Goal: Task Accomplishment & Management: Use online tool/utility

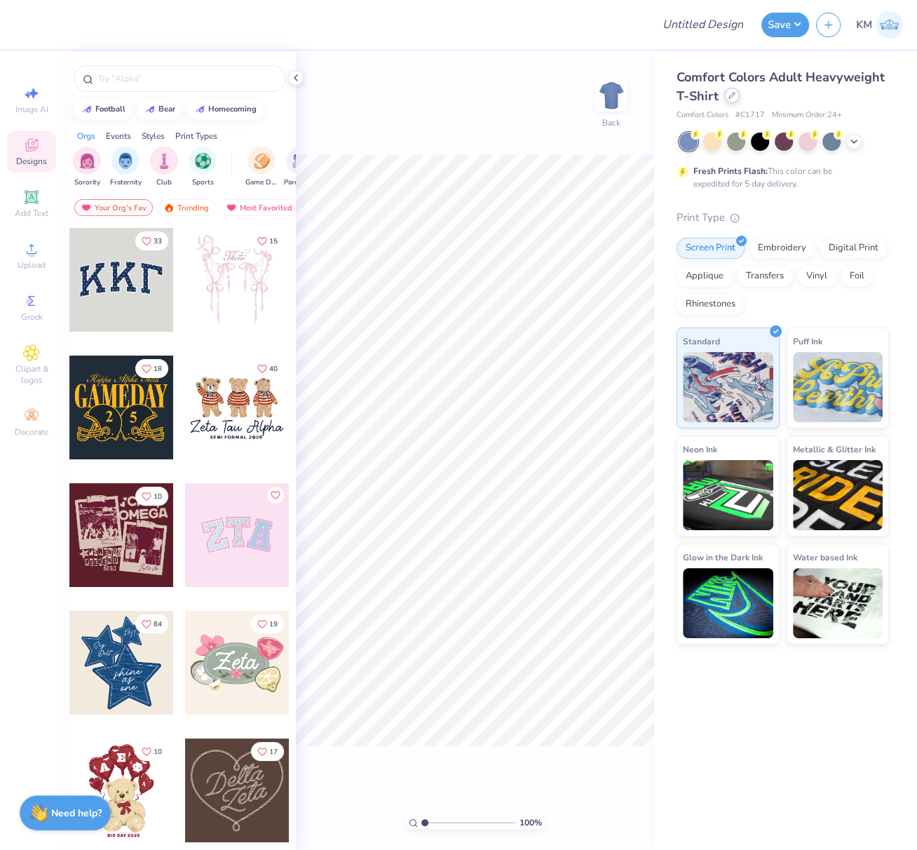
click at [732, 94] on icon at bounding box center [732, 95] width 7 height 7
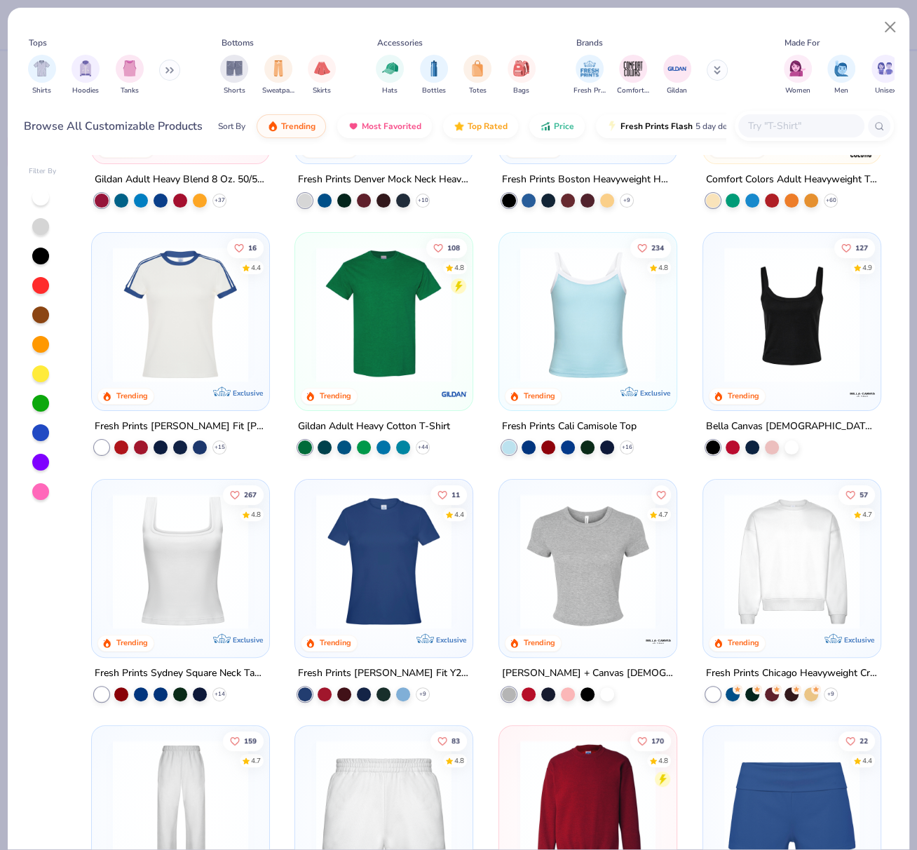
scroll to position [177, 0]
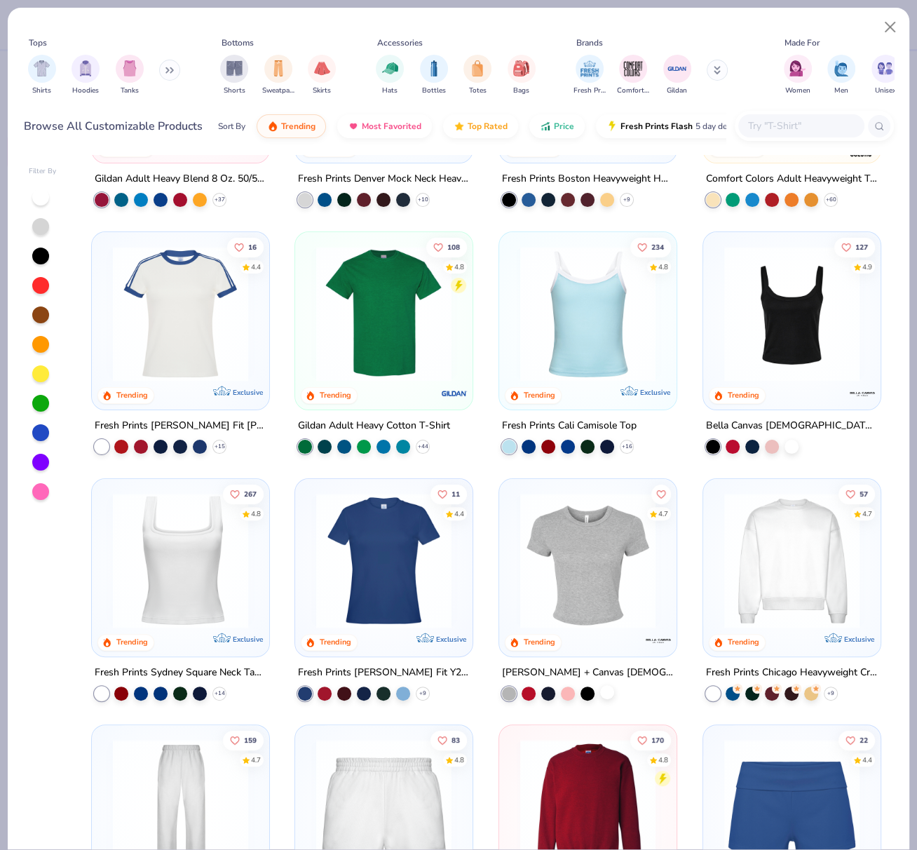
click at [600, 689] on div at bounding box center [607, 692] width 14 height 14
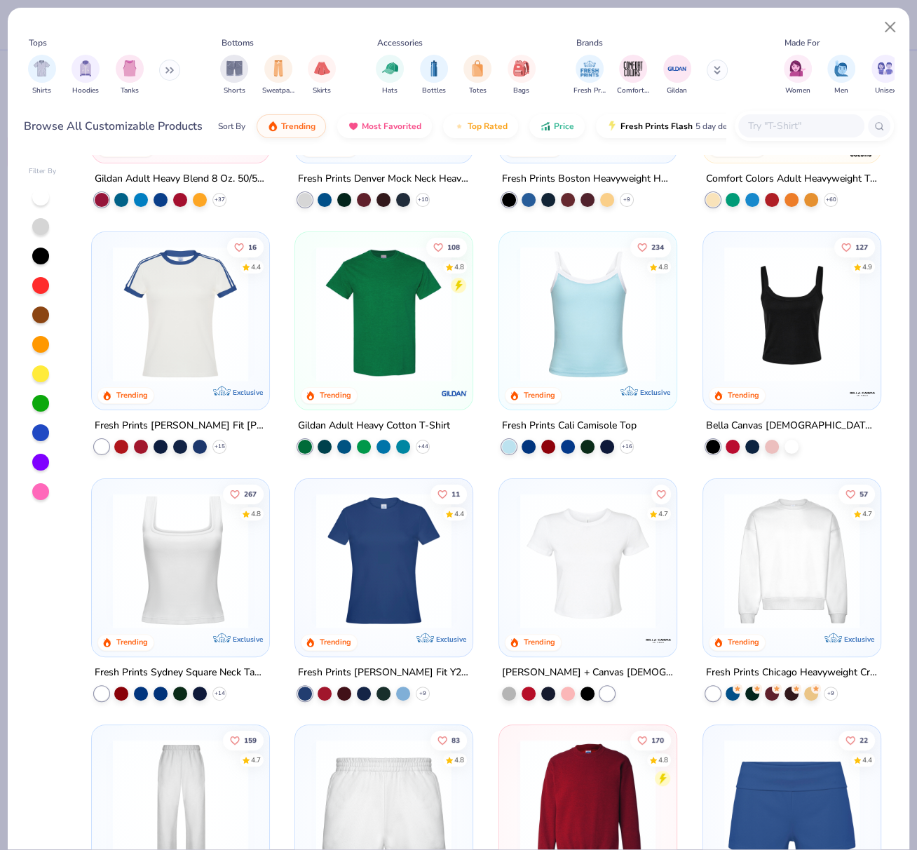
click at [584, 572] on img at bounding box center [587, 559] width 149 height 135
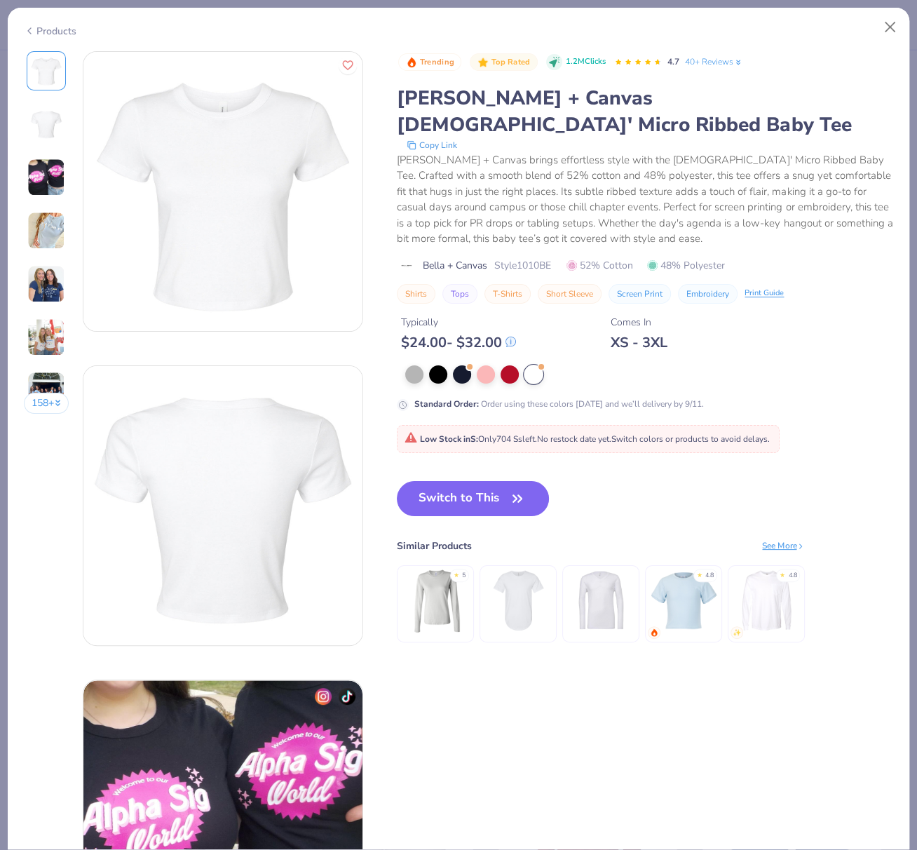
click at [468, 481] on button "Switch to This" at bounding box center [473, 498] width 152 height 35
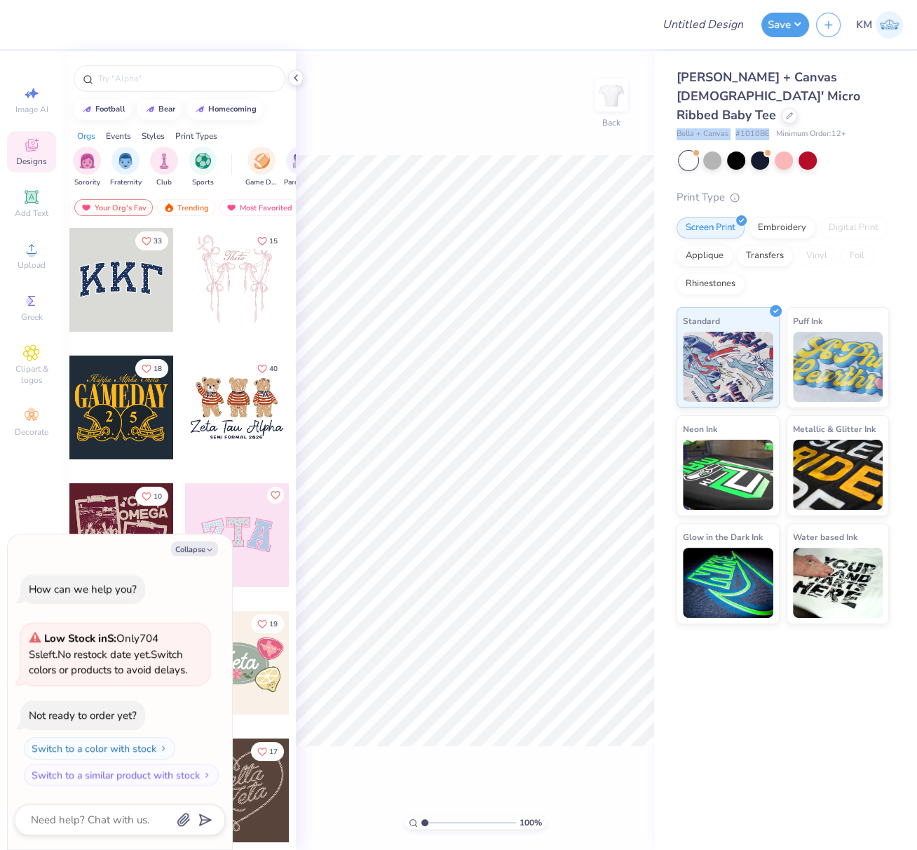
drag, startPoint x: 692, startPoint y: 115, endPoint x: 768, endPoint y: 116, distance: 76.5
click at [767, 128] on div "Bella + Canvas # 1010BE Minimum Order: 12 +" at bounding box center [783, 134] width 213 height 12
copy div "Bella + Canvas # 1010BE"
click at [758, 150] on div at bounding box center [760, 159] width 18 height 18
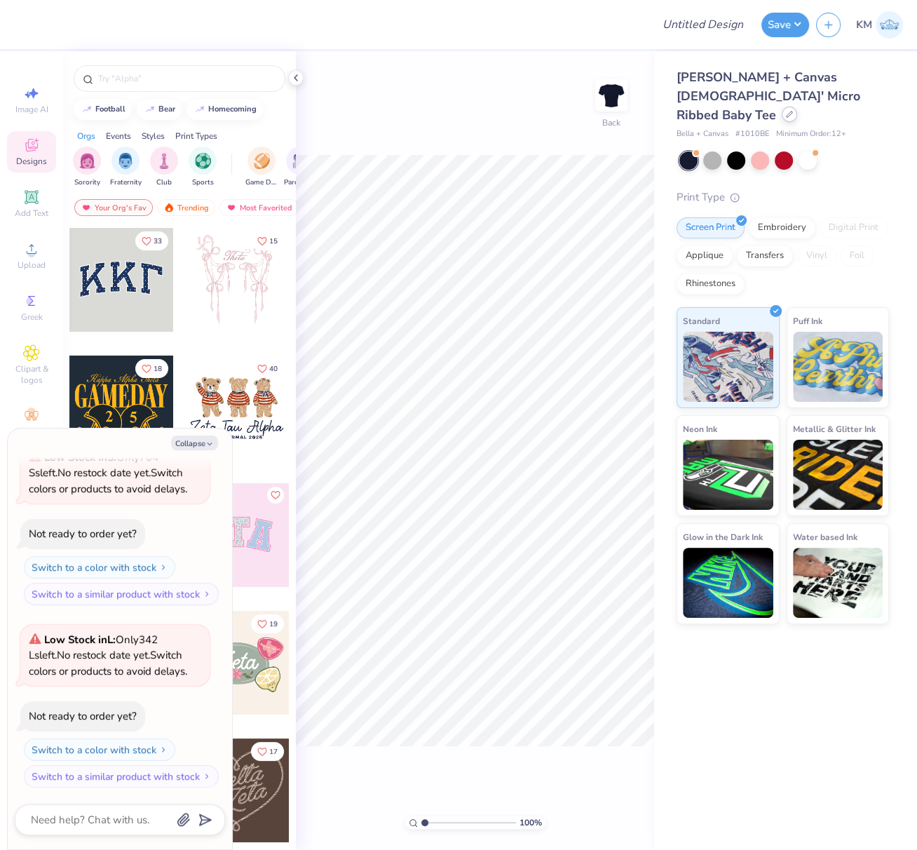
click at [786, 111] on icon at bounding box center [789, 114] width 7 height 7
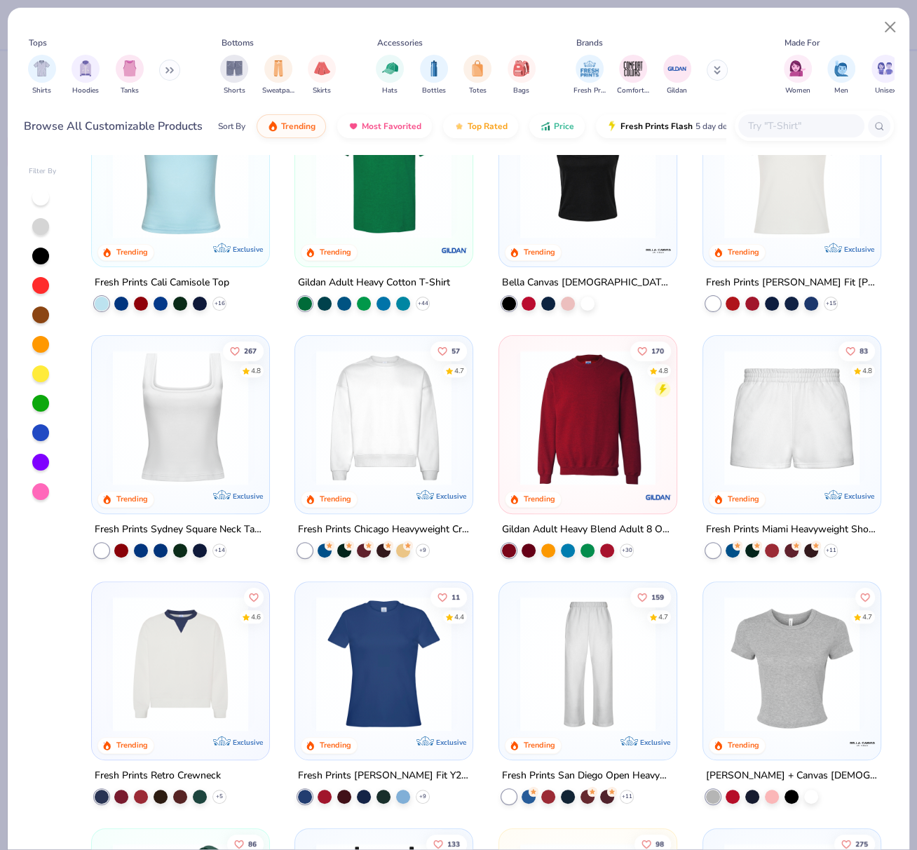
scroll to position [318, 0]
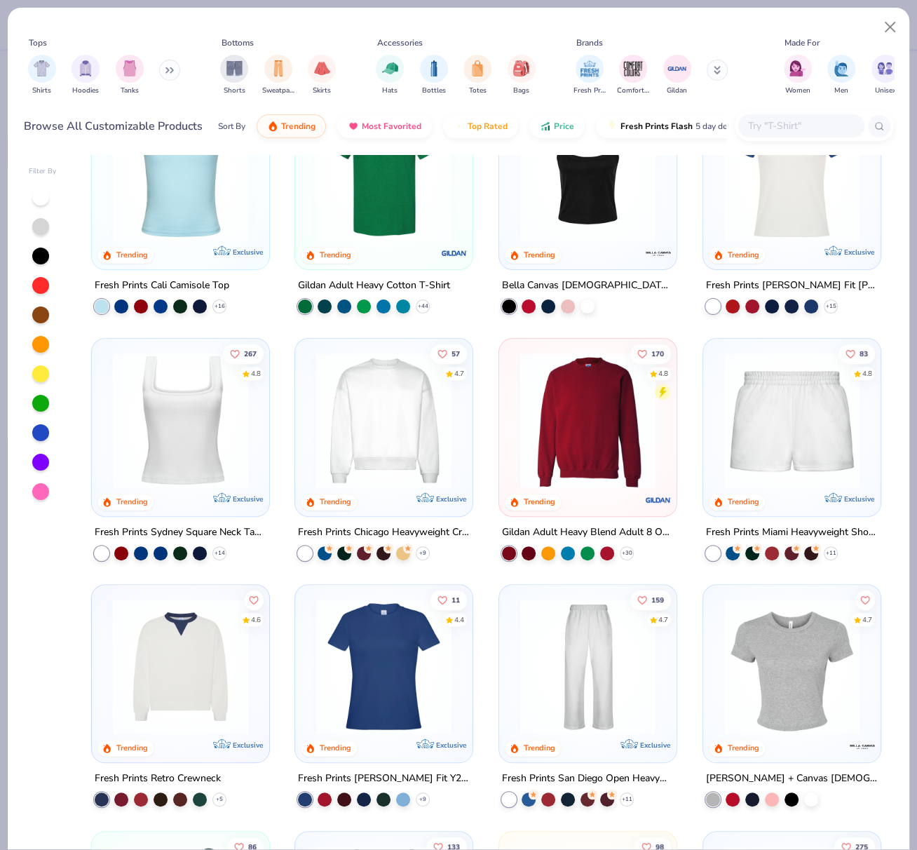
click at [745, 631] on img at bounding box center [792, 666] width 149 height 135
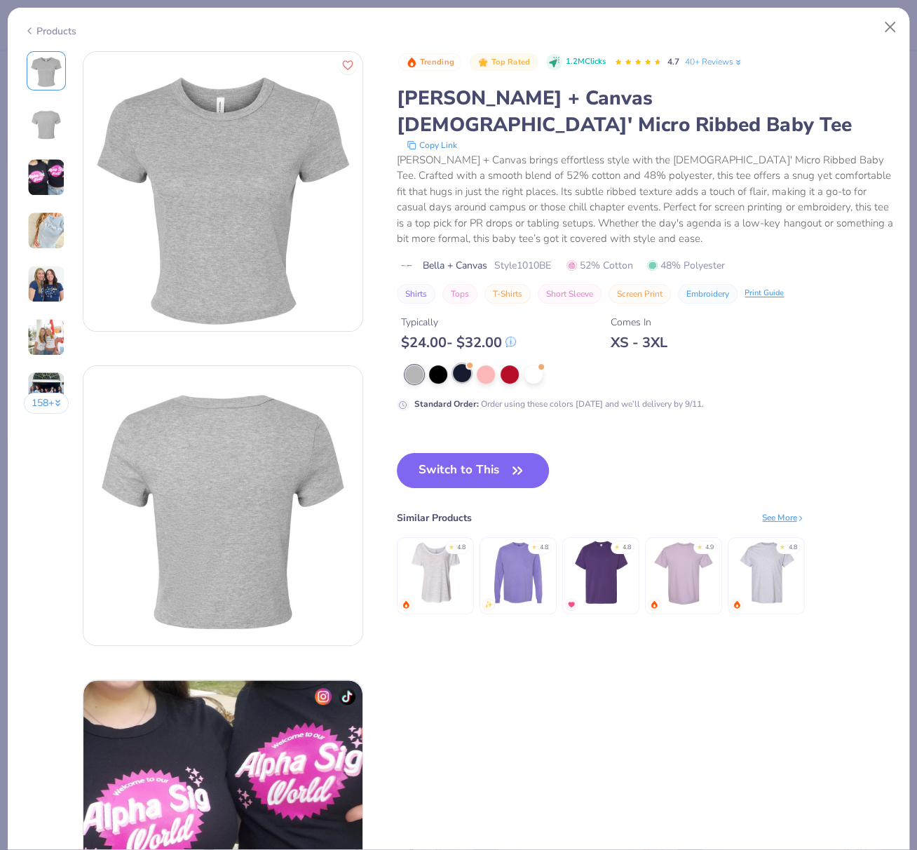
click at [465, 364] on div at bounding box center [462, 373] width 18 height 18
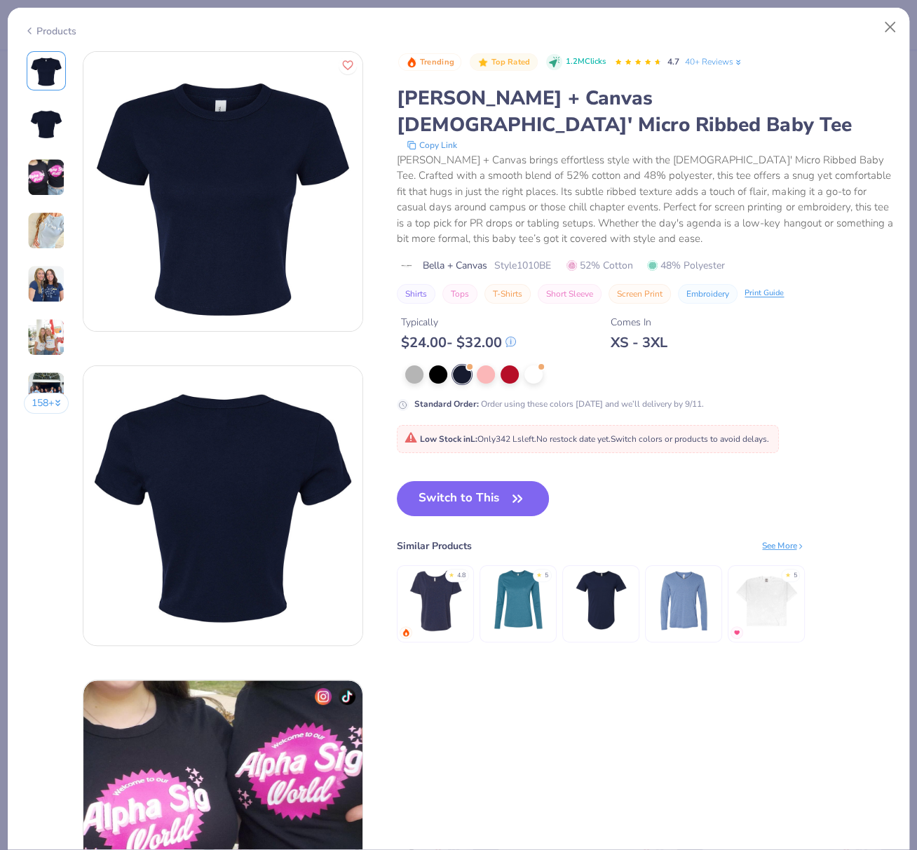
click at [478, 481] on button "Switch to This" at bounding box center [473, 498] width 152 height 35
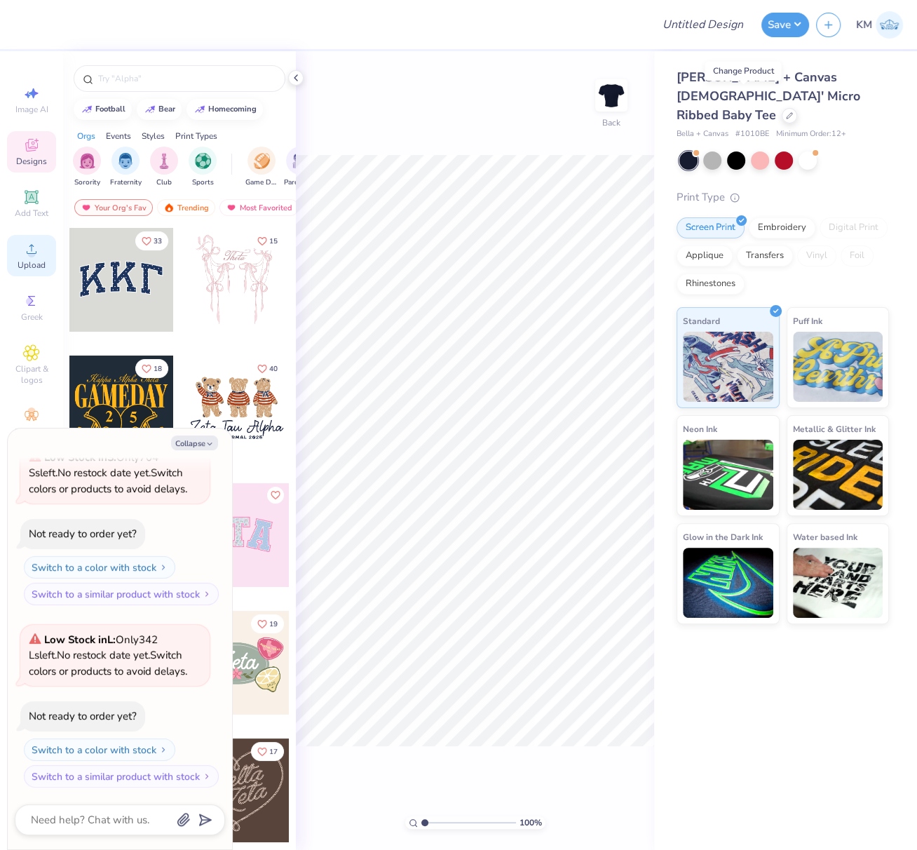
click at [32, 252] on circle at bounding box center [31, 254] width 8 height 8
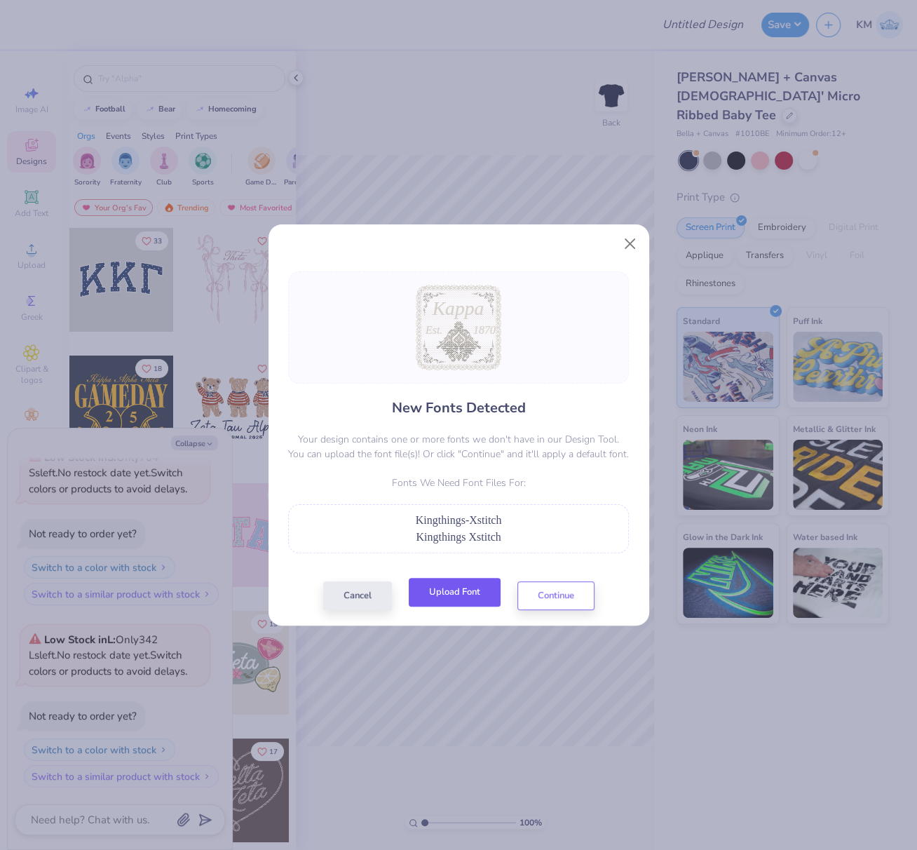
click at [485, 585] on button "Upload Font" at bounding box center [455, 592] width 92 height 29
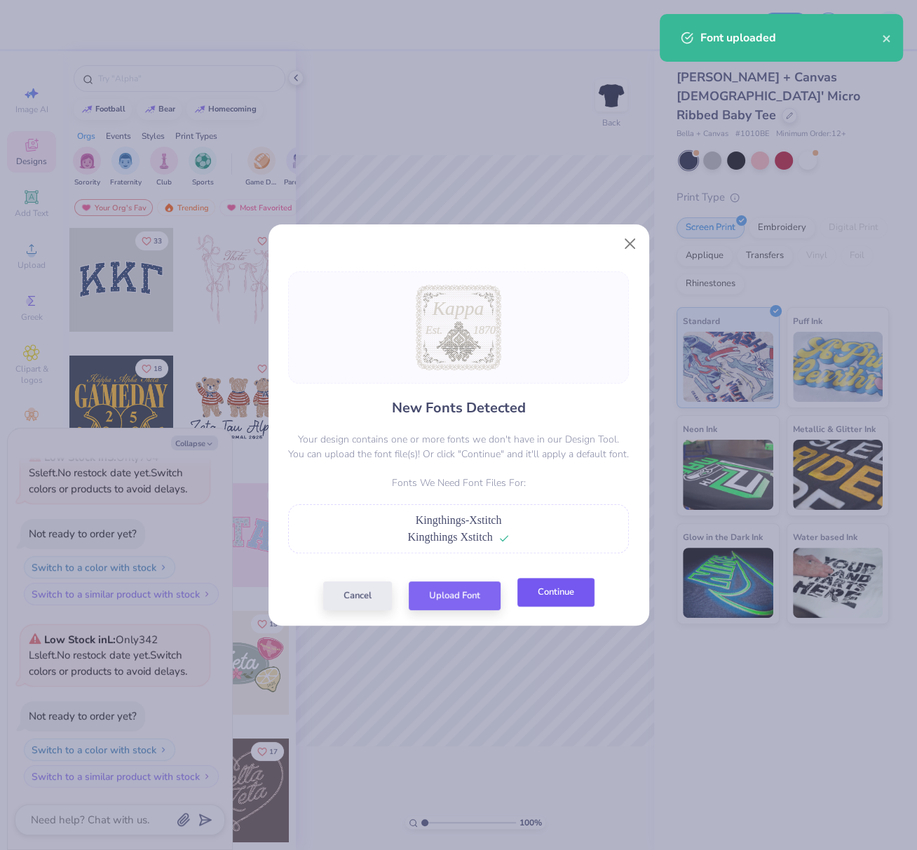
click at [578, 591] on button "Continue" at bounding box center [556, 592] width 77 height 29
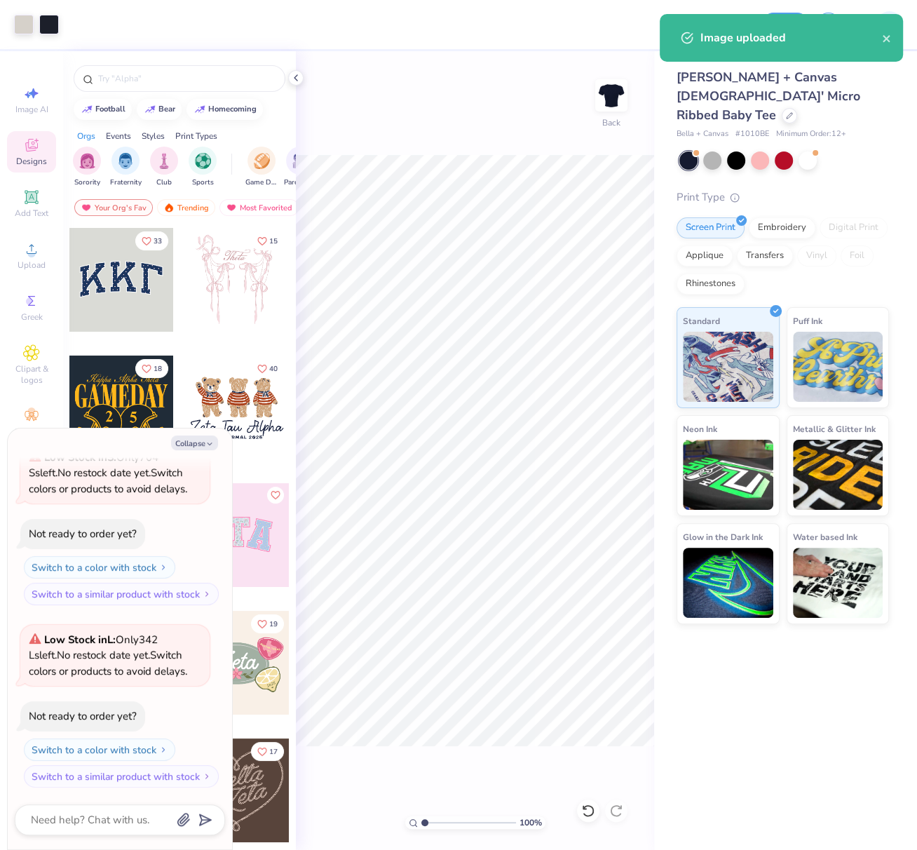
drag, startPoint x: 193, startPoint y: 445, endPoint x: 231, endPoint y: 445, distance: 37.9
click at [193, 445] on button "Collapse" at bounding box center [194, 443] width 47 height 15
type textarea "x"
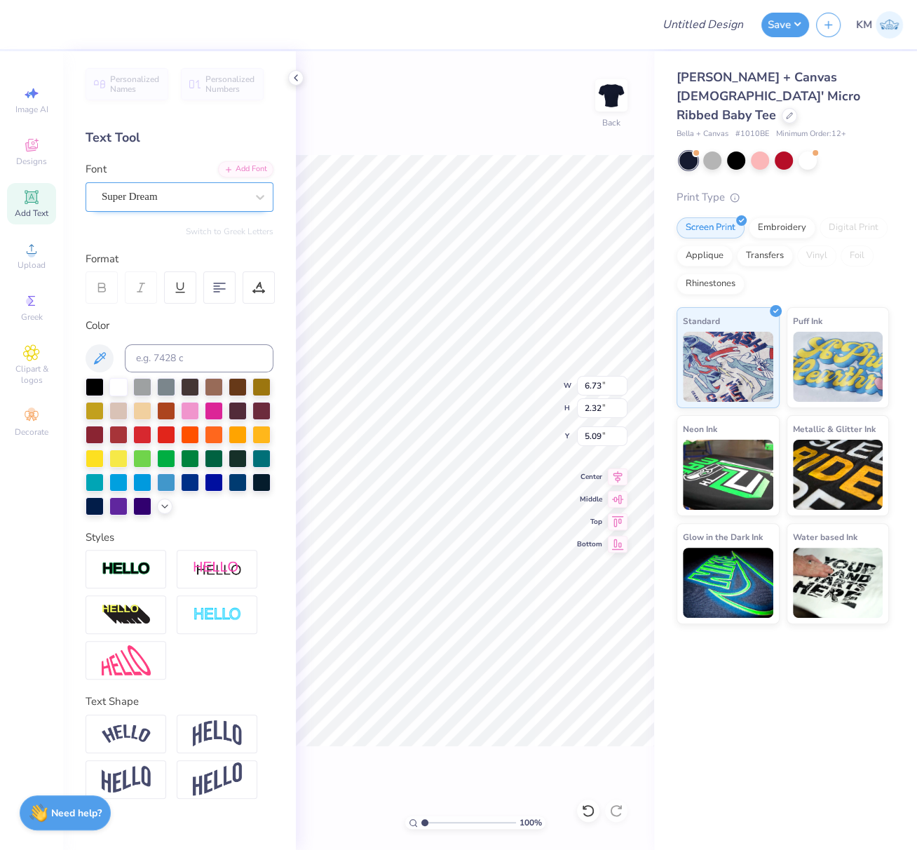
click at [173, 196] on div "Super Dream" at bounding box center [173, 197] width 147 height 22
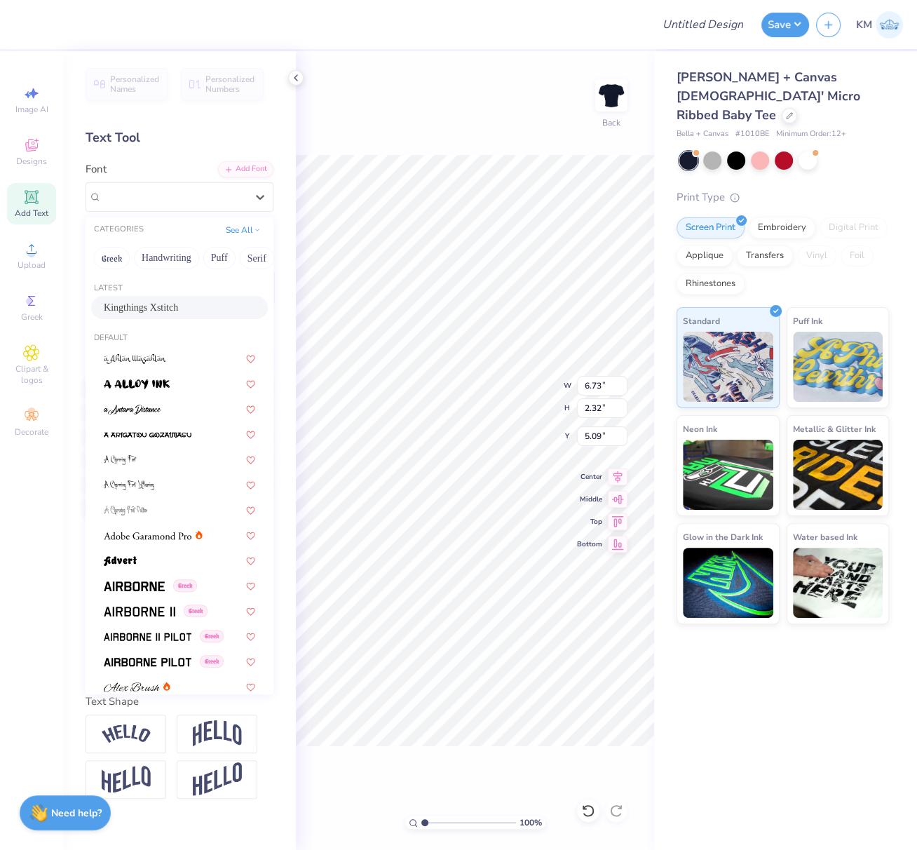
drag, startPoint x: 152, startPoint y: 312, endPoint x: 260, endPoint y: 379, distance: 126.3
click at [152, 312] on span "Kingthings Xstitch" at bounding box center [141, 307] width 74 height 15
type input "7.07"
type input "2.12"
type input "5.10"
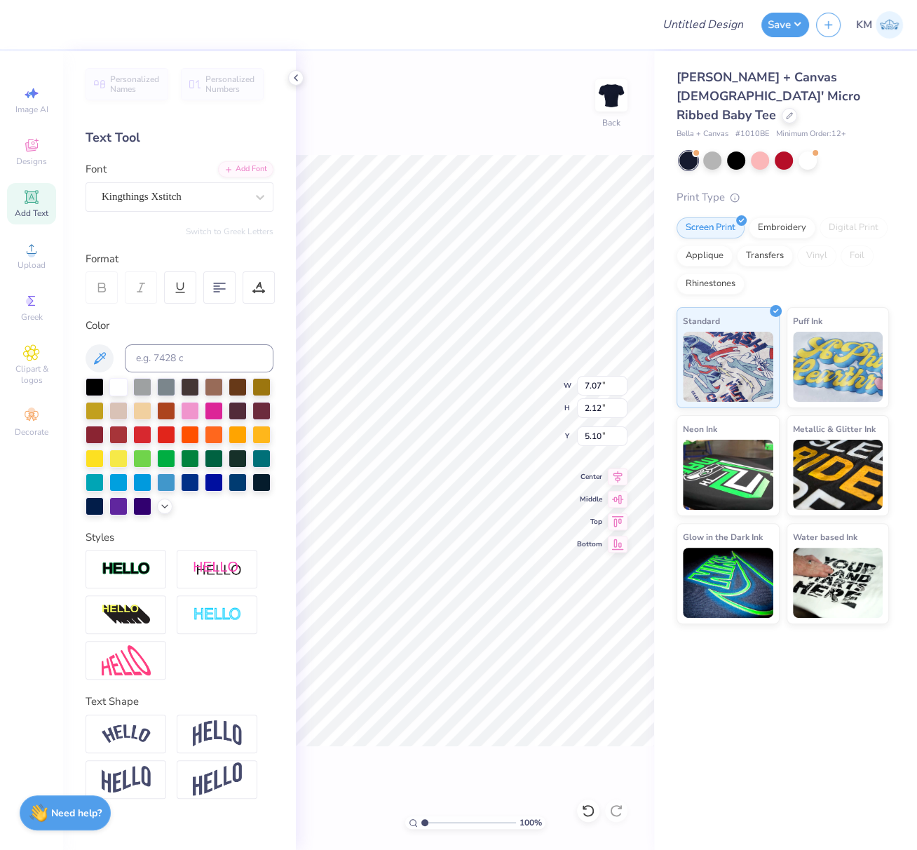
click at [129, 563] on img at bounding box center [126, 569] width 49 height 16
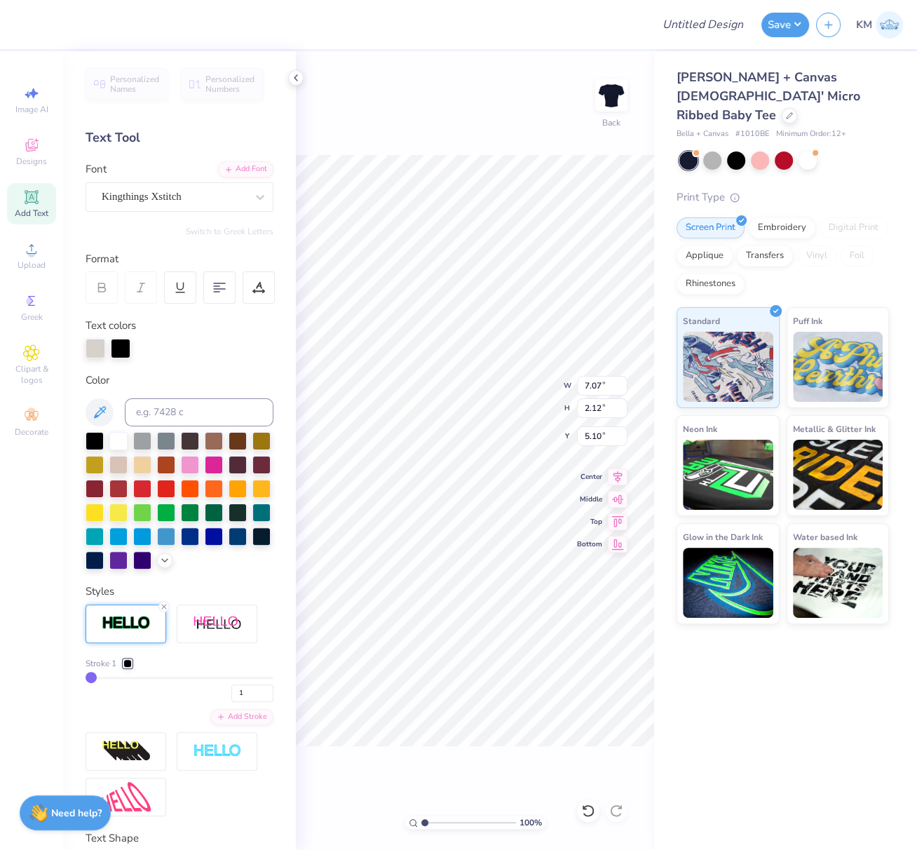
type input "7.09"
type input "2.13"
type input "5.09"
click at [159, 565] on icon at bounding box center [164, 558] width 11 height 11
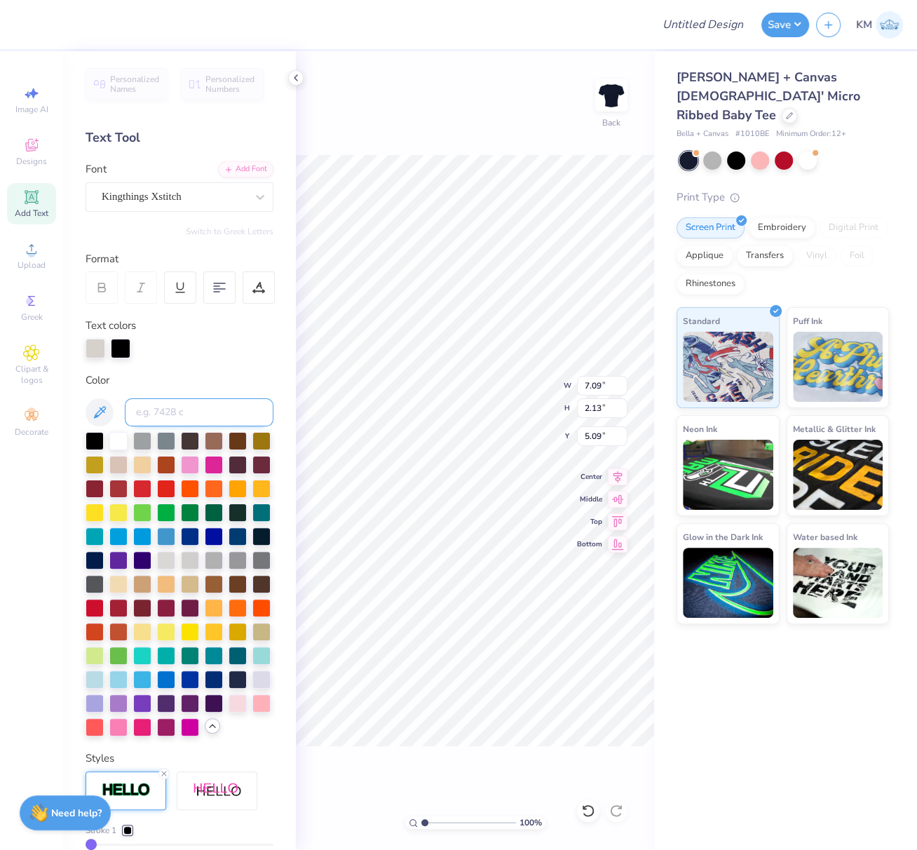
click at [161, 412] on input at bounding box center [199, 412] width 149 height 28
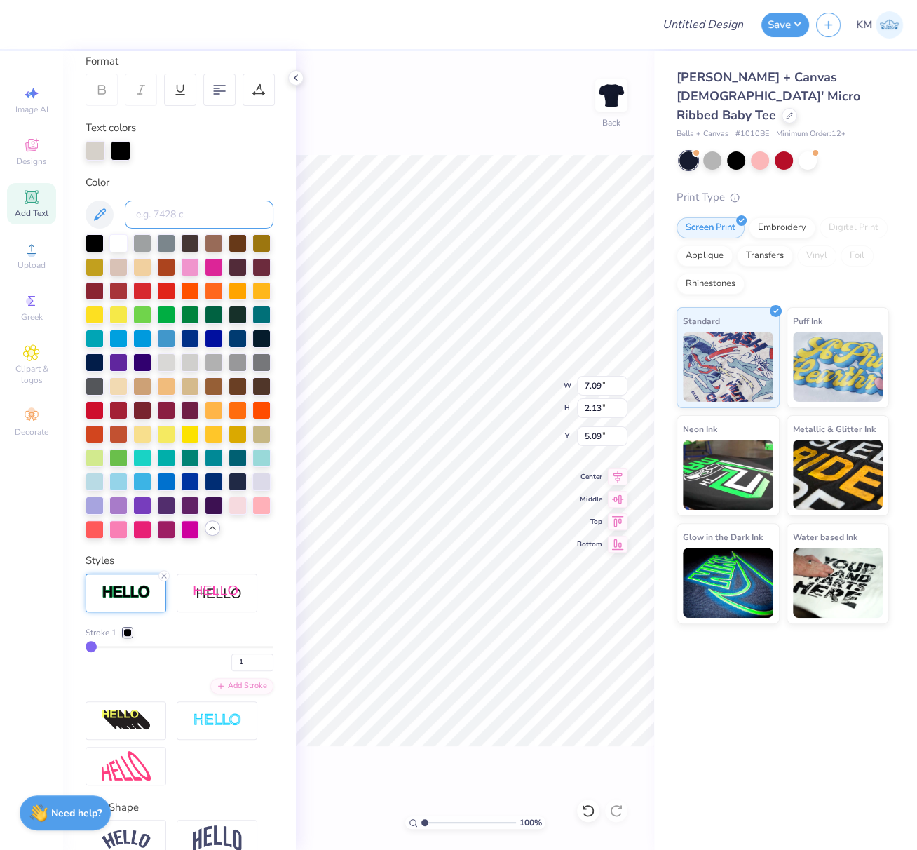
scroll to position [208, 0]
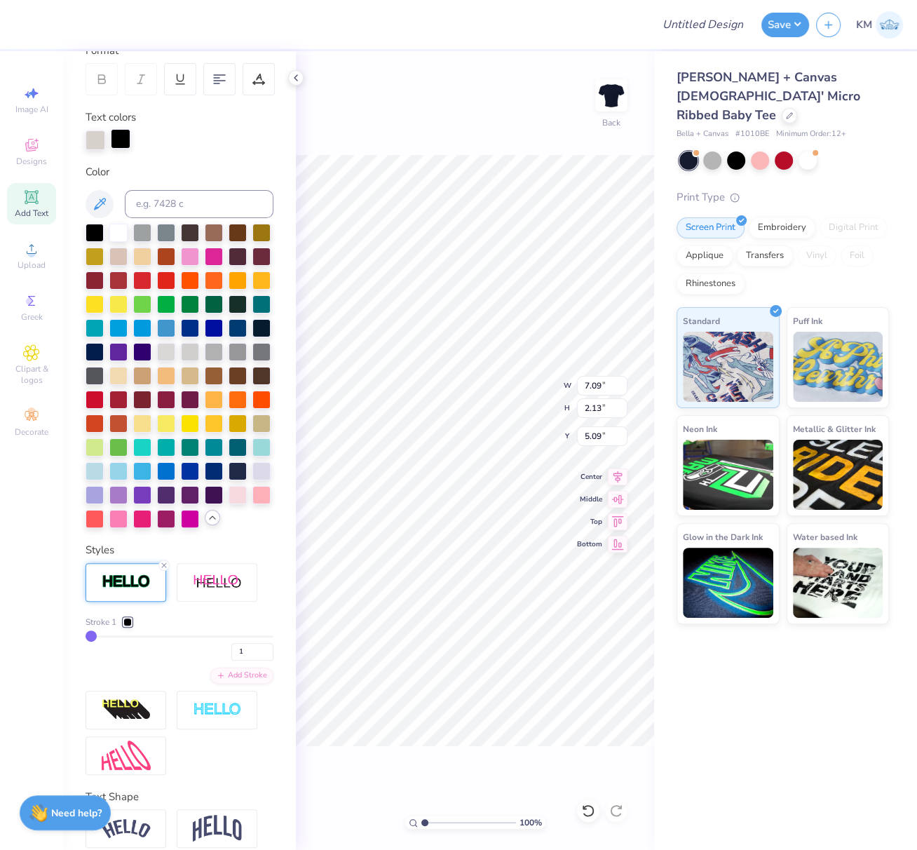
click at [123, 136] on div at bounding box center [121, 139] width 20 height 20
click at [168, 208] on input at bounding box center [199, 204] width 149 height 28
type input "warm gray 1"
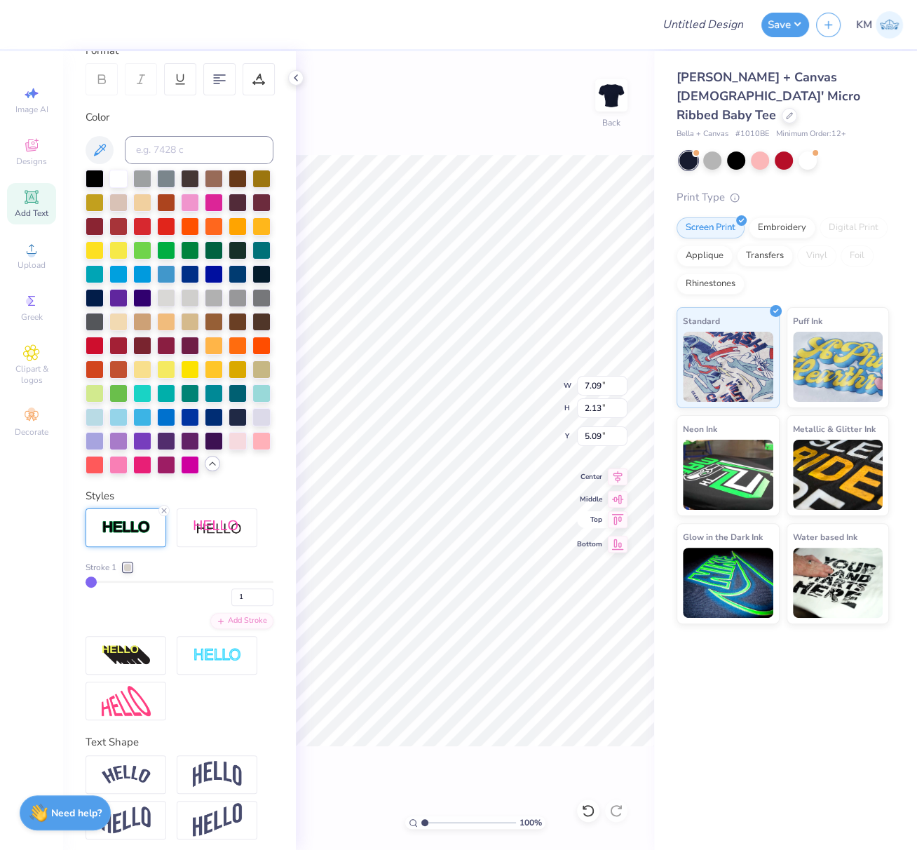
drag, startPoint x: 618, startPoint y: 476, endPoint x: 604, endPoint y: 513, distance: 40.4
click at [618, 477] on icon at bounding box center [618, 477] width 20 height 17
click at [621, 471] on icon at bounding box center [618, 475] width 9 height 12
type input "2.59"
type input "1.04"
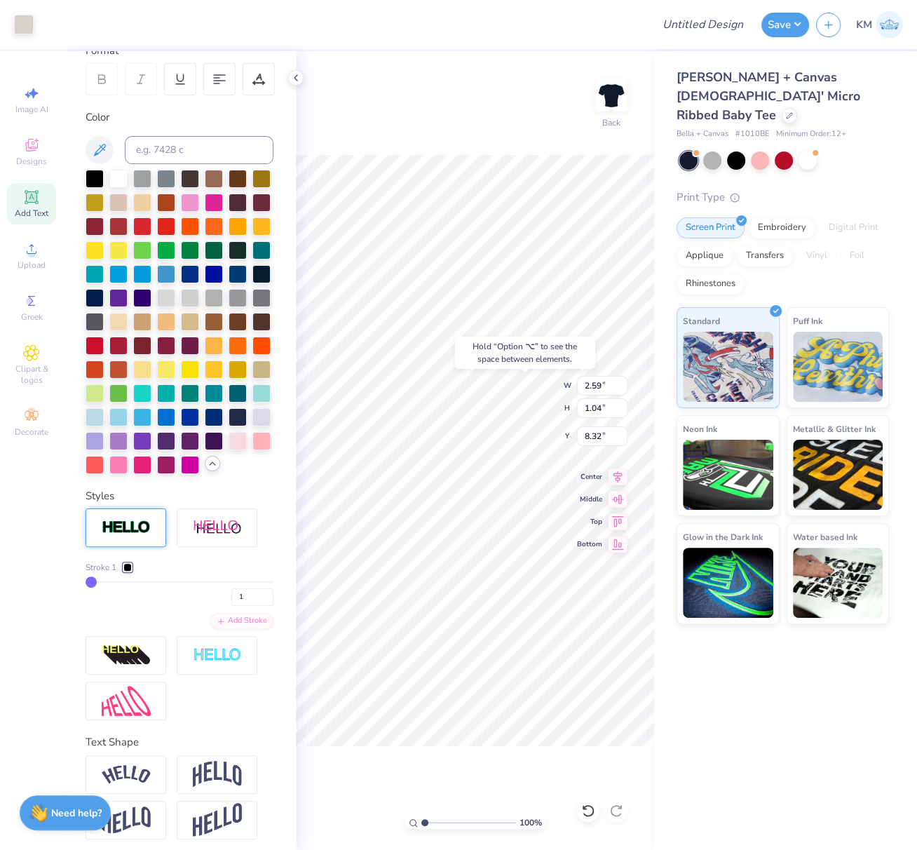
type input "8.32"
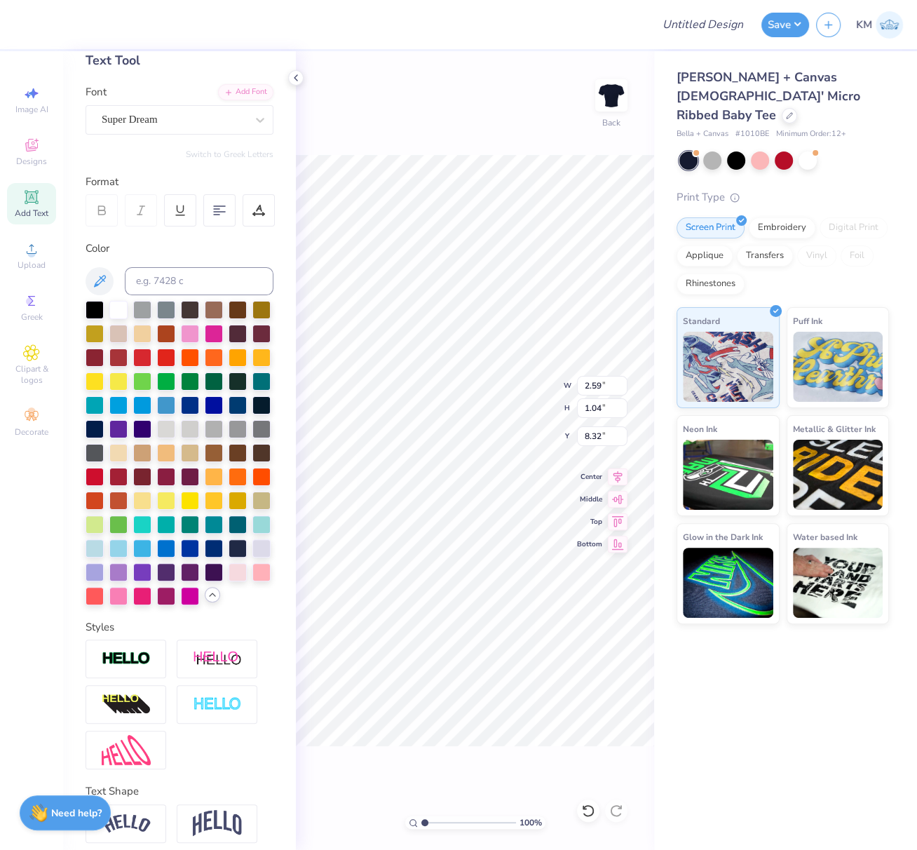
scroll to position [46, 0]
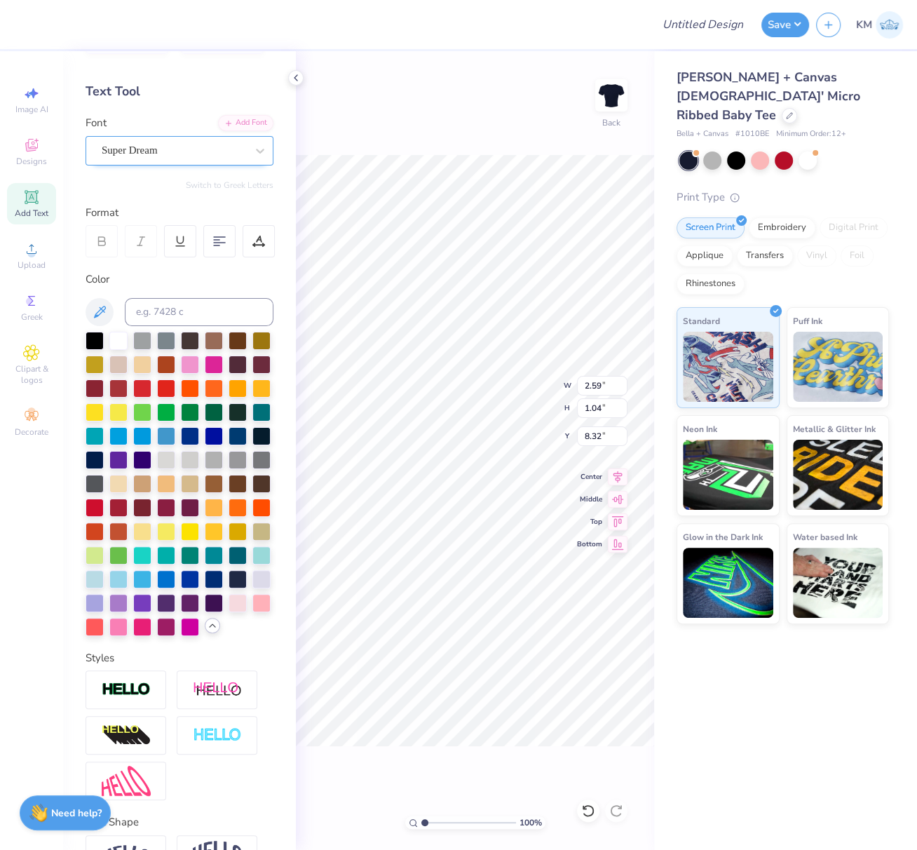
click at [163, 153] on div "Super Dream" at bounding box center [173, 151] width 147 height 22
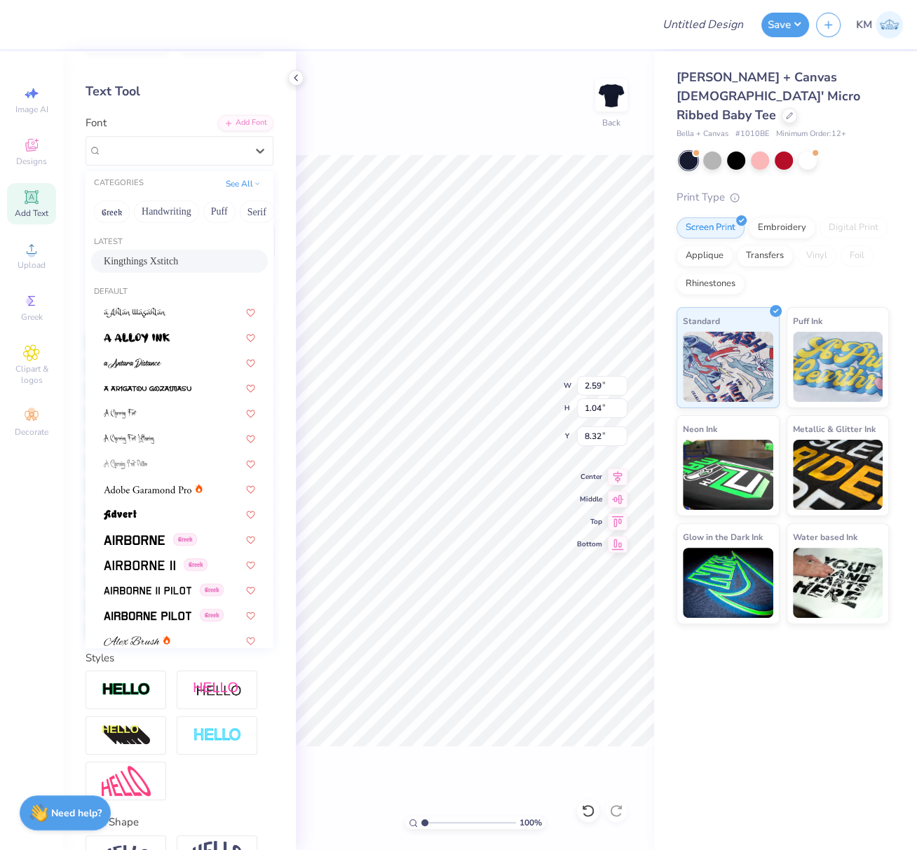
drag, startPoint x: 155, startPoint y: 256, endPoint x: 173, endPoint y: 271, distance: 22.9
click at [155, 256] on span "Kingthings Xstitch" at bounding box center [141, 261] width 74 height 15
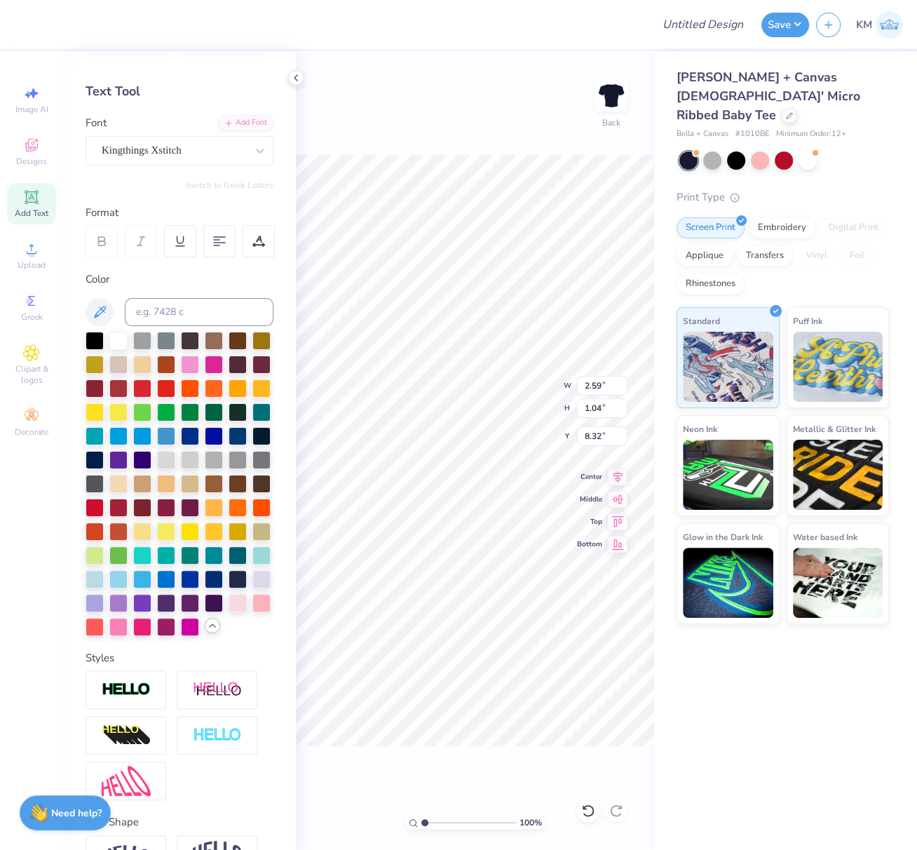
type input "2.38"
type input "0.99"
type input "8.45"
click at [141, 709] on div at bounding box center [126, 690] width 81 height 39
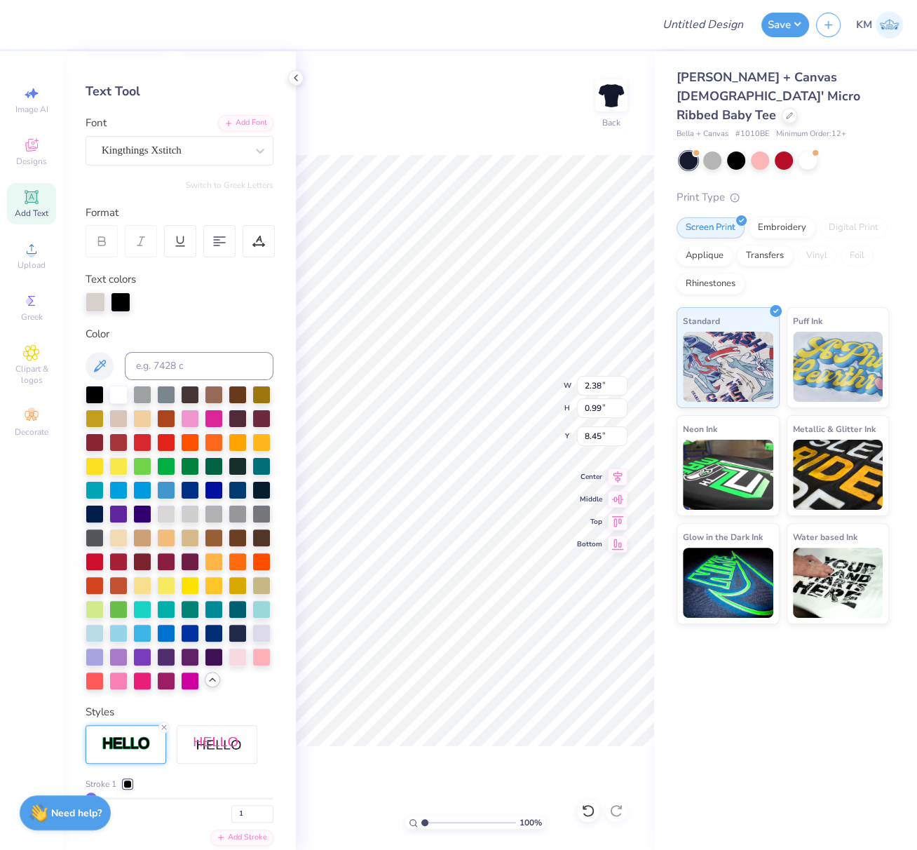
type input "2.40"
type input "1.01"
type input "8.44"
click at [128, 788] on div at bounding box center [127, 784] width 8 height 8
click at [119, 299] on div at bounding box center [121, 301] width 20 height 20
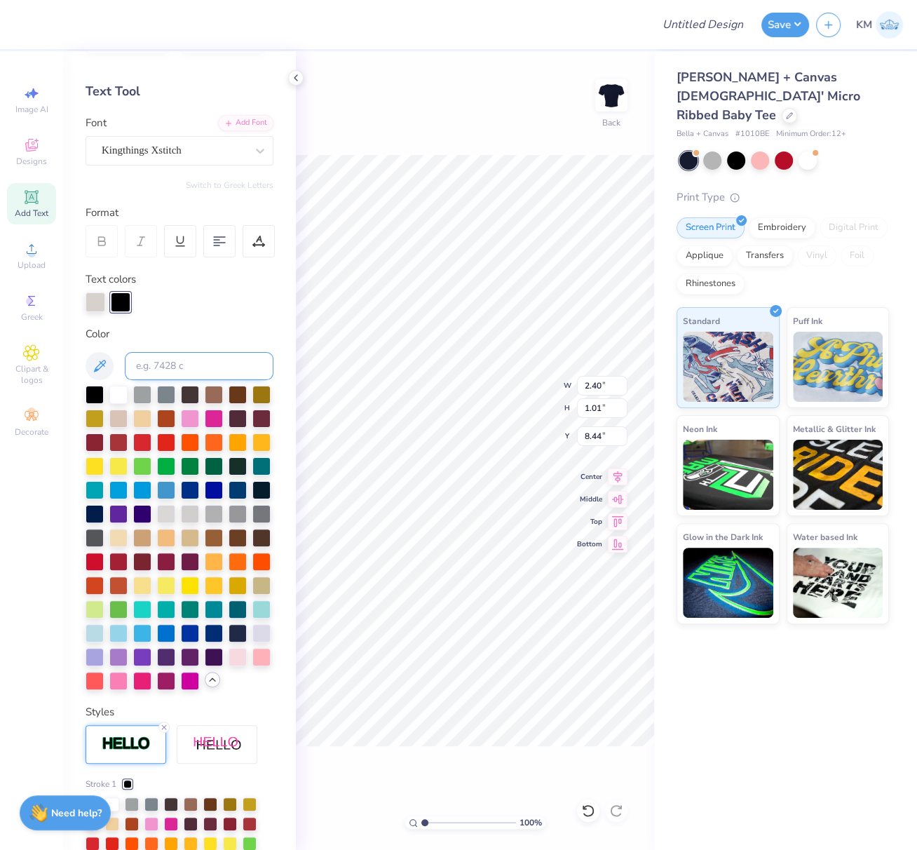
click at [170, 368] on input at bounding box center [199, 366] width 149 height 28
type input "warm gray 1"
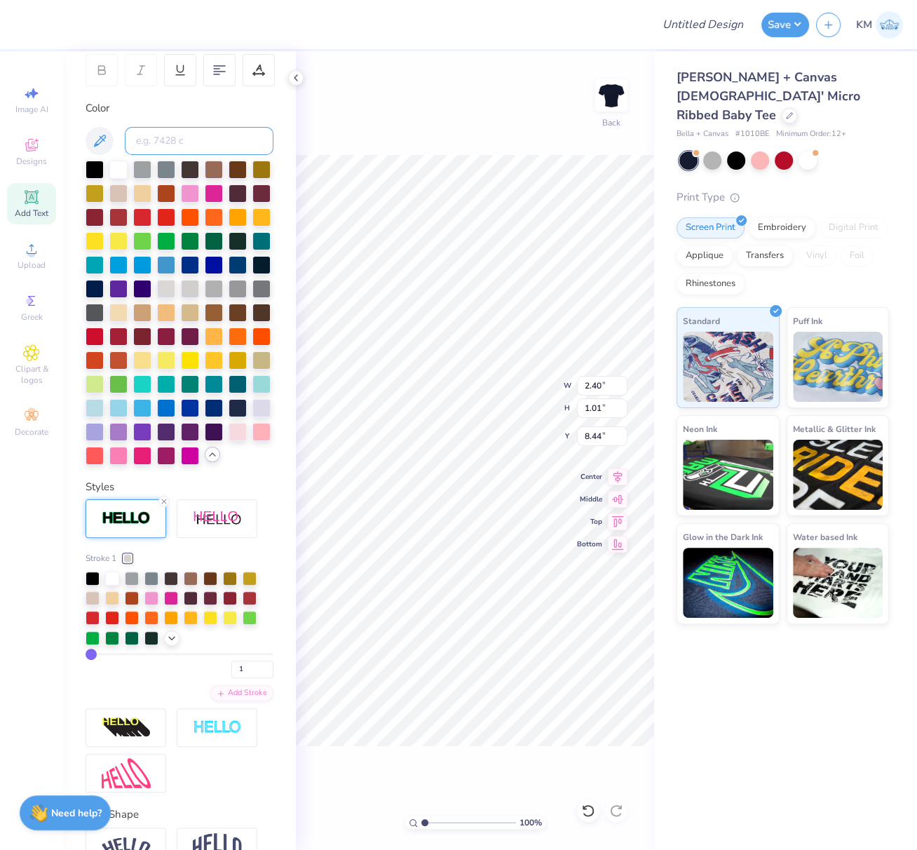
scroll to position [219, 0]
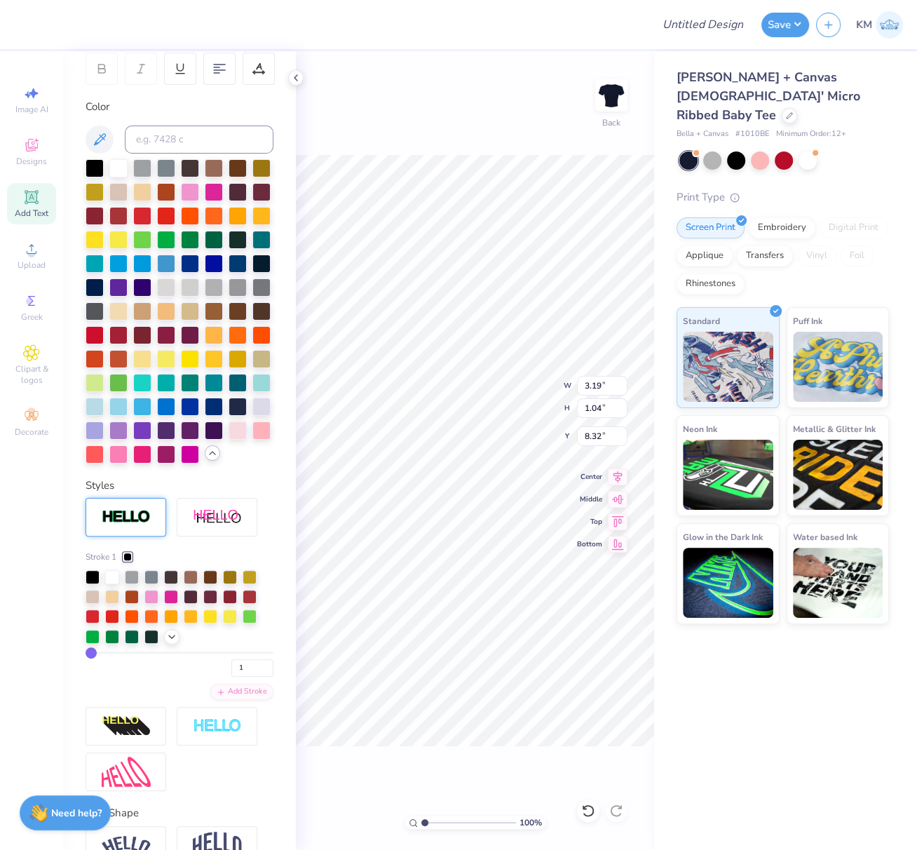
type input "3.19"
type input "1.04"
type input "8.32"
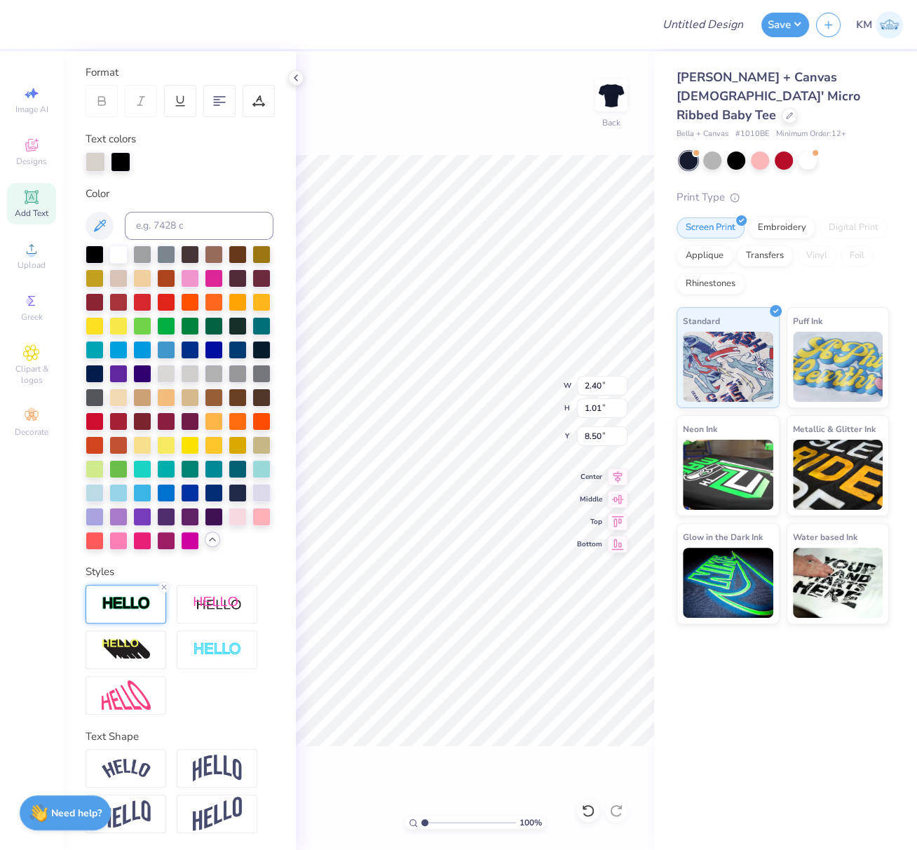
click at [133, 611] on img at bounding box center [126, 603] width 49 height 16
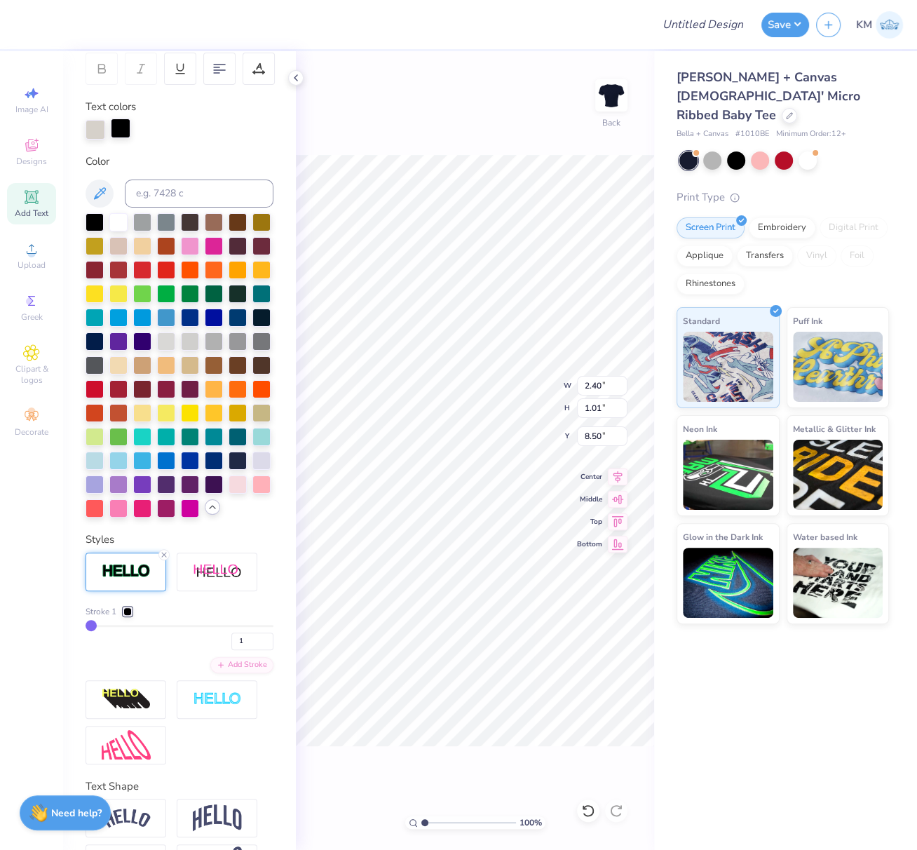
click at [123, 126] on div at bounding box center [121, 129] width 20 height 20
click at [166, 194] on input at bounding box center [199, 194] width 149 height 28
type input "warm gray 1"
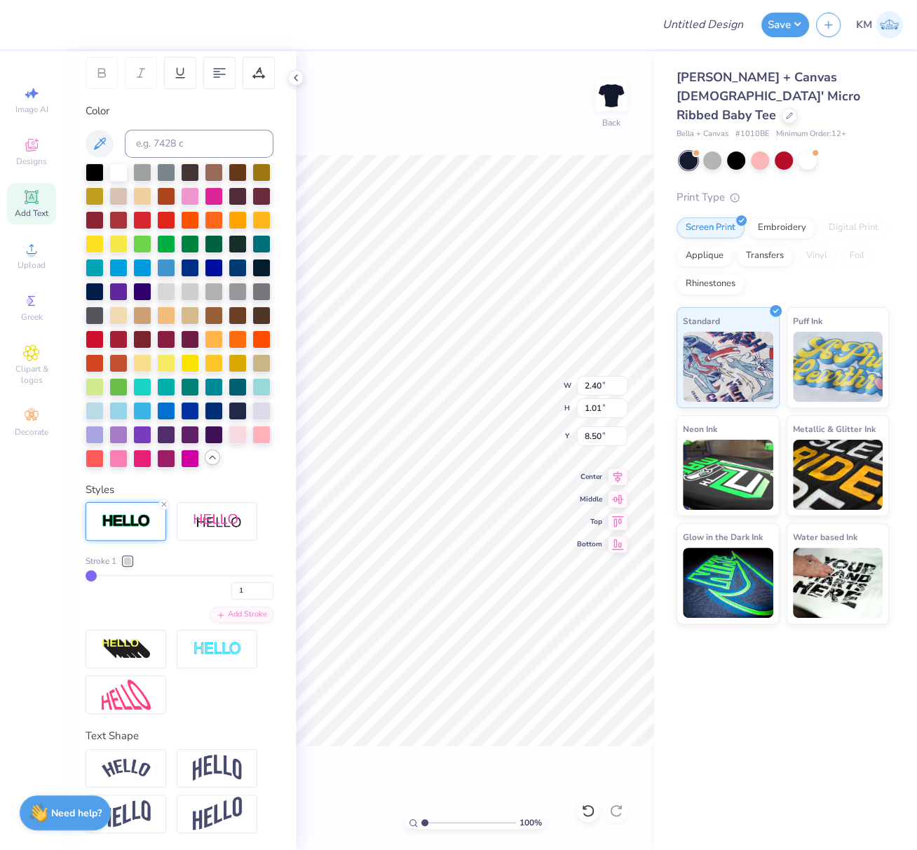
click at [164, 600] on div "1" at bounding box center [180, 586] width 188 height 25
click at [189, 498] on div "Styles" at bounding box center [180, 490] width 188 height 16
click at [175, 600] on div "1" at bounding box center [180, 586] width 188 height 25
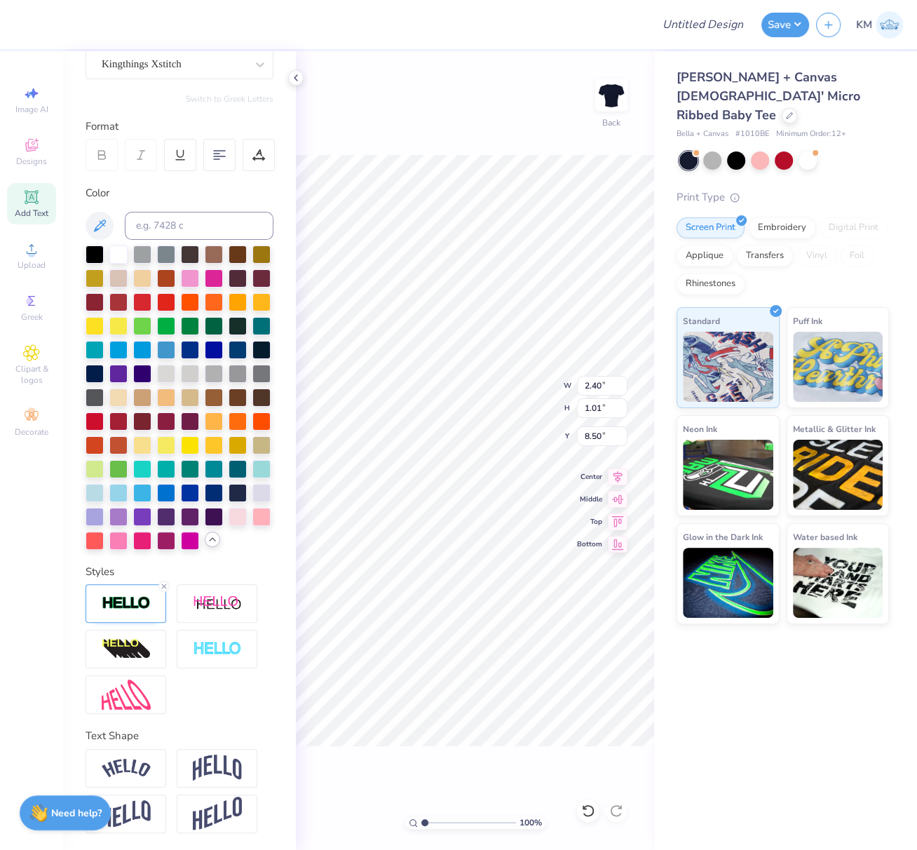
scroll to position [13, 1]
type textarea "."
type textarea "1870"
type input "2.40"
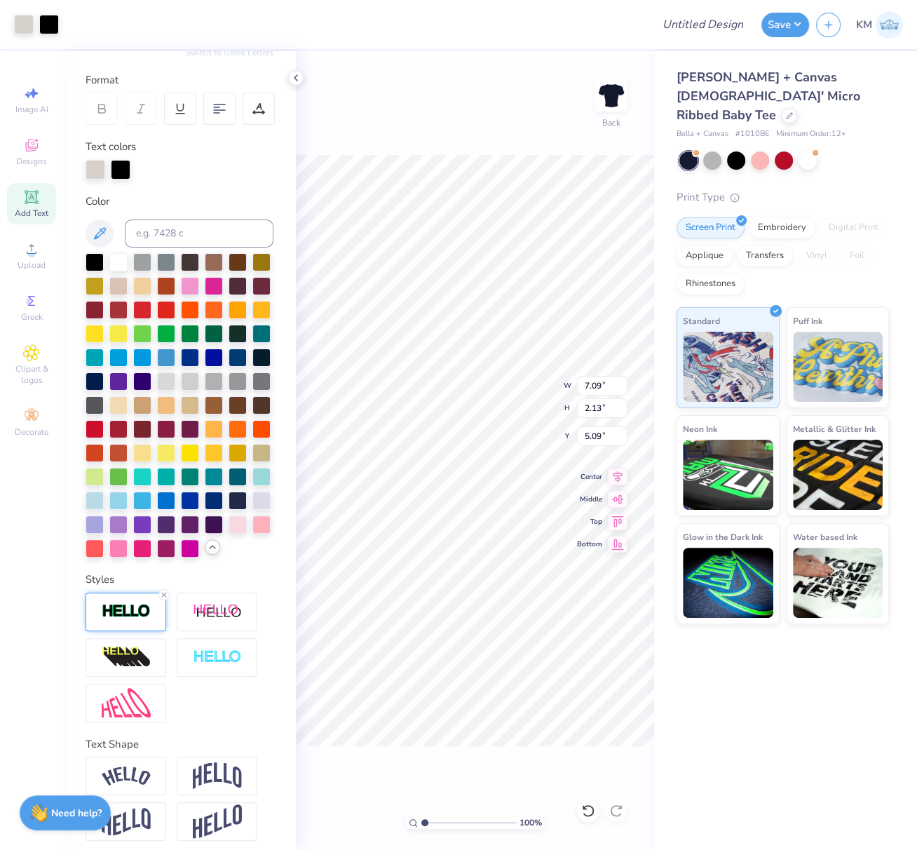
scroll to position [219, 0]
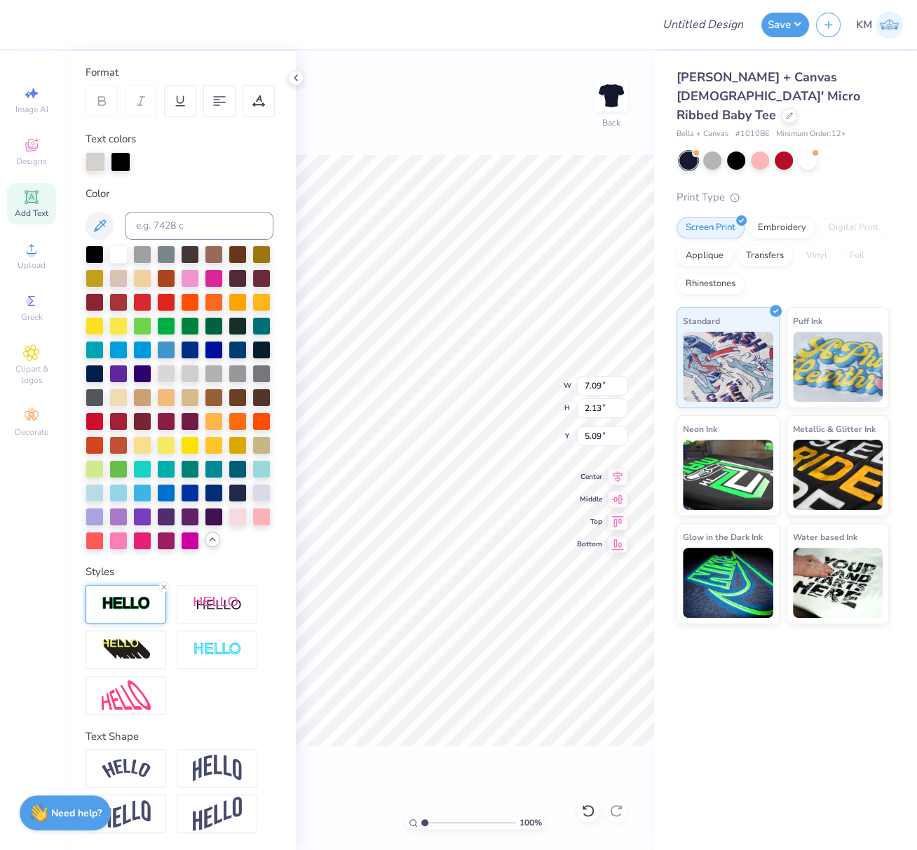
click at [134, 612] on img at bounding box center [126, 603] width 49 height 16
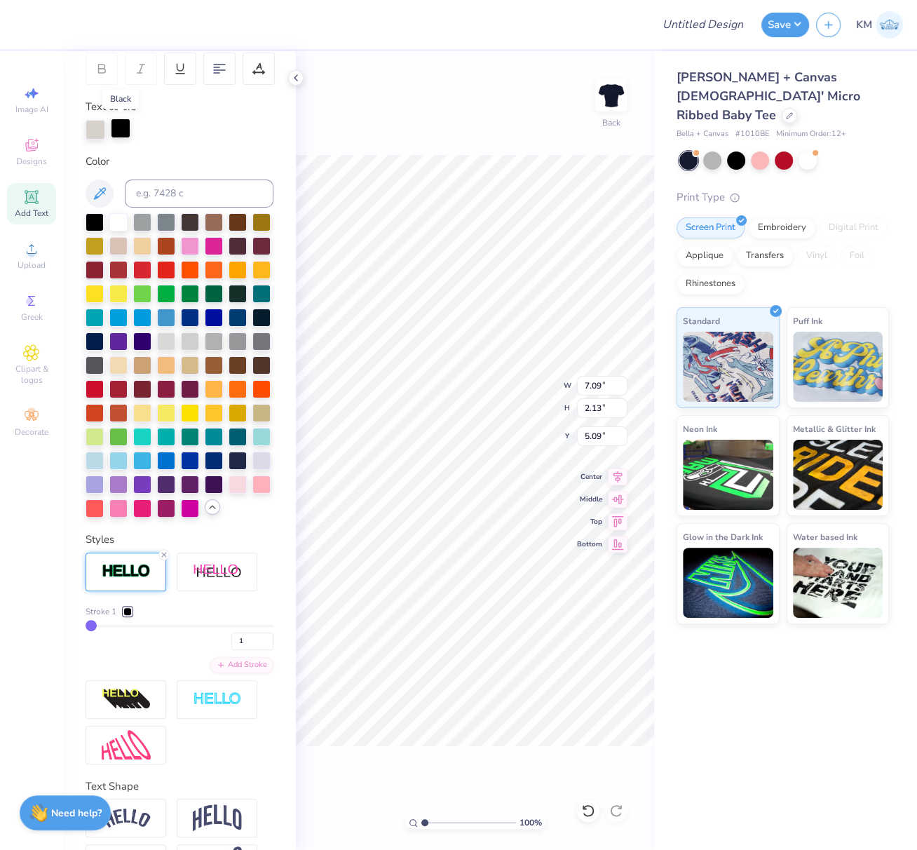
click at [121, 126] on div at bounding box center [121, 129] width 20 height 20
click at [167, 199] on input at bounding box center [199, 194] width 149 height 28
type input "warm gray 1"
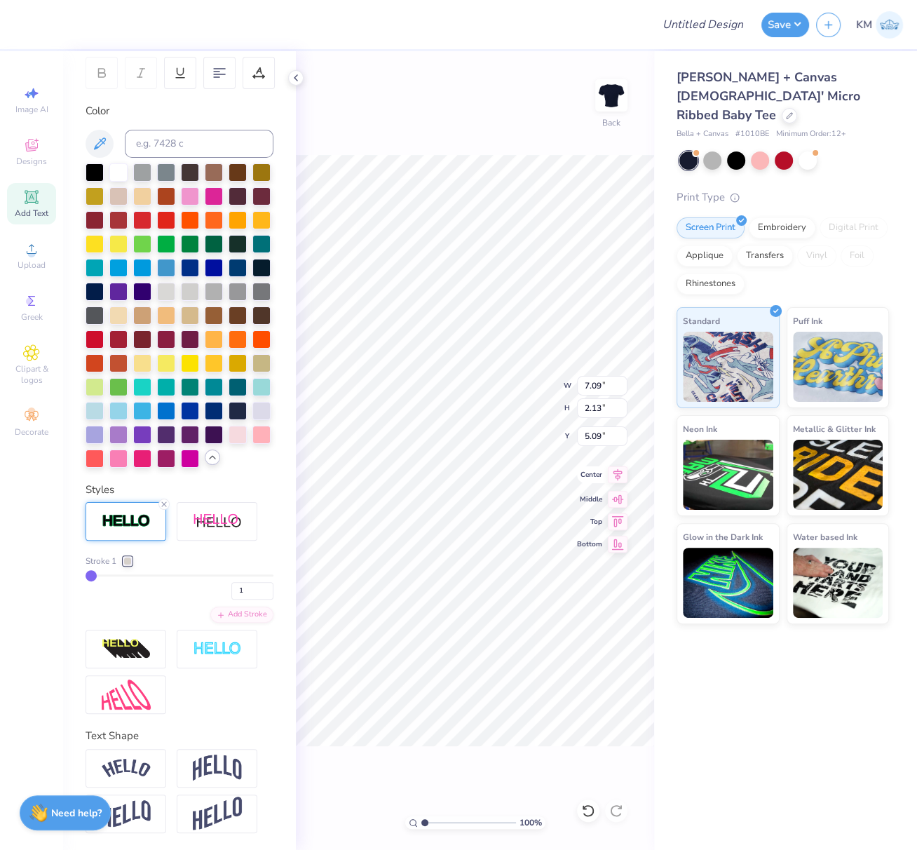
click at [621, 474] on icon at bounding box center [618, 474] width 20 height 17
type input "11.02"
type input "2.99"
click at [621, 477] on icon at bounding box center [618, 474] width 20 height 17
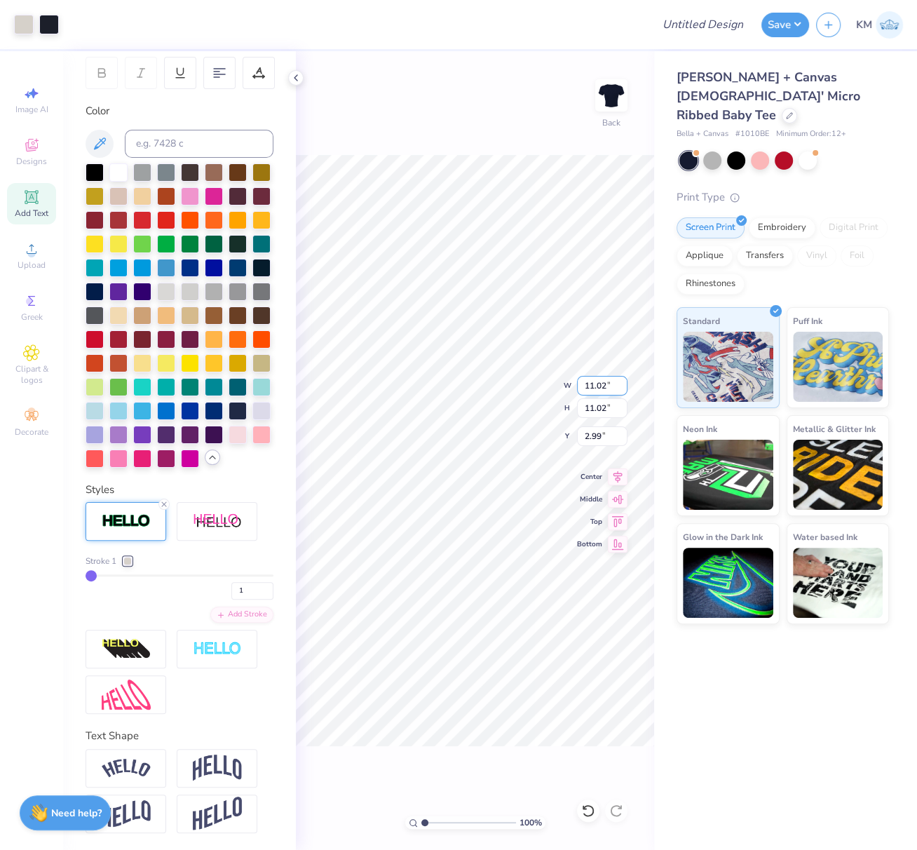
drag, startPoint x: 606, startPoint y: 386, endPoint x: 584, endPoint y: 386, distance: 21.7
click at [585, 386] on input "11.02" at bounding box center [602, 386] width 51 height 20
type input "7.00"
type input "5.00"
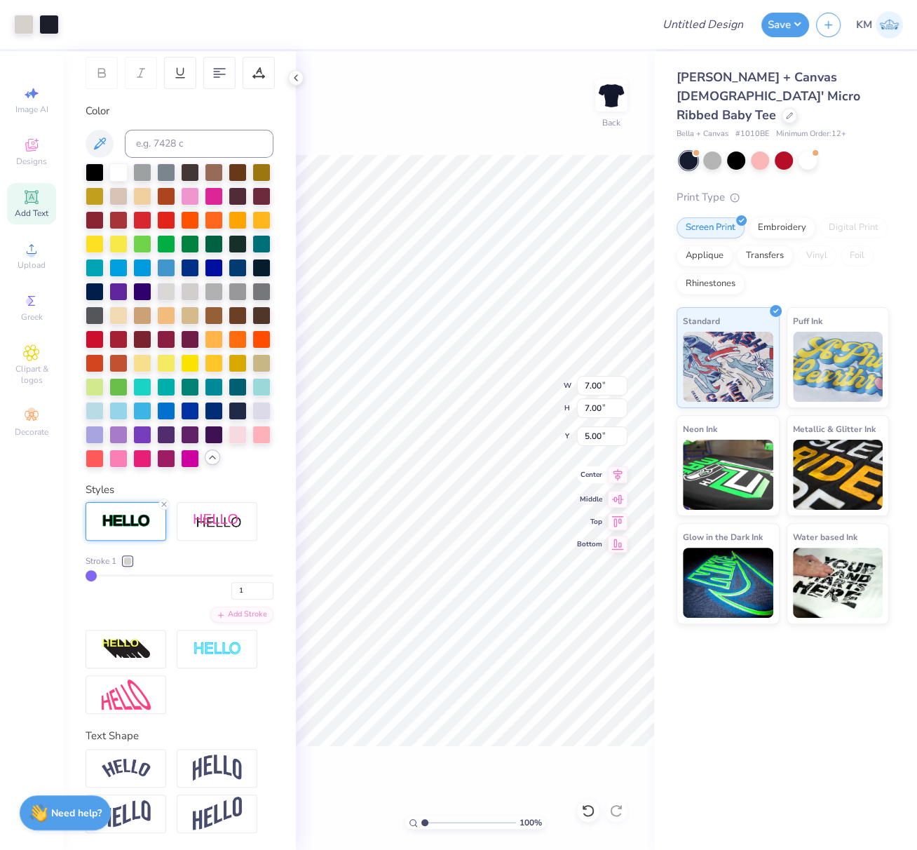
drag, startPoint x: 619, startPoint y: 472, endPoint x: 599, endPoint y: 469, distance: 20.6
click at [619, 471] on icon at bounding box center [618, 474] width 20 height 17
click at [617, 476] on icon at bounding box center [618, 474] width 20 height 17
drag, startPoint x: 591, startPoint y: 433, endPoint x: 579, endPoint y: 440, distance: 14.2
click at [581, 433] on input "5.00" at bounding box center [602, 436] width 51 height 20
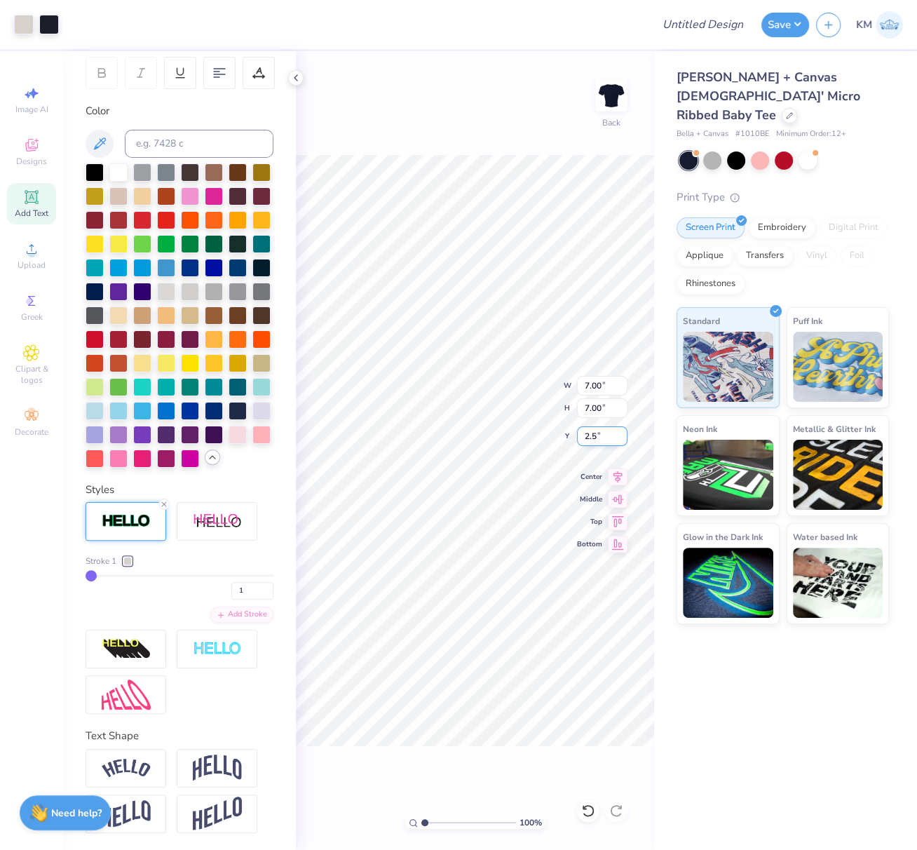
type input "2.50"
click at [619, 473] on icon at bounding box center [618, 475] width 9 height 12
click at [717, 19] on input "Design Title" at bounding box center [720, 25] width 69 height 28
paste input "FPS239868"
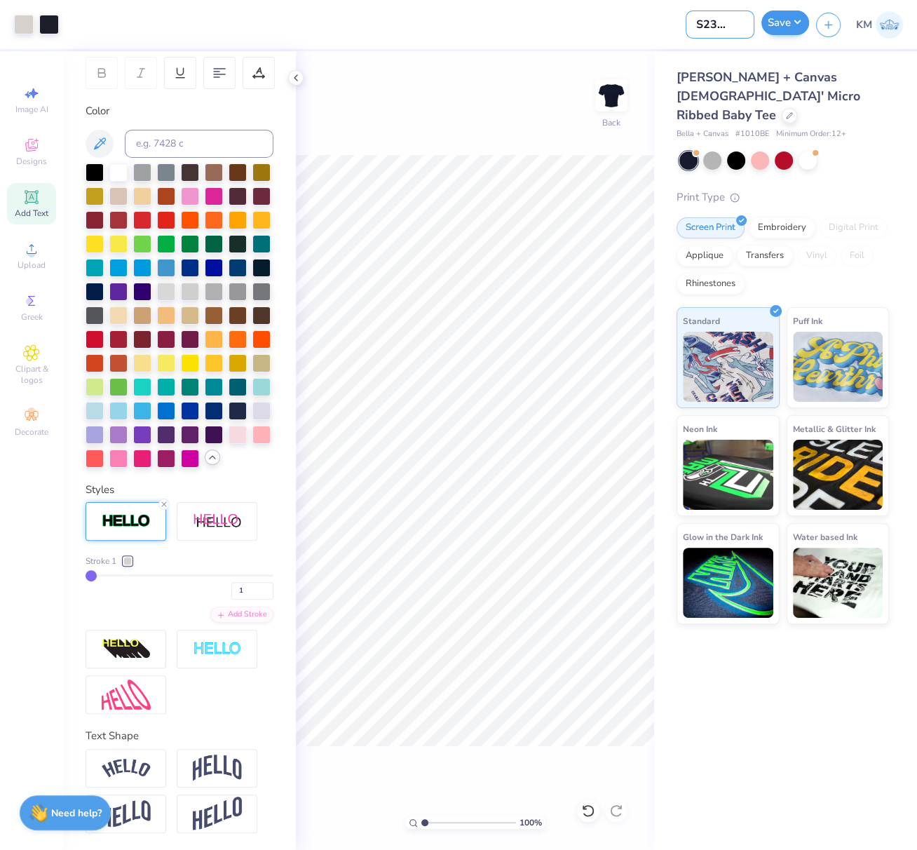
type input "FPS239868"
click at [795, 22] on button "Save" at bounding box center [786, 23] width 48 height 25
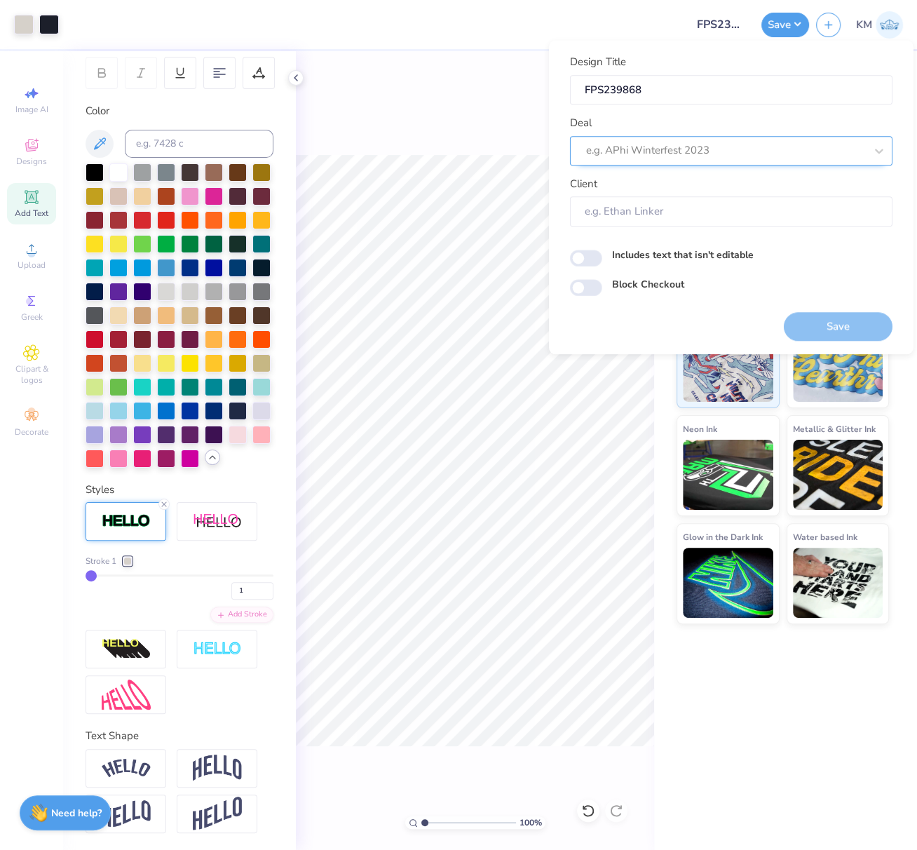
click at [693, 148] on div at bounding box center [725, 150] width 279 height 19
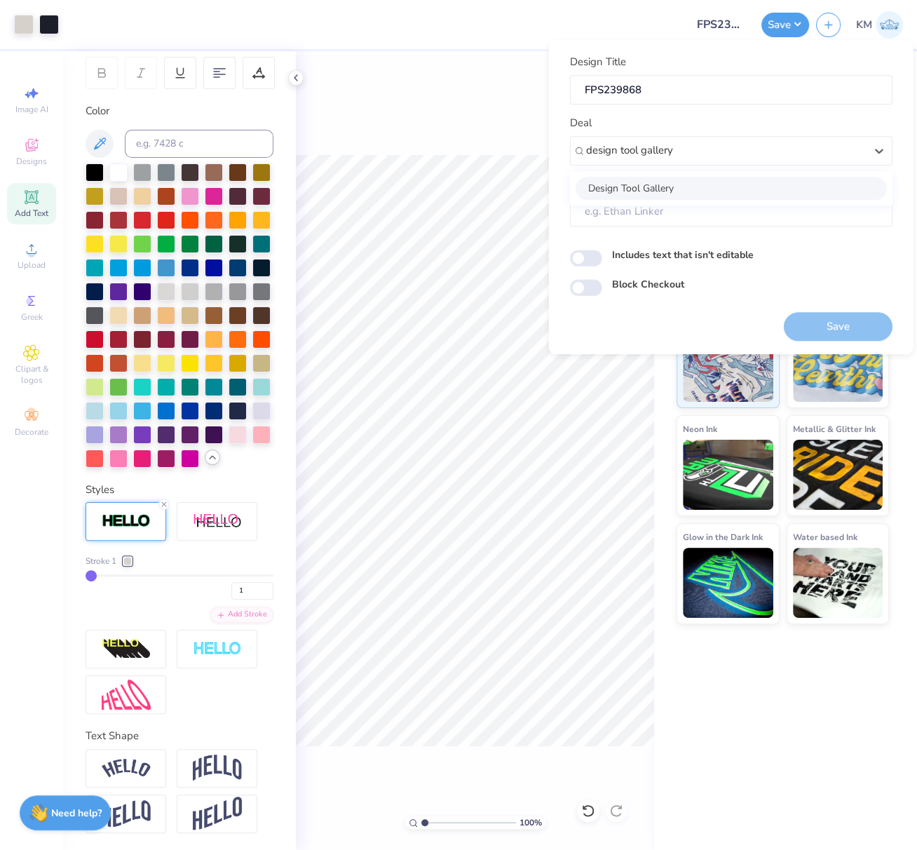
click at [724, 184] on div "Design Tool Gallery" at bounding box center [731, 188] width 311 height 23
type input "design tool gallery"
type input "Design Tool Gallery User"
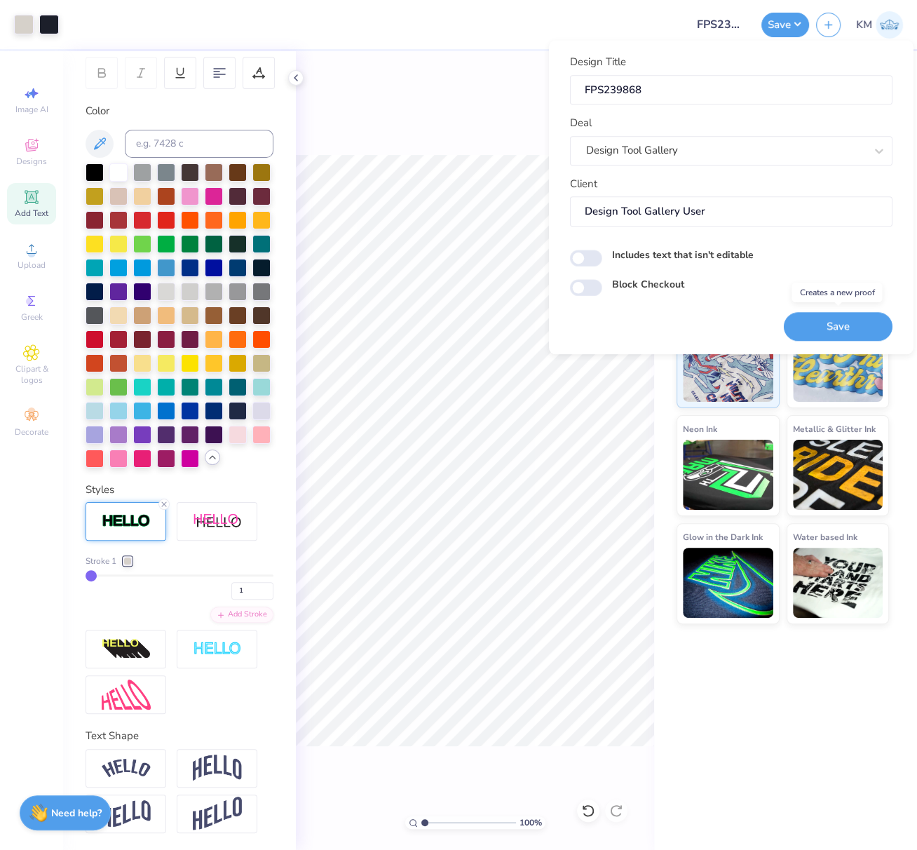
click at [860, 320] on button "Save" at bounding box center [838, 326] width 109 height 29
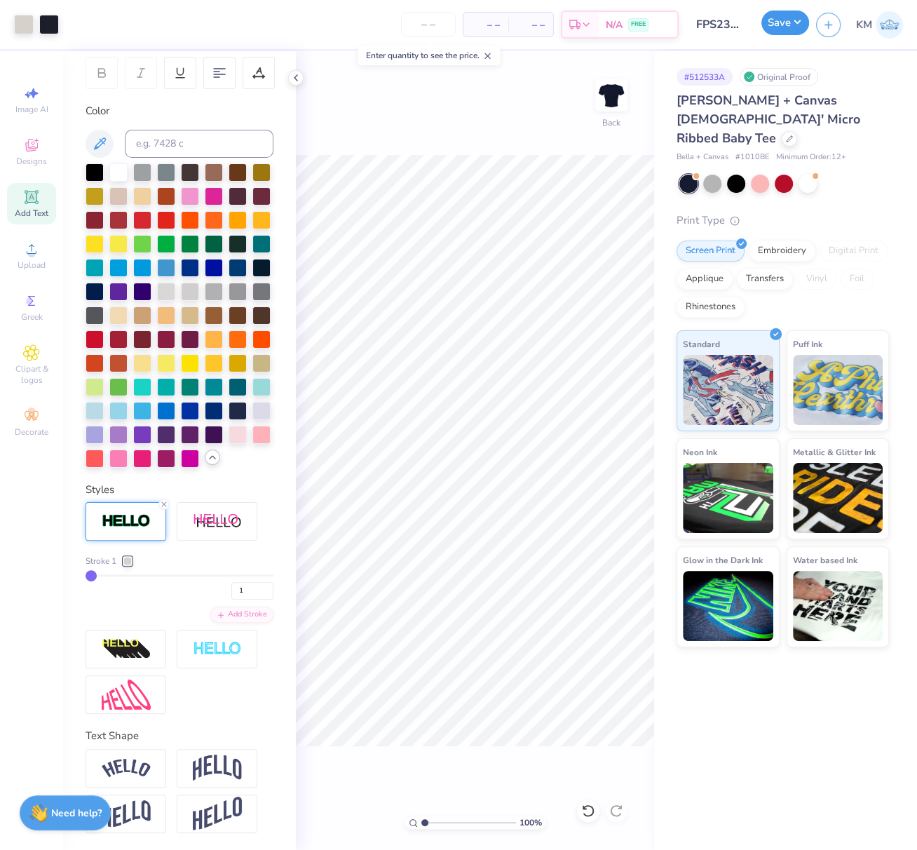
click at [790, 22] on button "Save" at bounding box center [786, 23] width 48 height 25
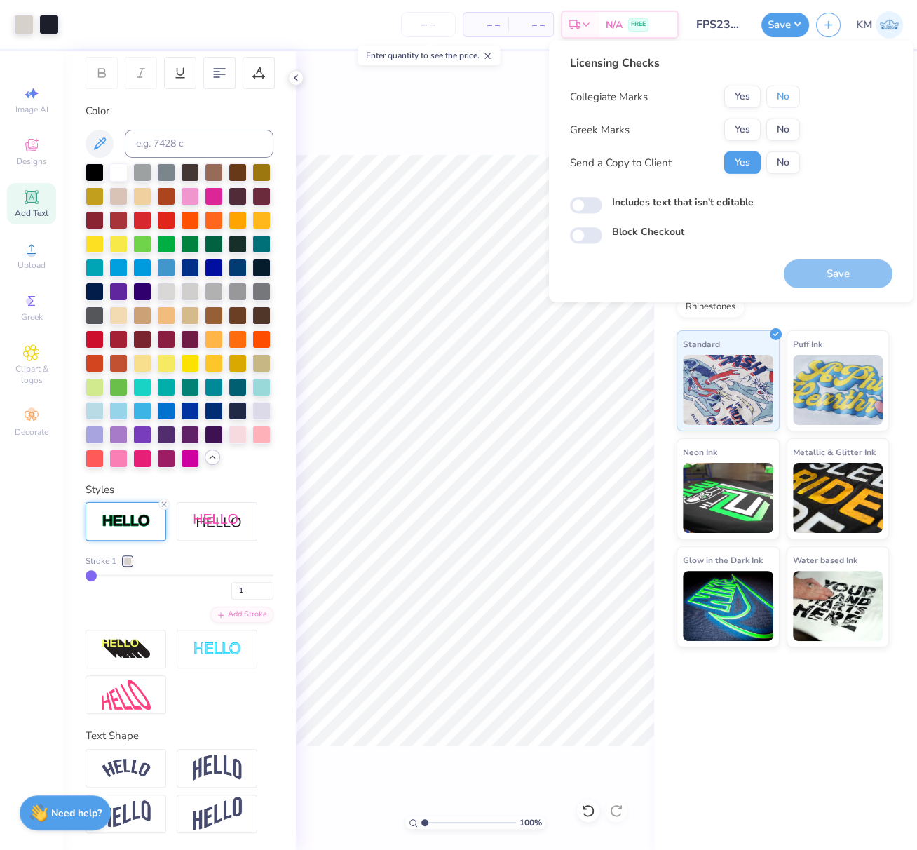
drag, startPoint x: 784, startPoint y: 97, endPoint x: 769, endPoint y: 108, distance: 18.7
click at [784, 97] on button "No" at bounding box center [784, 97] width 34 height 22
click at [750, 126] on button "Yes" at bounding box center [743, 130] width 36 height 22
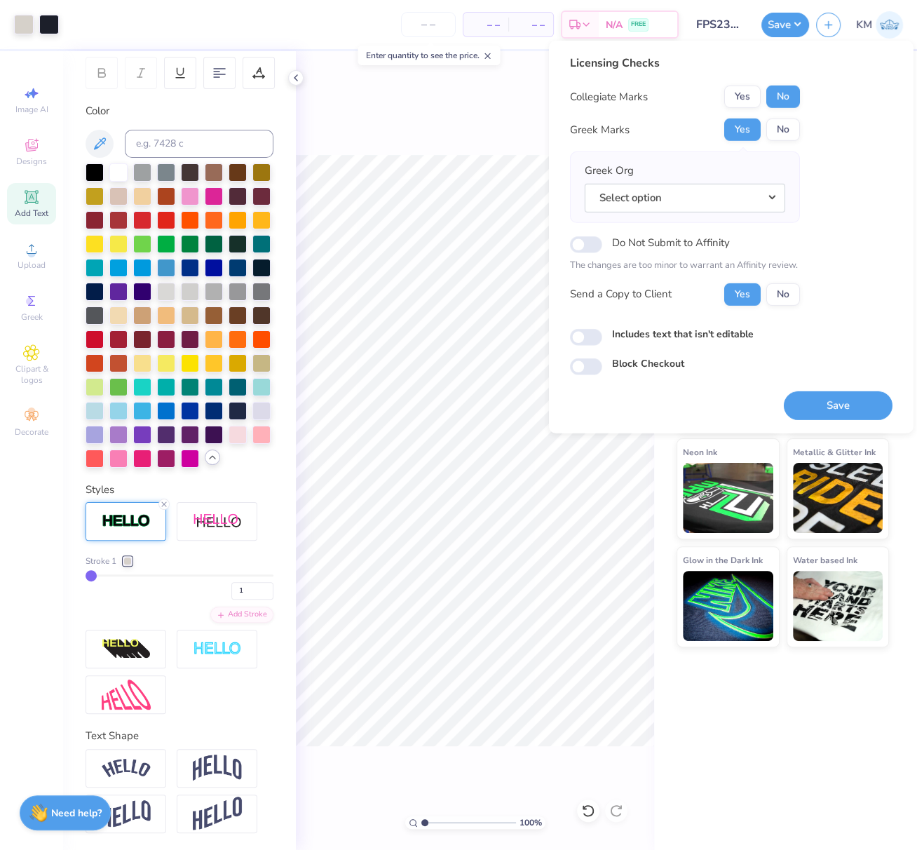
drag, startPoint x: 772, startPoint y: 198, endPoint x: 774, endPoint y: 211, distance: 13.5
click at [772, 198] on button "Select option" at bounding box center [685, 197] width 201 height 29
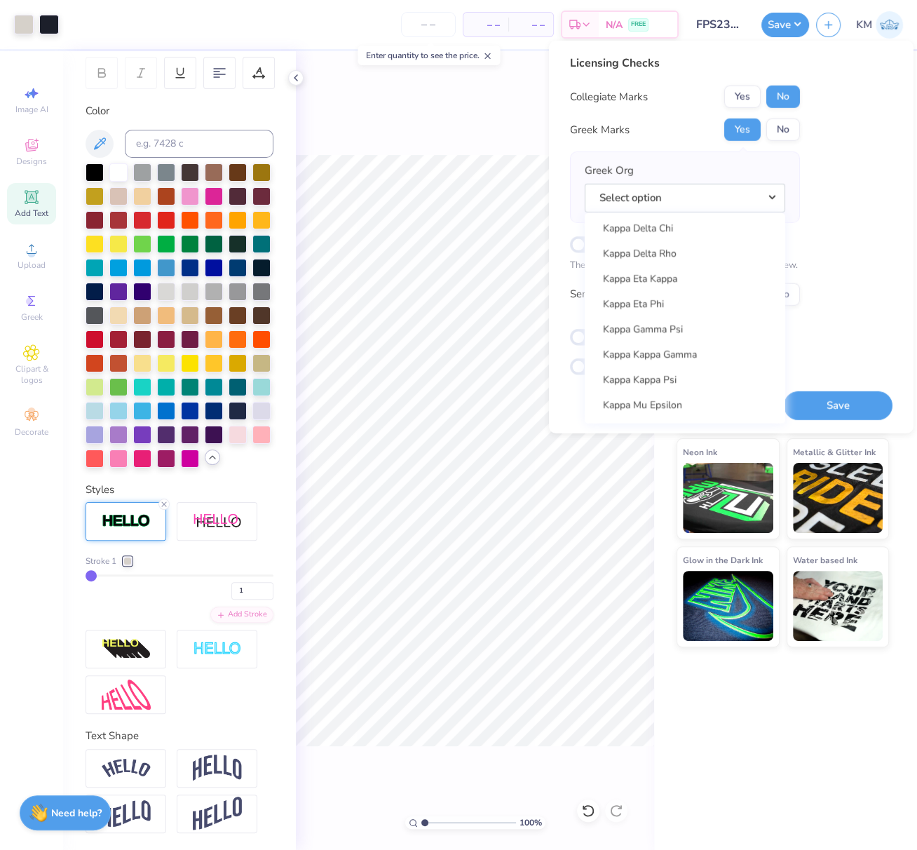
scroll to position [5106, 0]
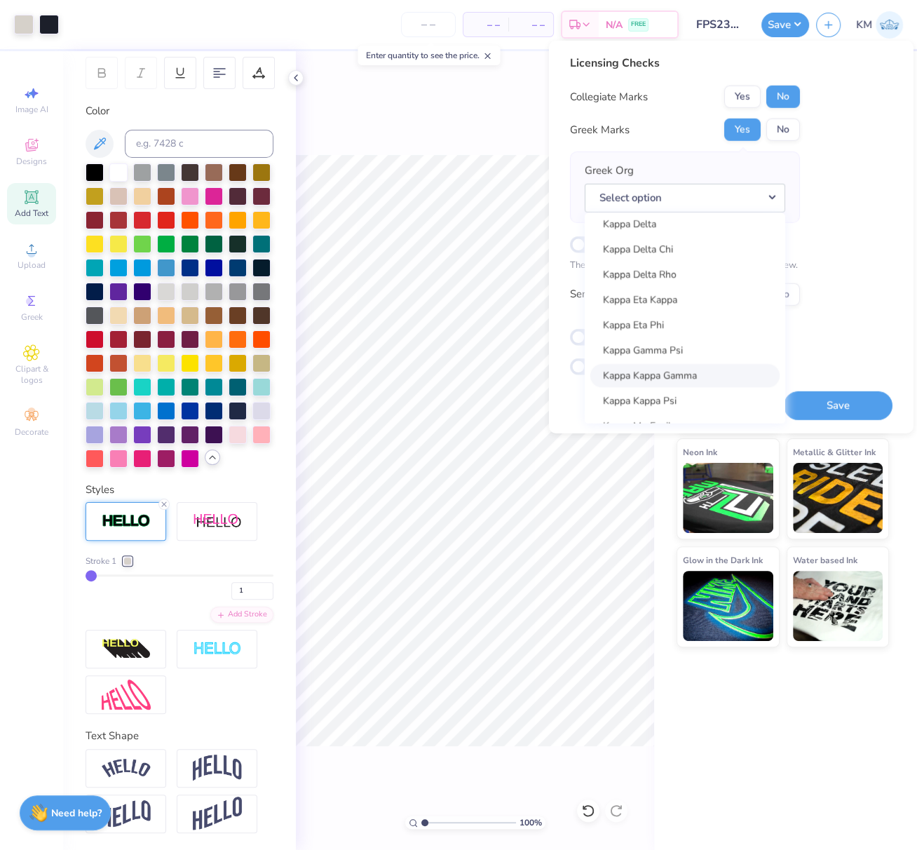
click at [704, 371] on link "Kappa Kappa Gamma" at bounding box center [685, 375] width 189 height 23
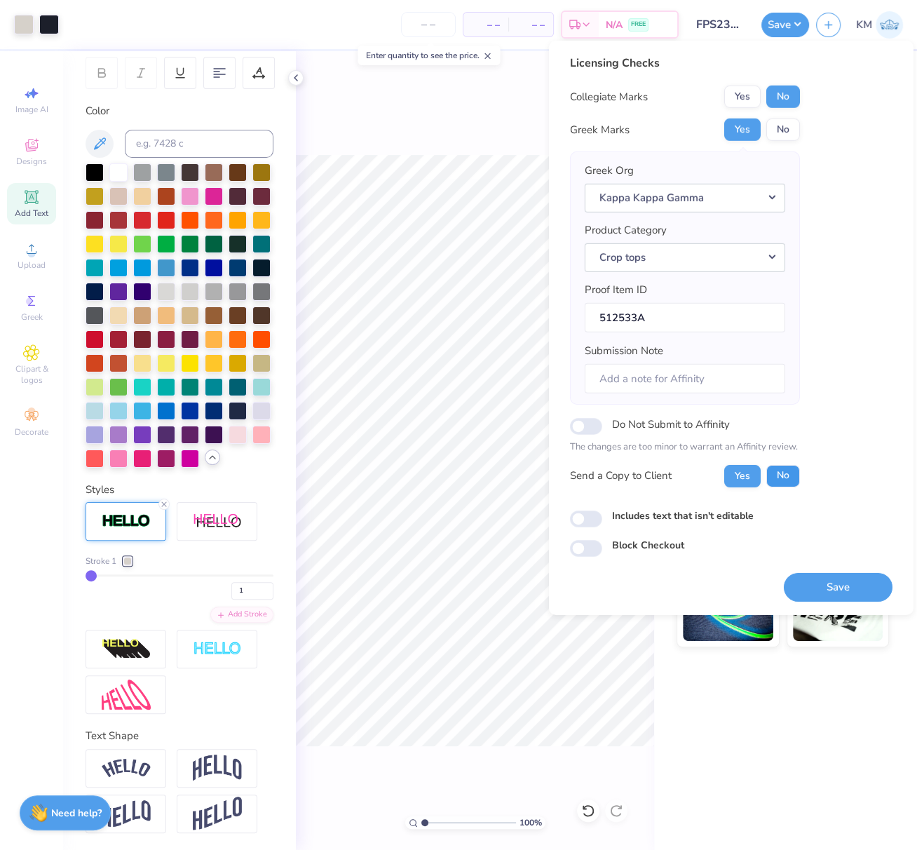
click at [779, 469] on button "No" at bounding box center [784, 475] width 34 height 22
drag, startPoint x: 857, startPoint y: 579, endPoint x: 798, endPoint y: 311, distance: 274.3
click at [857, 580] on button "Save" at bounding box center [838, 586] width 109 height 29
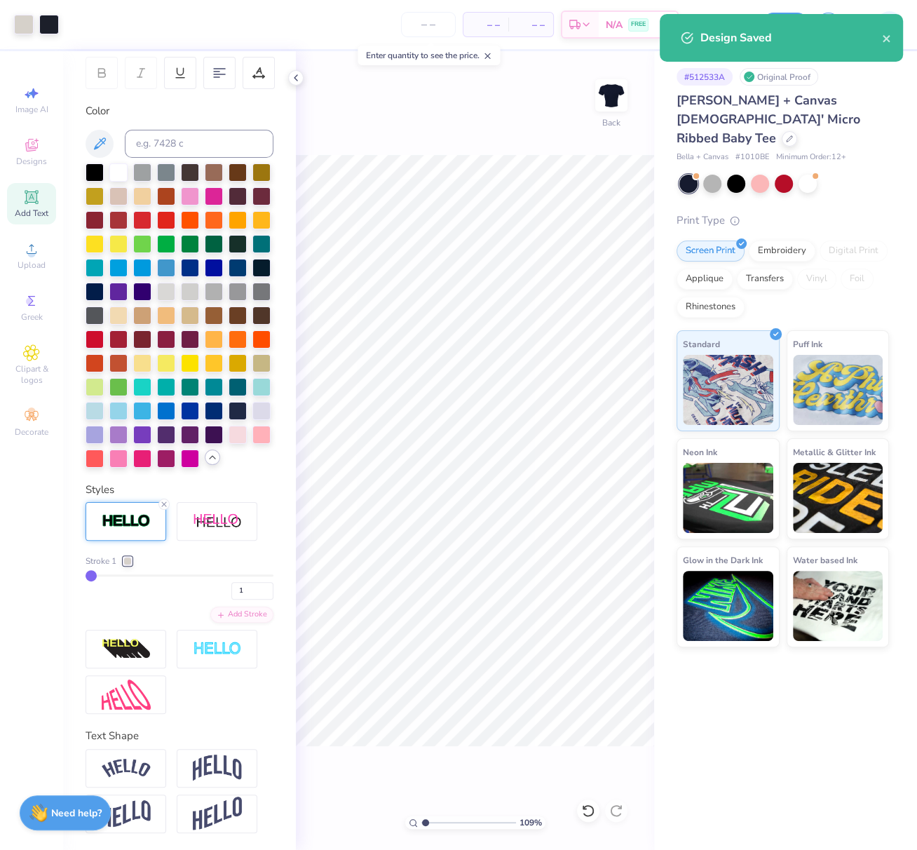
click at [430, 826] on input "range" at bounding box center [469, 822] width 95 height 13
click at [438, 825] on input "range" at bounding box center [469, 822] width 95 height 13
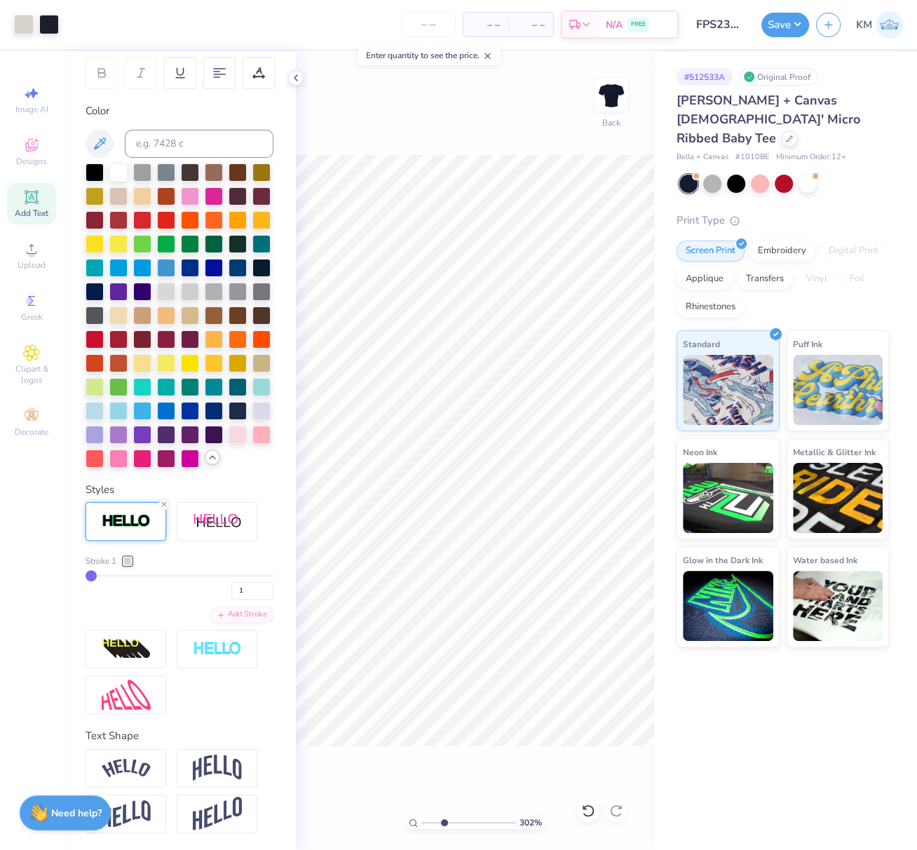
drag, startPoint x: 441, startPoint y: 822, endPoint x: 419, endPoint y: 821, distance: 22.5
click at [405, 810] on div "302 % Back" at bounding box center [475, 450] width 358 height 799
drag, startPoint x: 426, startPoint y: 821, endPoint x: 345, endPoint y: 753, distance: 105.5
type input "1"
click at [422, 816] on input "range" at bounding box center [469, 822] width 95 height 13
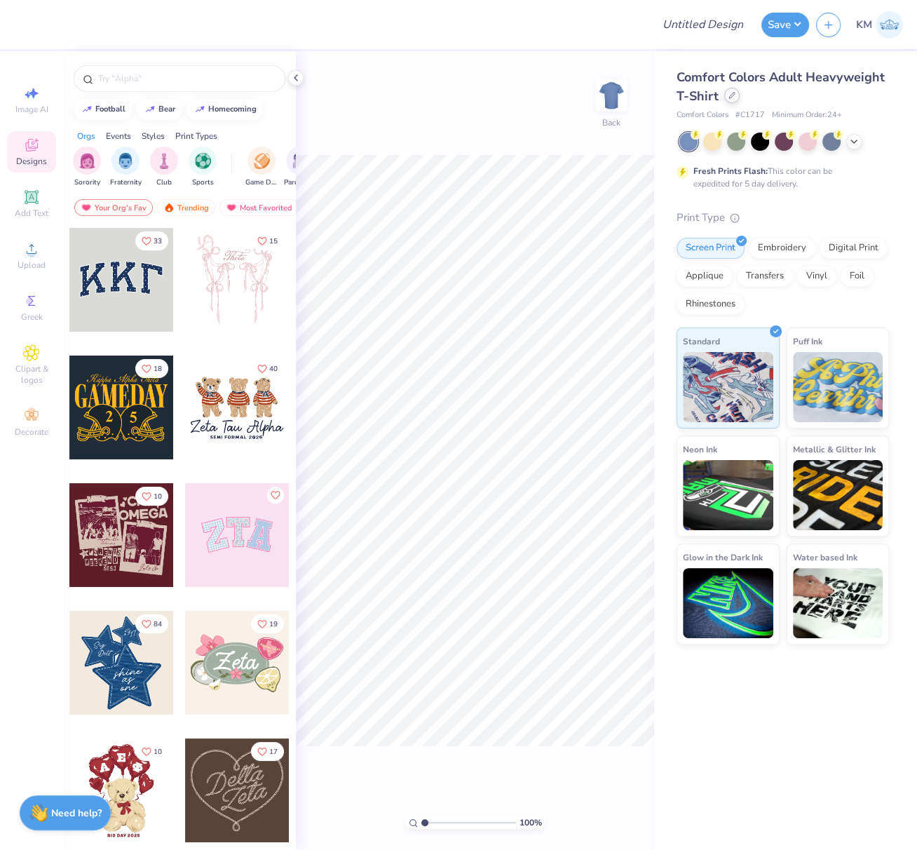
click at [732, 98] on icon at bounding box center [732, 95] width 7 height 7
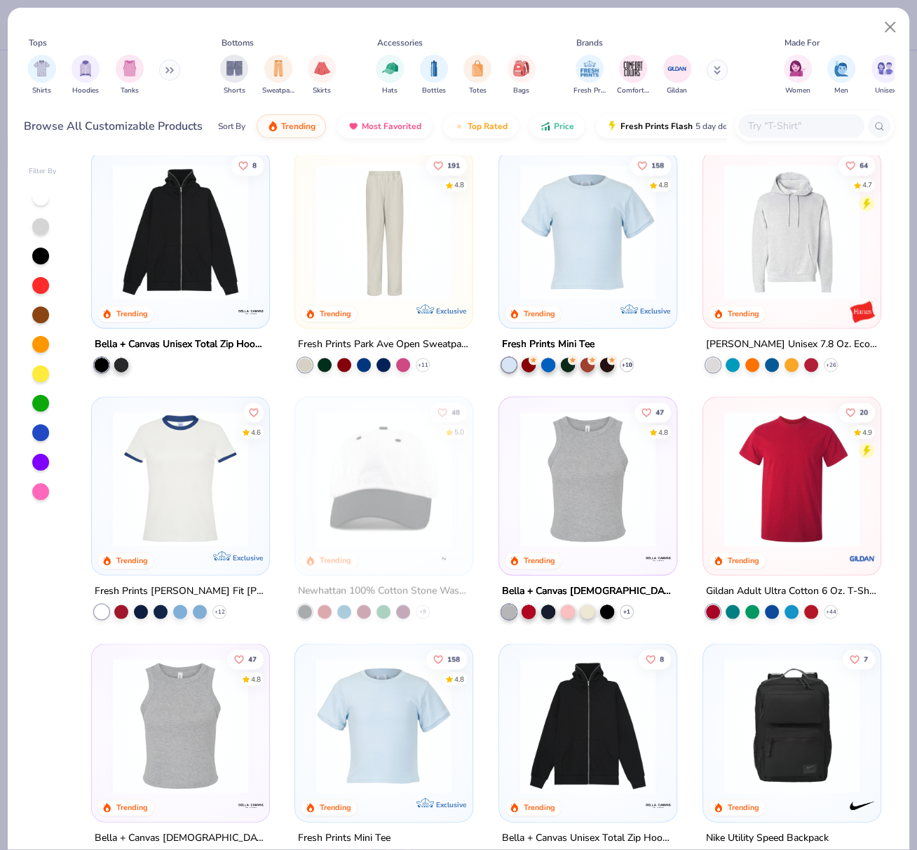
scroll to position [2000, 0]
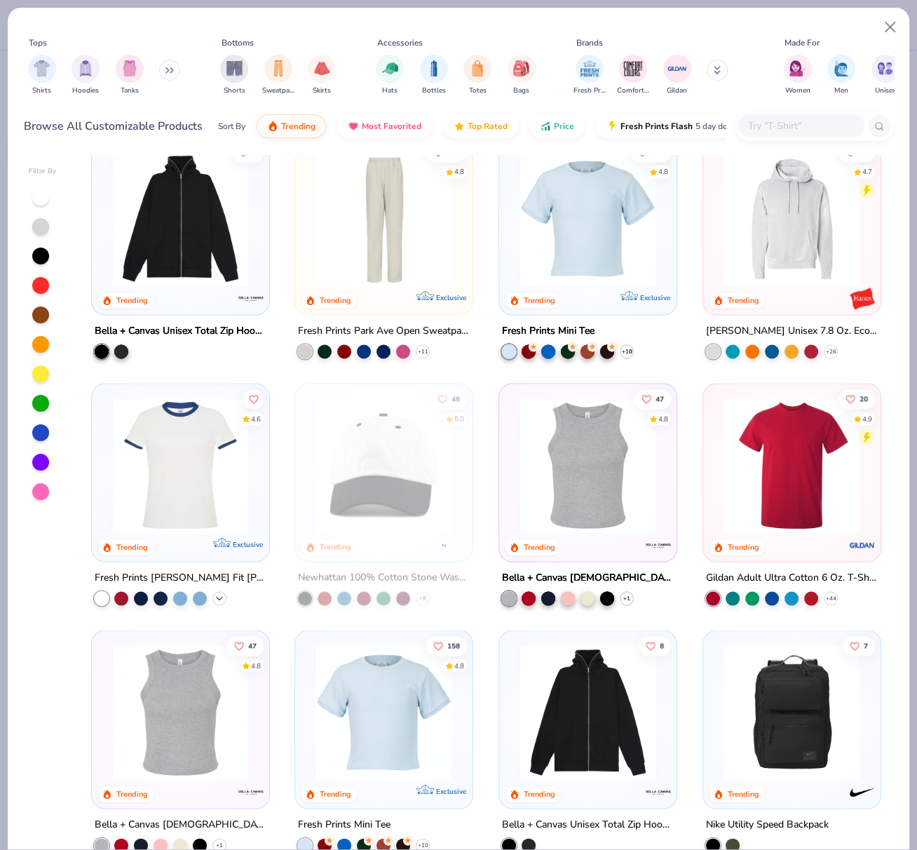
click at [216, 597] on icon at bounding box center [219, 597] width 11 height 11
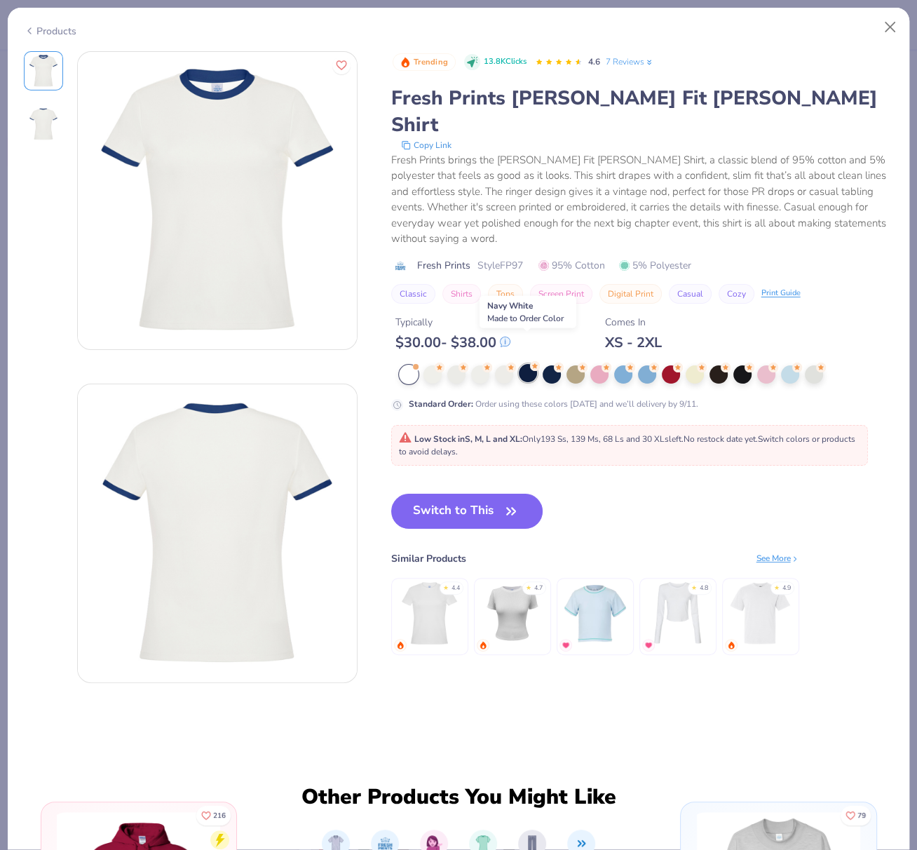
click at [525, 364] on div at bounding box center [528, 373] width 18 height 18
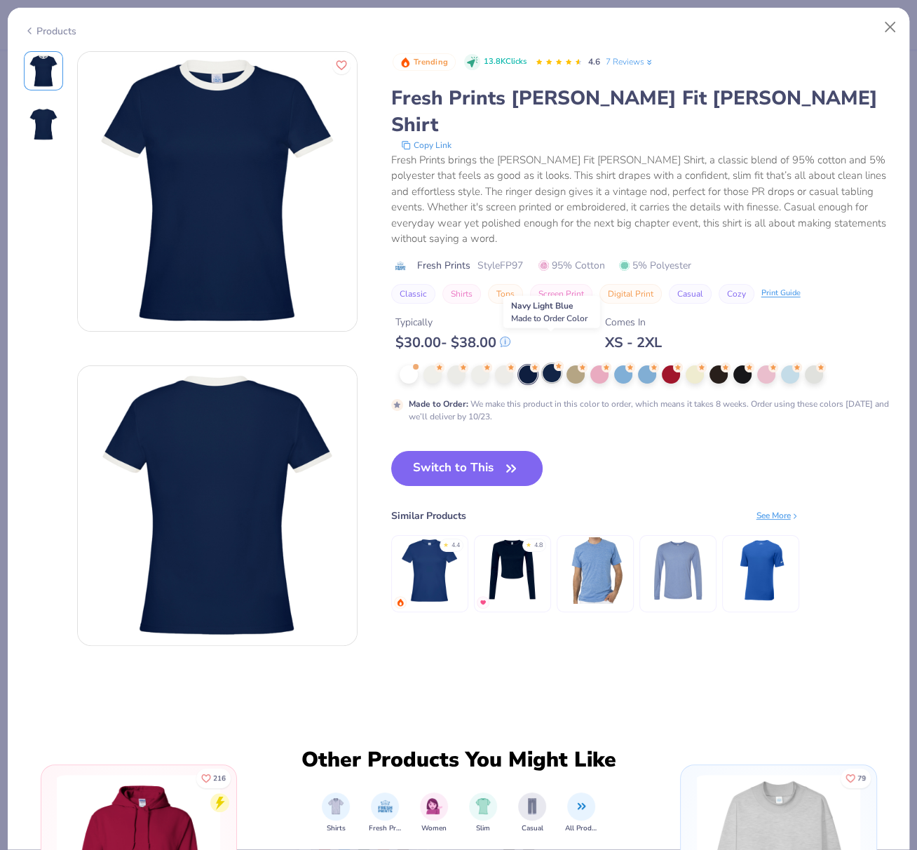
click at [551, 364] on div at bounding box center [552, 373] width 18 height 18
click at [459, 451] on button "Switch to This" at bounding box center [467, 468] width 152 height 35
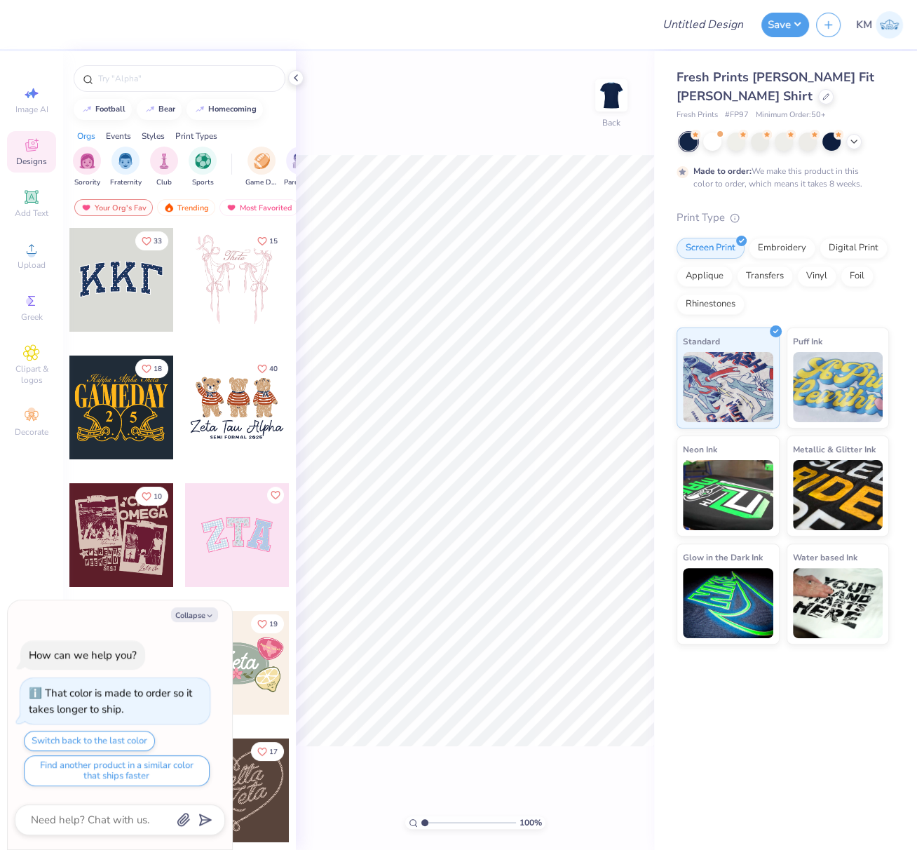
click at [297, 79] on icon at bounding box center [295, 77] width 11 height 11
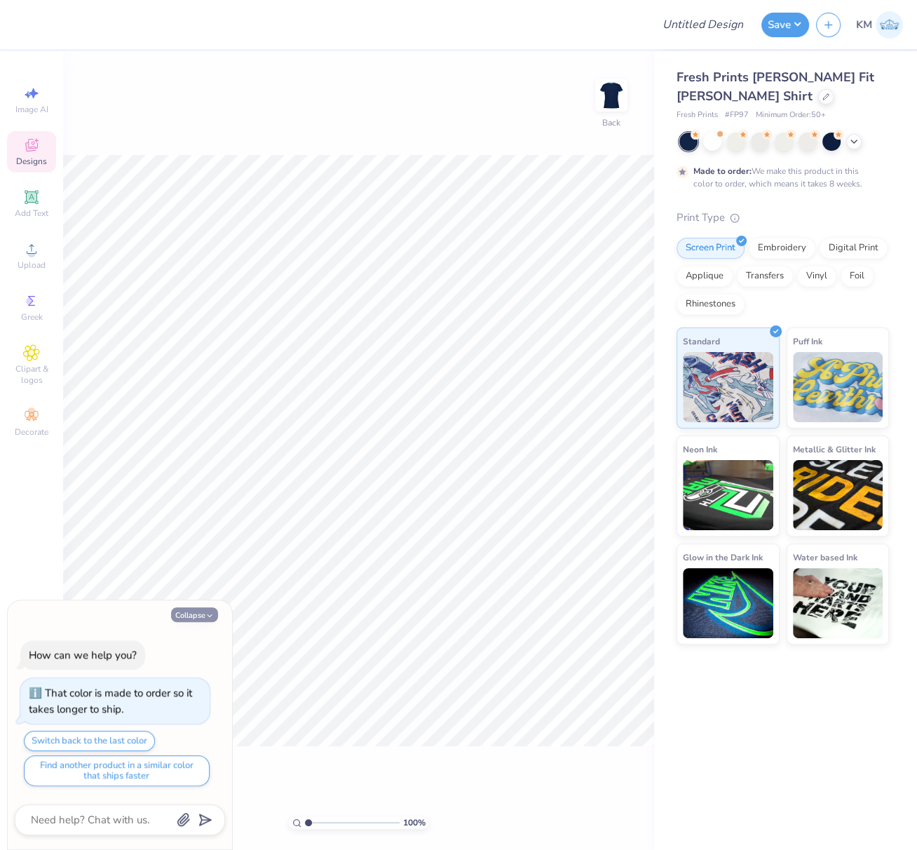
click at [192, 618] on button "Collapse" at bounding box center [194, 614] width 47 height 15
type textarea "x"
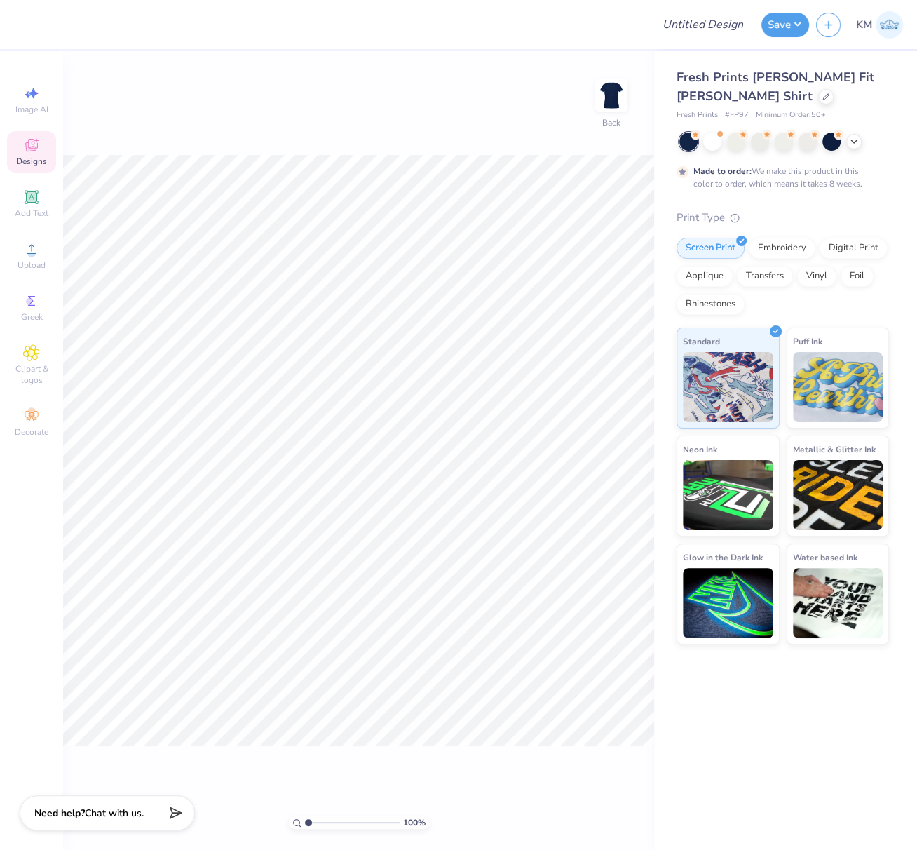
click at [36, 200] on icon at bounding box center [31, 196] width 11 height 11
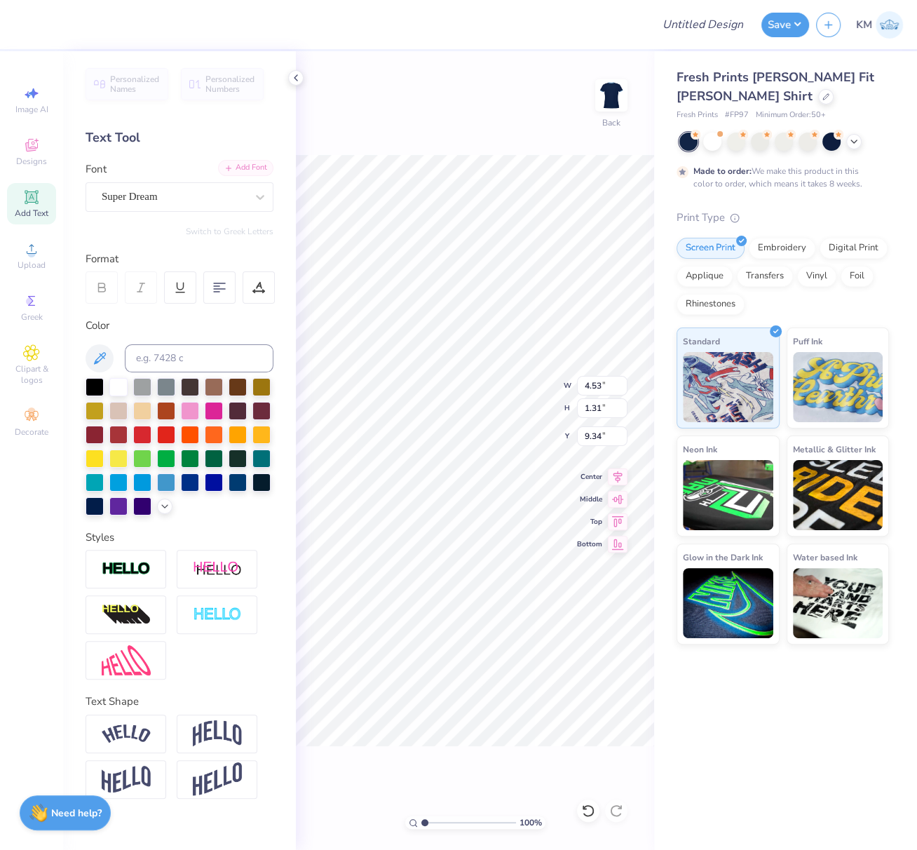
click at [254, 170] on div "Add Font" at bounding box center [245, 168] width 55 height 16
type input "4.35"
type input "1.63"
type input "9.19"
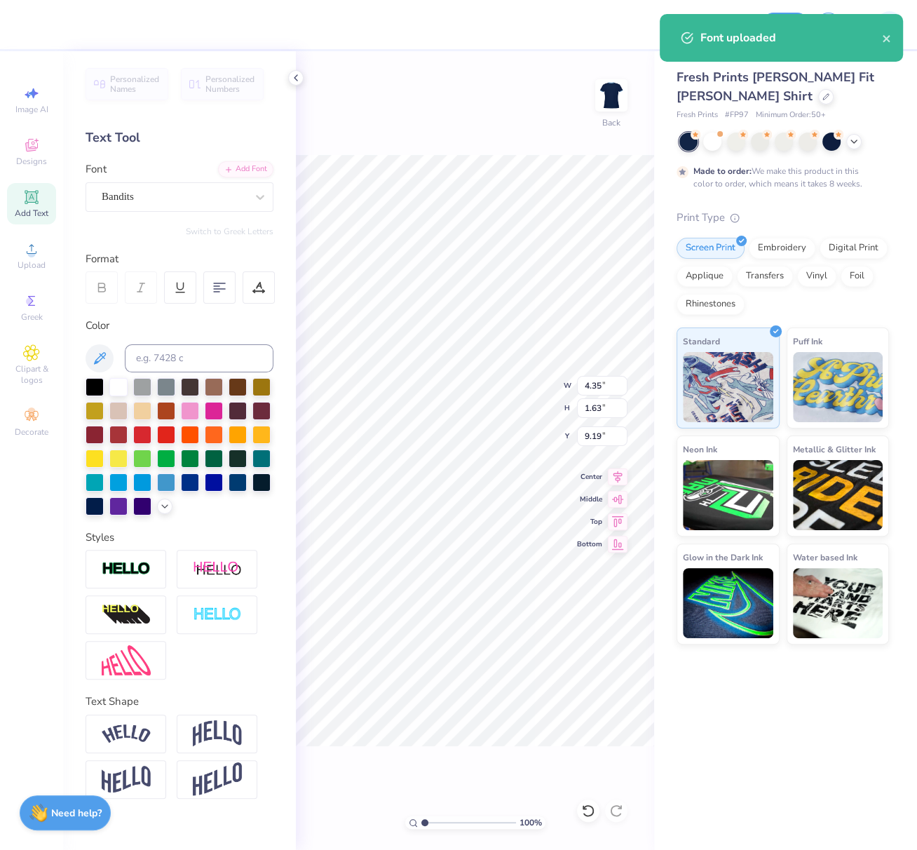
scroll to position [12, 1]
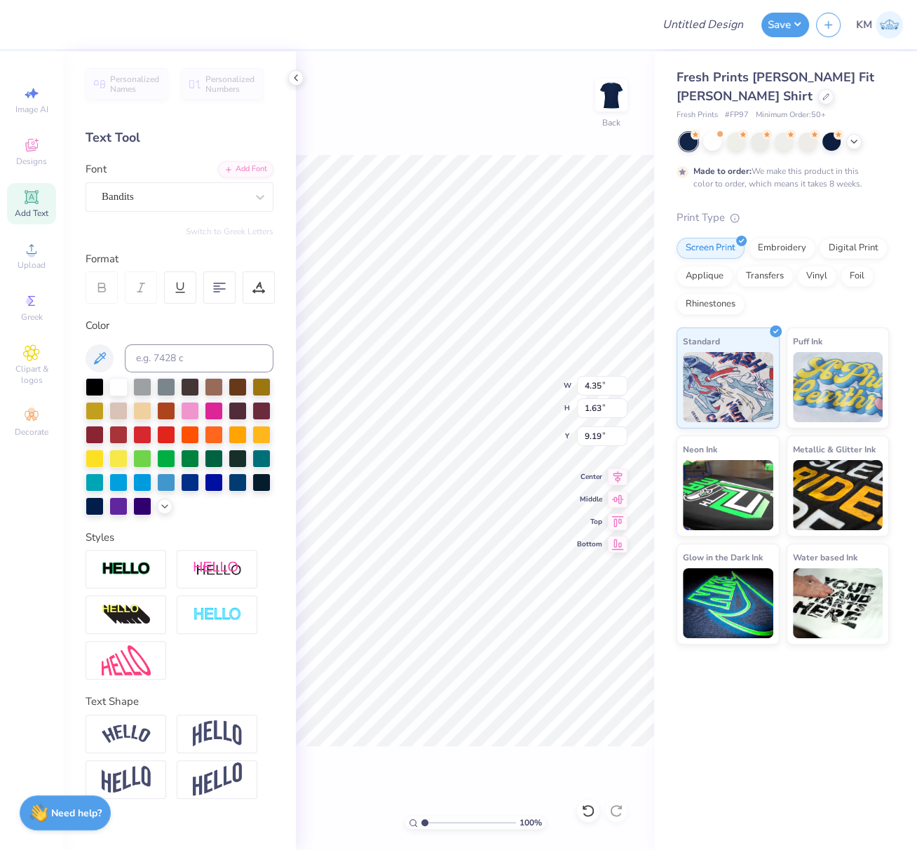
type textarea "d"
type textarea "DG"
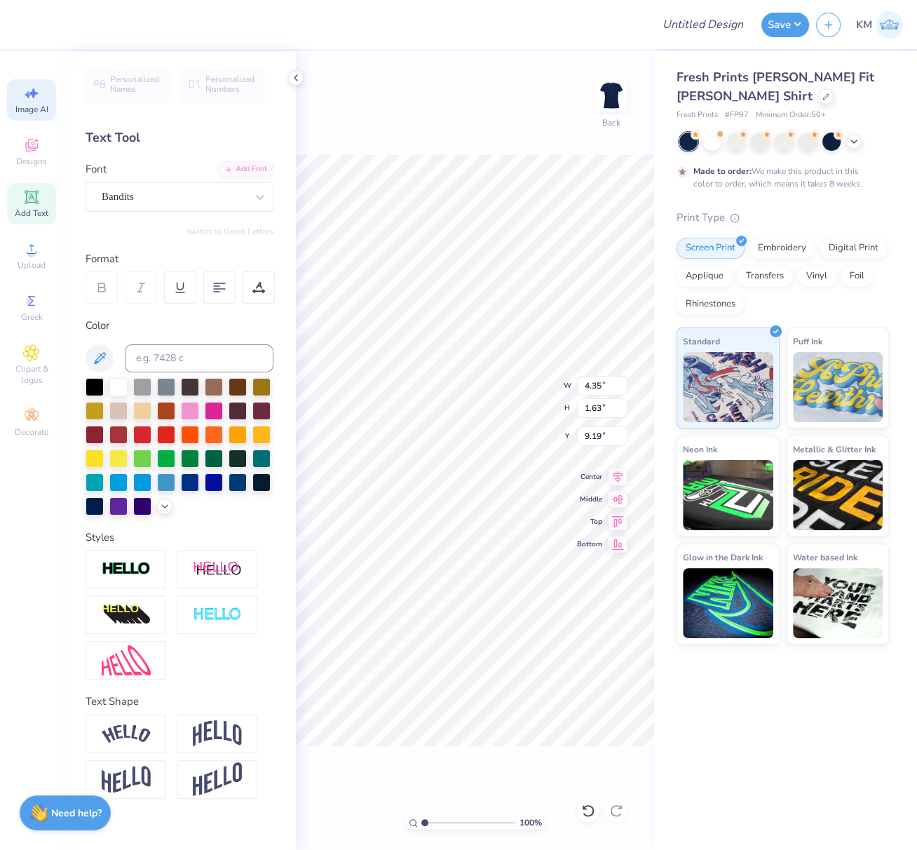
drag, startPoint x: 29, startPoint y: 98, endPoint x: 54, endPoint y: 105, distance: 25.3
click at [29, 98] on icon at bounding box center [31, 93] width 17 height 17
type input "2.32"
type input "1.58"
type input "9.21"
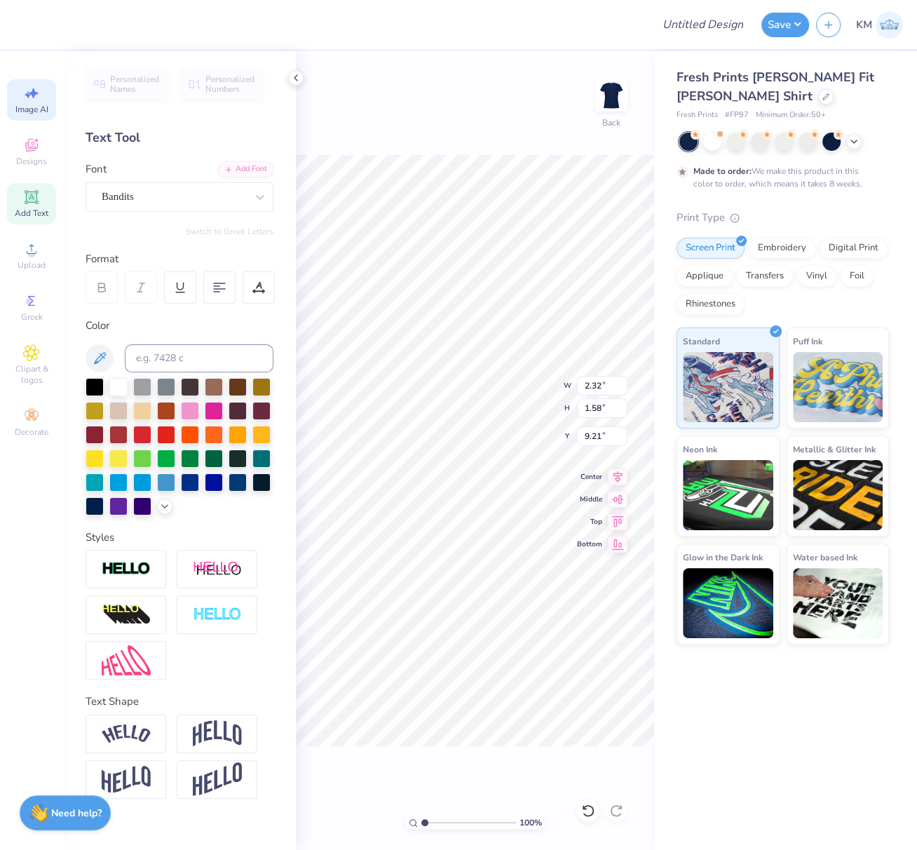
select select "4"
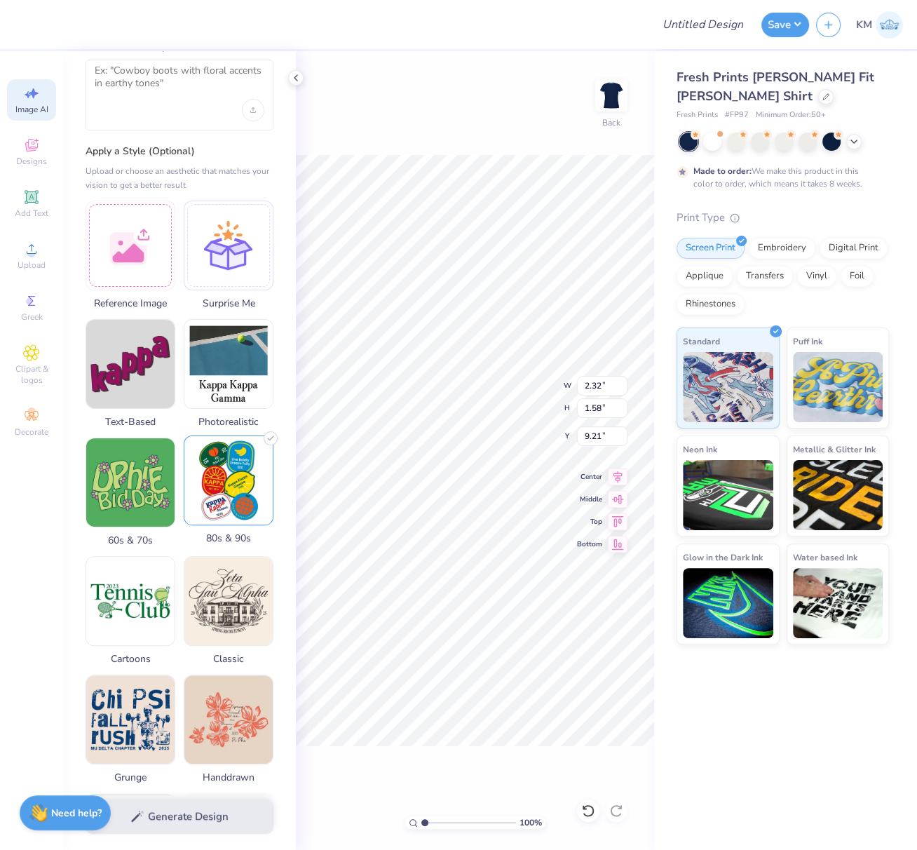
scroll to position [112, 0]
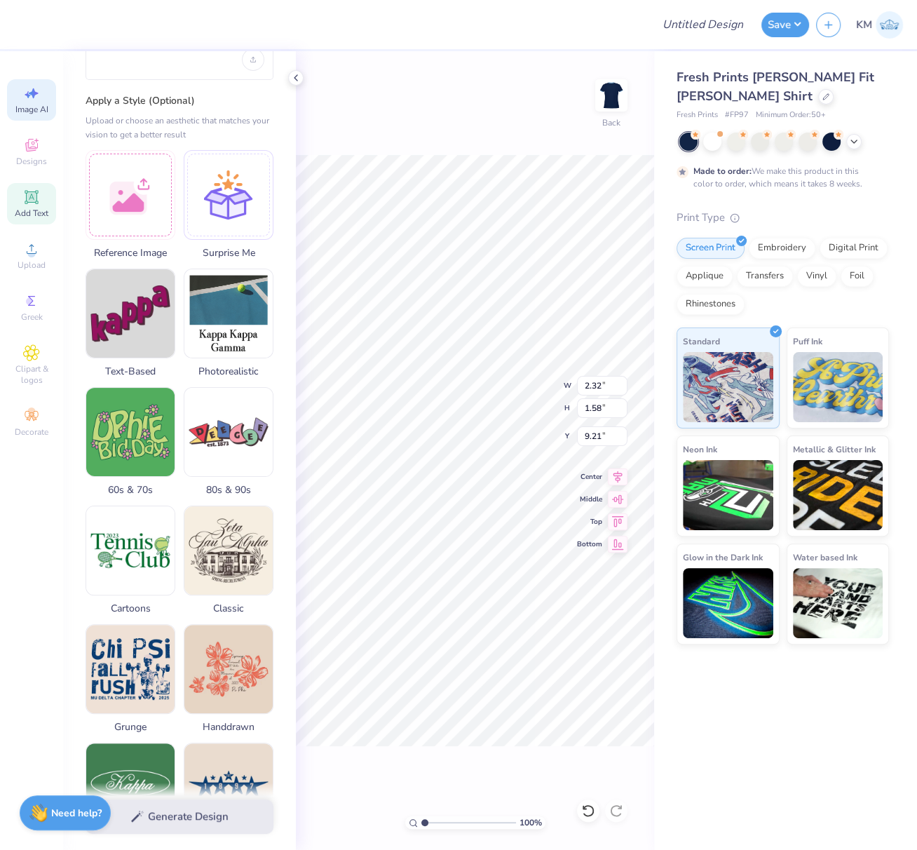
drag, startPoint x: 32, startPoint y: 197, endPoint x: 33, endPoint y: 211, distance: 14.1
click at [32, 196] on icon at bounding box center [31, 197] width 17 height 17
type input "4.53"
type input "1.31"
type input "9.34"
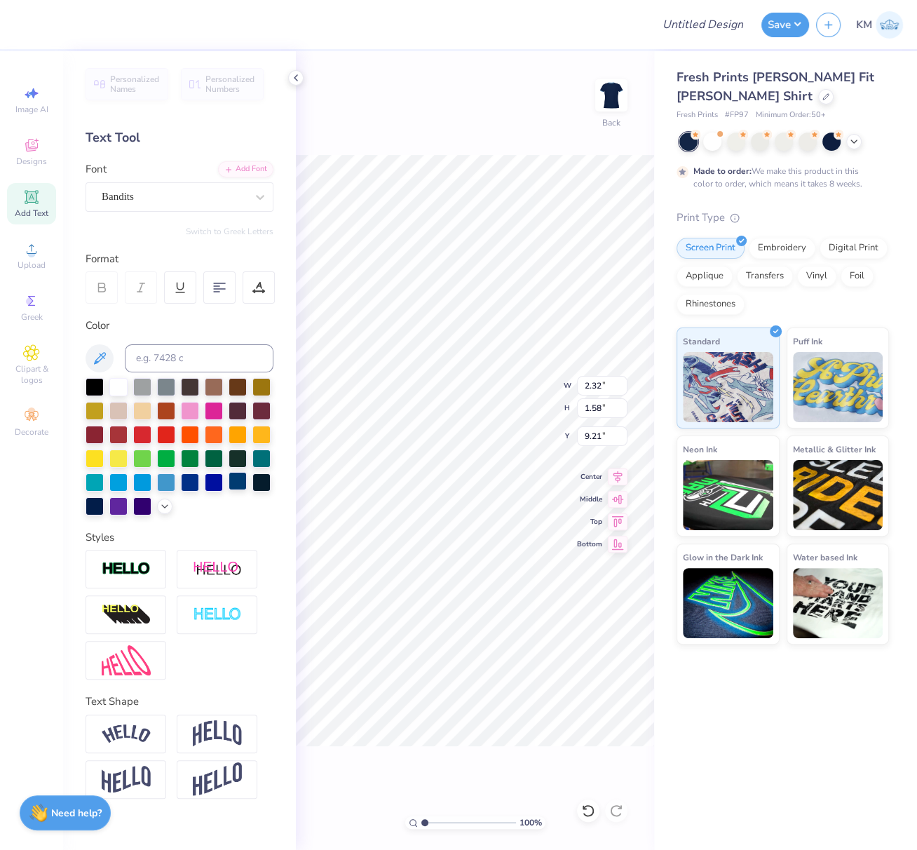
click at [167, 502] on icon at bounding box center [164, 506] width 11 height 11
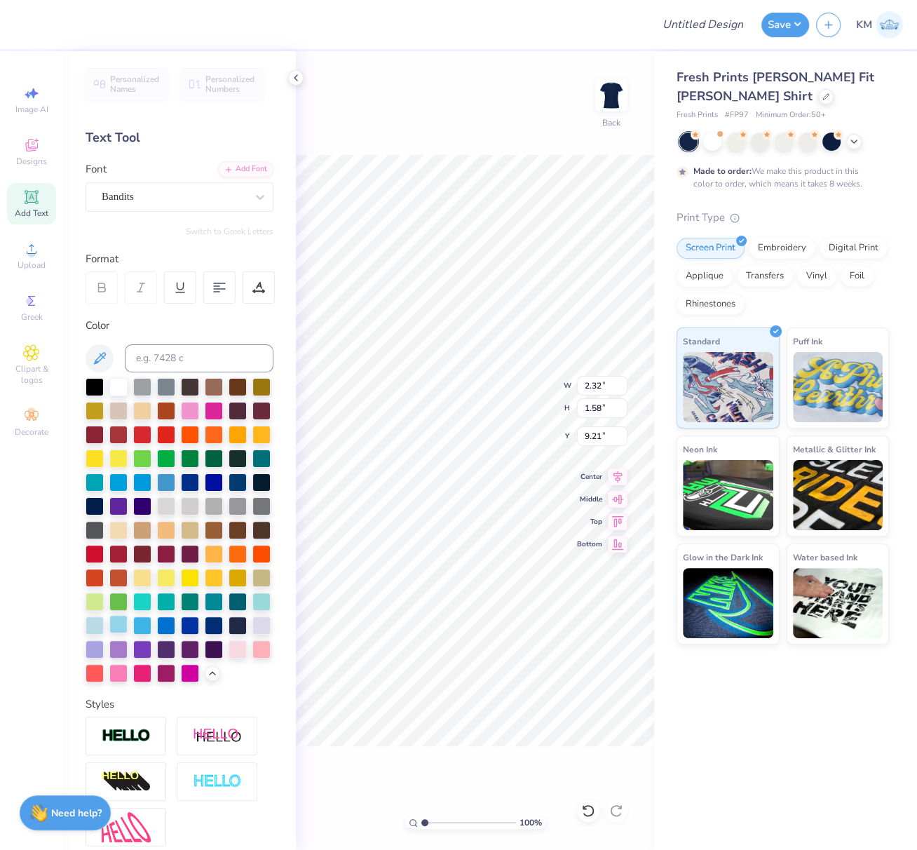
click at [128, 633] on div at bounding box center [118, 624] width 18 height 18
drag, startPoint x: 138, startPoint y: 780, endPoint x: 131, endPoint y: 794, distance: 15.7
click at [138, 744] on img at bounding box center [126, 736] width 49 height 16
type input "2.34"
type input "1.60"
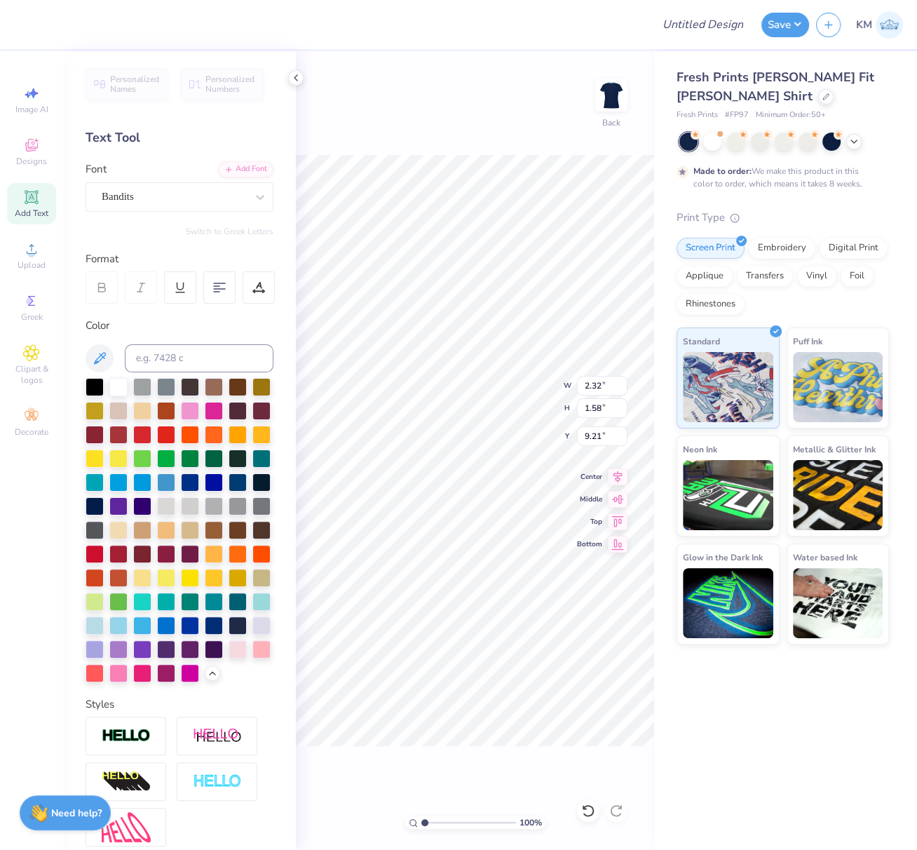
type input "9.20"
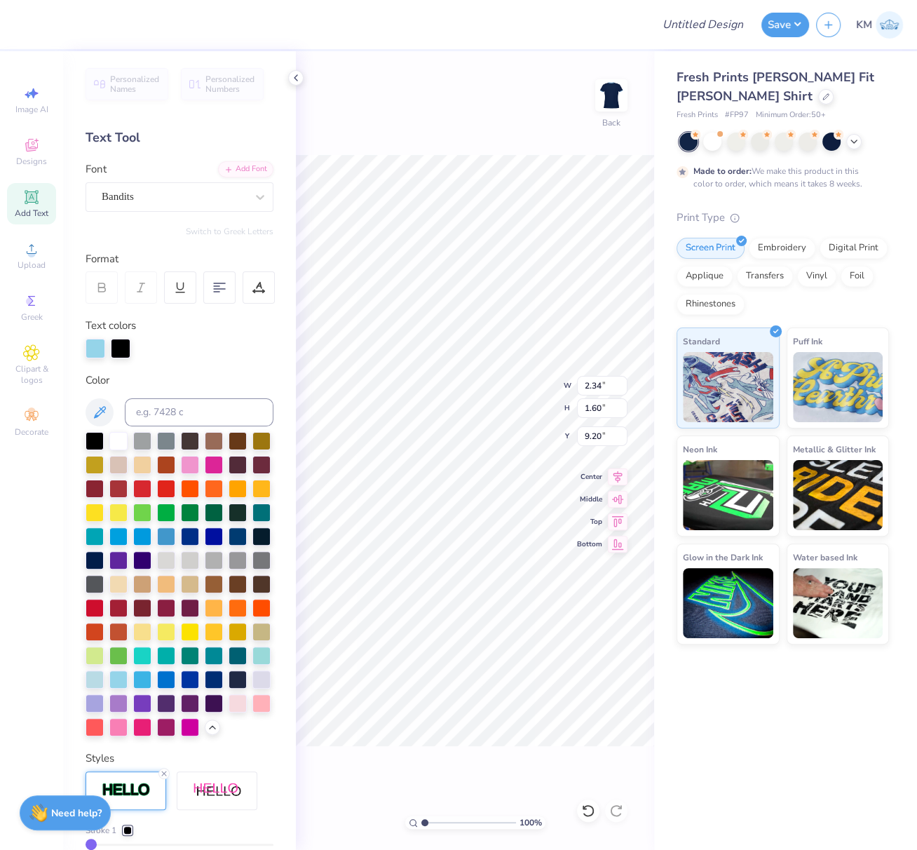
type input "4.57"
type input "3.13"
type input "7.68"
click at [104, 560] on div at bounding box center [95, 559] width 18 height 18
click at [123, 344] on div at bounding box center [121, 347] width 20 height 20
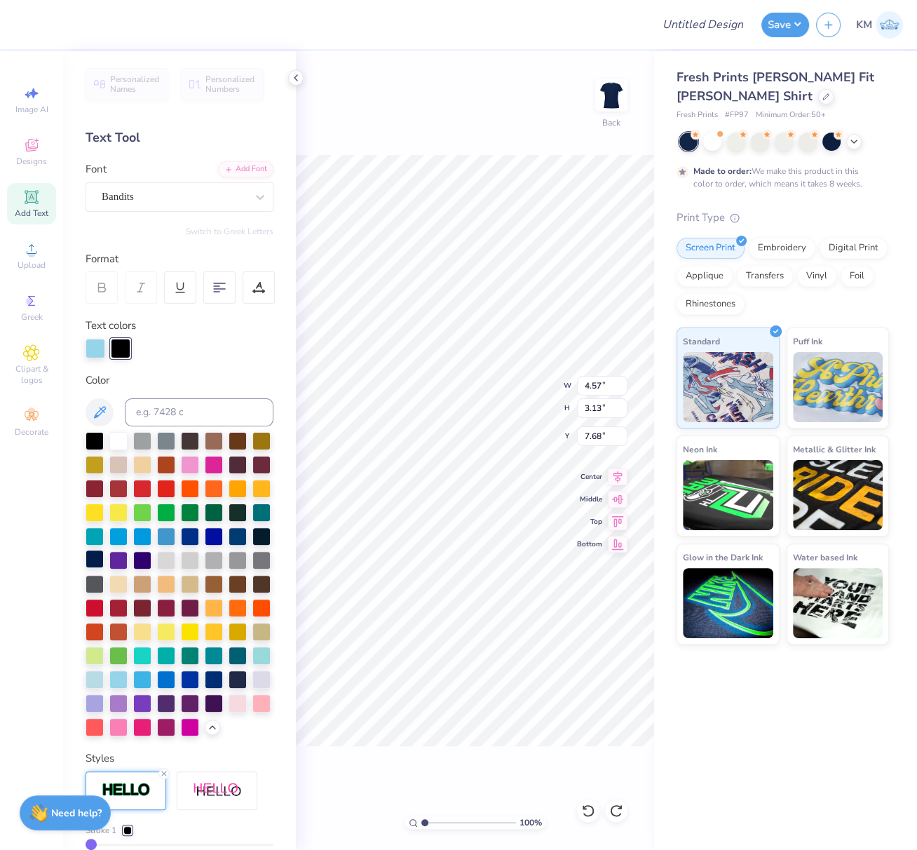
click at [104, 563] on div at bounding box center [95, 559] width 18 height 18
click at [95, 438] on div at bounding box center [95, 440] width 18 height 18
click at [199, 462] on div at bounding box center [190, 464] width 18 height 18
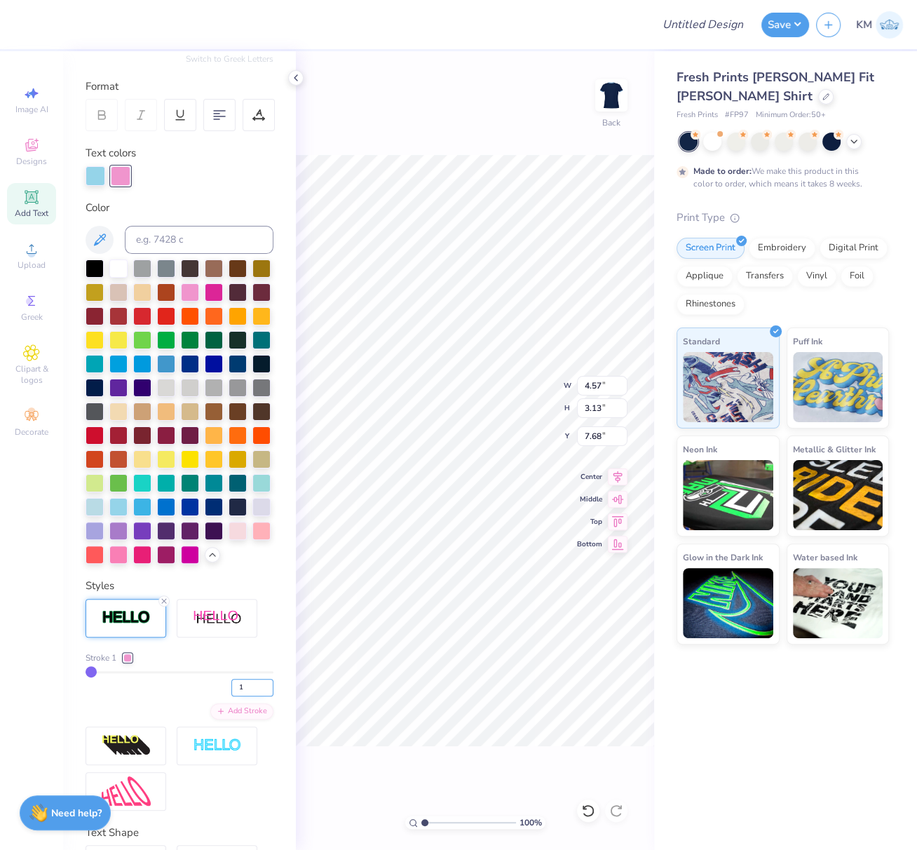
scroll to position [180, 0]
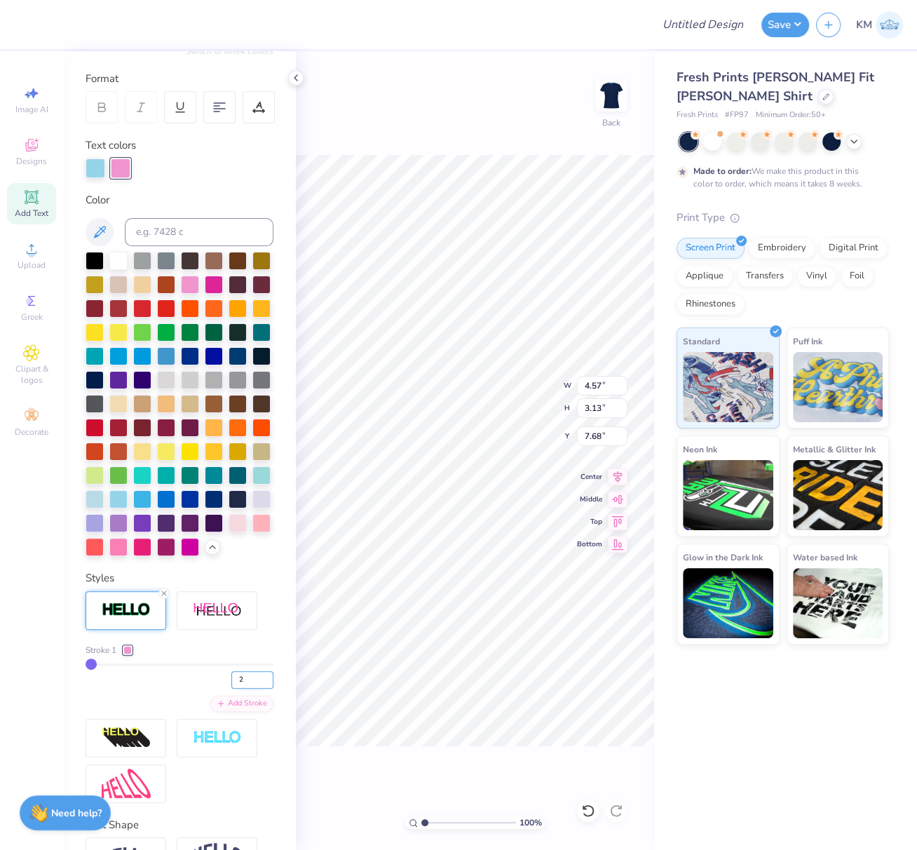
click at [256, 689] on input "2" at bounding box center [252, 680] width 42 height 18
click at [256, 689] on input "3" at bounding box center [252, 680] width 42 height 18
click at [256, 689] on input "4" at bounding box center [252, 680] width 42 height 18
type input "5"
click at [254, 689] on input "5" at bounding box center [252, 680] width 42 height 18
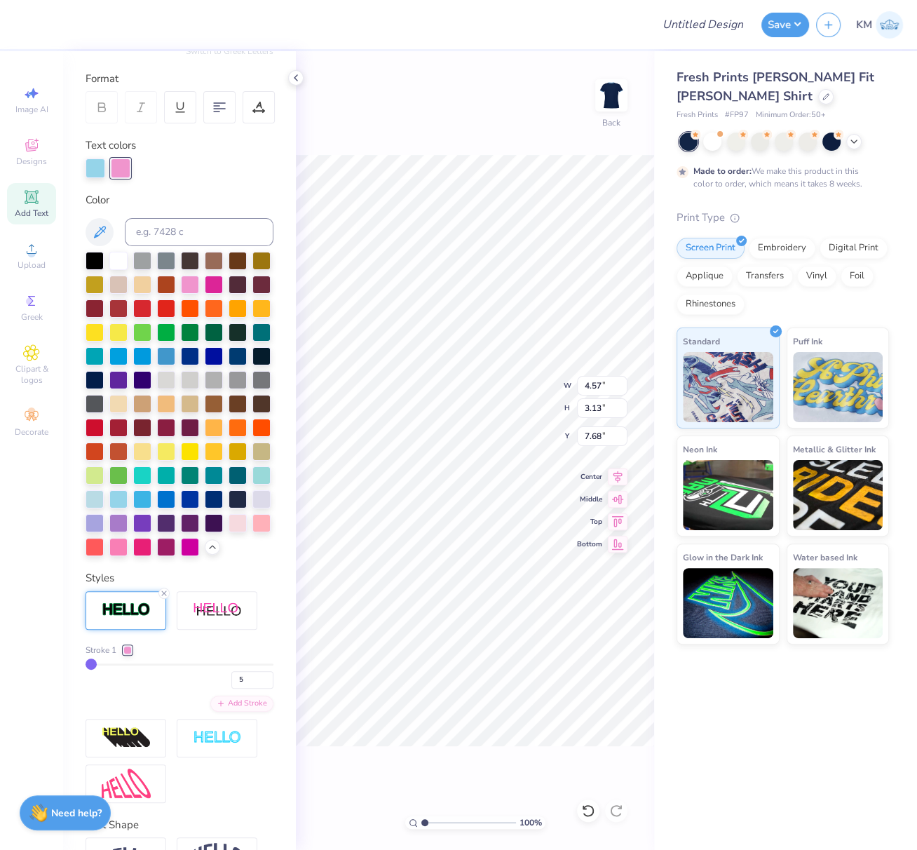
type input "5"
drag, startPoint x: 150, startPoint y: 734, endPoint x: 158, endPoint y: 735, distance: 7.8
click at [151, 712] on div "Stroke 1 5 Add Stroke" at bounding box center [180, 678] width 188 height 68
type input "4.76"
type input "3.32"
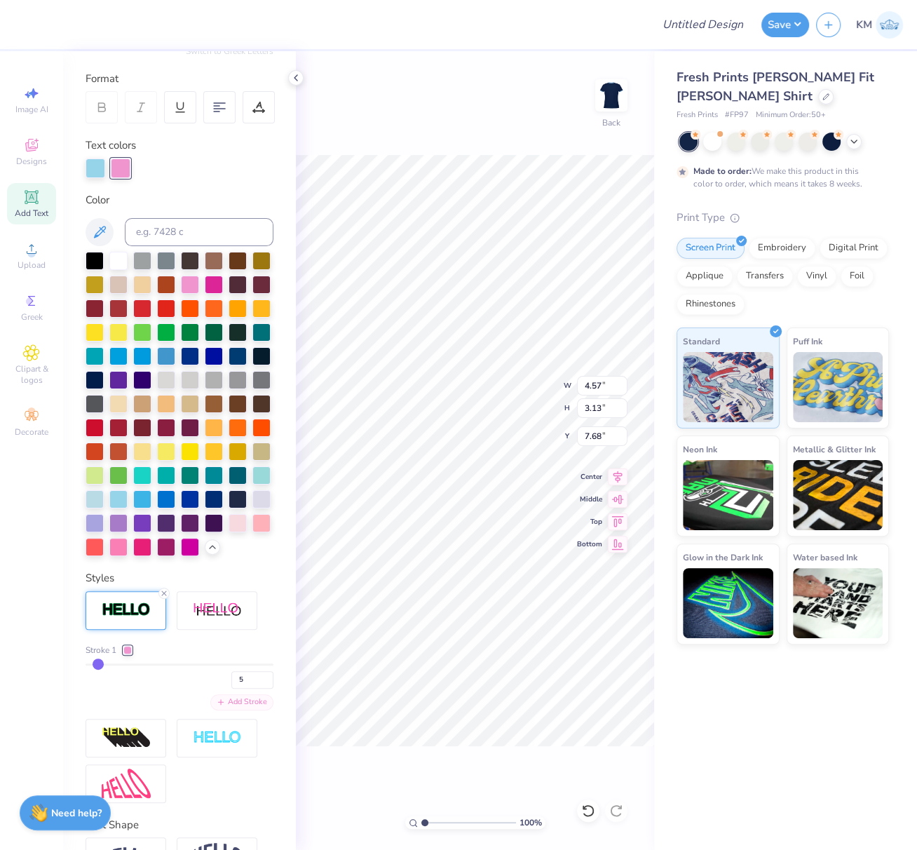
type input "7.58"
drag, startPoint x: 238, startPoint y: 725, endPoint x: 259, endPoint y: 729, distance: 20.8
click at [238, 689] on input "5" at bounding box center [252, 680] width 42 height 18
click at [257, 689] on input "4" at bounding box center [252, 680] width 42 height 18
type input "3"
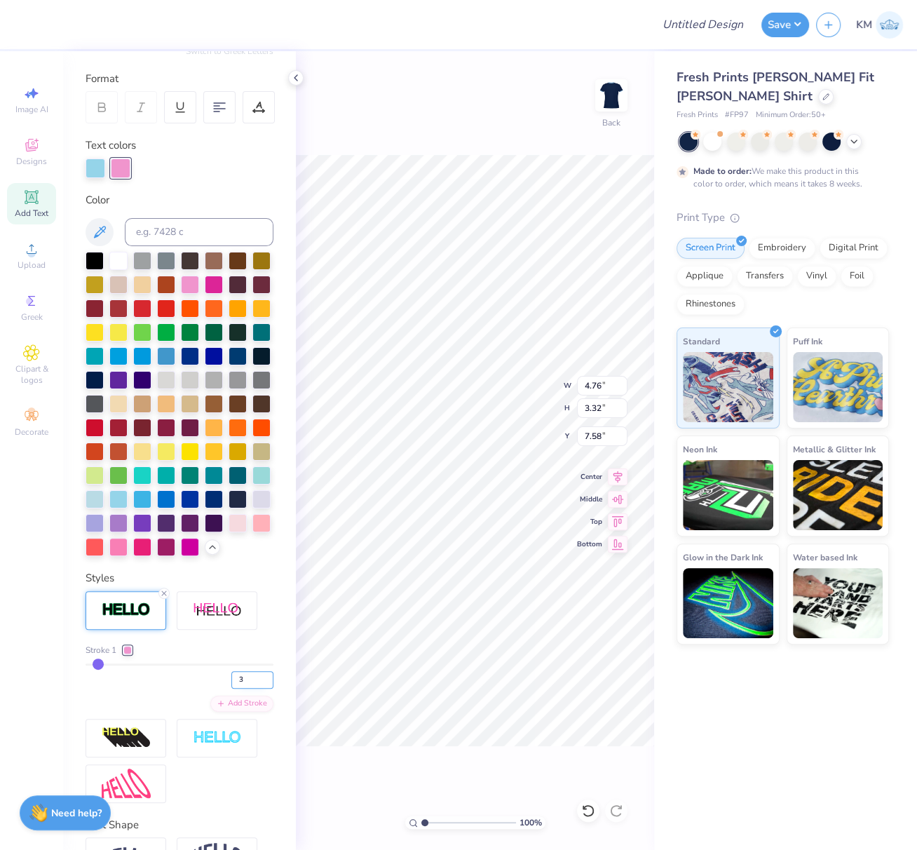
click at [257, 689] on input "3" at bounding box center [252, 680] width 42 height 18
type input "3"
click at [174, 689] on div "3" at bounding box center [180, 676] width 188 height 25
type input "4.67"
type input "3.22"
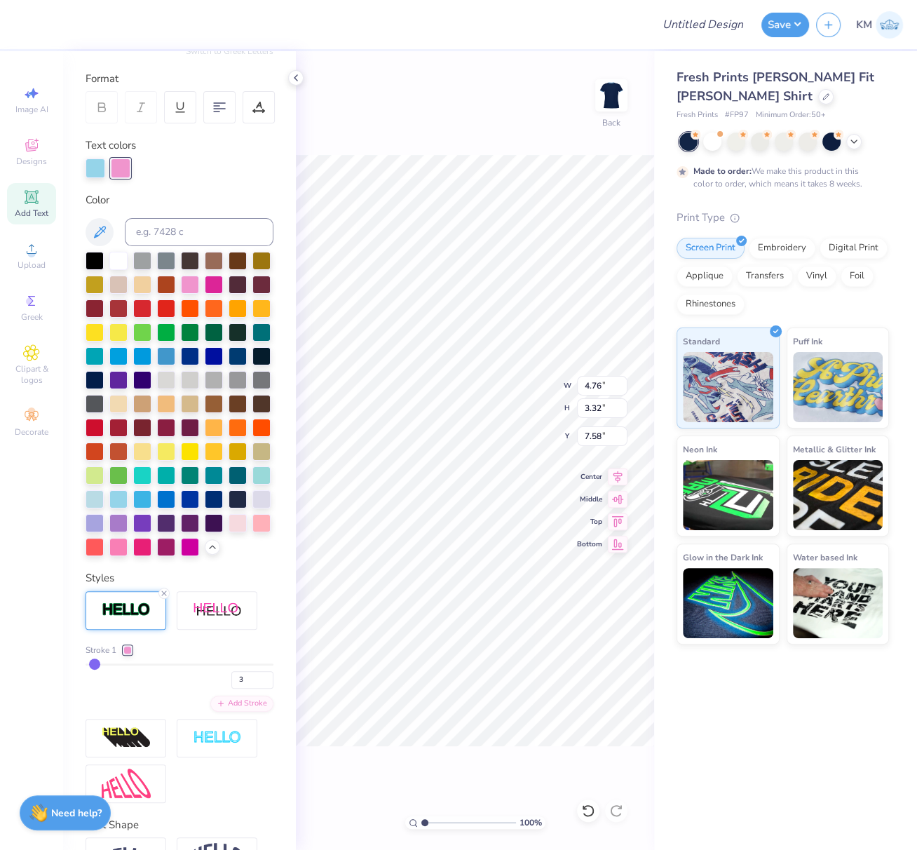
type input "7.63"
click at [241, 689] on input "3" at bounding box center [252, 680] width 42 height 18
type input "2"
click at [258, 689] on input "2" at bounding box center [252, 680] width 42 height 18
type input "2"
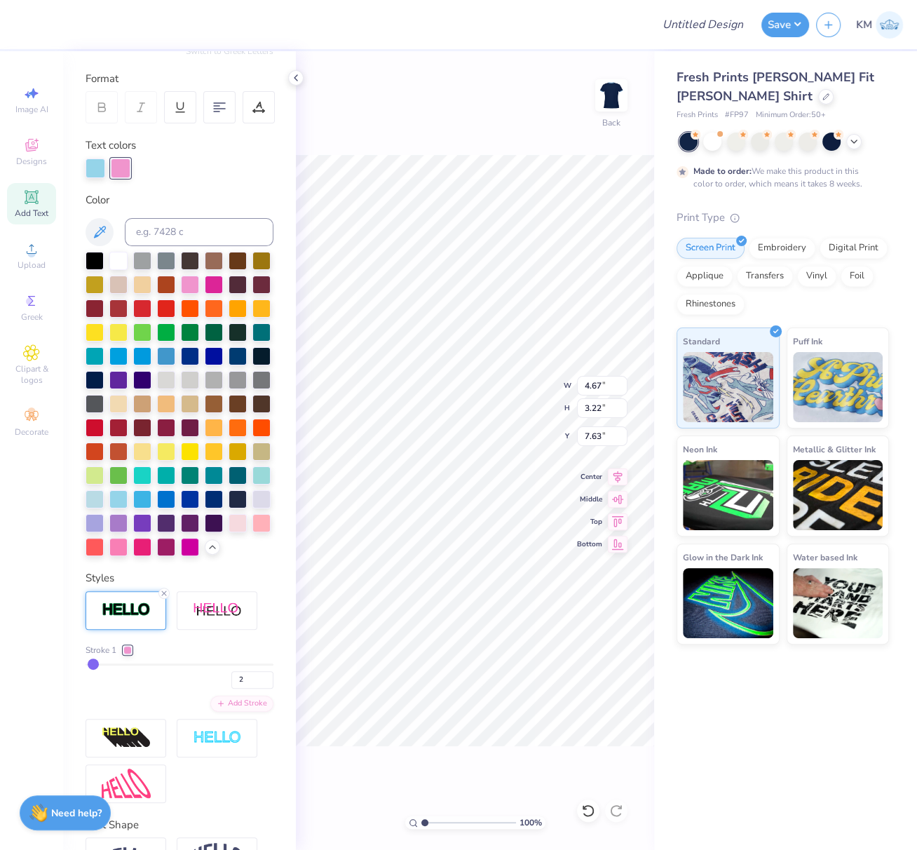
click at [152, 712] on div "Stroke 1 2 Add Stroke" at bounding box center [180, 678] width 188 height 68
type input "4.62"
type input "3.17"
type input "7.65"
click at [250, 711] on div "Add Stroke" at bounding box center [241, 702] width 63 height 16
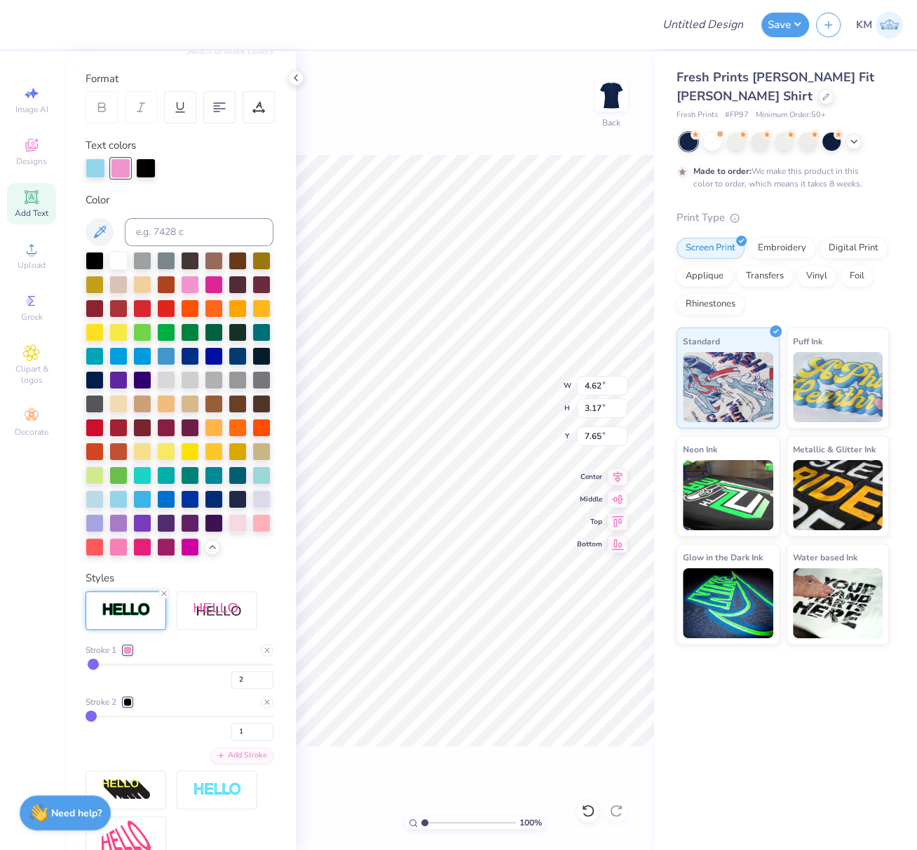
drag, startPoint x: 141, startPoint y: 161, endPoint x: 133, endPoint y: 154, distance: 10.4
click at [142, 161] on div at bounding box center [146, 169] width 20 height 20
click at [128, 507] on div at bounding box center [118, 498] width 18 height 18
click at [241, 741] on input "1" at bounding box center [252, 732] width 42 height 18
type input "2"
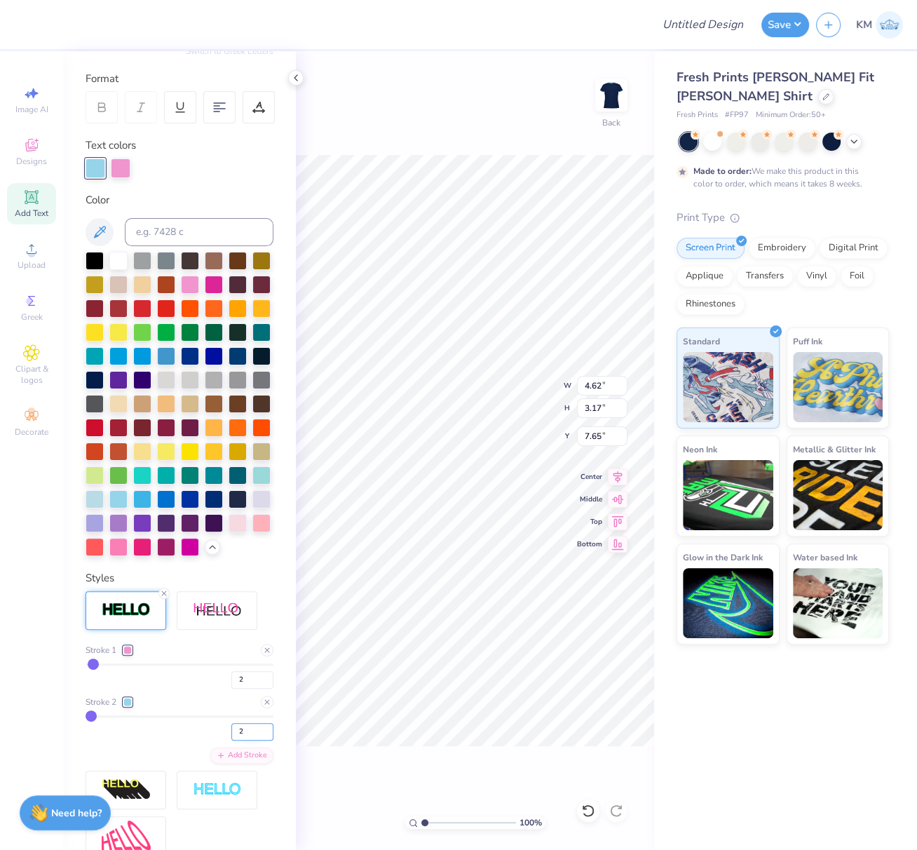
click at [257, 741] on input "2" at bounding box center [252, 732] width 42 height 18
type input "2"
click at [169, 741] on div "2" at bounding box center [180, 727] width 188 height 25
drag, startPoint x: 238, startPoint y: 724, endPoint x: 244, endPoint y: 738, distance: 15.4
click at [238, 689] on input "2" at bounding box center [252, 680] width 42 height 18
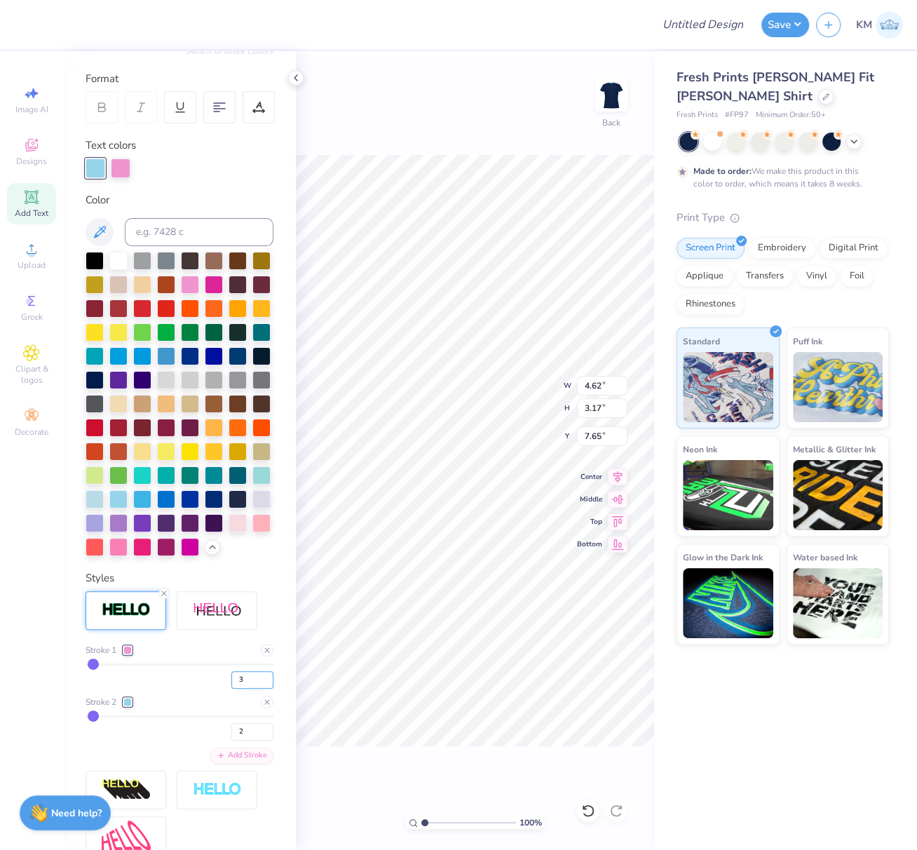
click at [257, 689] on input "3" at bounding box center [252, 680] width 42 height 18
click at [255, 689] on input "4" at bounding box center [252, 680] width 42 height 18
type input "5"
click at [255, 689] on input "5" at bounding box center [252, 680] width 42 height 18
type input "5"
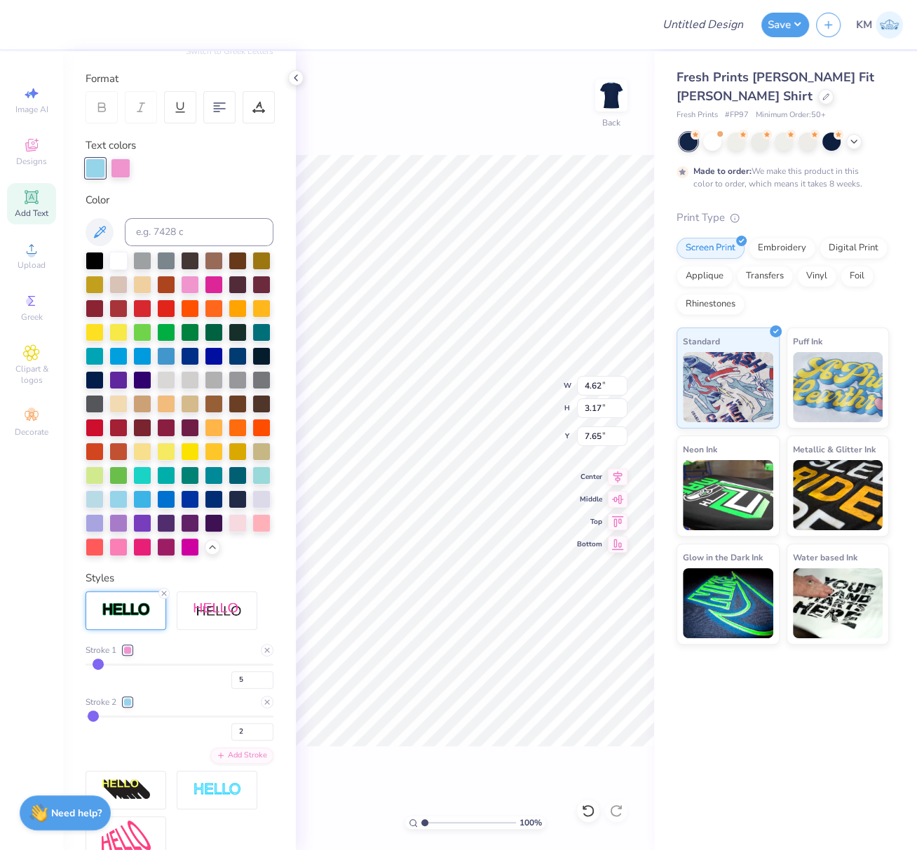
click at [182, 689] on div "5" at bounding box center [180, 676] width 188 height 25
type input "4.76"
type input "3.32"
type input "7.58"
click at [430, 819] on input "range" at bounding box center [469, 822] width 95 height 13
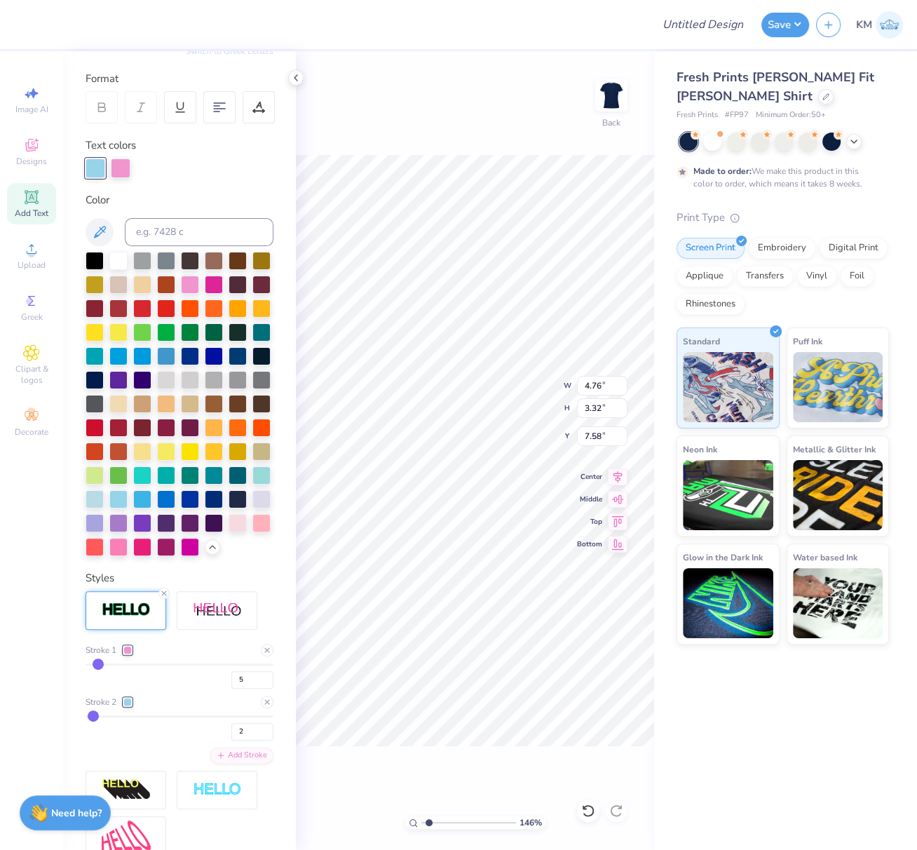
drag, startPoint x: 429, startPoint y: 820, endPoint x: 458, endPoint y: 819, distance: 28.8
click at [467, 816] on input "range" at bounding box center [469, 822] width 95 height 13
click at [443, 817] on div "146 % Back W 4.76 4.76 " H 3.32 3.32 " Y 7.58 7.58 " Center Middle Top Bottom" at bounding box center [475, 450] width 358 height 799
type input "3.09"
click at [444, 823] on input "range" at bounding box center [469, 822] width 95 height 13
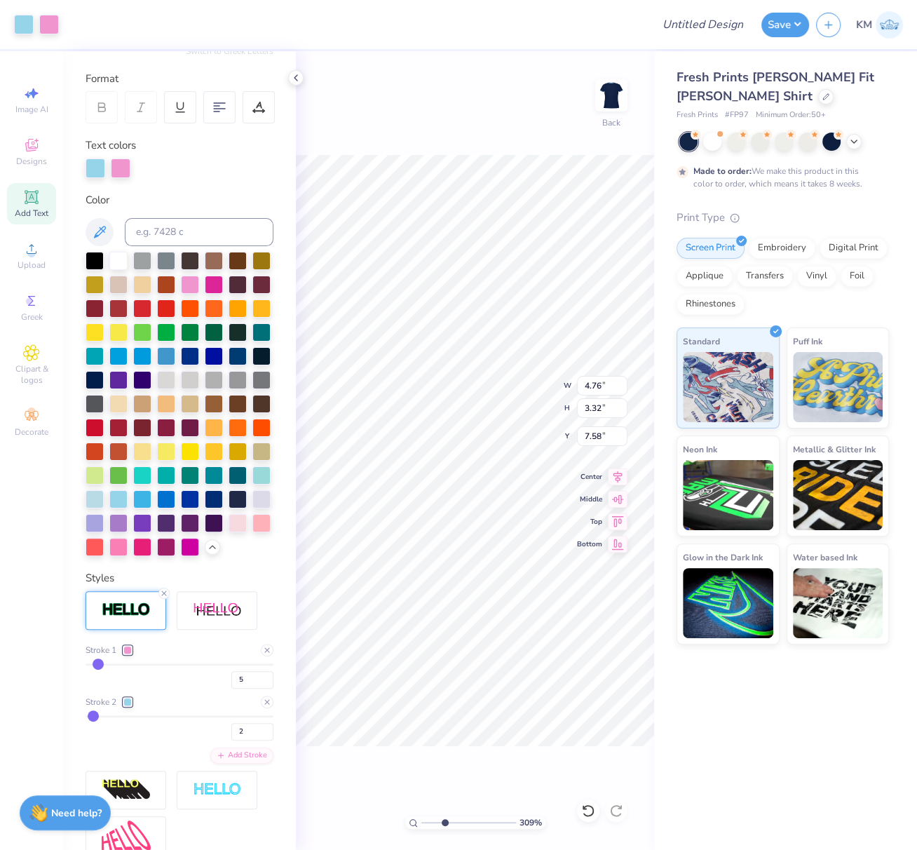
type input "7.59"
click at [128, 654] on div at bounding box center [127, 650] width 8 height 8
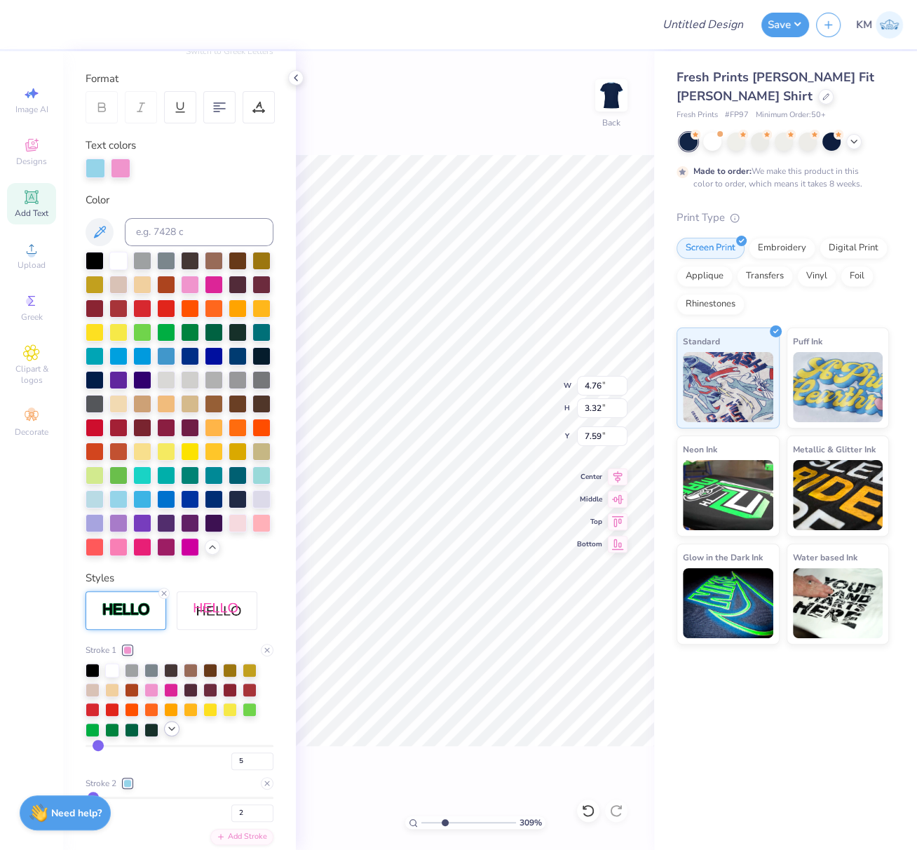
click at [173, 734] on icon at bounding box center [171, 728] width 11 height 11
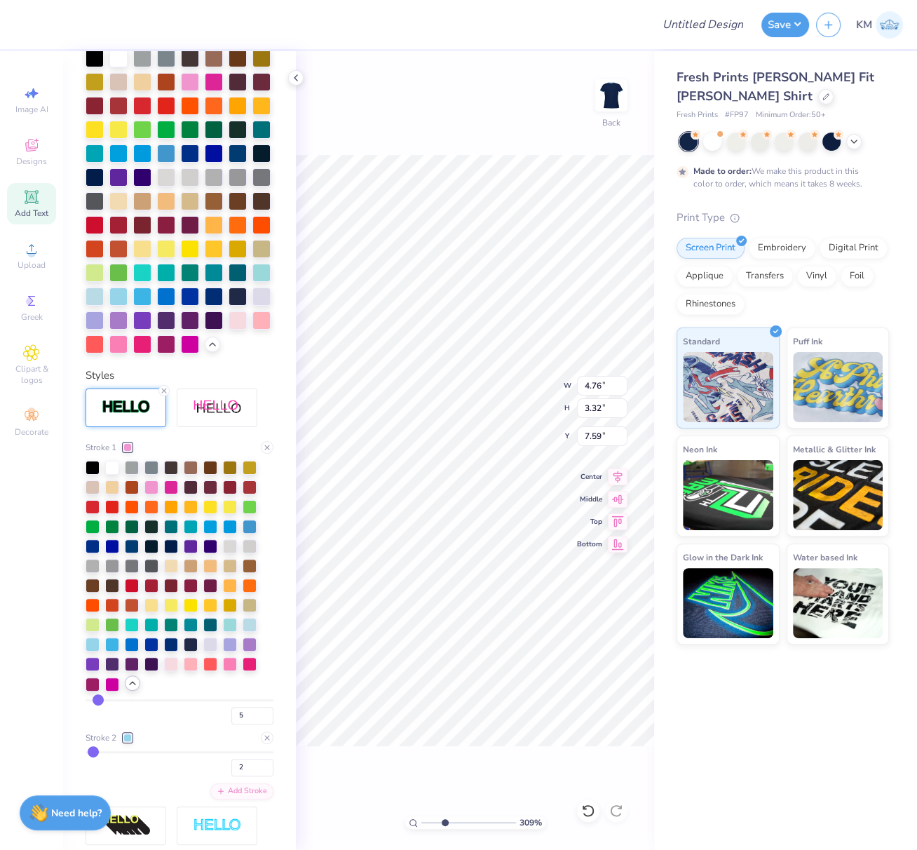
scroll to position [399, 0]
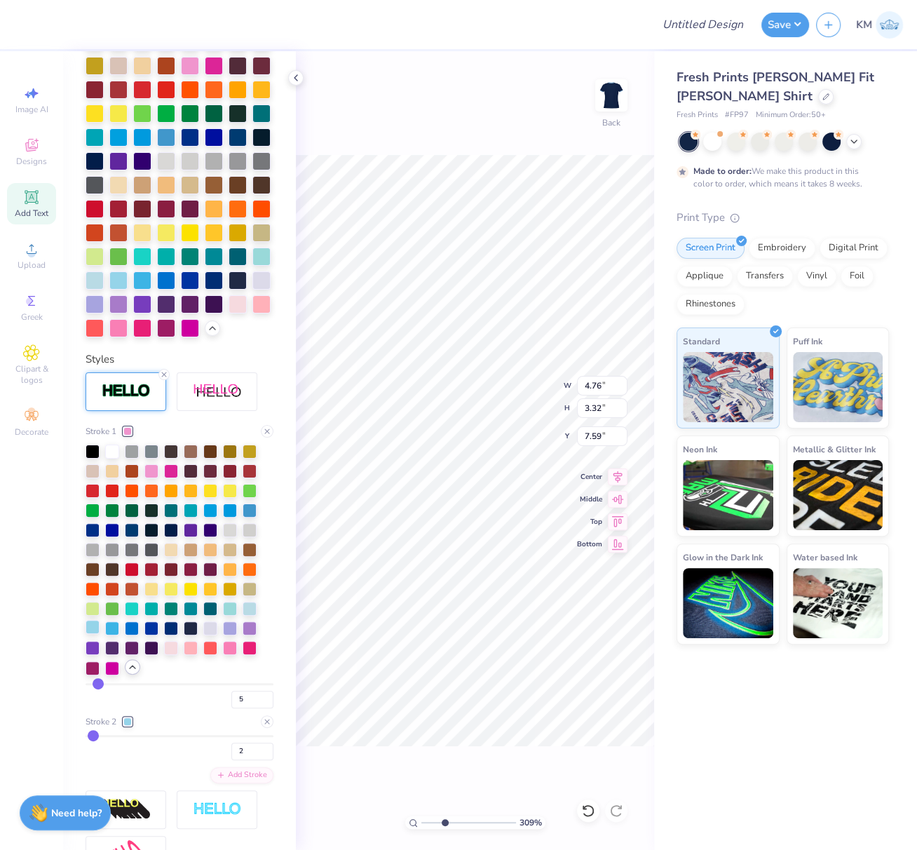
click at [93, 634] on div at bounding box center [93, 627] width 14 height 14
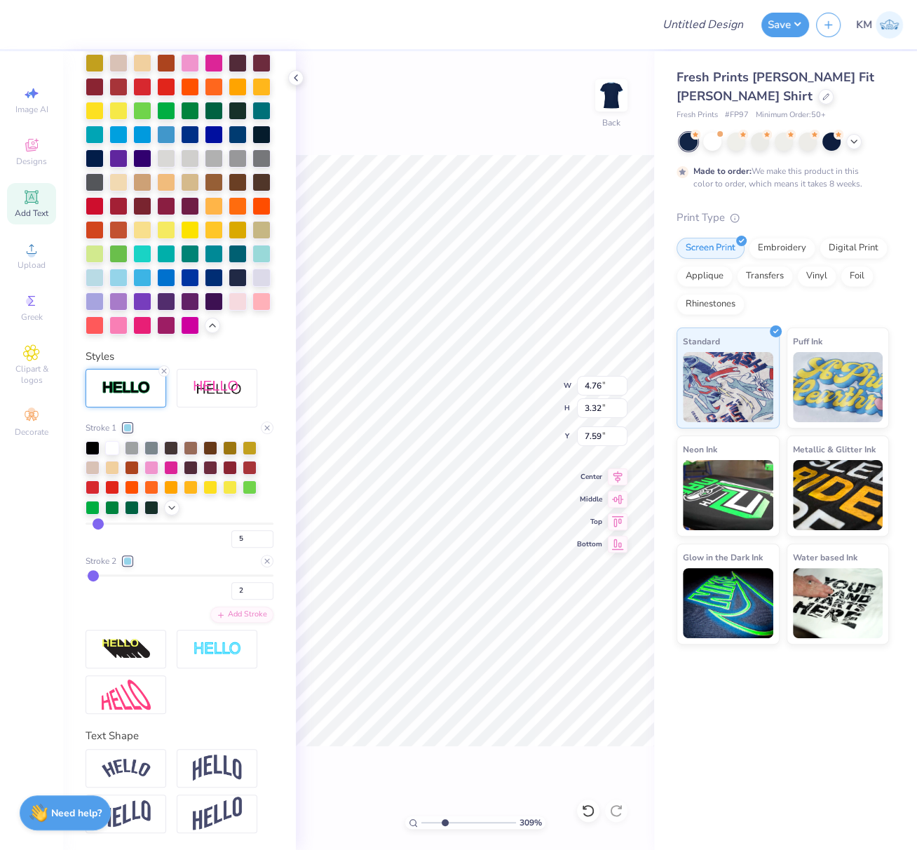
scroll to position [345, 0]
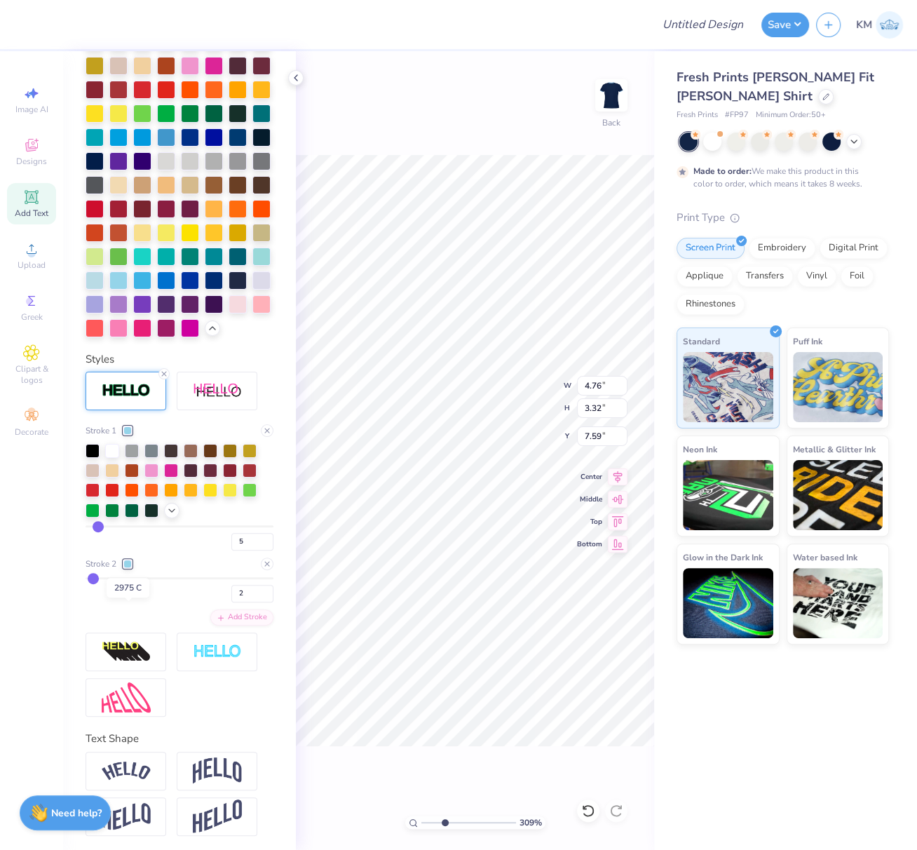
click at [130, 568] on div at bounding box center [127, 564] width 8 height 8
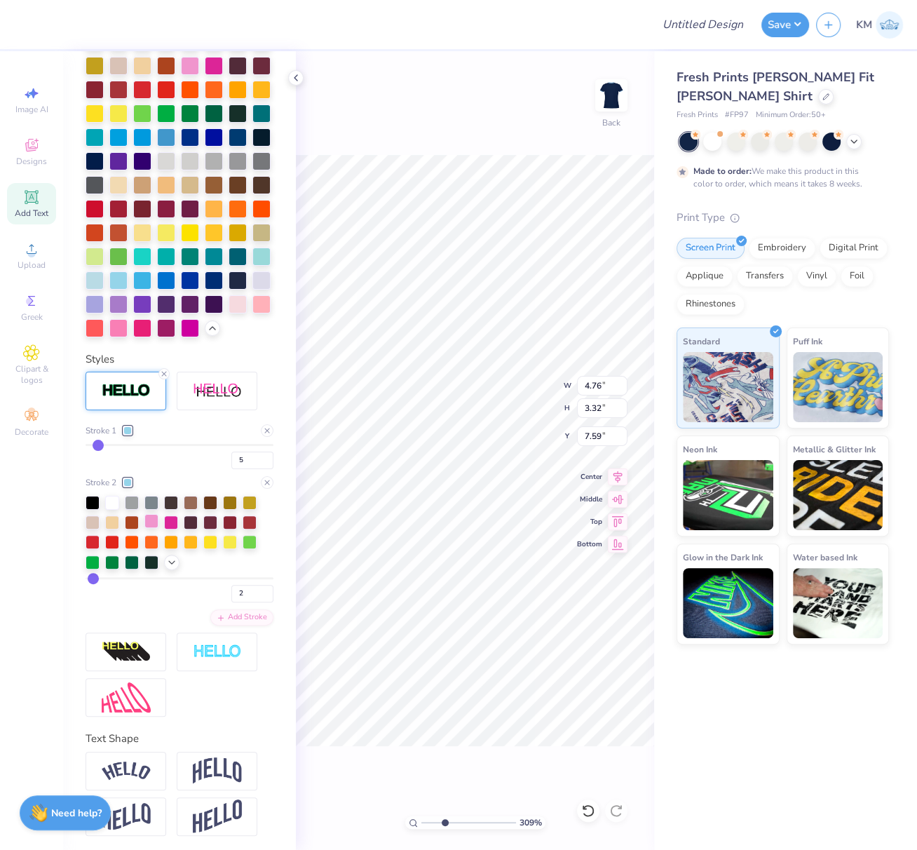
click at [153, 528] on div at bounding box center [151, 521] width 14 height 14
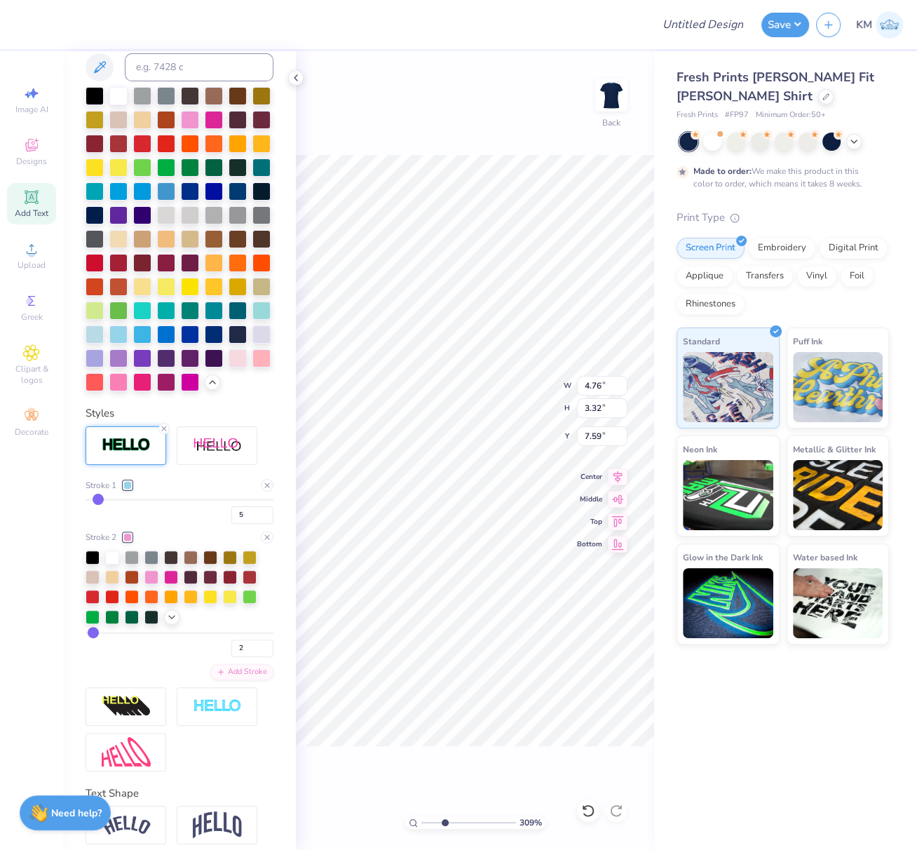
scroll to position [399, 0]
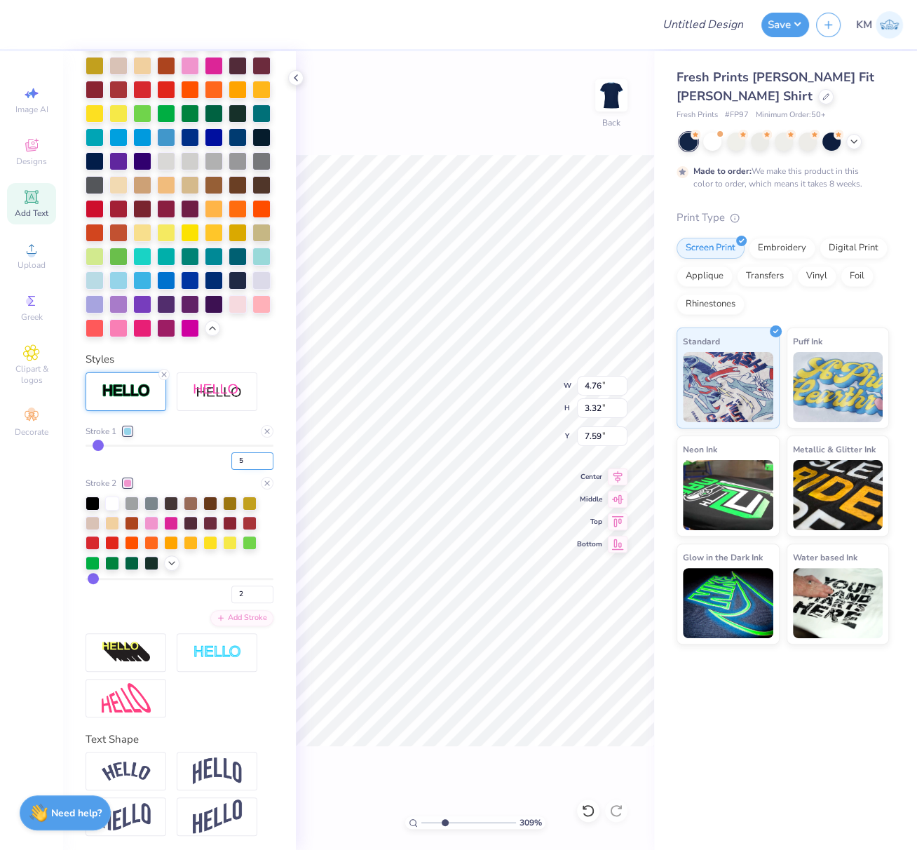
drag, startPoint x: 234, startPoint y: 505, endPoint x: 243, endPoint y: 506, distance: 9.1
click at [231, 470] on input "5" at bounding box center [252, 461] width 42 height 18
click at [255, 470] on input "4" at bounding box center [252, 461] width 42 height 18
click at [256, 470] on input "1" at bounding box center [252, 461] width 42 height 18
click at [258, 470] on input "2" at bounding box center [252, 461] width 42 height 18
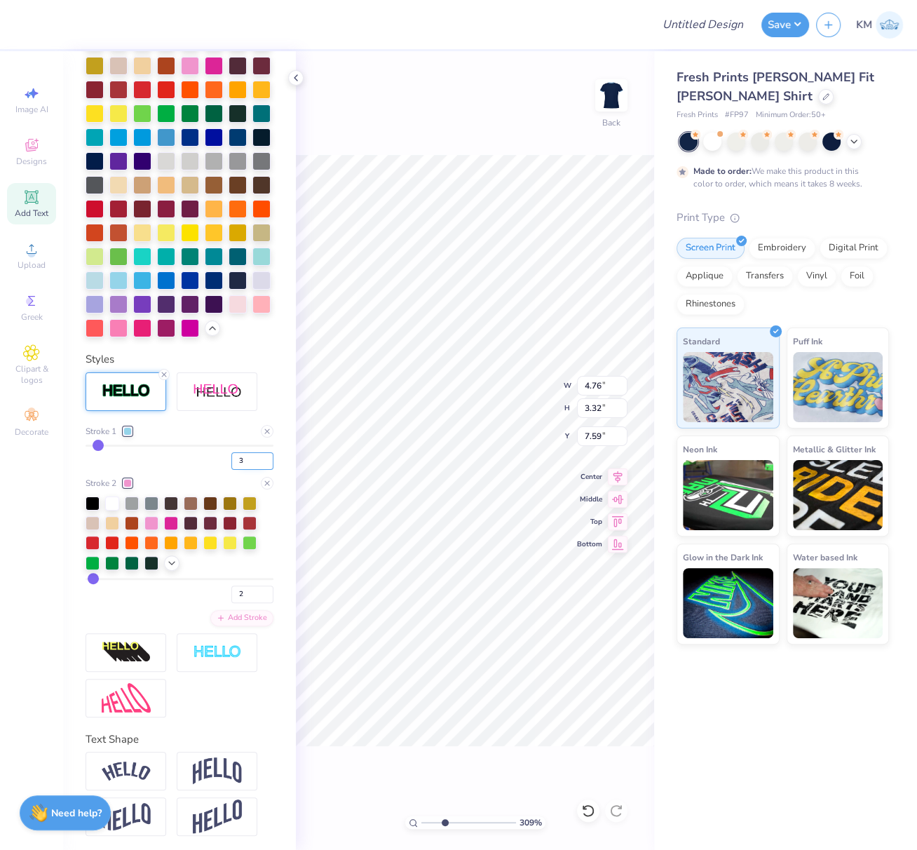
type input "3"
click at [257, 470] on input "3" at bounding box center [252, 461] width 42 height 18
type input "3"
click at [178, 470] on div "3" at bounding box center [180, 457] width 188 height 25
type input "4.67"
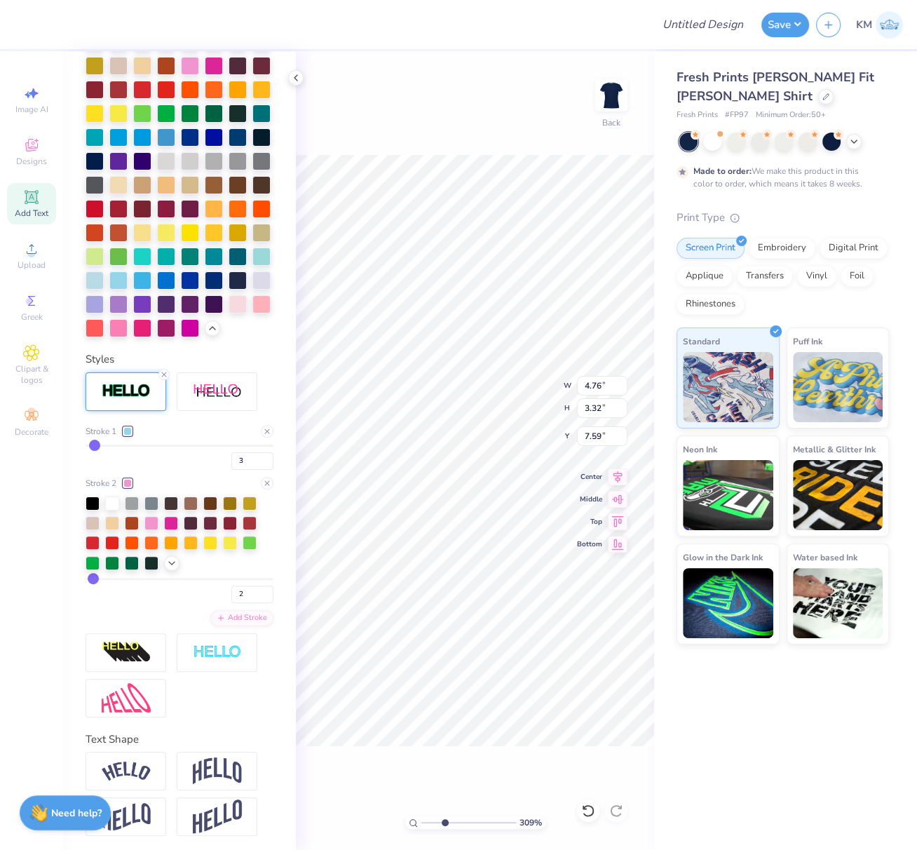
type input "3.22"
type input "7.64"
drag, startPoint x: 236, startPoint y: 508, endPoint x: 234, endPoint y: 516, distance: 8.0
click at [231, 470] on input "3" at bounding box center [252, 461] width 42 height 18
click at [255, 470] on input "4" at bounding box center [252, 461] width 42 height 18
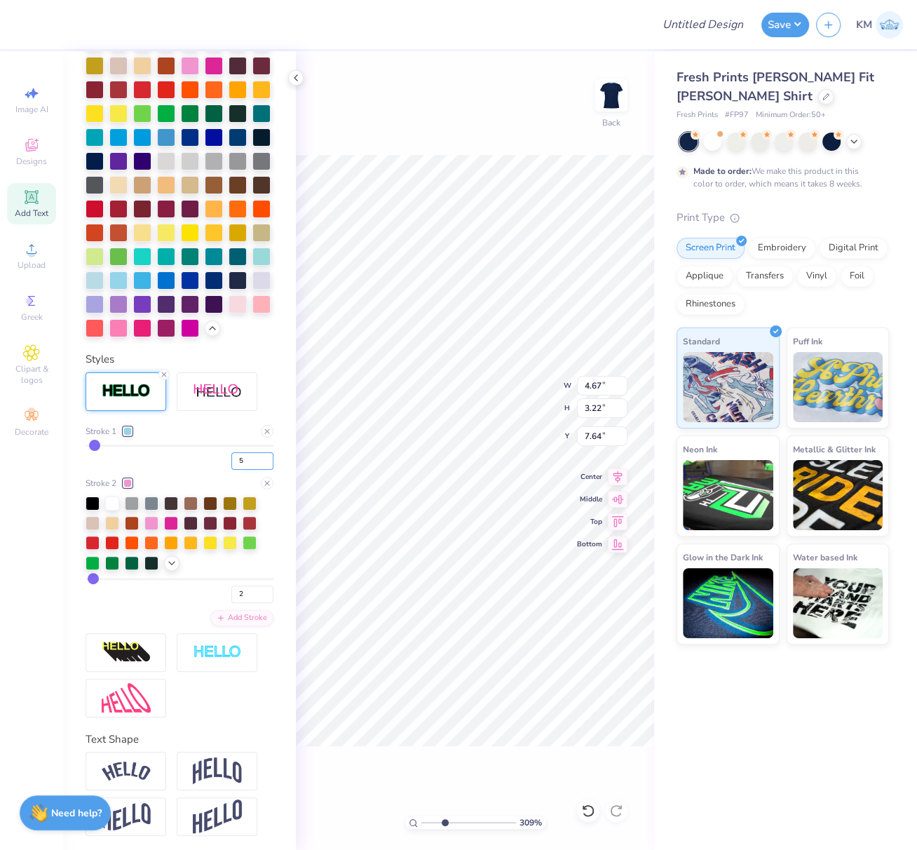
type input "5"
click at [255, 470] on input "5" at bounding box center [252, 461] width 42 height 18
type input "5"
click at [192, 470] on div "5" at bounding box center [180, 457] width 188 height 25
type input "4.76"
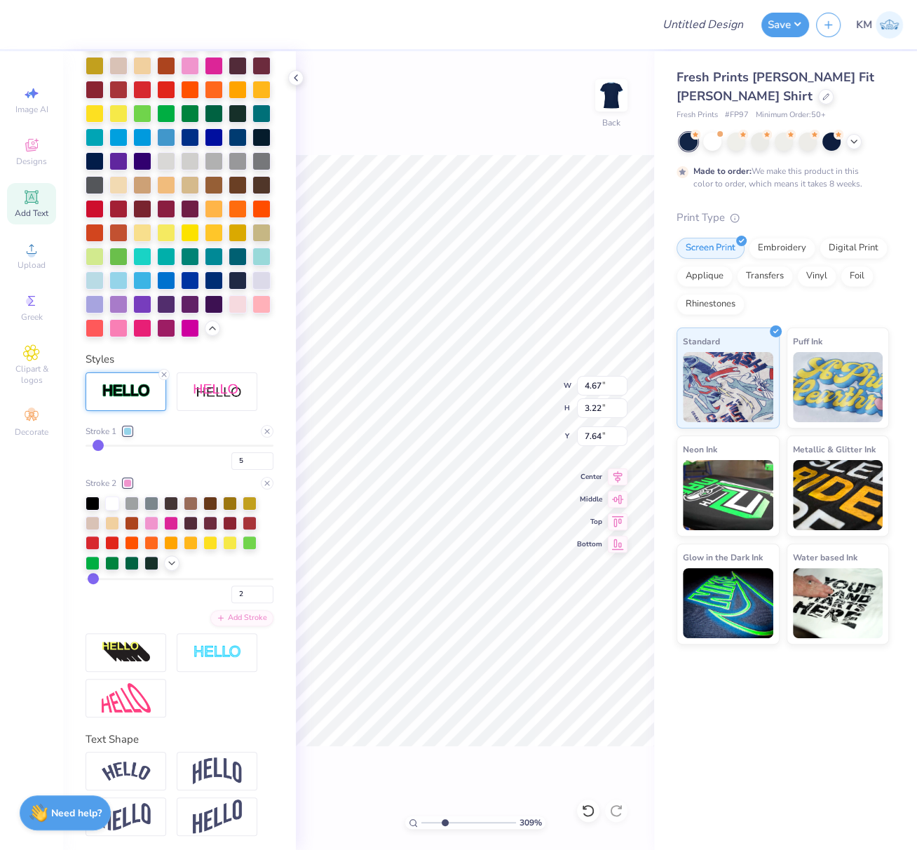
type input "3.32"
type input "7.59"
drag, startPoint x: 238, startPoint y: 638, endPoint x: 223, endPoint y: 642, distance: 15.5
click at [218, 603] on div "2" at bounding box center [180, 590] width 188 height 25
type input "1"
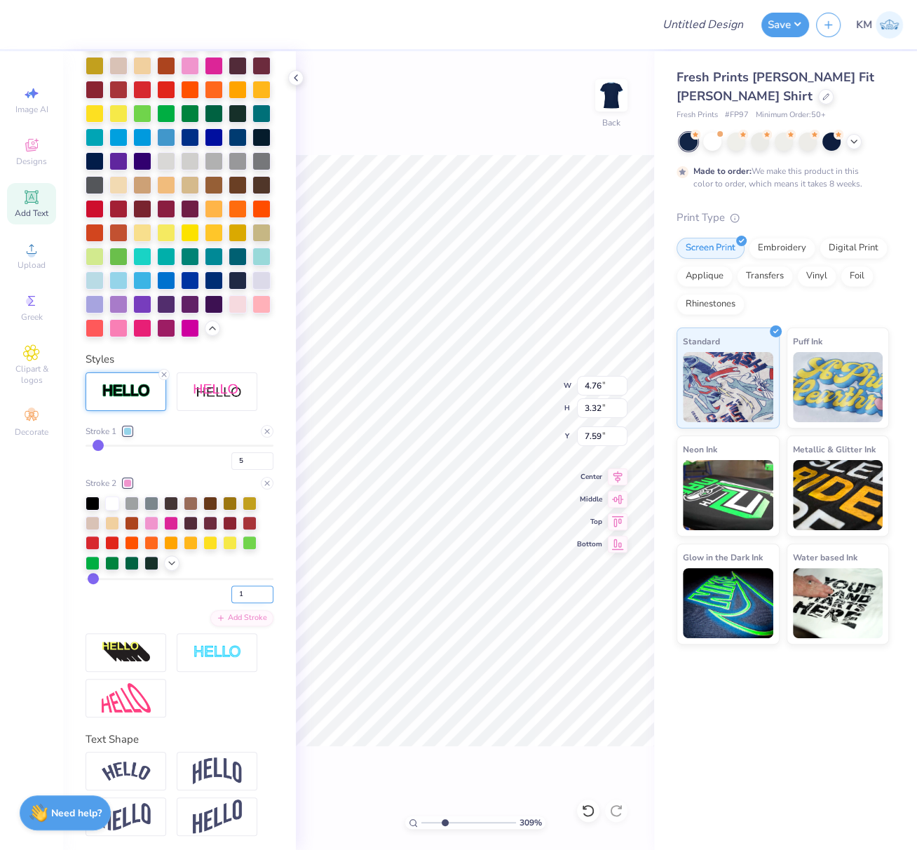
click at [258, 603] on input "1" at bounding box center [252, 595] width 42 height 18
type input "1"
click at [159, 626] on div "Stroke 1 5 Stroke 2 1 Add Stroke" at bounding box center [180, 525] width 188 height 201
click at [154, 569] on div at bounding box center [151, 562] width 14 height 14
drag, startPoint x: 236, startPoint y: 505, endPoint x: 220, endPoint y: 507, distance: 15.6
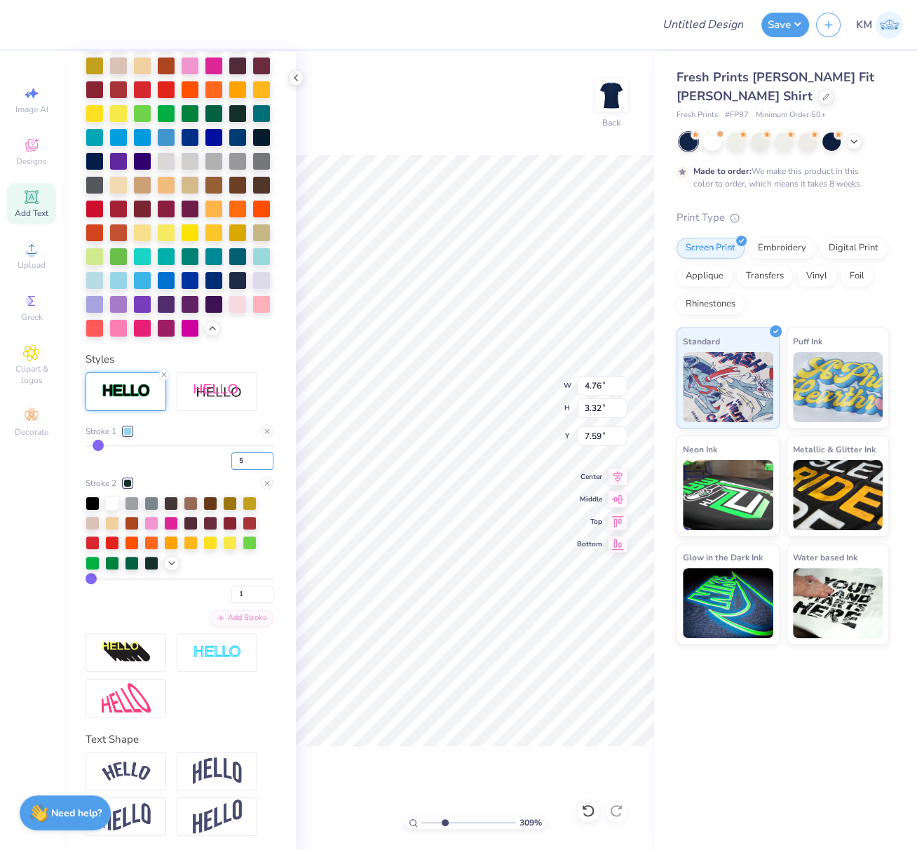
click at [231, 470] on input "5" at bounding box center [252, 461] width 42 height 18
click at [255, 470] on input "4" at bounding box center [252, 461] width 42 height 18
type input "3"
click at [253, 470] on input "3" at bounding box center [252, 461] width 42 height 18
type input "3"
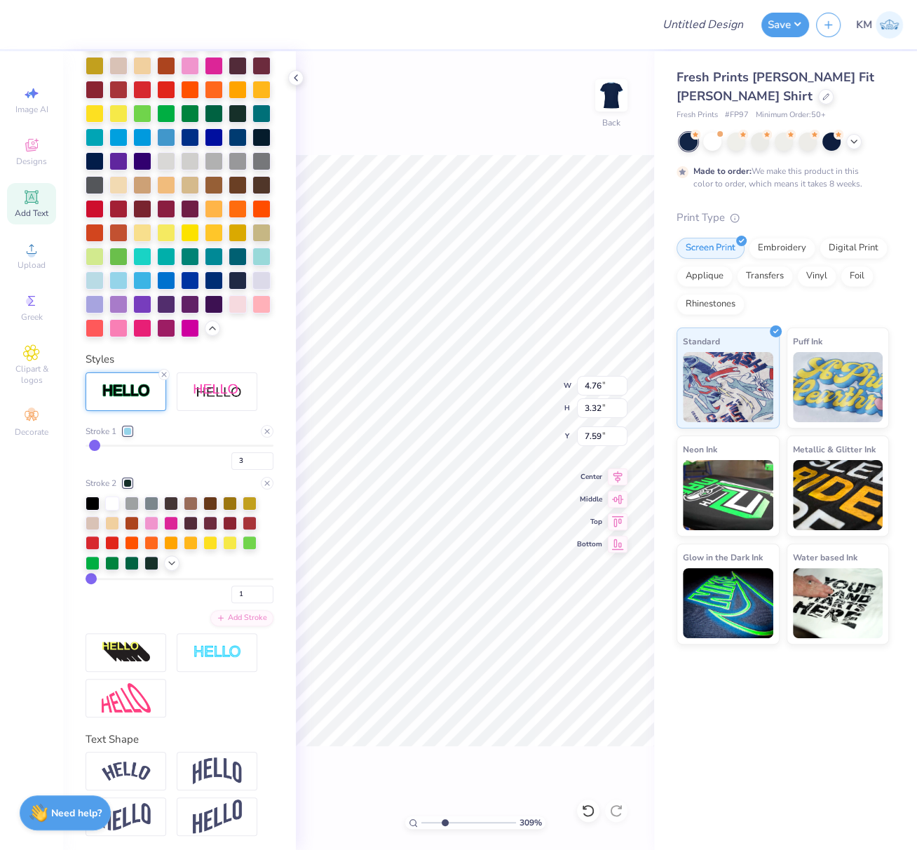
click at [175, 470] on div "3" at bounding box center [180, 457] width 188 height 25
type input "4.67"
type input "3.22"
type input "7.64"
drag, startPoint x: 677, startPoint y: 116, endPoint x: 747, endPoint y: 116, distance: 70.1
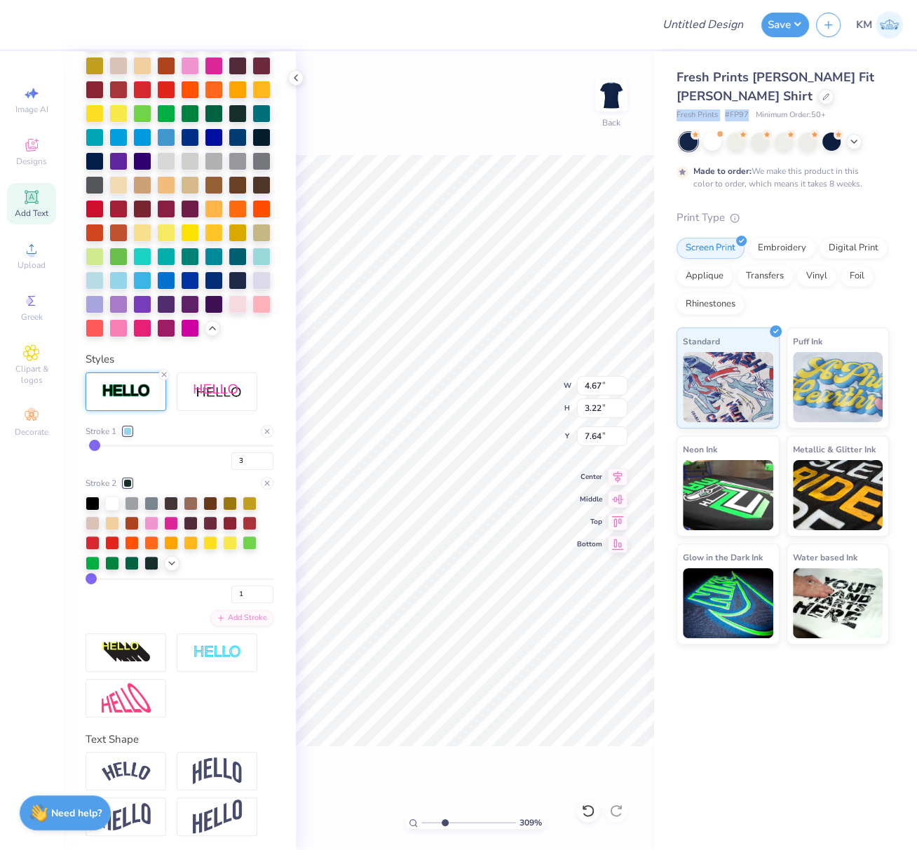
click at [748, 115] on div "Fresh Prints Simone Slim Fit Ringer Shirt Fresh Prints # FP97 Minimum Order: 50…" at bounding box center [785, 347] width 263 height 593
copy div "Fresh Prints # FP97"
drag, startPoint x: 428, startPoint y: 822, endPoint x: 408, endPoint y: 823, distance: 19.7
click at [405, 821] on div "100 %" at bounding box center [475, 822] width 140 height 13
drag, startPoint x: 417, startPoint y: 822, endPoint x: 348, endPoint y: 800, distance: 73.0
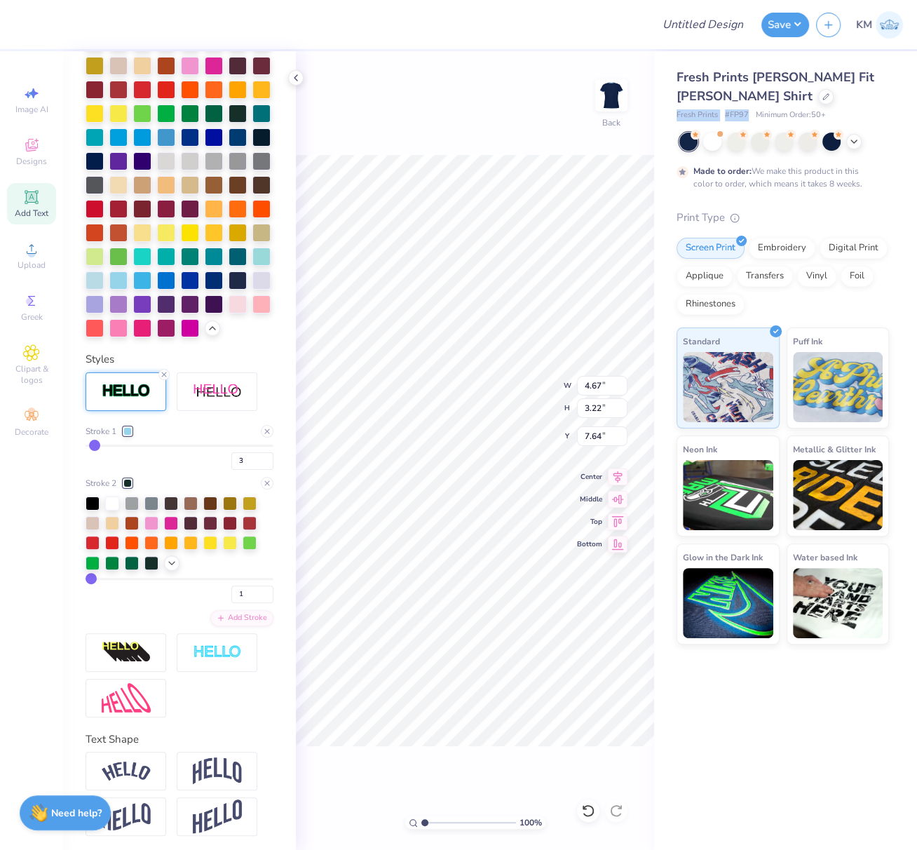
click at [363, 805] on div "100 % Back W 4.67 4.67 " H 3.22 3.22 " Y 7.64 7.64 " Center Middle Top Bottom" at bounding box center [475, 450] width 358 height 799
type input "1"
click at [30, 261] on span "Upload" at bounding box center [32, 265] width 28 height 11
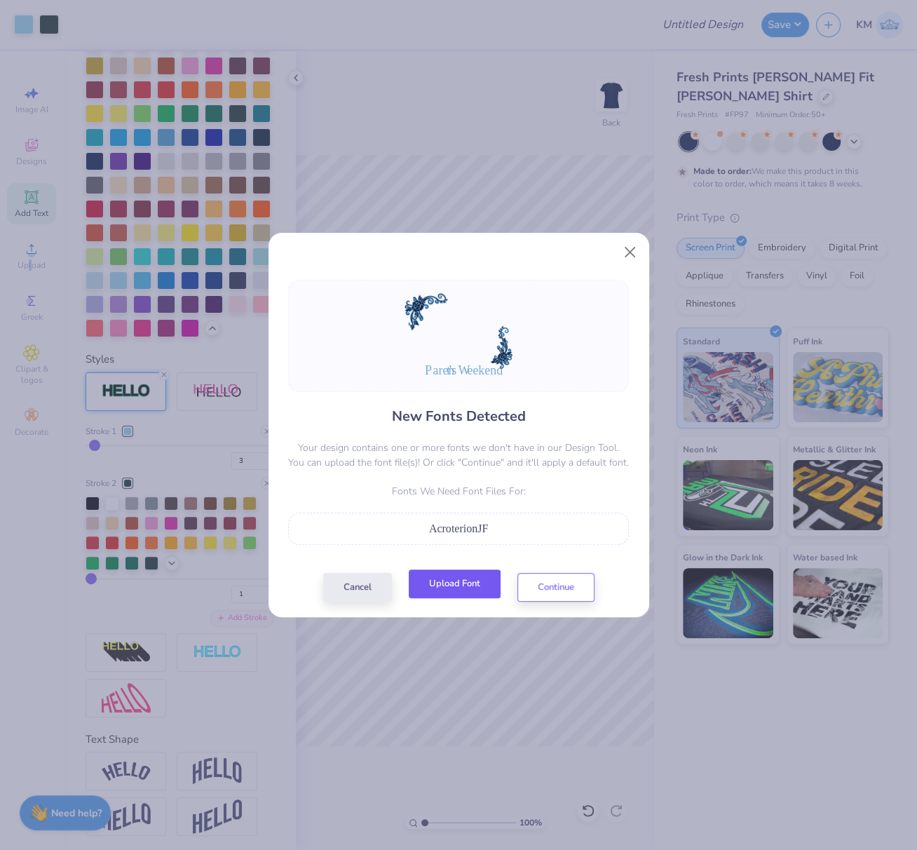
click at [464, 581] on button "Upload Font" at bounding box center [455, 584] width 92 height 29
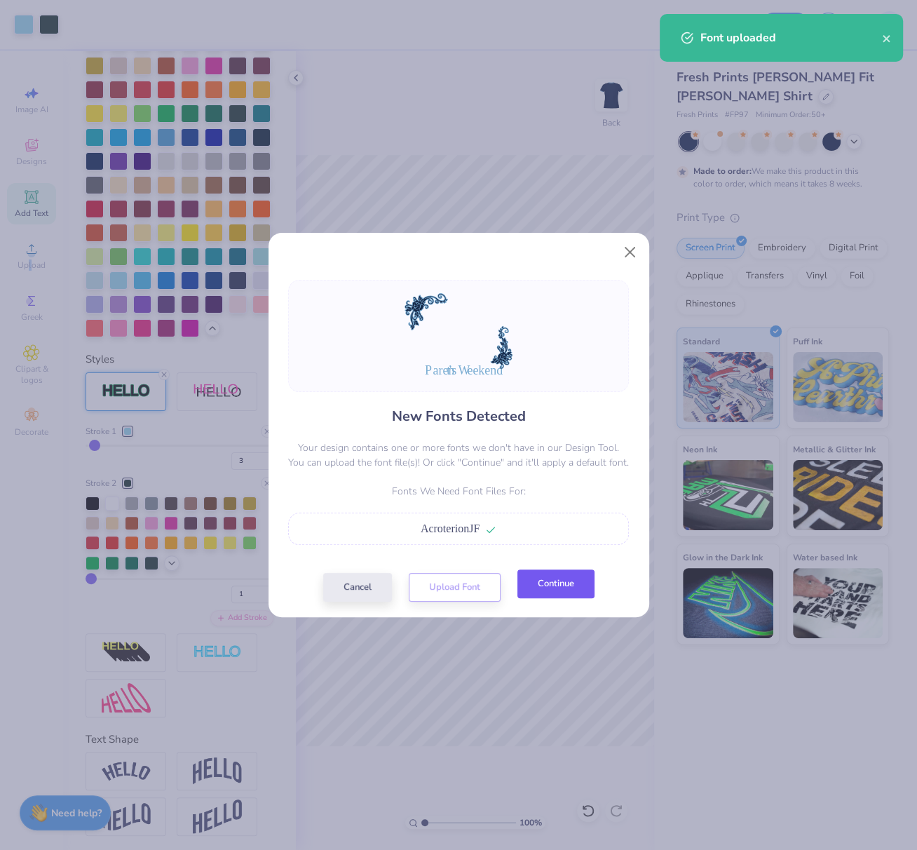
click at [561, 588] on button "Continue" at bounding box center [556, 584] width 77 height 29
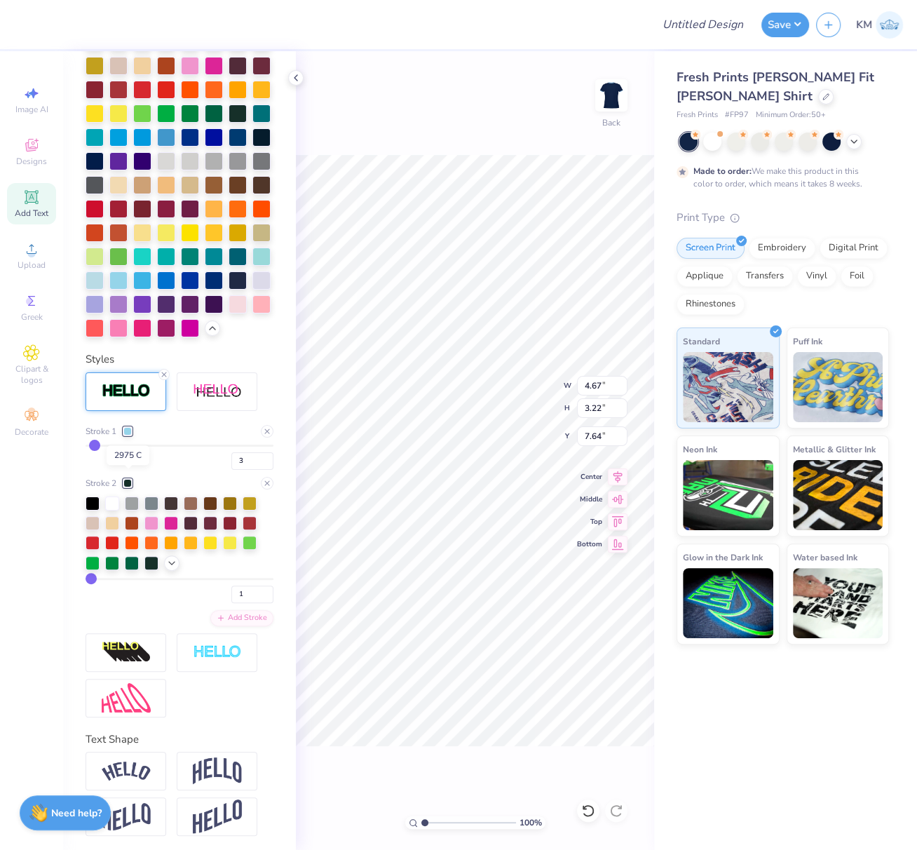
click at [127, 436] on div at bounding box center [127, 431] width 8 height 8
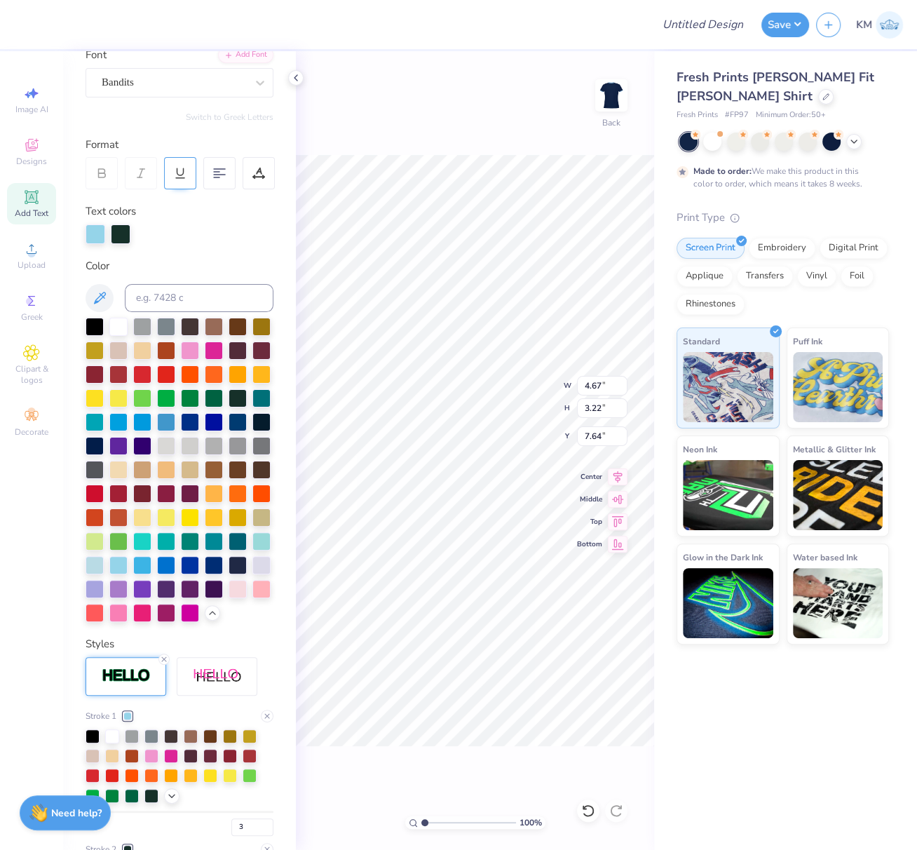
scroll to position [58, 0]
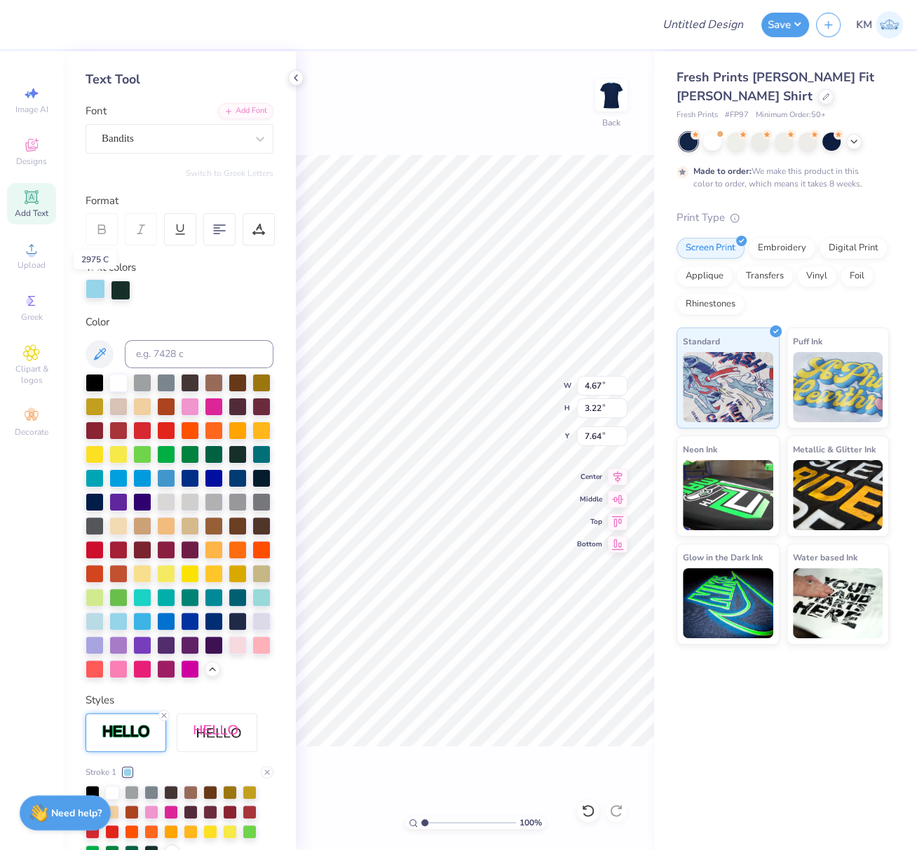
click at [95, 286] on div at bounding box center [96, 289] width 20 height 20
click at [161, 357] on input at bounding box center [199, 354] width 149 height 28
type input "542"
click at [361, 110] on div "100 % Back W 4.67 4.67 " H 3.22 3.22 " Y 7.64 7.64 " Center Middle Top Bottom" at bounding box center [475, 450] width 358 height 799
click at [119, 288] on div at bounding box center [121, 289] width 20 height 20
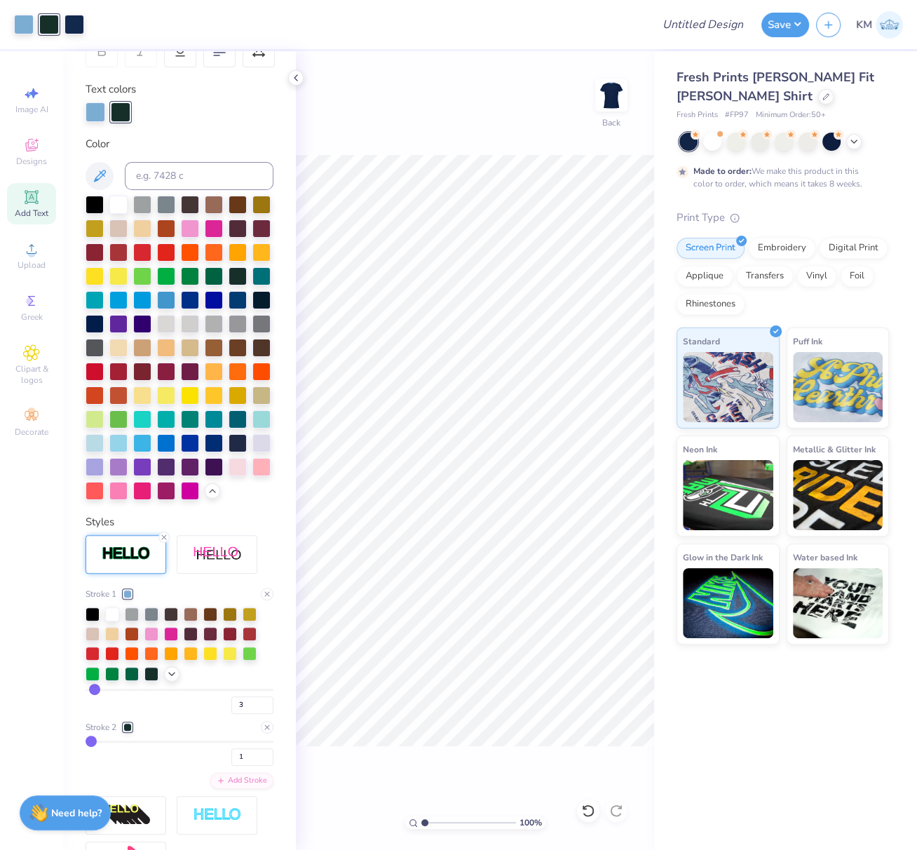
scroll to position [274, 0]
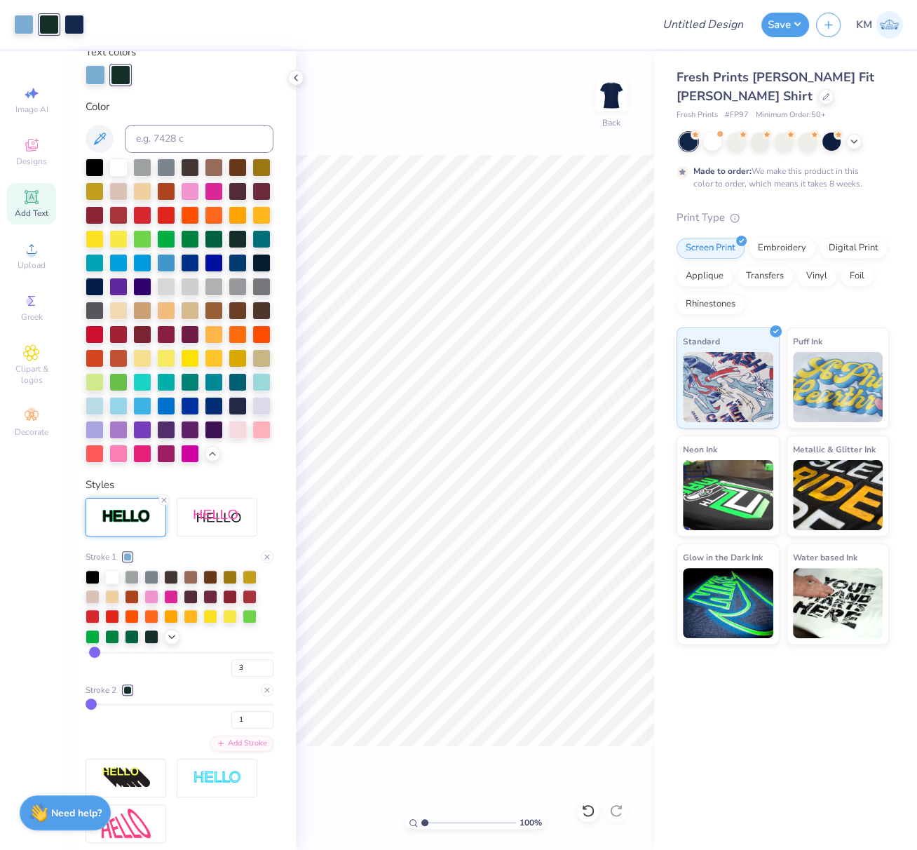
click at [126, 694] on div at bounding box center [127, 690] width 8 height 8
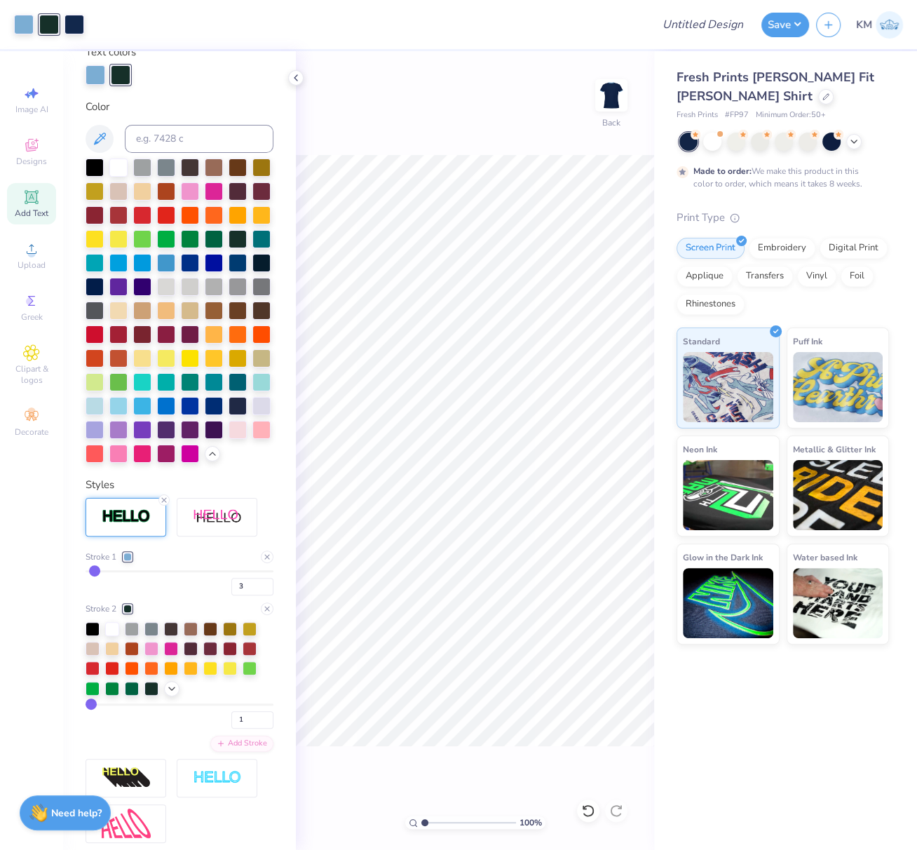
click at [128, 613] on div at bounding box center [127, 609] width 8 height 8
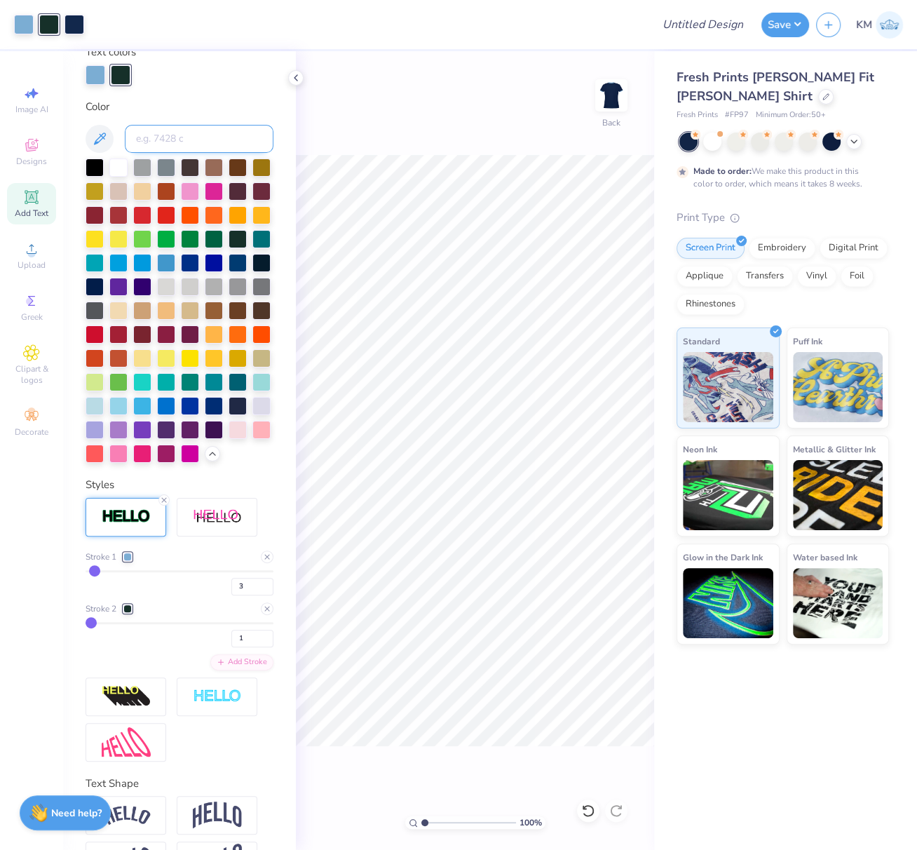
click at [161, 147] on input at bounding box center [199, 139] width 149 height 28
type input "2767"
drag, startPoint x: 601, startPoint y: 385, endPoint x: 587, endPoint y: 389, distance: 14.5
click at [579, 386] on input "4.67" at bounding box center [602, 386] width 51 height 20
type input "5.00"
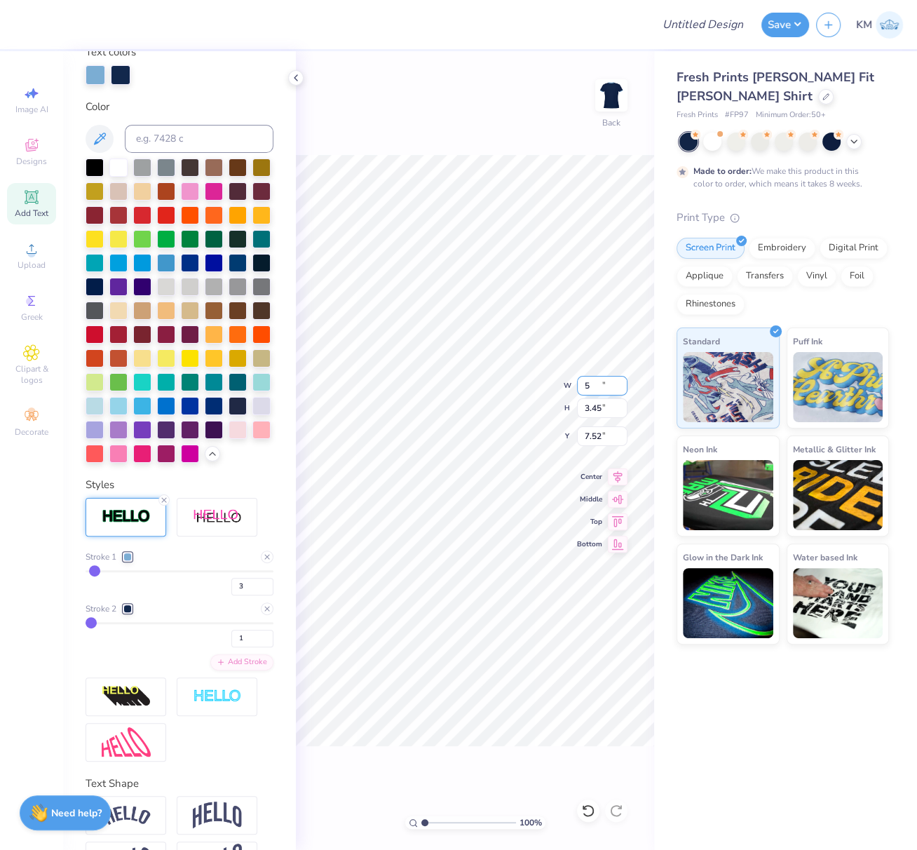
type input "3.45"
type input "3.00"
type input "4.10"
type input "3.53"
type input "6.15"
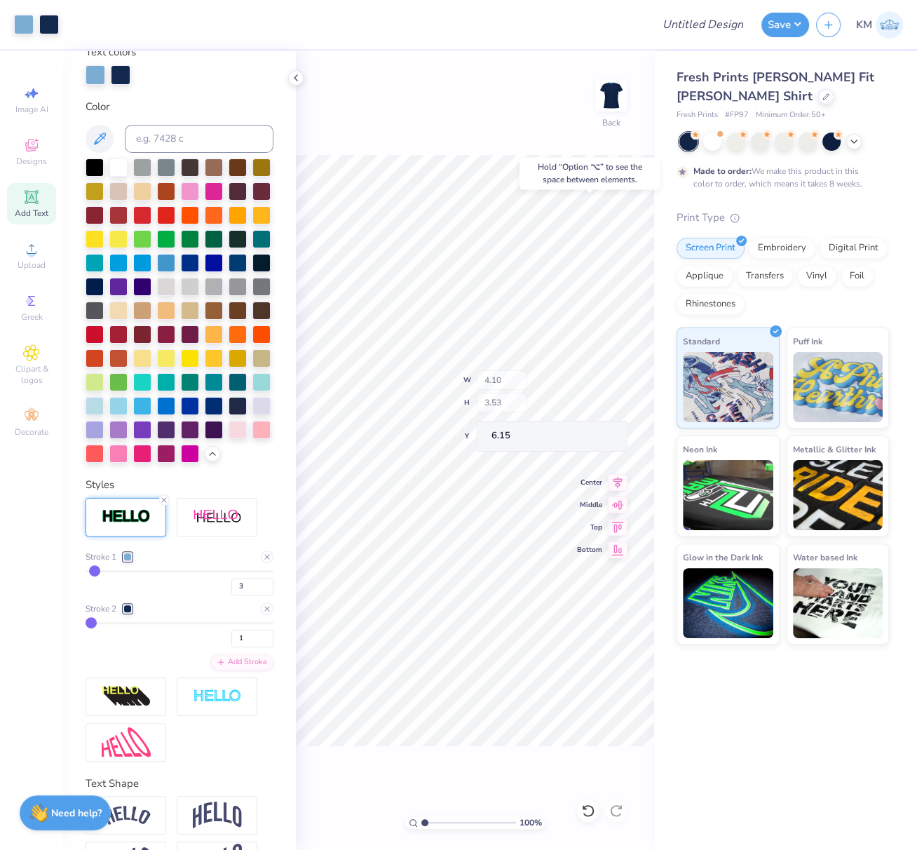
type input "2.09"
type input "4.09"
type input "9.25"
type input "10.22"
type input "7.19"
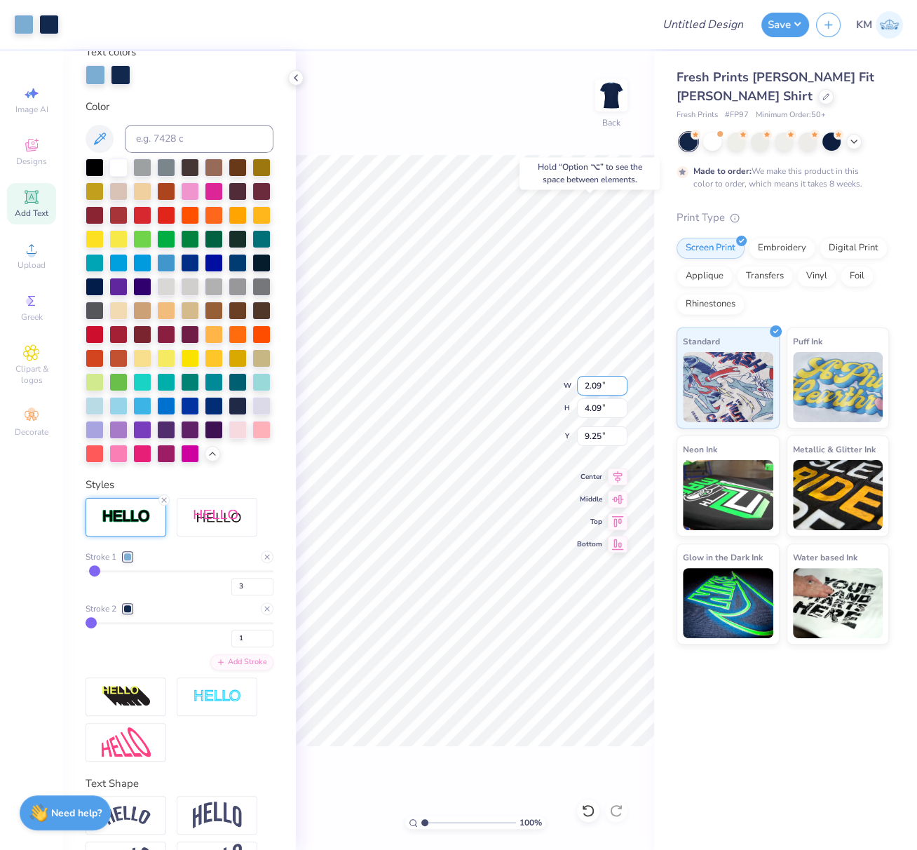
type input "6.15"
type input "6.10"
type input "4.29"
type input "2.58"
drag, startPoint x: 426, startPoint y: 821, endPoint x: 436, endPoint y: 824, distance: 9.8
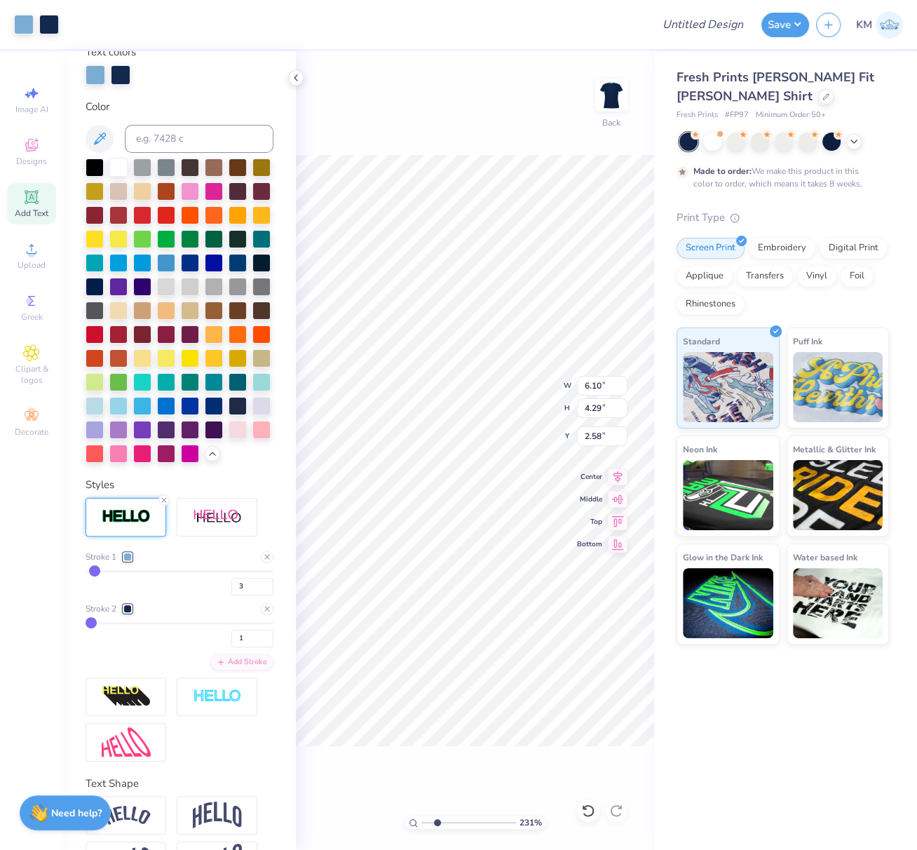
click at [436, 826] on input "range" at bounding box center [469, 822] width 95 height 13
type input "2.3"
type input "2.62"
click at [576, 383] on div "230 % Back W 6.03 6.03 " H 4.25 4.25 " Y 2.62 2.62 " Center Middle Top Bottom" at bounding box center [475, 450] width 358 height 799
drag, startPoint x: 600, startPoint y: 387, endPoint x: 581, endPoint y: 386, distance: 19.0
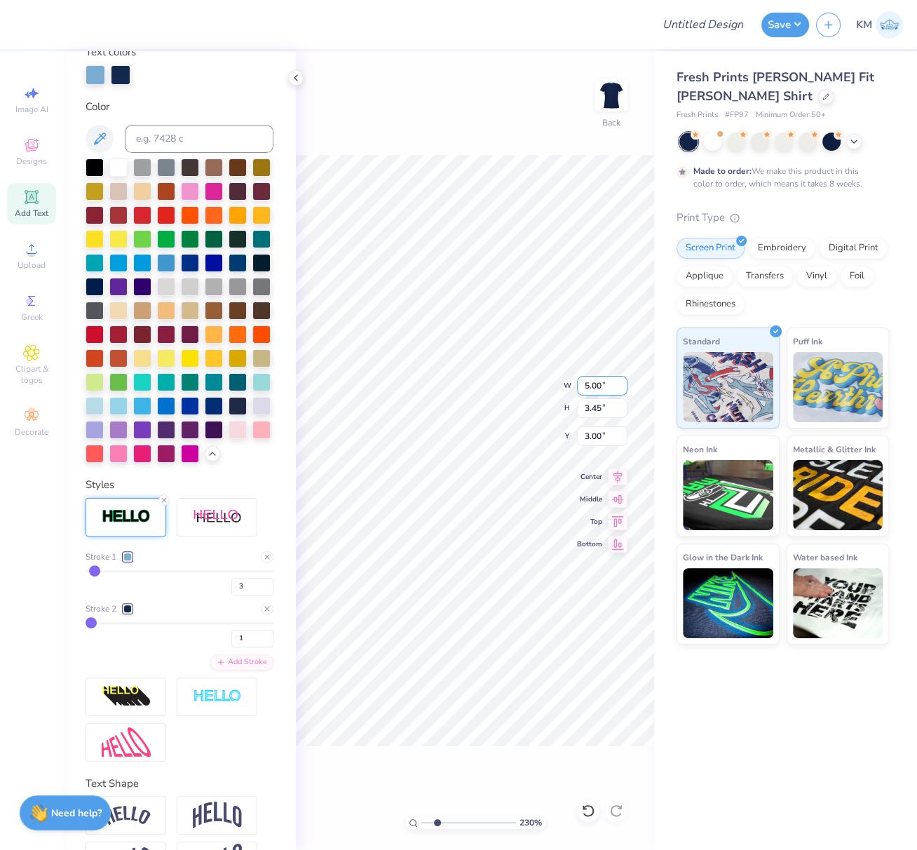
click at [581, 386] on input "5.00" at bounding box center [602, 386] width 51 height 20
paste input "7.3096"
type input "7.31"
type input "5.05"
type input "2.20"
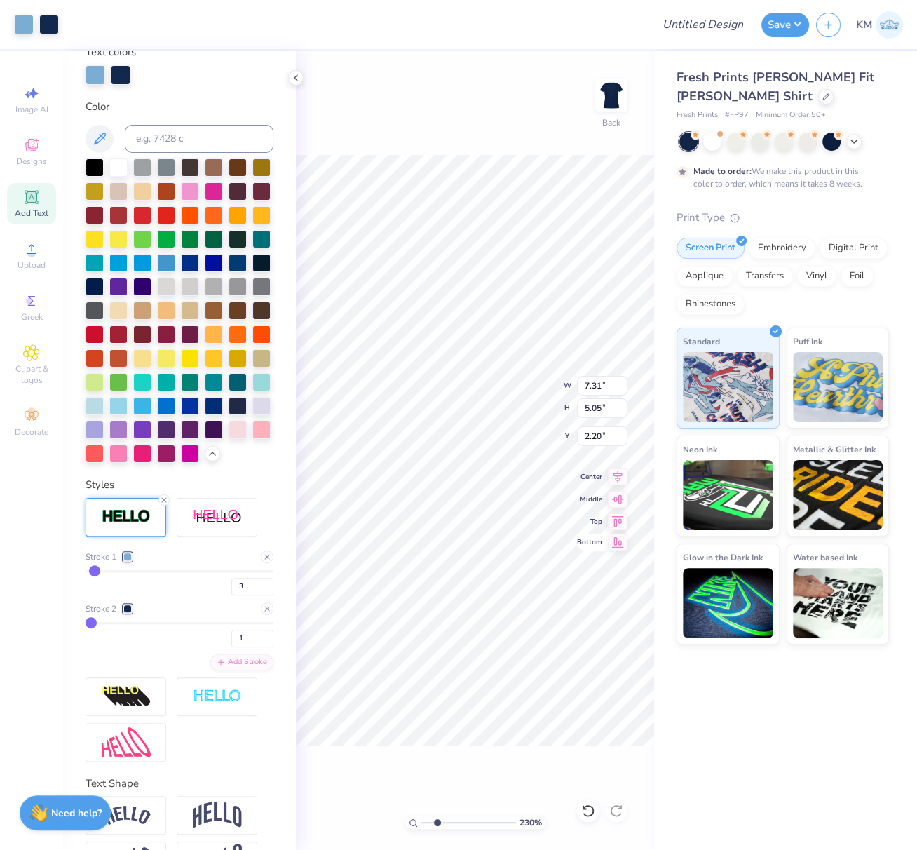
type input "1.24"
type input "2.44"
type input "4.43"
drag, startPoint x: 422, startPoint y: 821, endPoint x: 398, endPoint y: 768, distance: 57.8
type input "1"
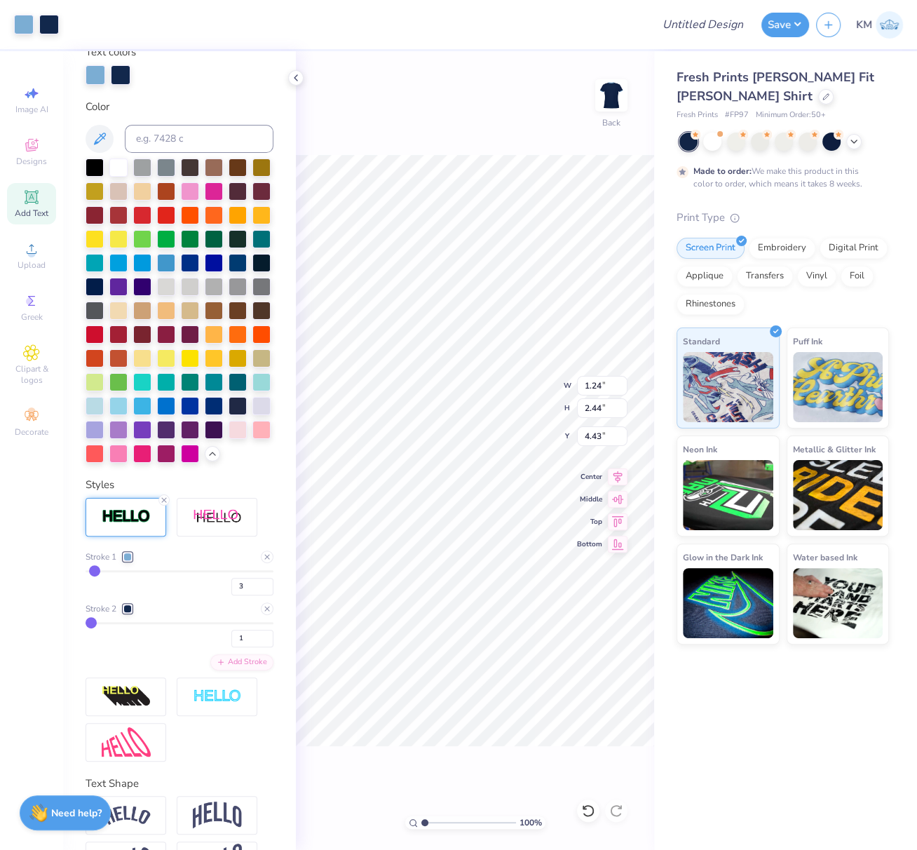
click at [422, 819] on input "range" at bounding box center [469, 822] width 95 height 13
type input "7.31"
type input "5.05"
type input "2.20"
drag, startPoint x: 601, startPoint y: 387, endPoint x: 584, endPoint y: 384, distance: 17.8
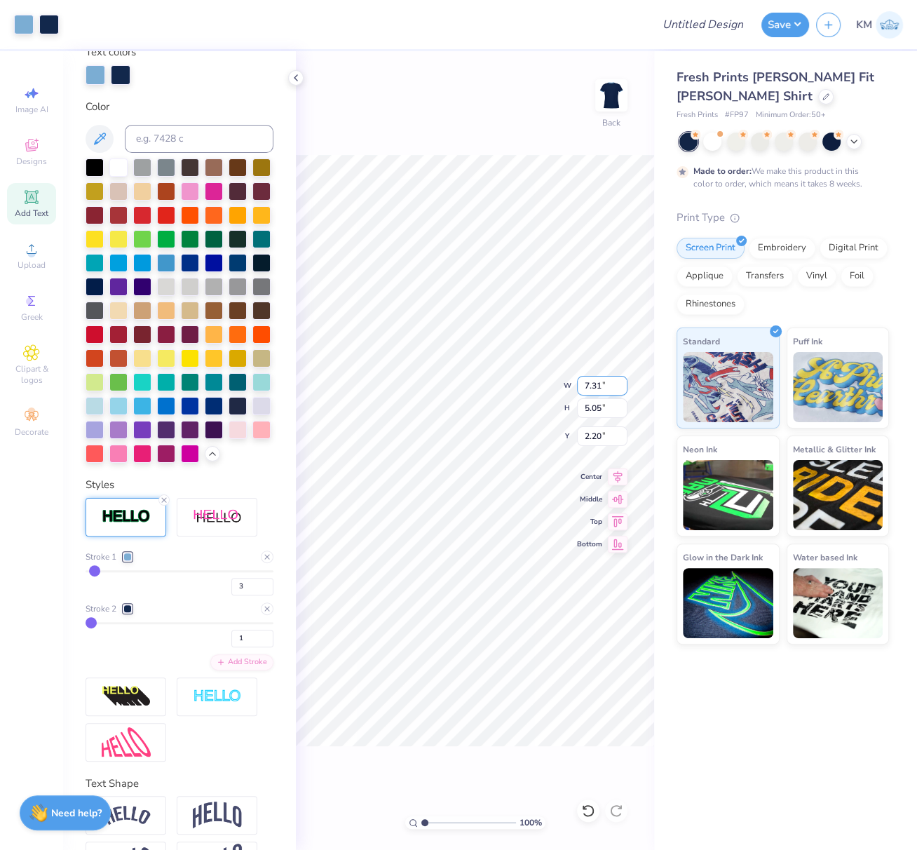
click at [584, 384] on input "7.31" at bounding box center [602, 386] width 51 height 20
type input "9.00"
type input "6.21"
type input "1.62"
click at [576, 381] on div "100 % Back W 7.31 7.31 " H 5.05 5.05 " Y 2.20 2.20 " Center Middle Top Bottom" at bounding box center [475, 450] width 358 height 799
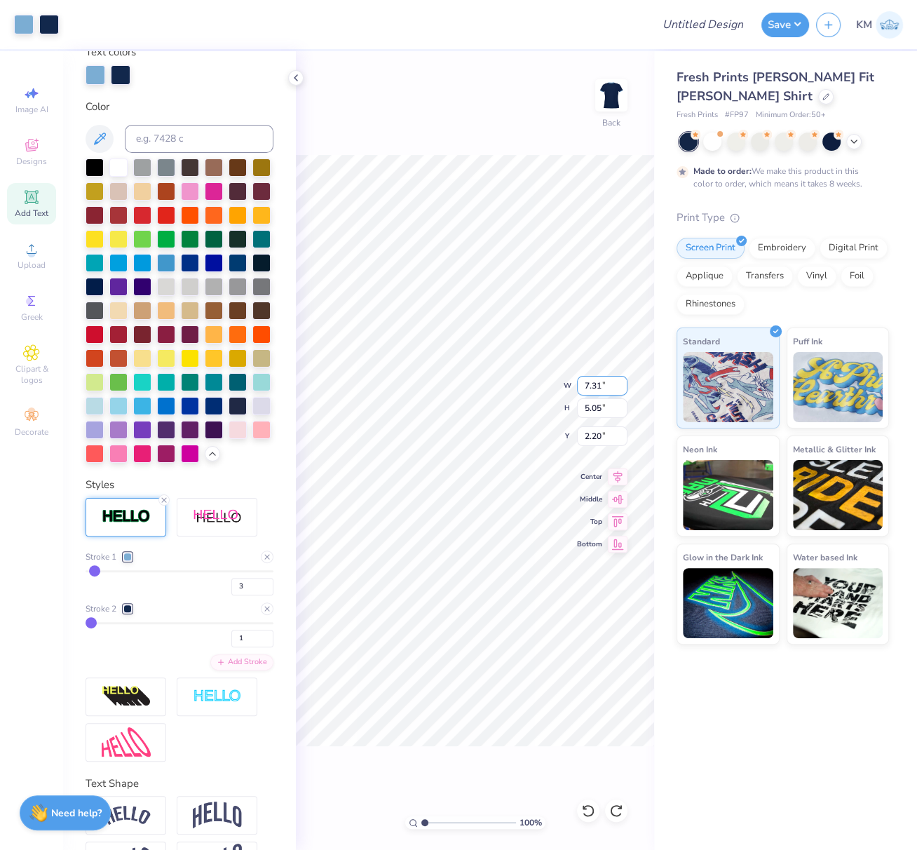
drag, startPoint x: 598, startPoint y: 384, endPoint x: 585, endPoint y: 390, distance: 14.7
click at [586, 383] on input "7.31" at bounding box center [602, 386] width 51 height 20
type input "9.00"
type input "6.21"
type input "1.62"
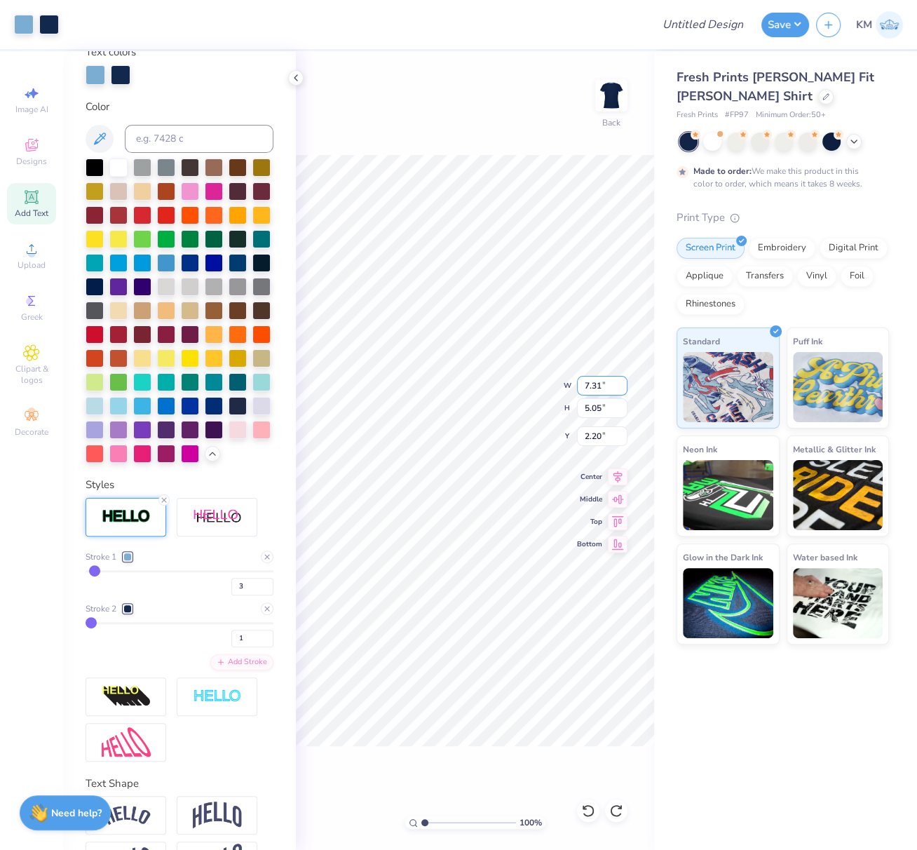
drag, startPoint x: 602, startPoint y: 385, endPoint x: 583, endPoint y: 382, distance: 19.1
click at [584, 382] on input "7.31" at bounding box center [602, 386] width 51 height 20
type input "9.00"
type input "6.21"
type input "1.62"
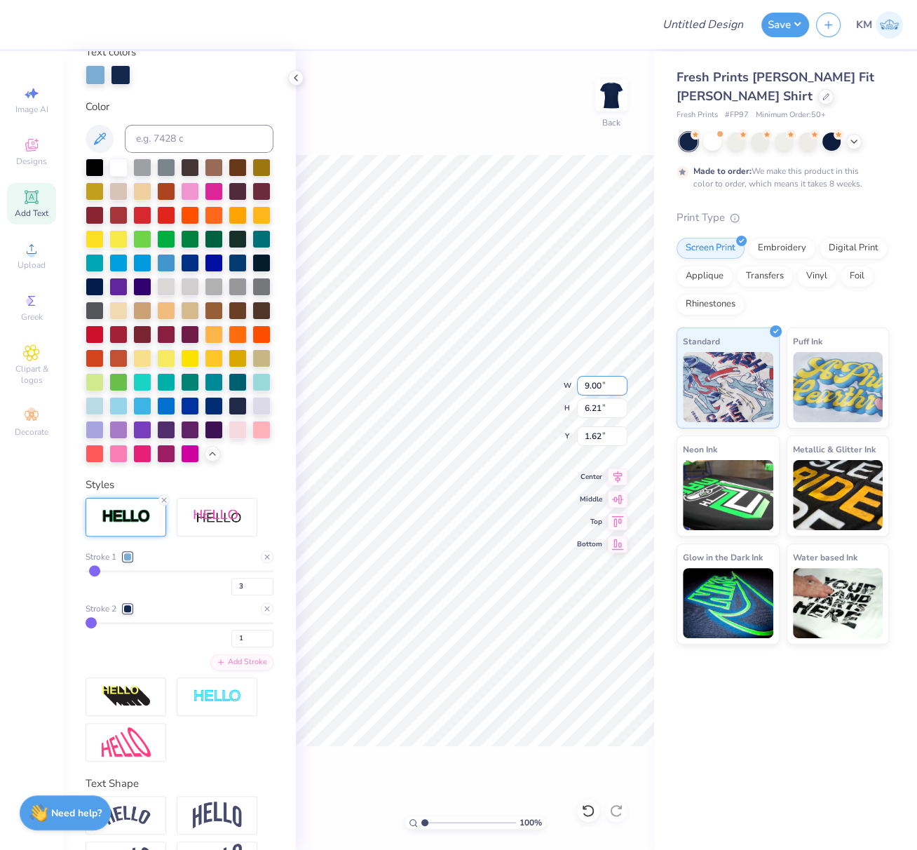
drag, startPoint x: 599, startPoint y: 386, endPoint x: 580, endPoint y: 409, distance: 29.9
click at [577, 384] on input "9.00" at bounding box center [602, 386] width 51 height 20
paste input "7.3096"
type input "7.31"
type input "5.05"
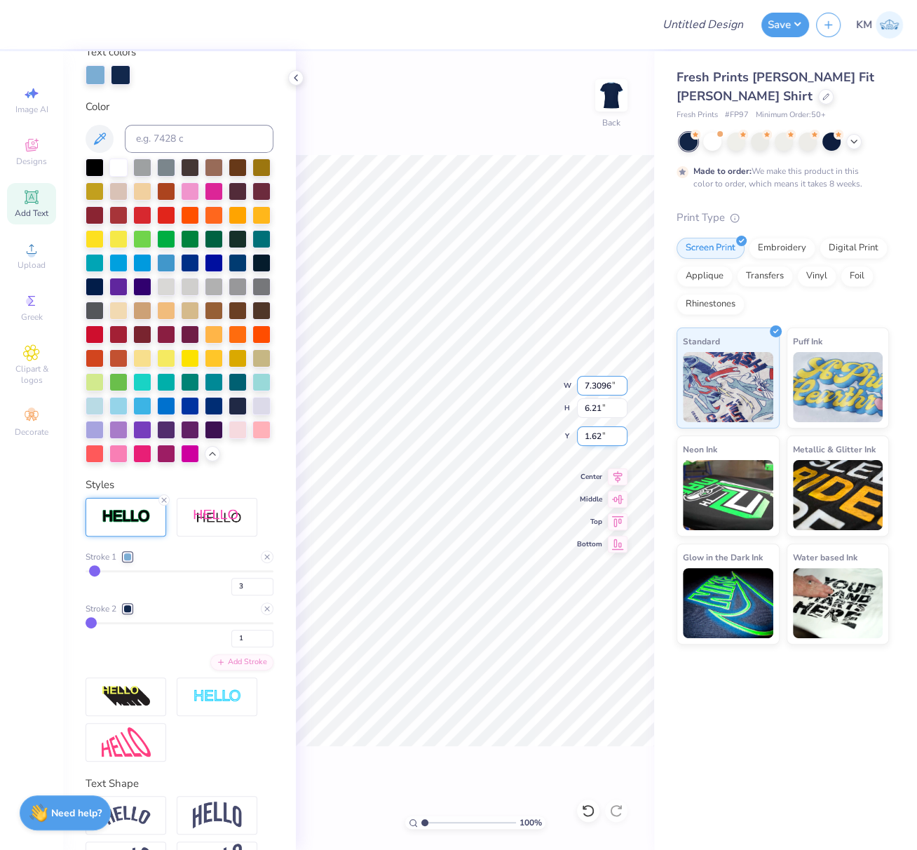
type input "2.20"
type input "4.49"
drag, startPoint x: 589, startPoint y: 388, endPoint x: 582, endPoint y: 398, distance: 12.6
click at [584, 387] on input "1.53" at bounding box center [602, 386] width 51 height 20
paste input "838"
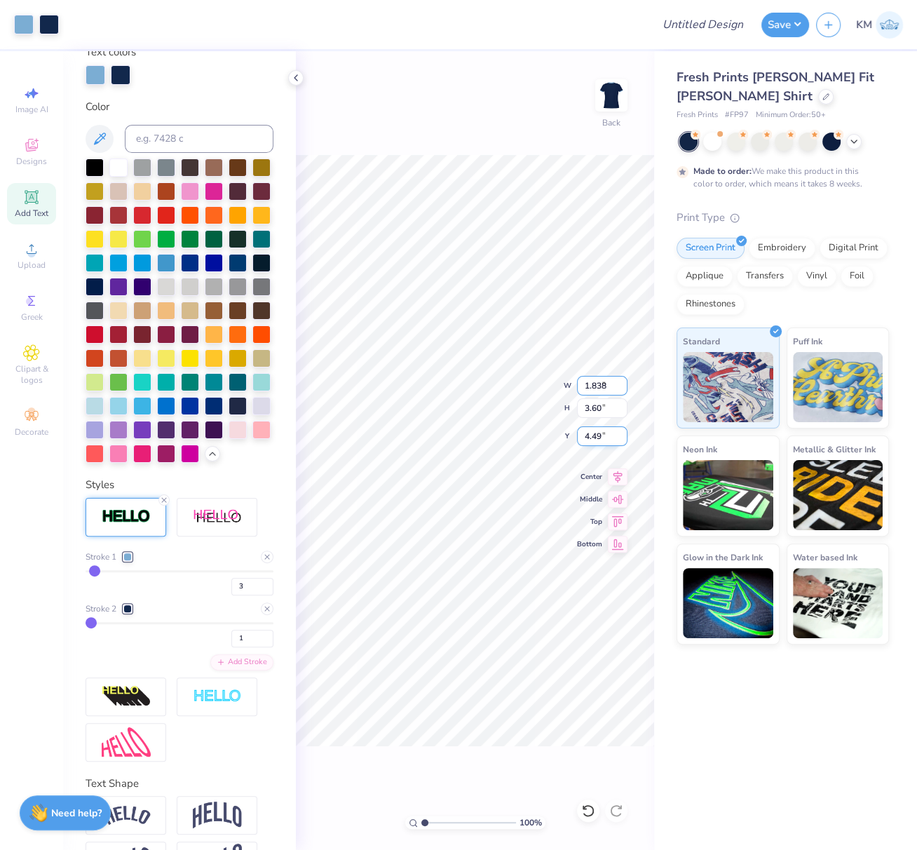
type input "1.84"
type input "3.60"
type input "4.38"
type input "7.51"
type input "5.11"
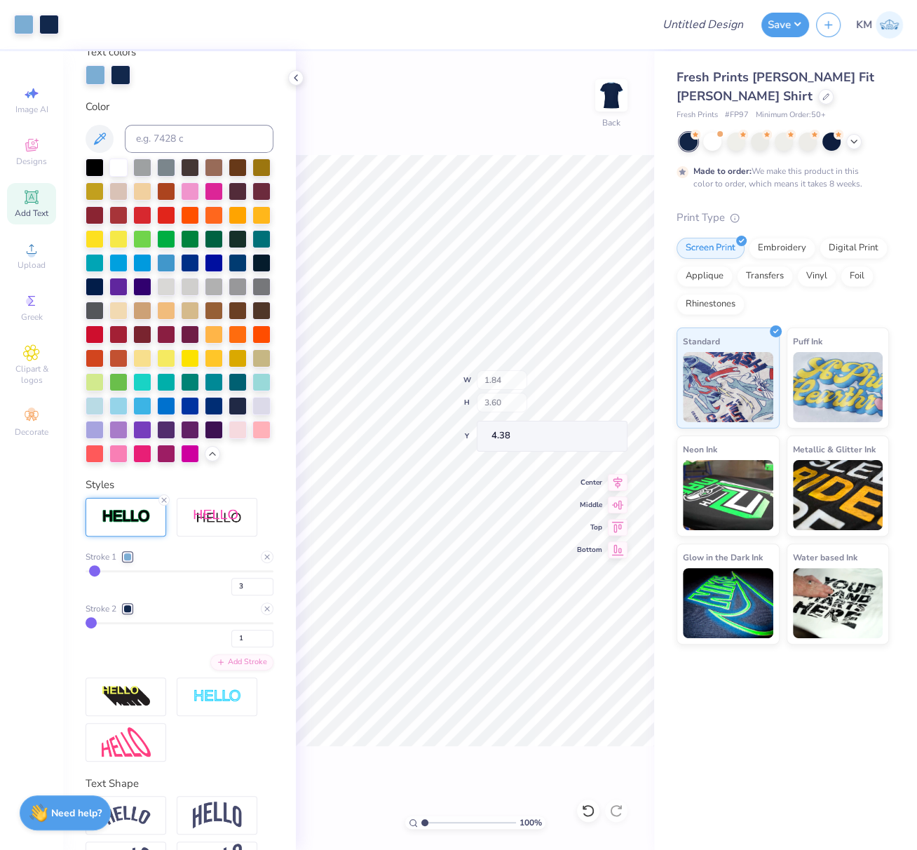
type input "2.13"
type input "3.01"
type input "2.59"
drag, startPoint x: 601, startPoint y: 387, endPoint x: 577, endPoint y: 385, distance: 23.9
click at [578, 385] on input "3.01" at bounding box center [602, 386] width 51 height 20
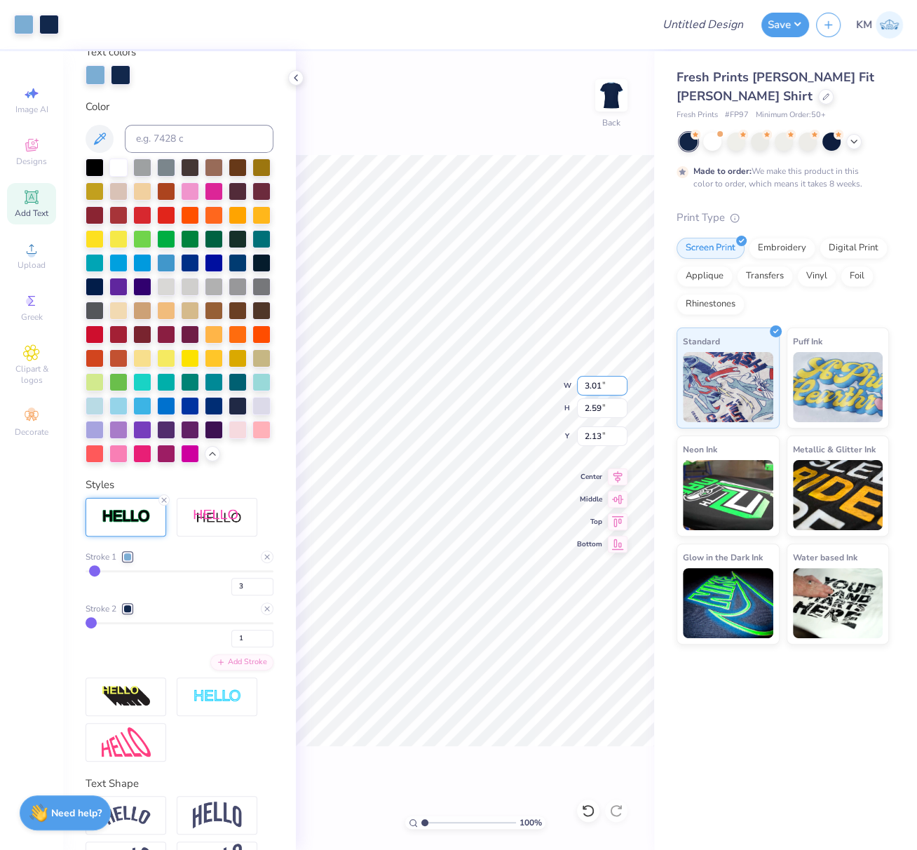
paste input "612"
type input "3.61"
type input "3.11"
type input "1.88"
type input "3.62"
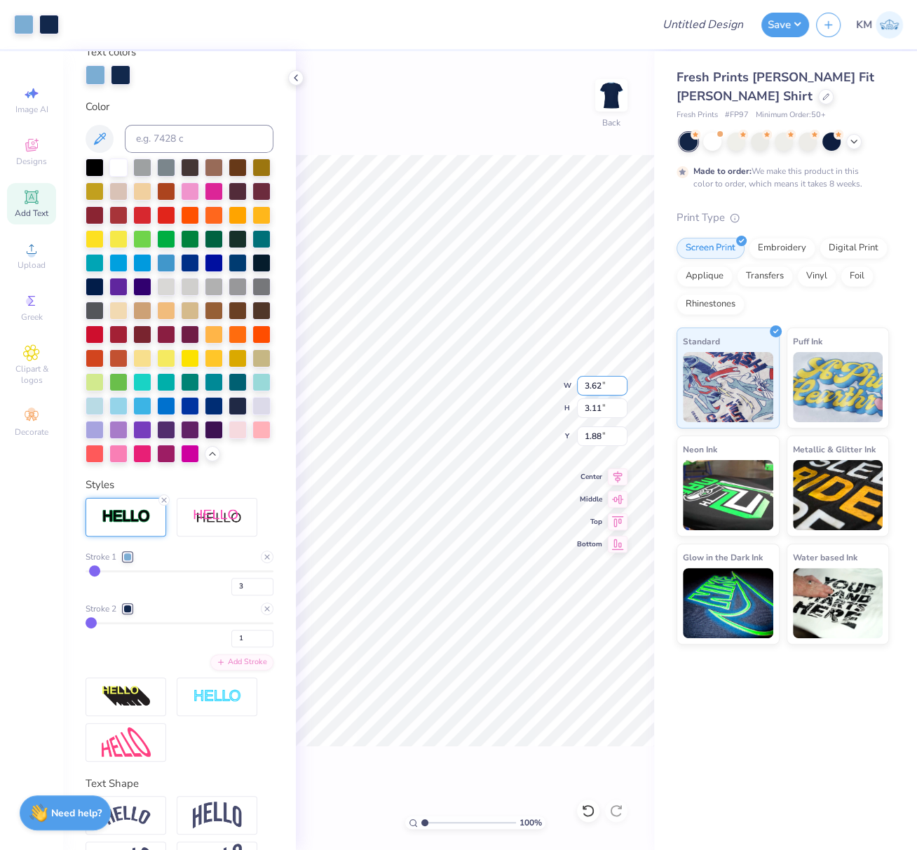
click at [565, 384] on div "100 % Back W 3.62 3.62 " H 3.11 3.11 " Y 1.88 1.88 " Center Middle Top Bottom" at bounding box center [475, 450] width 358 height 799
type input "1.87"
drag, startPoint x: 600, startPoint y: 384, endPoint x: 577, endPoint y: 384, distance: 23.1
click at [581, 382] on input "3.61" at bounding box center [602, 386] width 51 height 20
paste input "2"
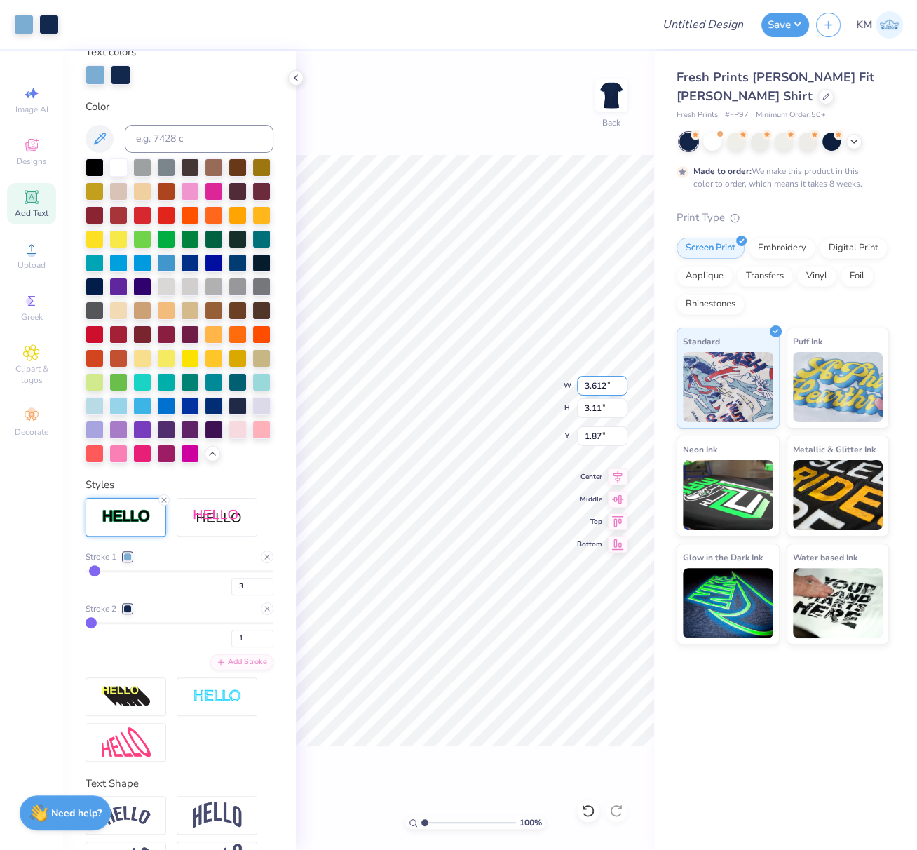
type input "3.612"
type input "1.62"
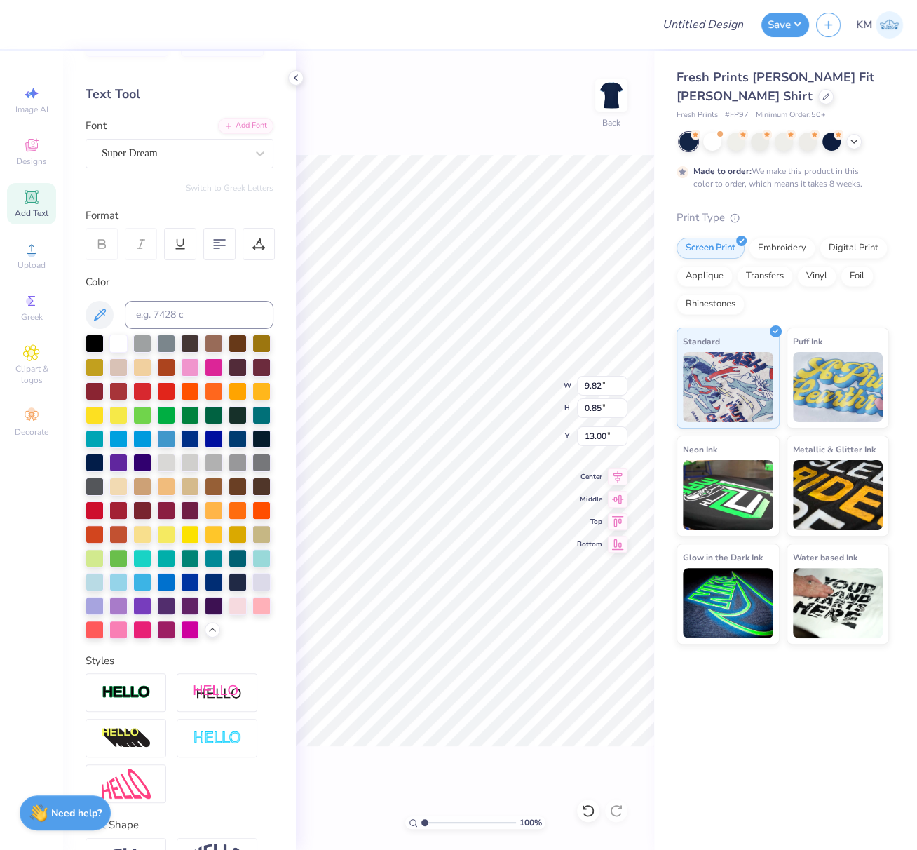
scroll to position [0, 0]
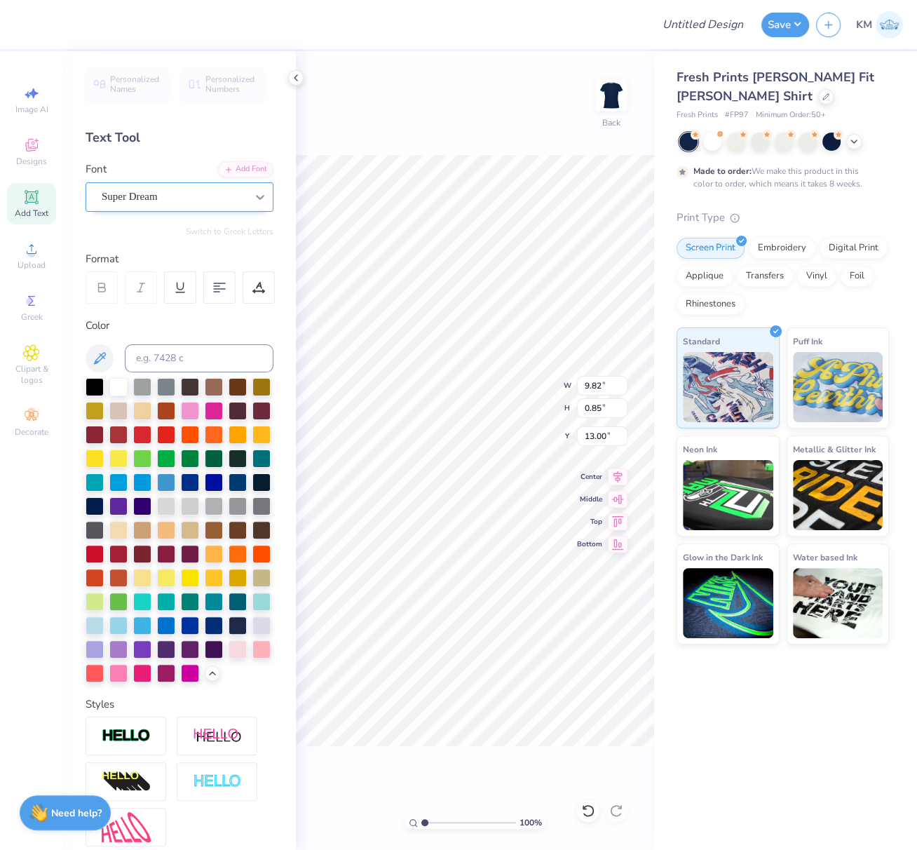
click at [253, 193] on icon at bounding box center [260, 197] width 14 height 14
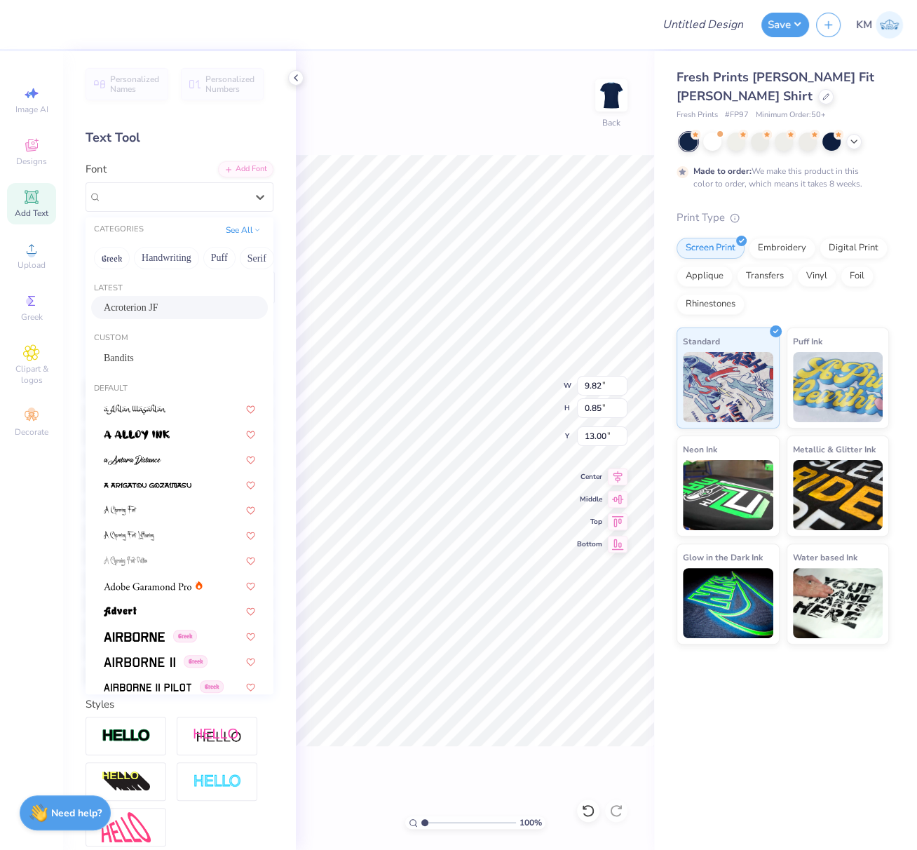
drag, startPoint x: 135, startPoint y: 307, endPoint x: 250, endPoint y: 373, distance: 132.6
click at [135, 307] on span "Acroterion JF" at bounding box center [131, 307] width 54 height 15
type input "6.31"
type input "0.99"
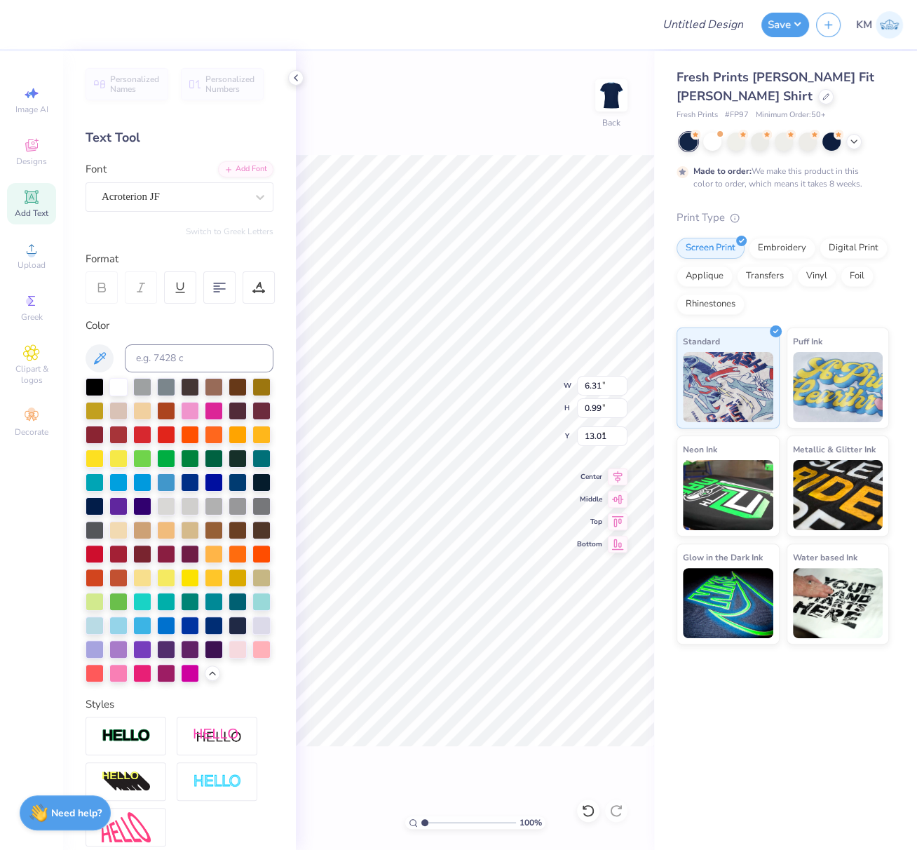
type input "7.99"
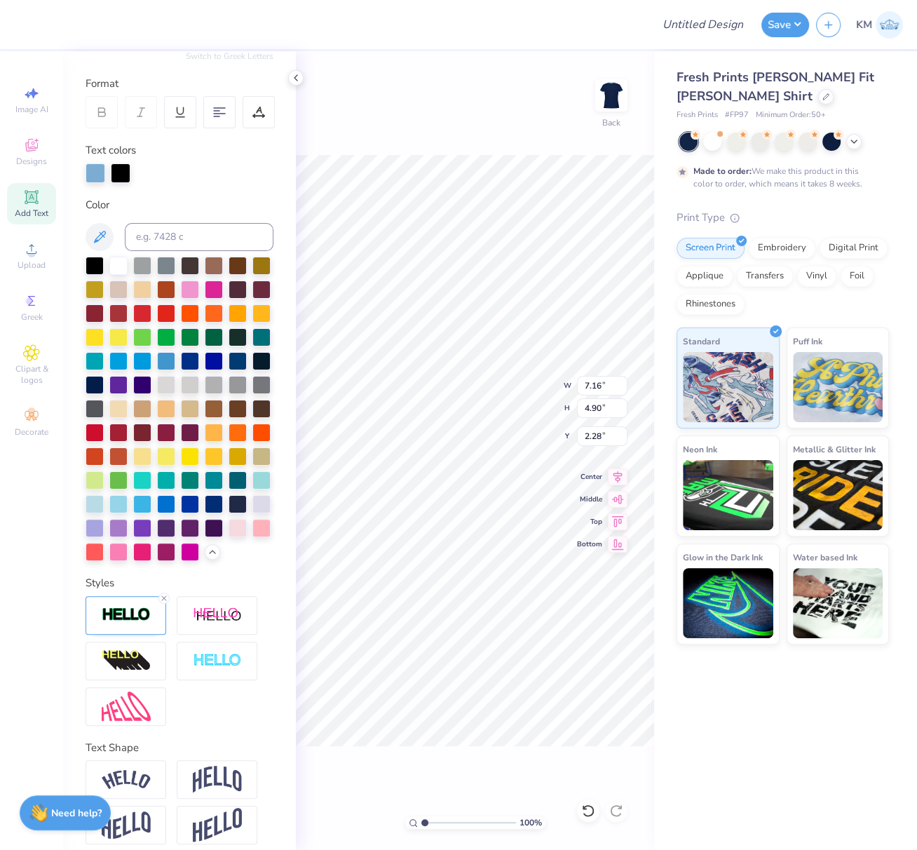
scroll to position [233, 0]
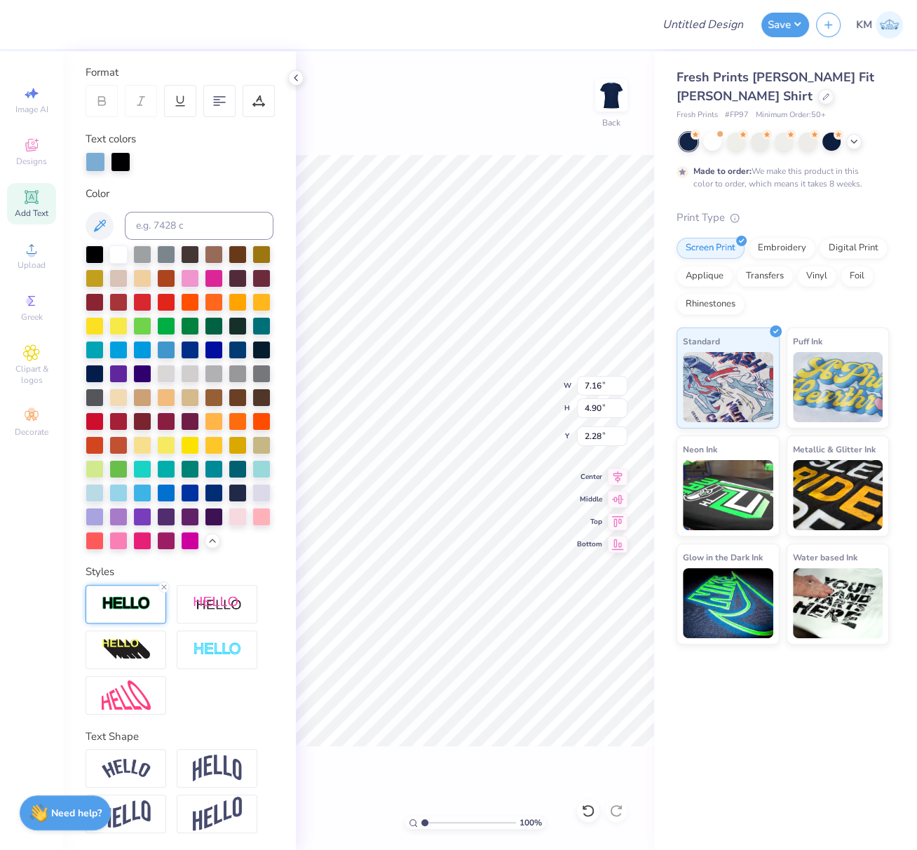
drag, startPoint x: 133, startPoint y: 605, endPoint x: 138, endPoint y: 611, distance: 8.4
click at [133, 605] on img at bounding box center [126, 603] width 49 height 16
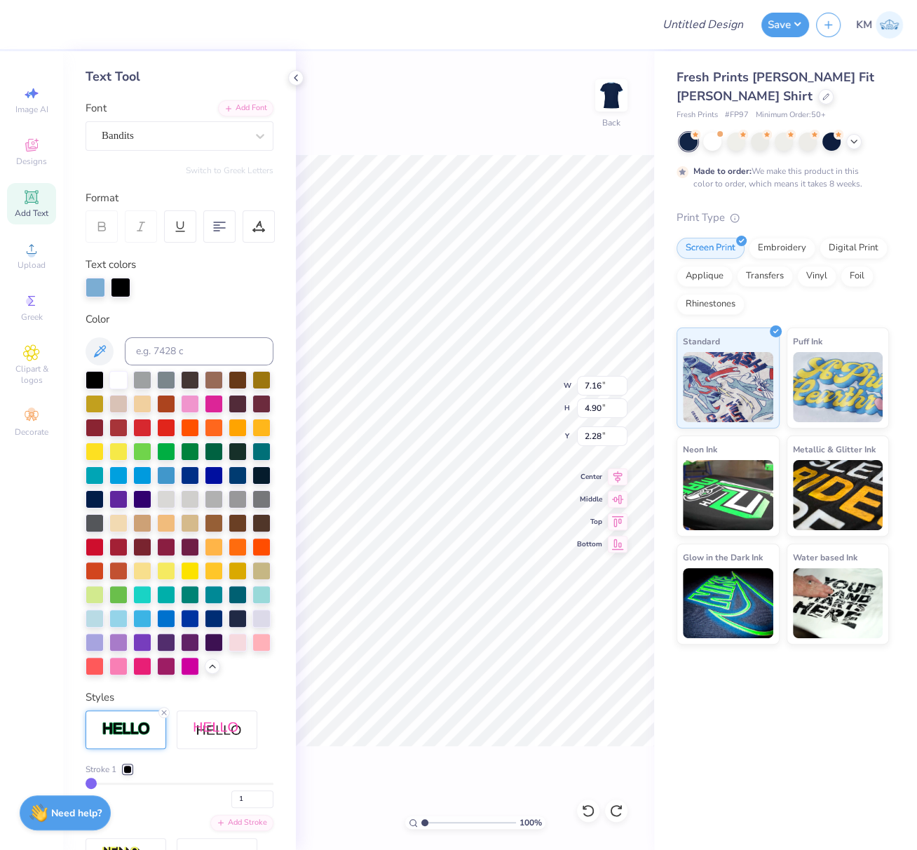
scroll to position [36, 0]
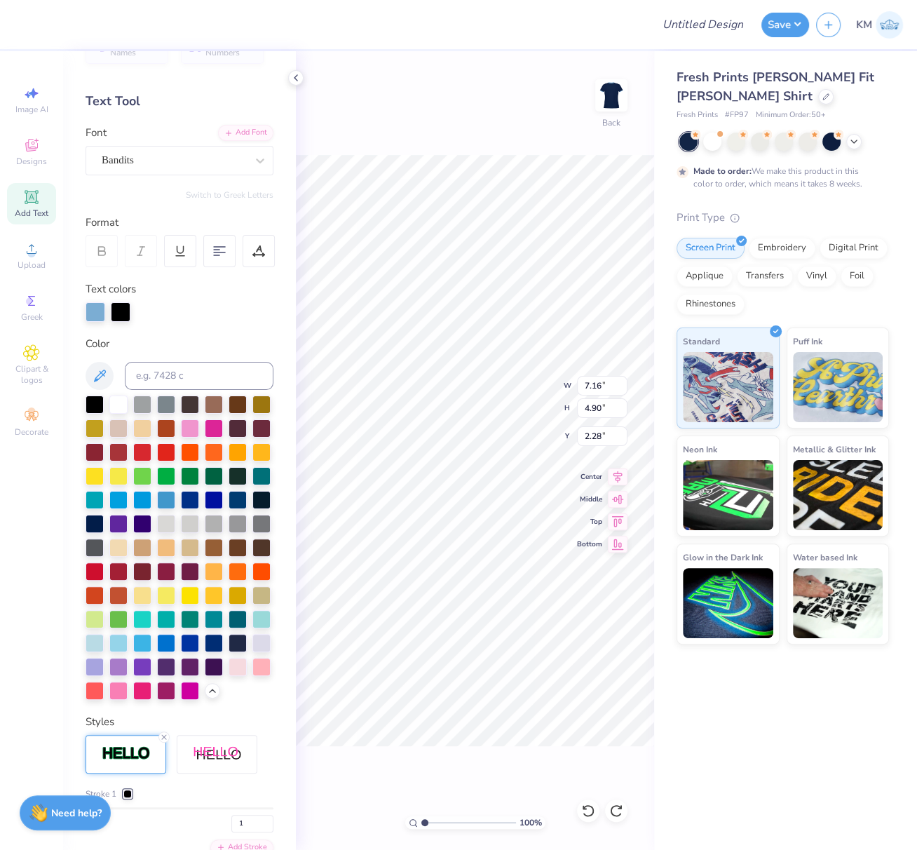
drag, startPoint x: 378, startPoint y: 85, endPoint x: 358, endPoint y: 78, distance: 21.5
click at [377, 85] on div "100 % Back W 7.16 7.16 " H 4.90 4.90 " Y 2.28 2.28 " Center Middle Top Bottom" at bounding box center [475, 450] width 358 height 799
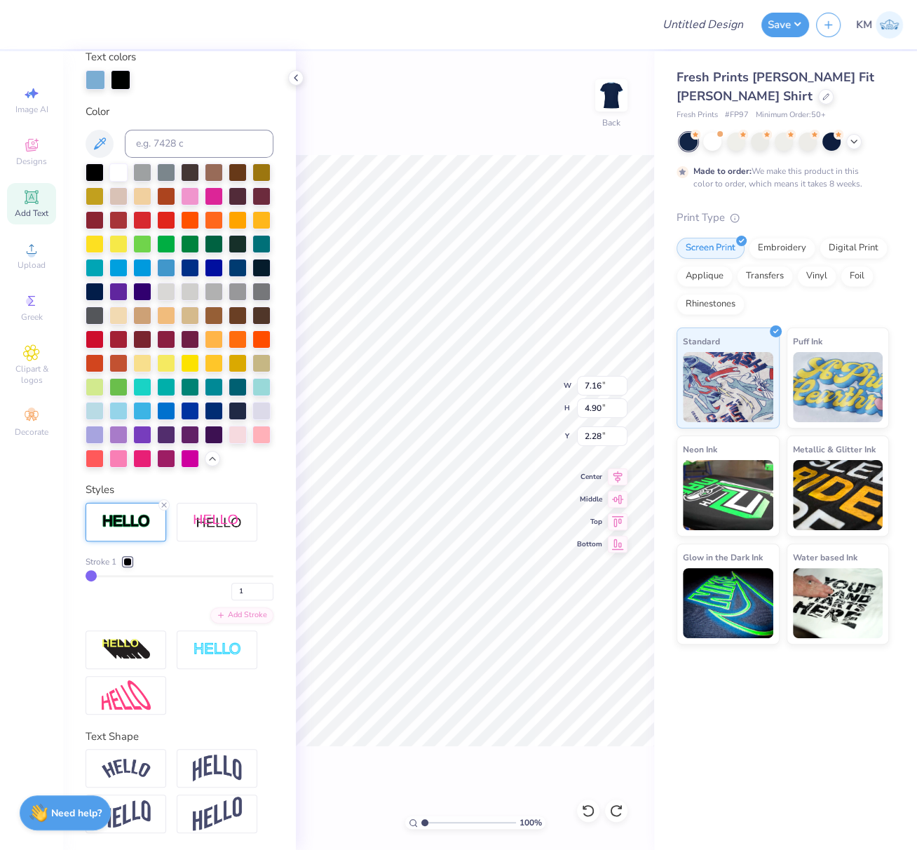
scroll to position [314, 0]
click at [162, 130] on input at bounding box center [199, 144] width 149 height 28
type input "542"
click at [128, 563] on div at bounding box center [127, 562] width 8 height 8
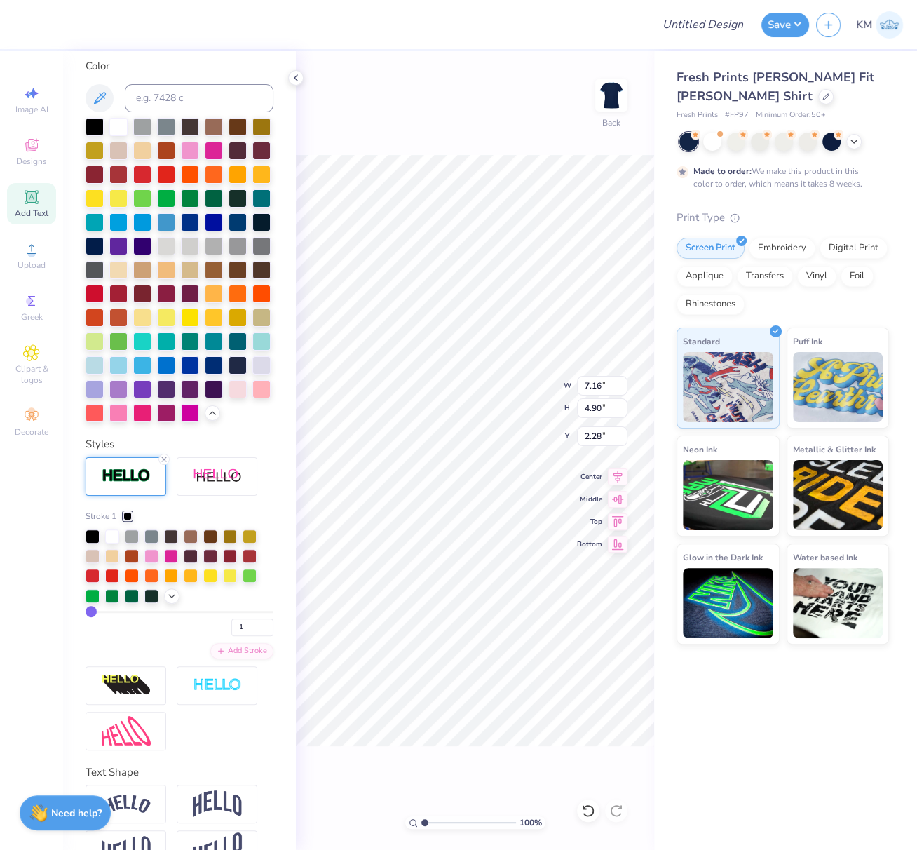
drag, startPoint x: 127, startPoint y: 561, endPoint x: 149, endPoint y: 561, distance: 22.4
click at [127, 520] on div at bounding box center [127, 516] width 8 height 8
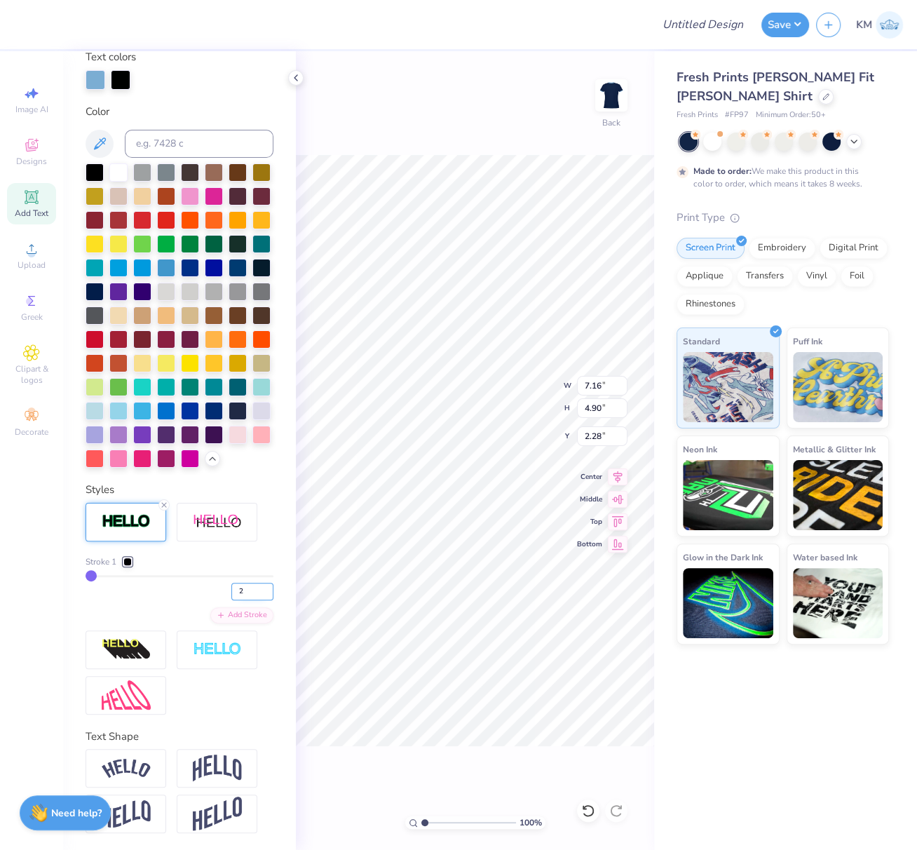
click at [255, 588] on input "2" at bounding box center [252, 592] width 42 height 18
type input "3"
click at [256, 590] on input "3" at bounding box center [252, 592] width 42 height 18
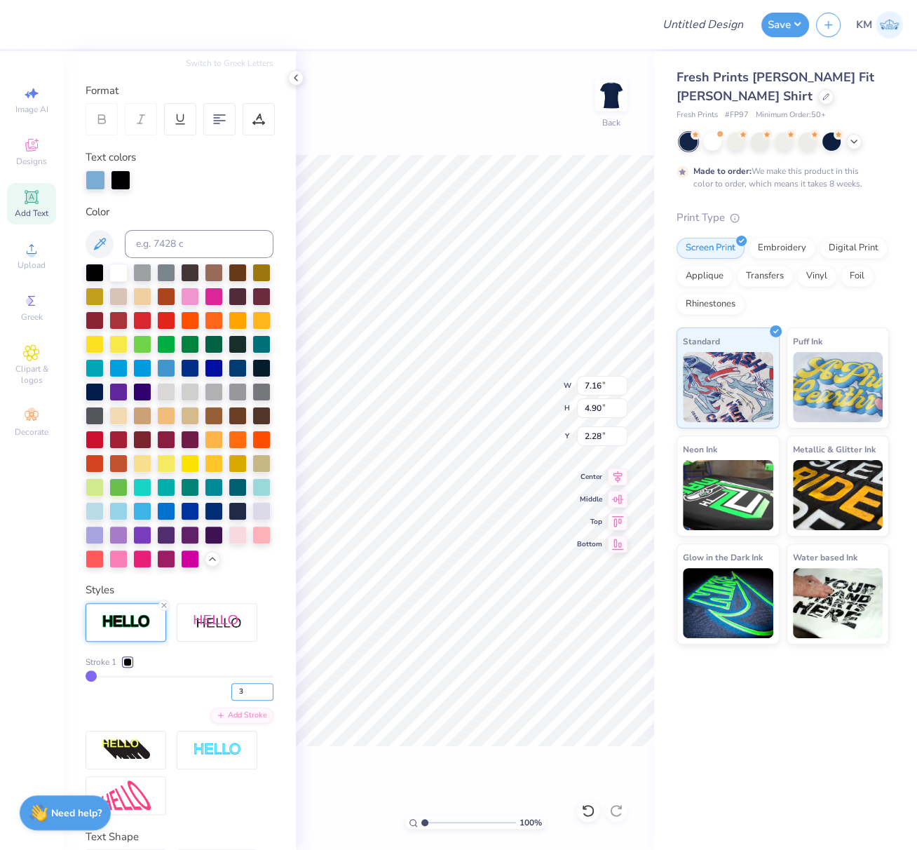
scroll to position [117, 0]
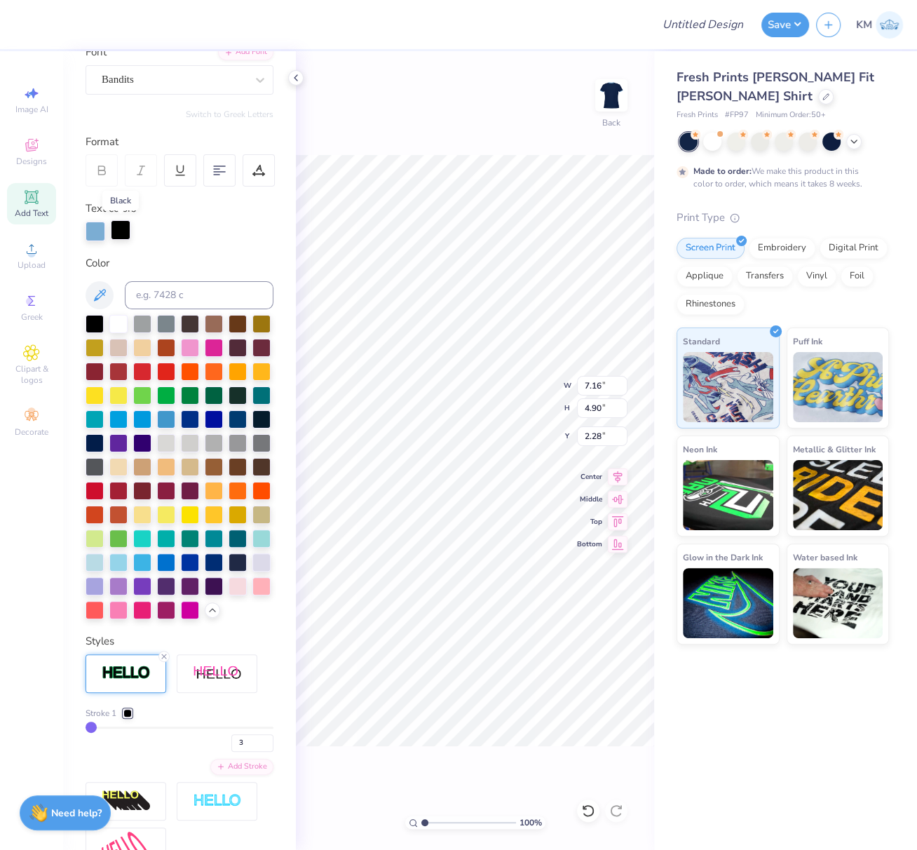
type input "3"
drag, startPoint x: 122, startPoint y: 228, endPoint x: 140, endPoint y: 246, distance: 25.8
click at [122, 227] on div at bounding box center [121, 232] width 20 height 20
drag, startPoint x: 154, startPoint y: 294, endPoint x: 168, endPoint y: 340, distance: 48.2
click at [154, 294] on input at bounding box center [199, 295] width 149 height 28
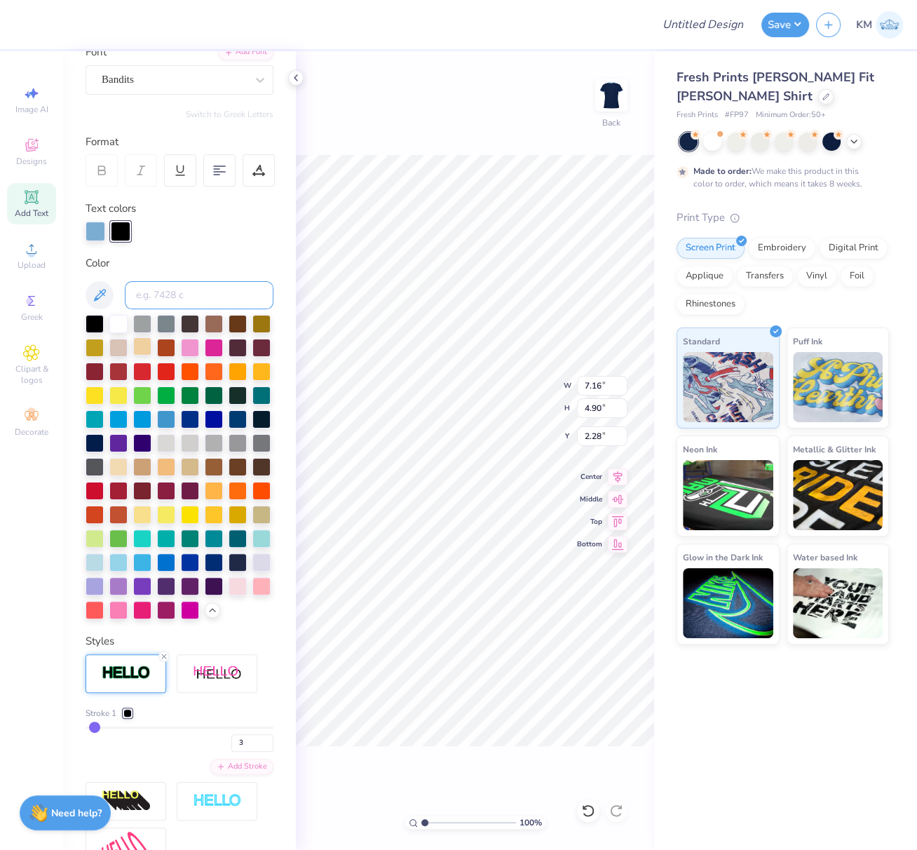
type input "7.31"
type input "5.05"
type input "2.20"
type input "542"
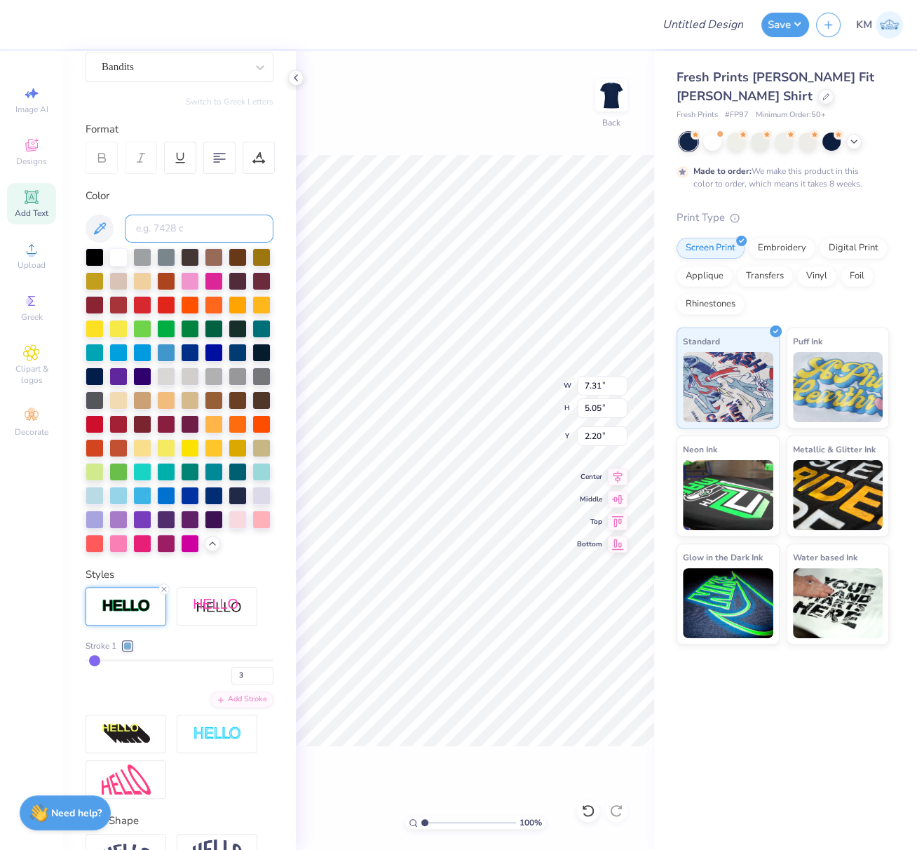
scroll to position [260, 0]
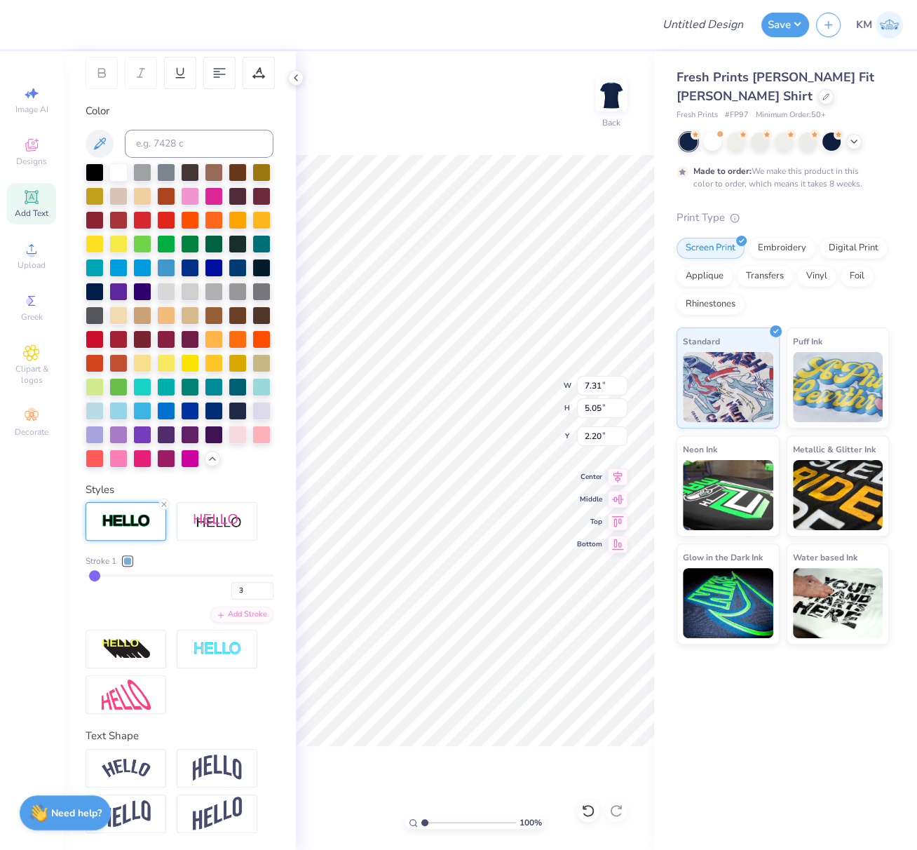
drag, startPoint x: 222, startPoint y: 610, endPoint x: 150, endPoint y: 658, distance: 86.6
click at [222, 611] on div "Add Stroke" at bounding box center [241, 615] width 63 height 16
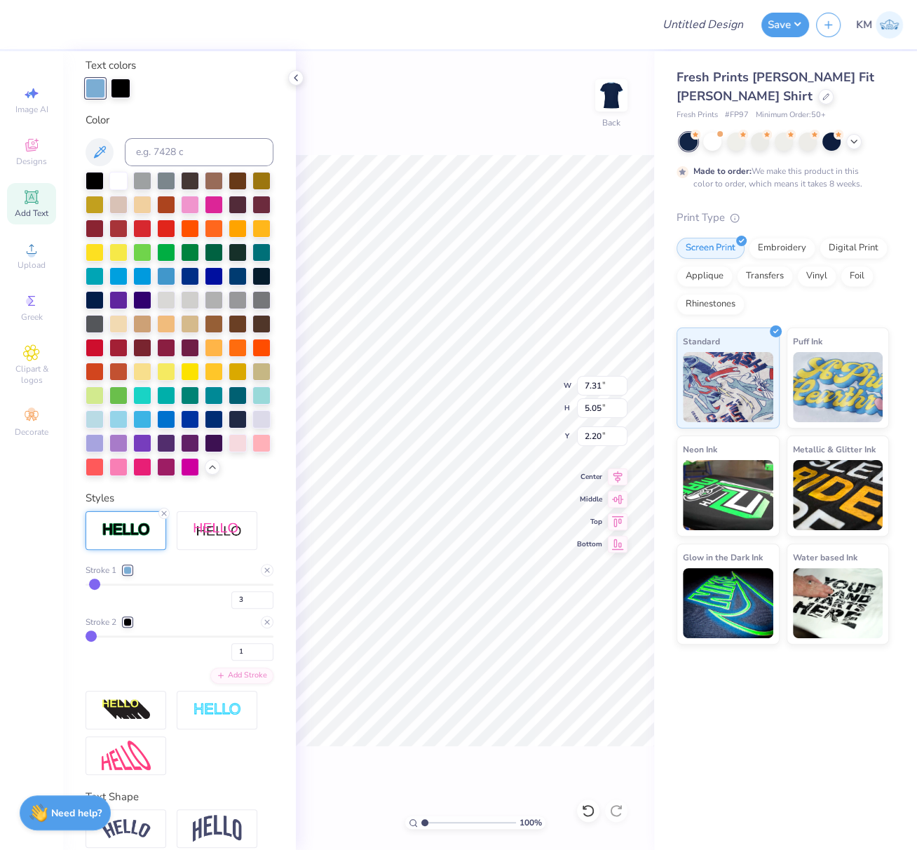
scroll to position [315, 0]
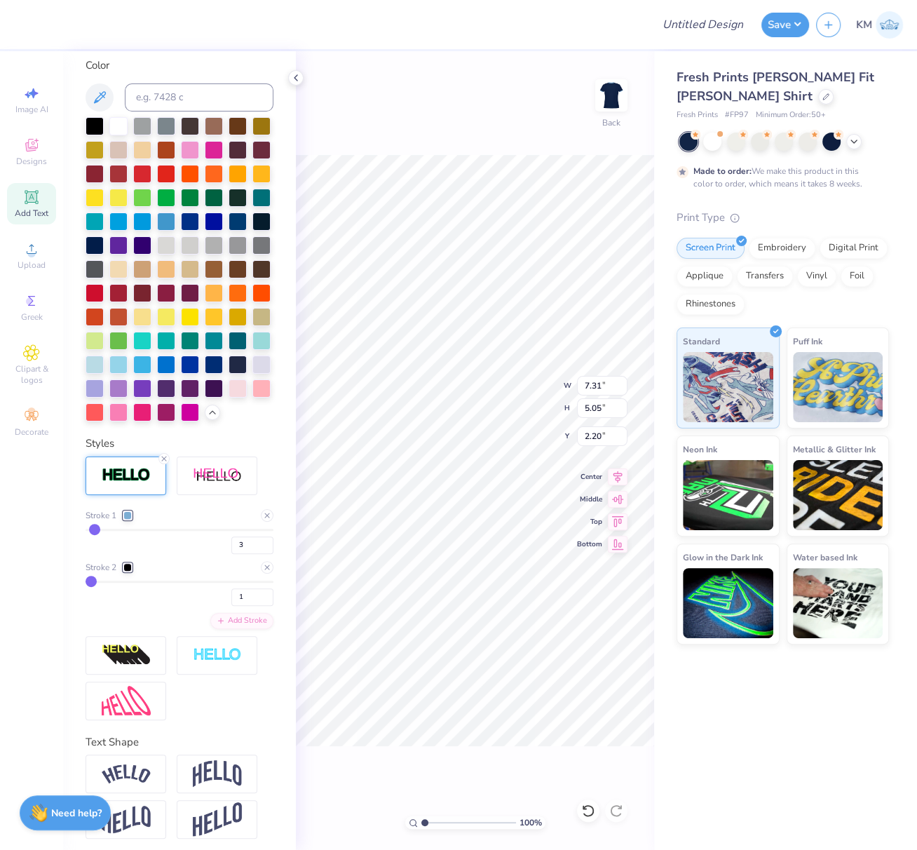
click at [127, 572] on div at bounding box center [127, 567] width 8 height 8
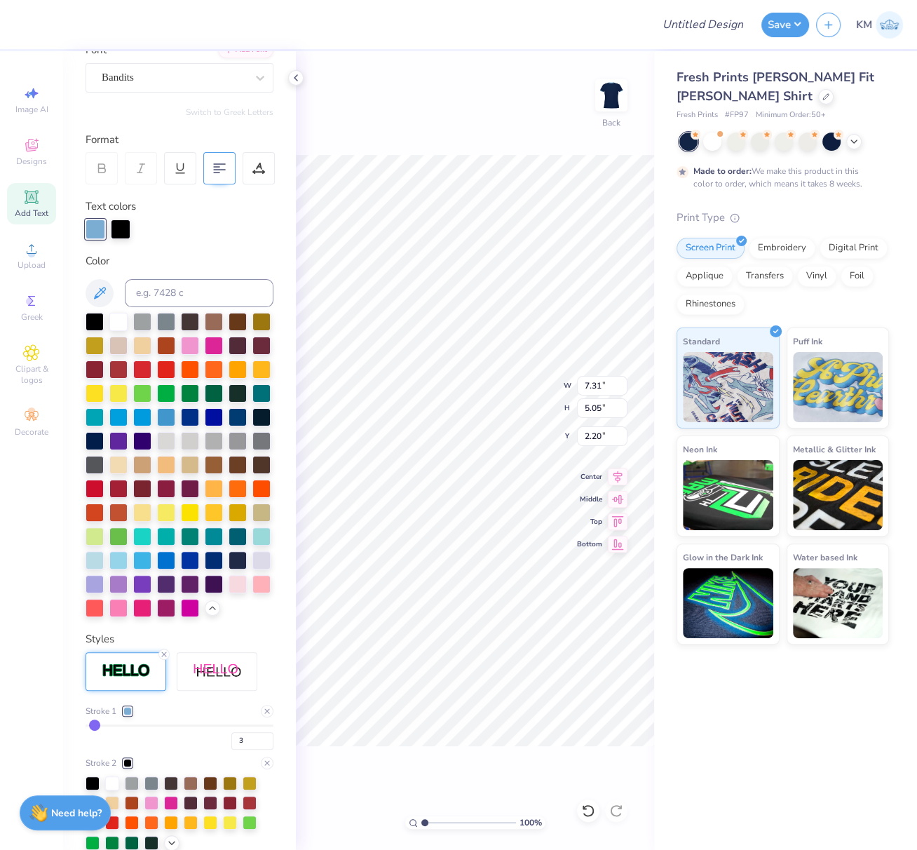
scroll to position [105, 0]
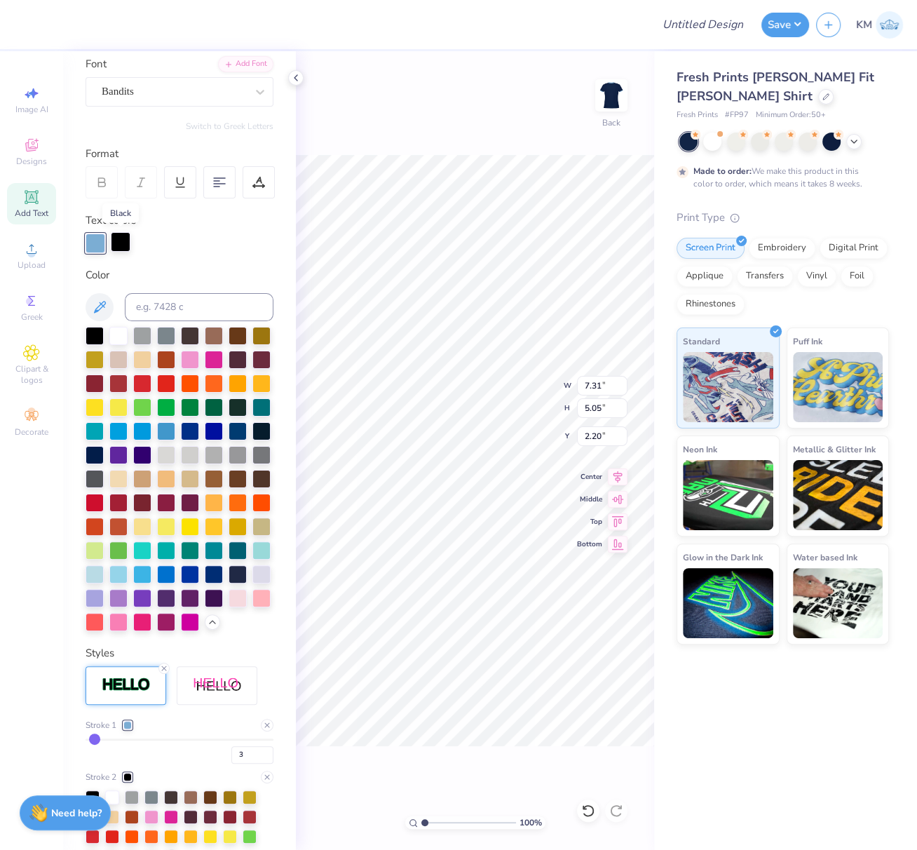
click at [120, 241] on div at bounding box center [121, 242] width 20 height 20
click at [163, 312] on input at bounding box center [199, 307] width 149 height 28
type input "2767"
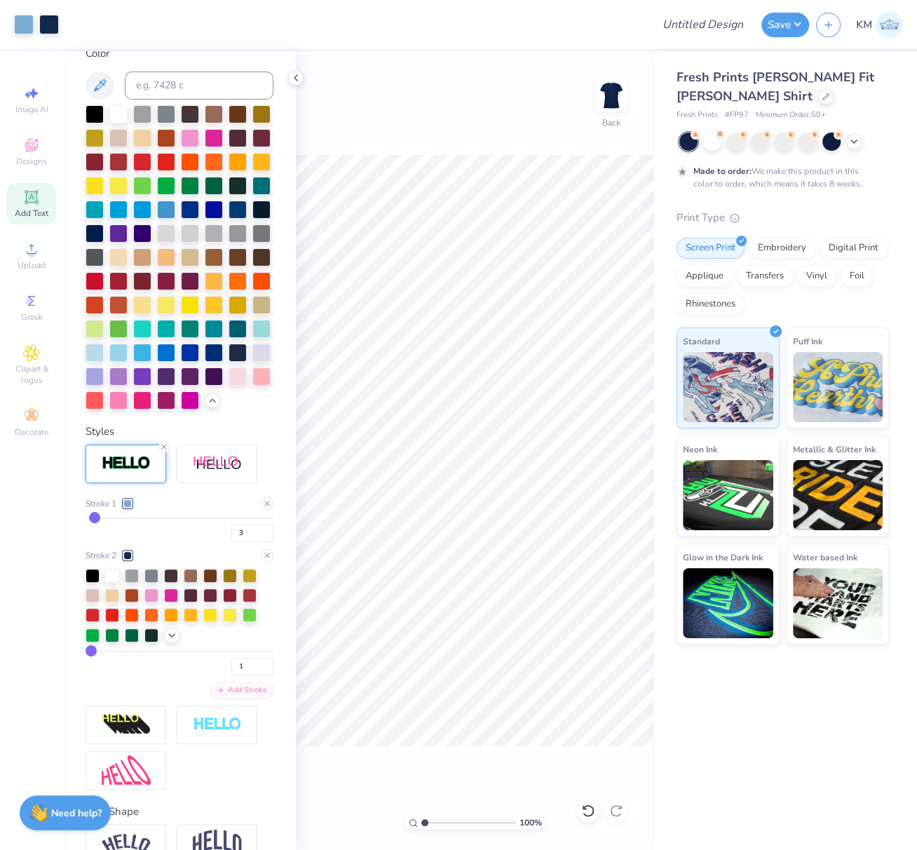
scroll to position [233, 0]
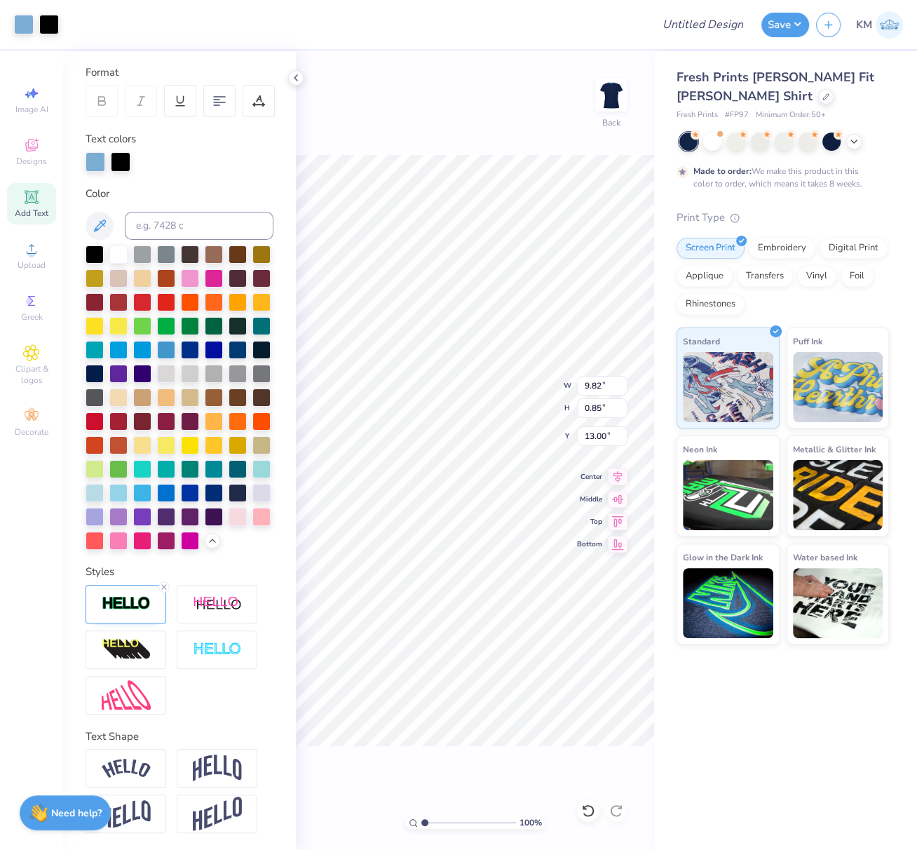
type input "9.81"
type input "13.08"
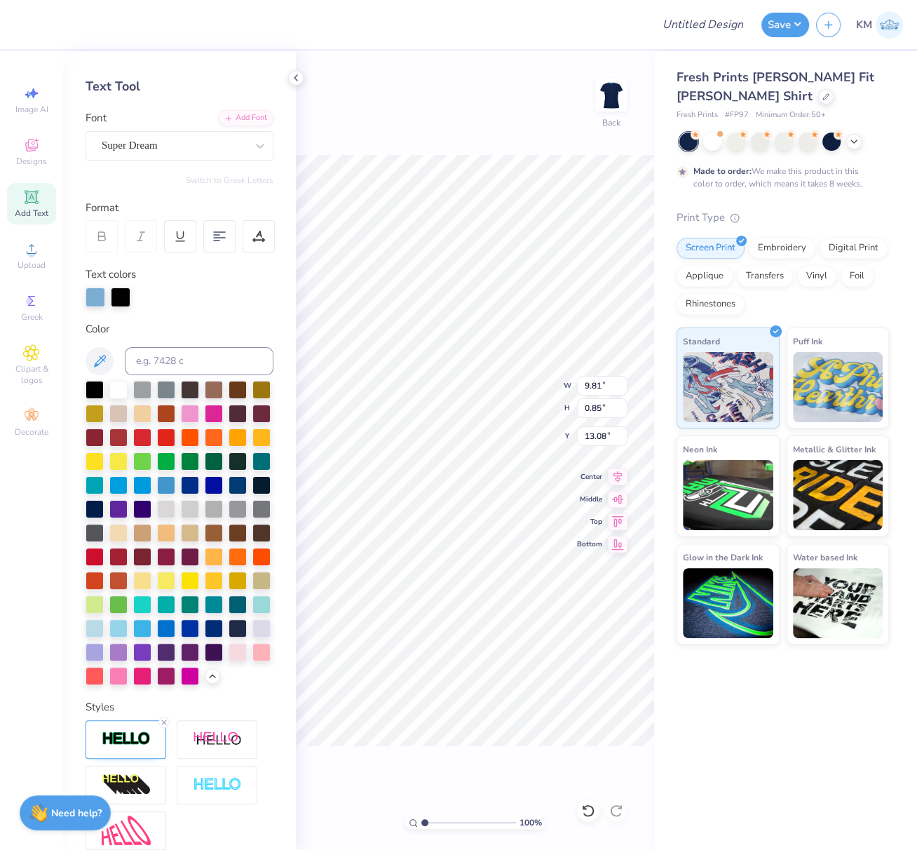
scroll to position [0, 0]
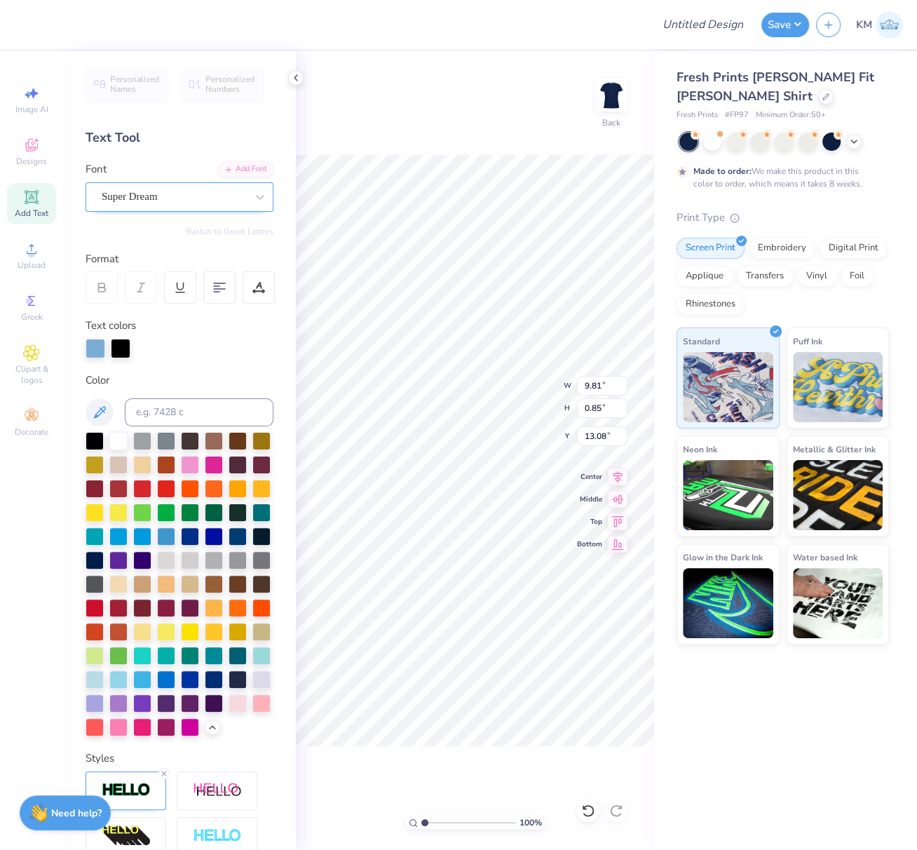
click at [177, 193] on div "Super Dream" at bounding box center [173, 197] width 147 height 22
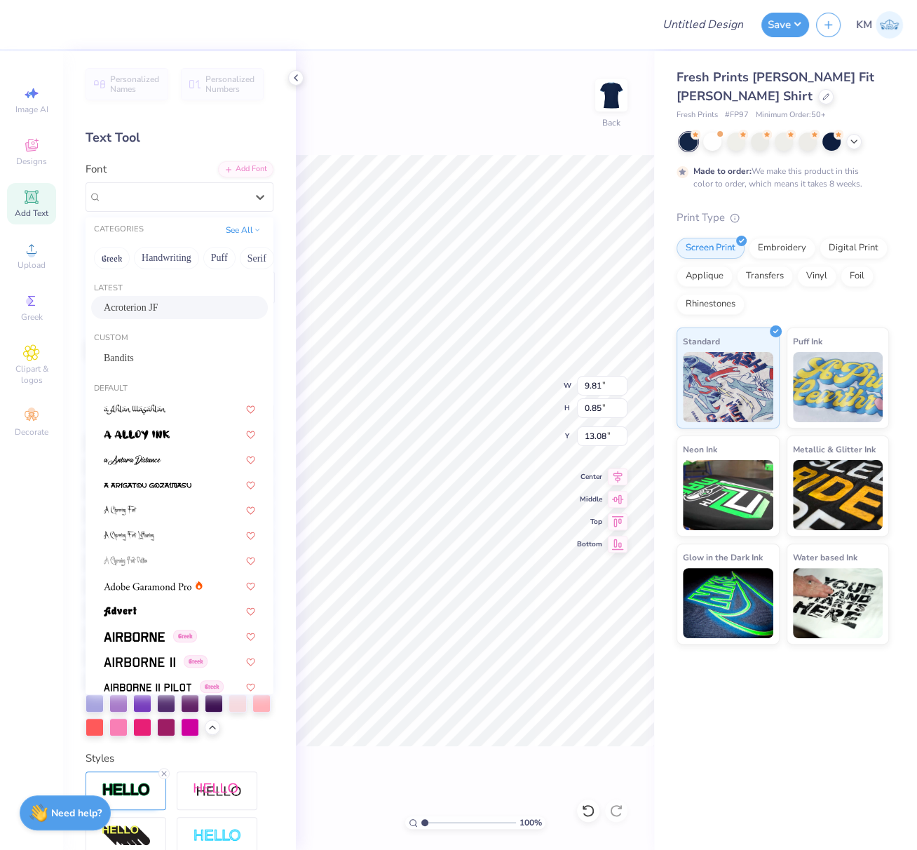
click at [131, 303] on span "Acroterion JF" at bounding box center [131, 307] width 54 height 15
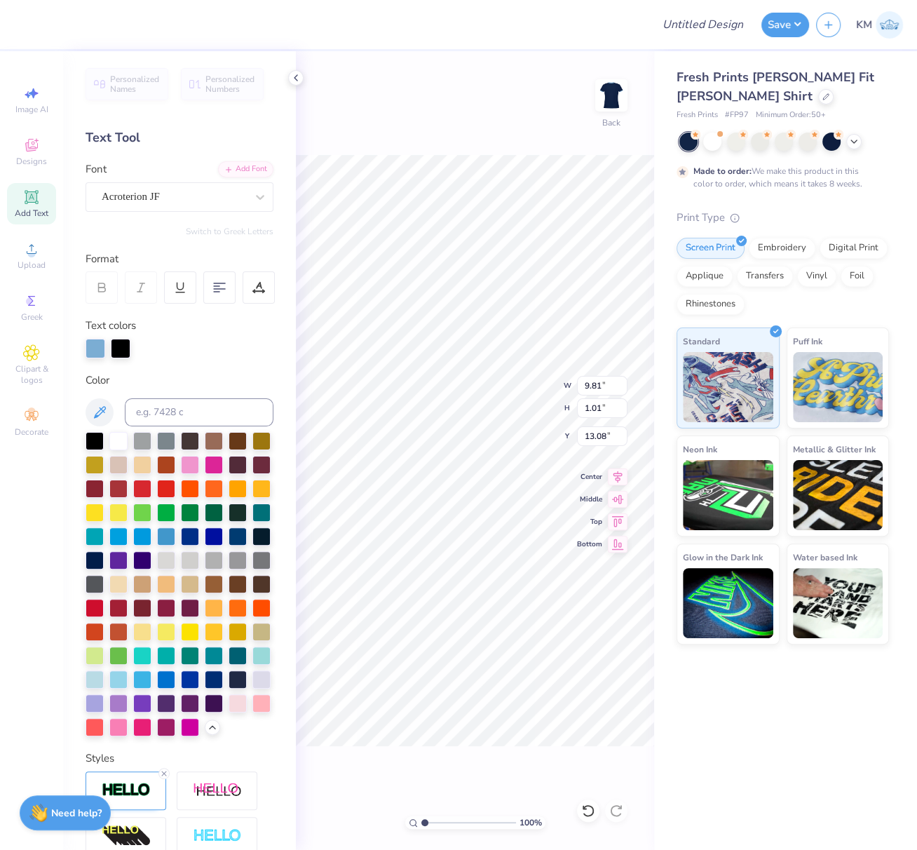
type input "6.32"
type input "1.01"
type input "13.00"
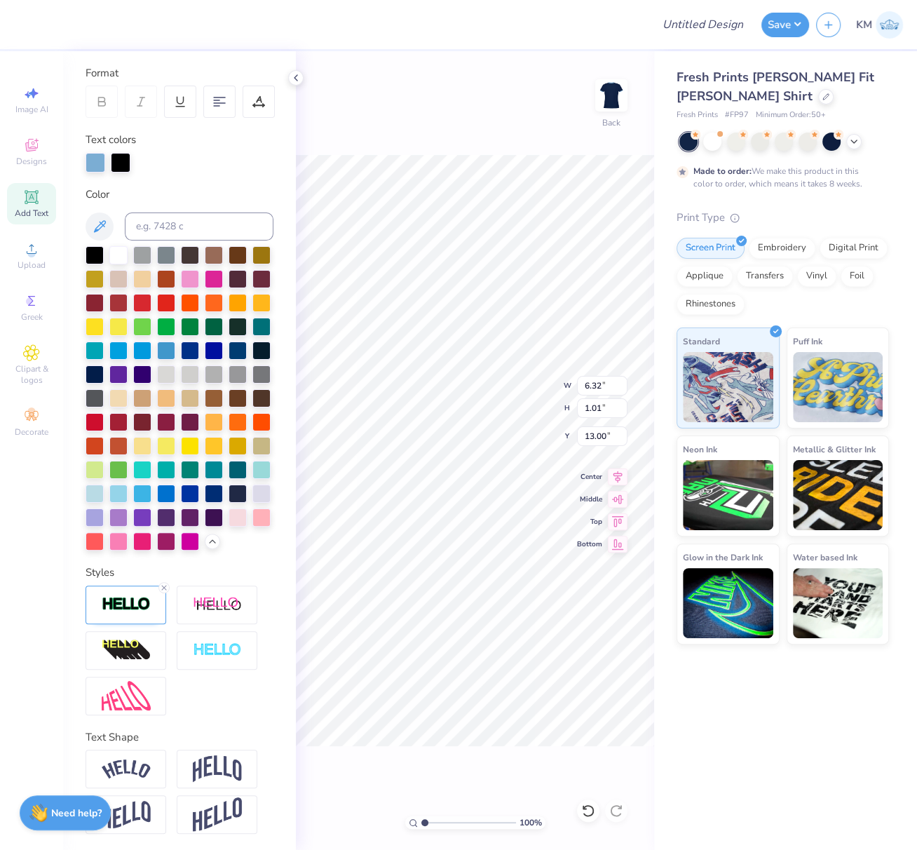
scroll to position [227, 0]
drag, startPoint x: 165, startPoint y: 592, endPoint x: 293, endPoint y: 610, distance: 129.5
click at [165, 589] on line at bounding box center [164, 587] width 4 height 4
type input "6.31"
type input "0.99"
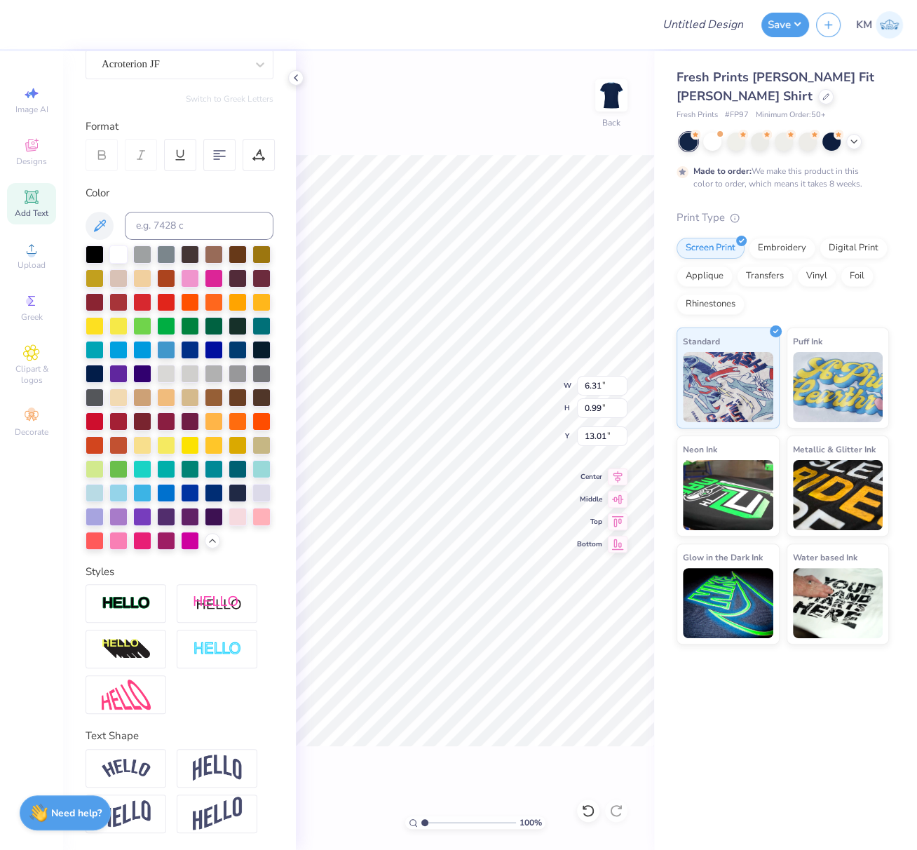
scroll to position [179, 0]
click at [617, 471] on icon at bounding box center [618, 474] width 20 height 17
type input "7.99"
type input "5.69"
type input "0.89"
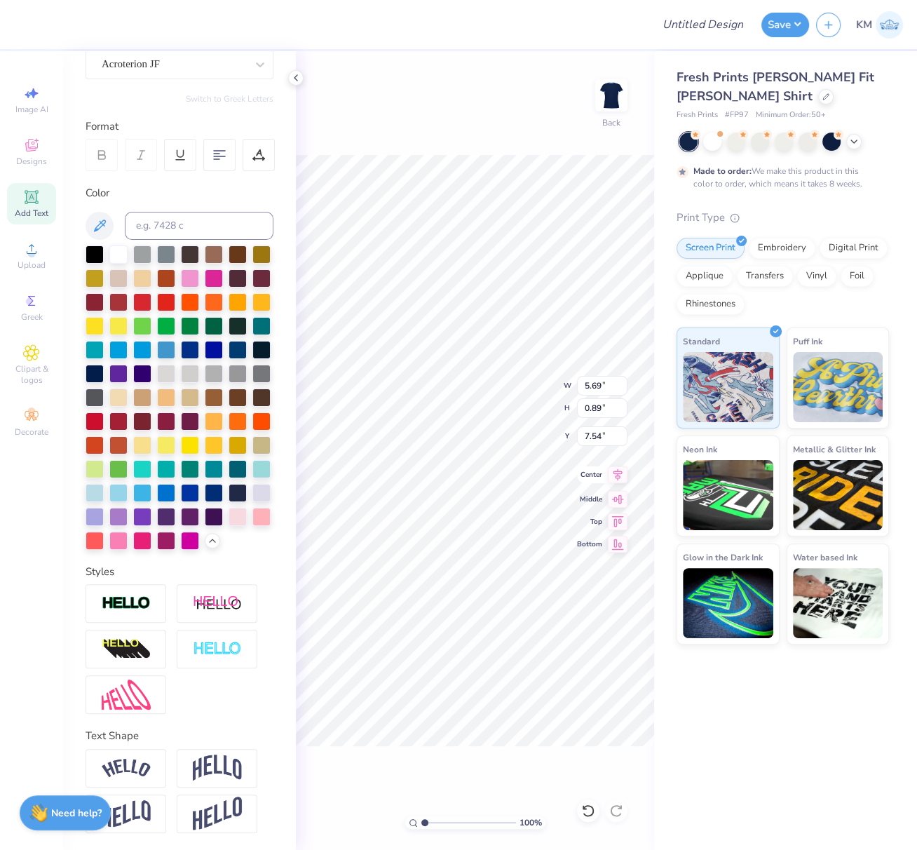
click at [618, 471] on icon at bounding box center [618, 474] width 20 height 17
type input "7.64"
drag, startPoint x: 601, startPoint y: 387, endPoint x: 591, endPoint y: 391, distance: 10.7
click at [579, 382] on input "8.93" at bounding box center [602, 386] width 51 height 20
type input "8.00"
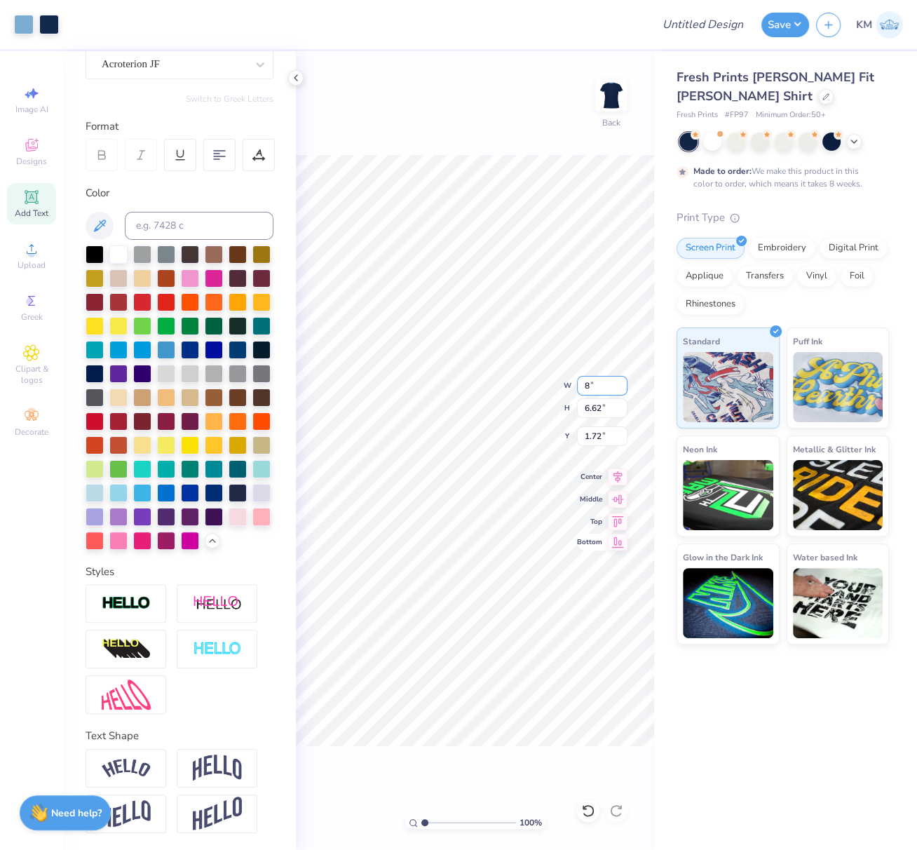
type input "5.93"
type input "2.06"
drag, startPoint x: 600, startPoint y: 386, endPoint x: 579, endPoint y: 383, distance: 21.2
click at [581, 382] on input "8.00" at bounding box center [602, 386] width 51 height 20
type input "7.00"
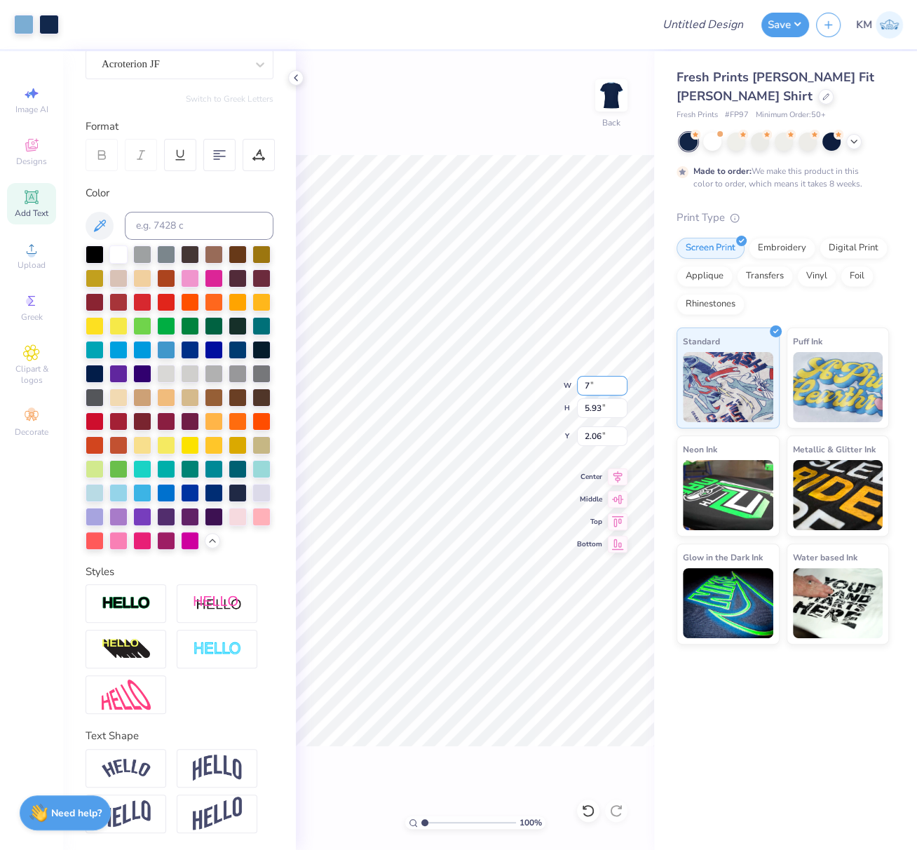
type input "5.19"
type input "2.43"
drag, startPoint x: 601, startPoint y: 386, endPoint x: 578, endPoint y: 379, distance: 24.2
click at [581, 379] on input "7.00" at bounding box center [602, 386] width 51 height 20
type input "5.00"
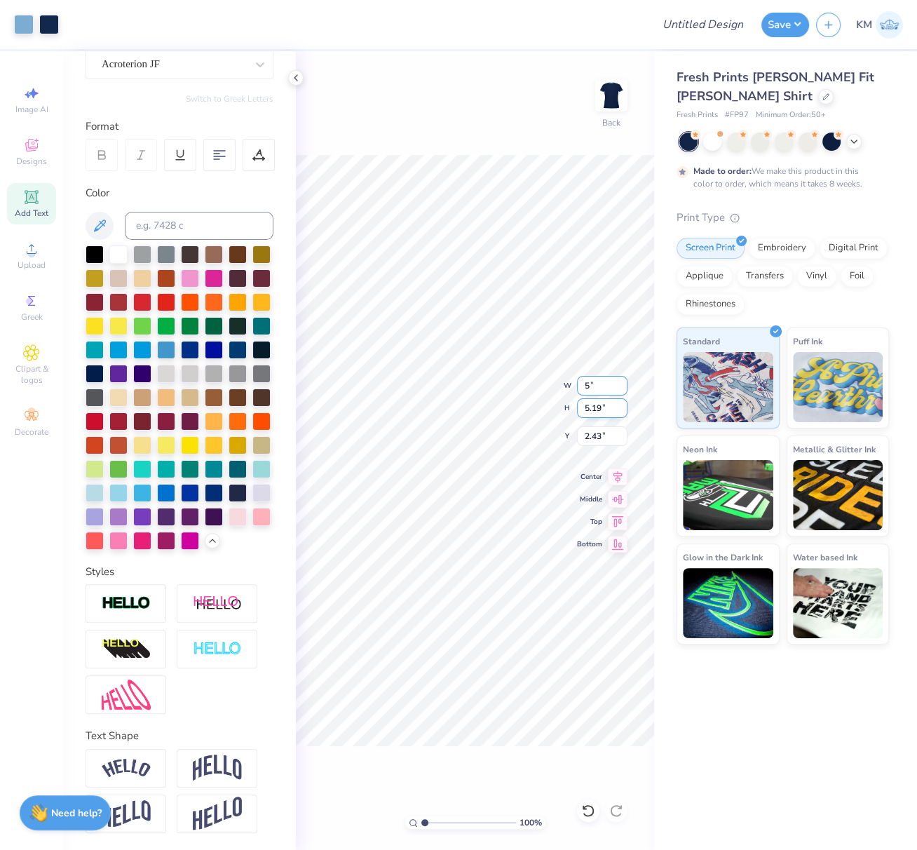
type input "3.71"
type input "3.17"
drag, startPoint x: 591, startPoint y: 382, endPoint x: 578, endPoint y: 384, distance: 13.4
click at [581, 379] on input "5.00" at bounding box center [602, 386] width 51 height 20
type input "6.00"
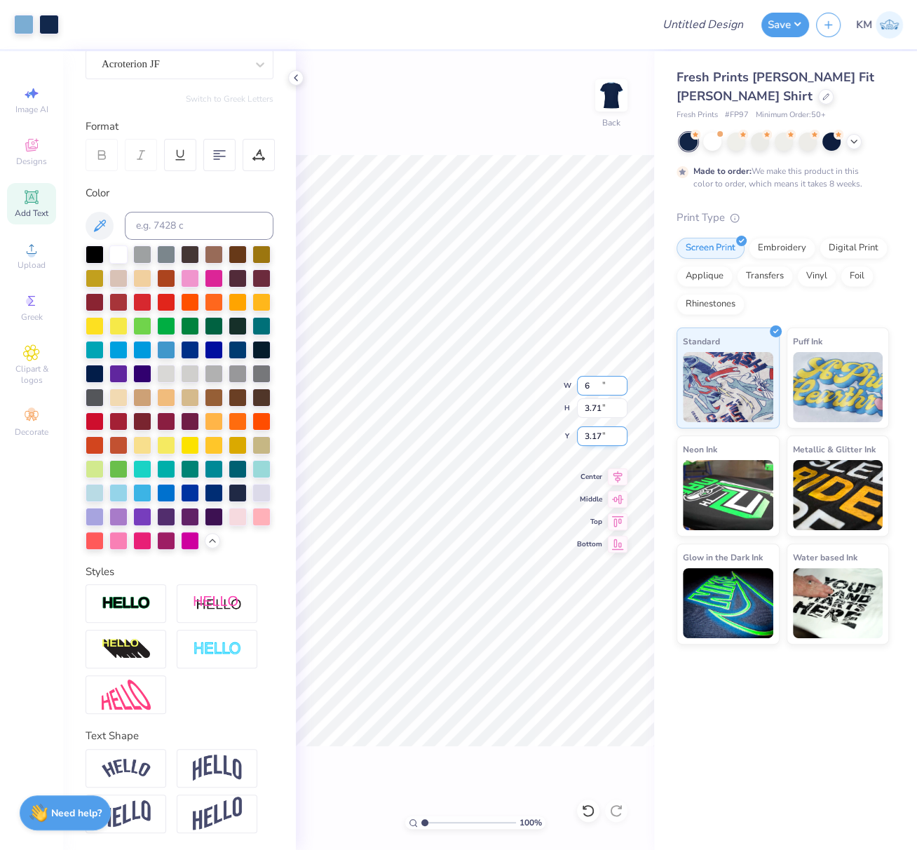
type input "4.45"
drag, startPoint x: 617, startPoint y: 473, endPoint x: 600, endPoint y: 443, distance: 35.2
click at [617, 473] on icon at bounding box center [618, 477] width 9 height 12
drag, startPoint x: 600, startPoint y: 436, endPoint x: 581, endPoint y: 433, distance: 19.1
click at [584, 433] on input "2.80" at bounding box center [602, 436] width 51 height 20
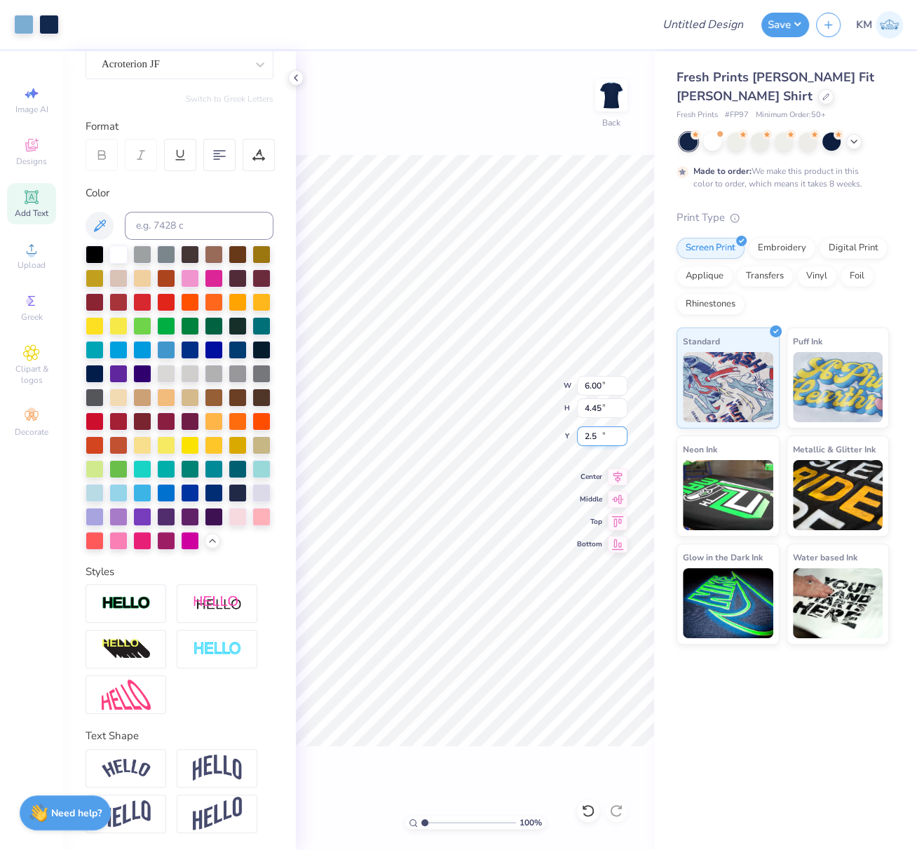
type input "2.50"
click at [297, 76] on icon at bounding box center [295, 77] width 11 height 11
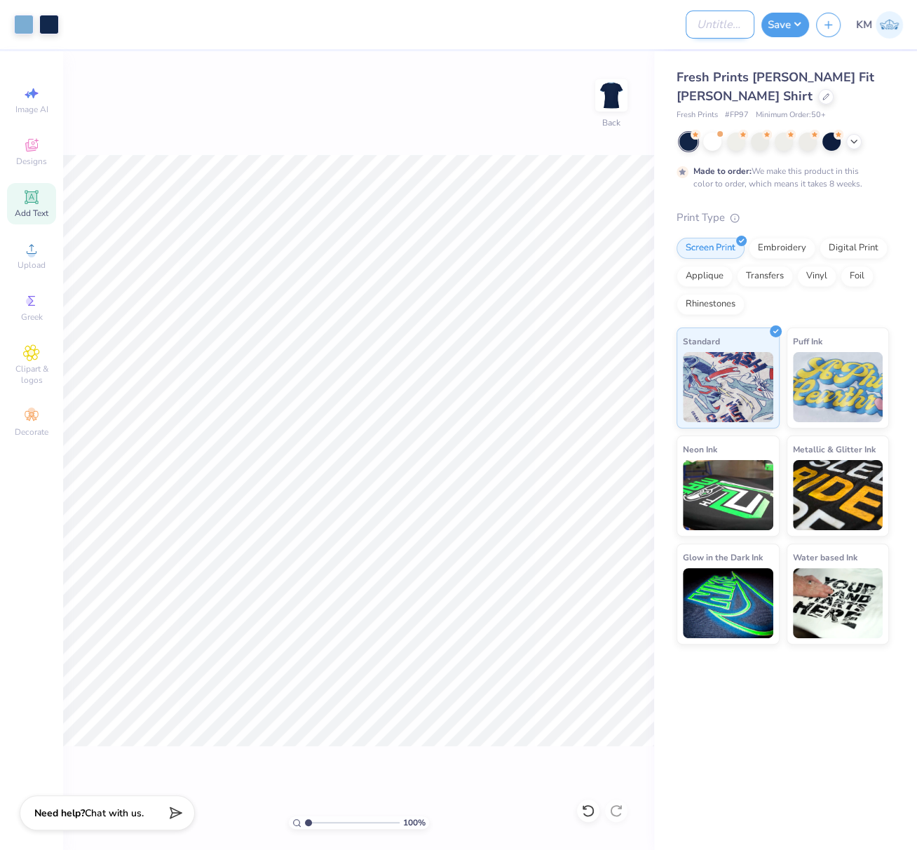
click at [729, 22] on input "Design Title" at bounding box center [720, 25] width 69 height 28
paste input "3.612 in"
type input "3.612 in"
paste input "FPS239883"
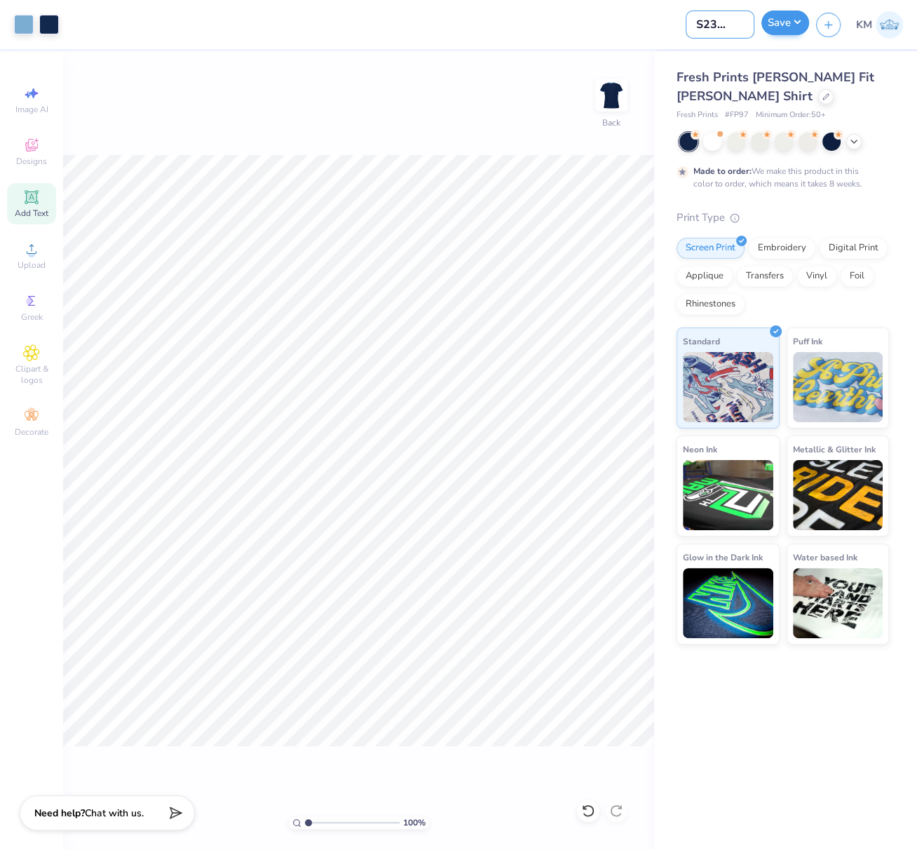
type input "FPS239883"
click at [787, 24] on button "Save" at bounding box center [786, 23] width 48 height 25
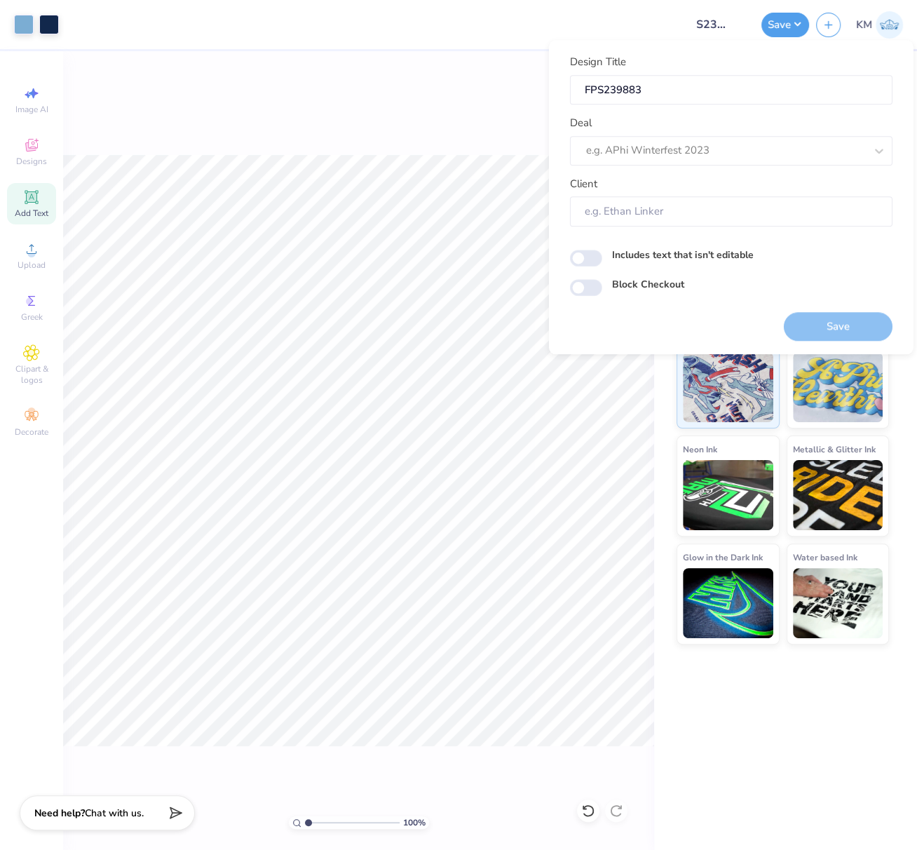
scroll to position [0, 0]
click at [703, 148] on div at bounding box center [725, 150] width 279 height 19
click at [664, 180] on div "Design Tool Gallery" at bounding box center [731, 188] width 311 height 23
type input "design tool gall"
type input "Design Tool Gallery User"
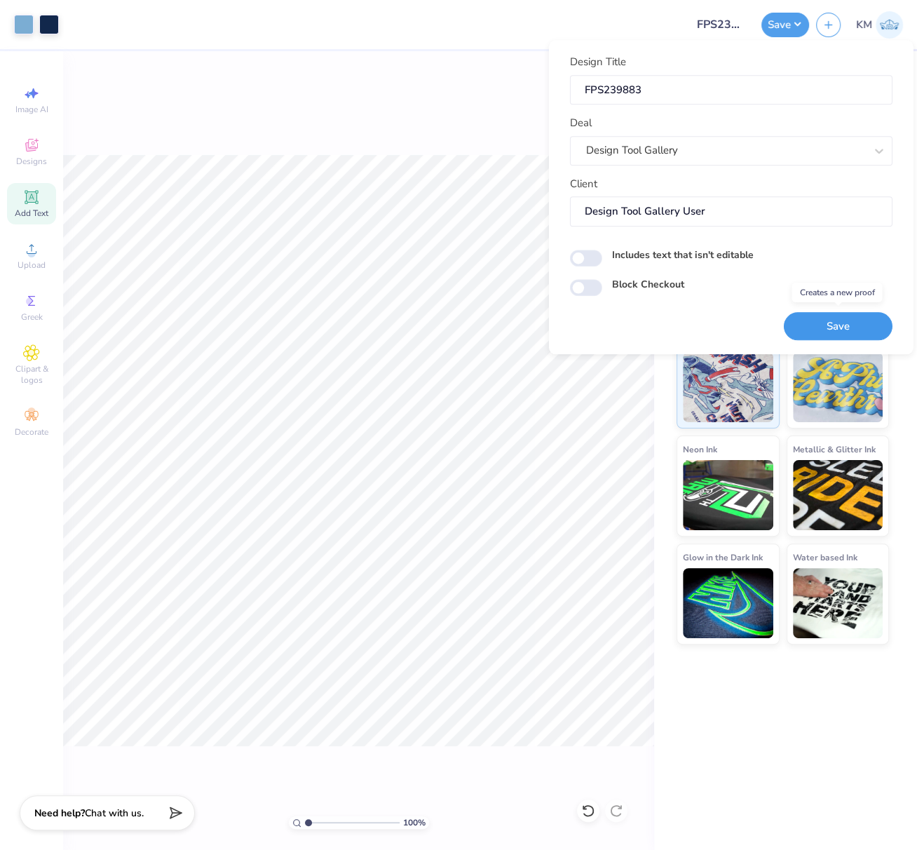
click at [843, 327] on button "Save" at bounding box center [838, 326] width 109 height 29
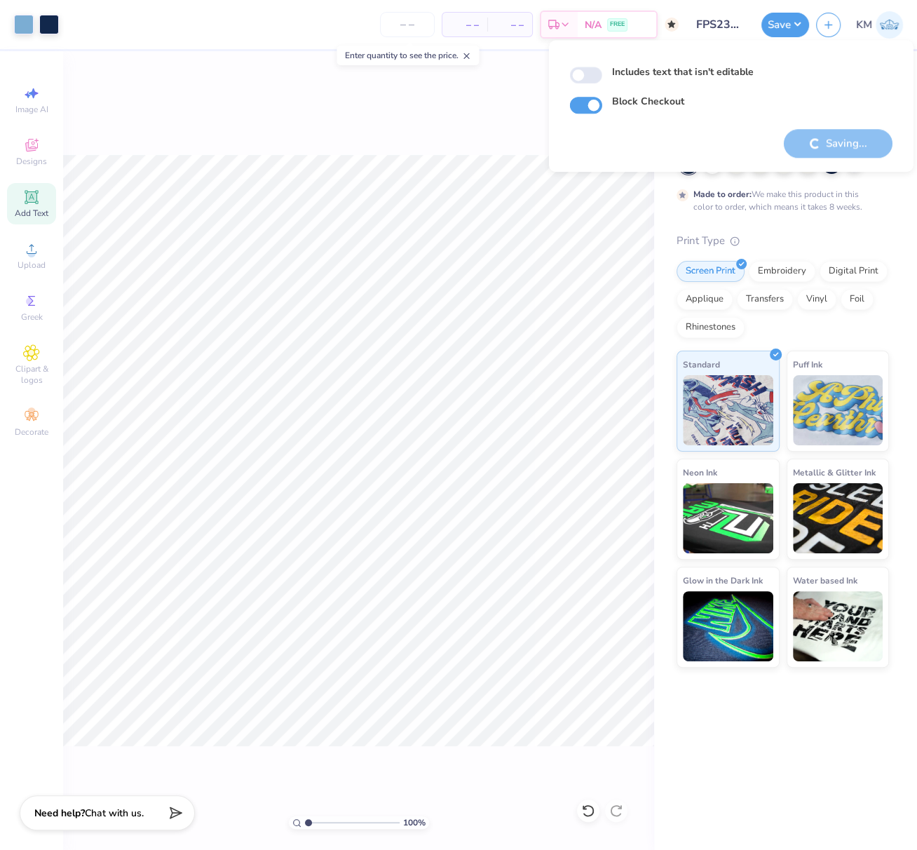
checkbox input "true"
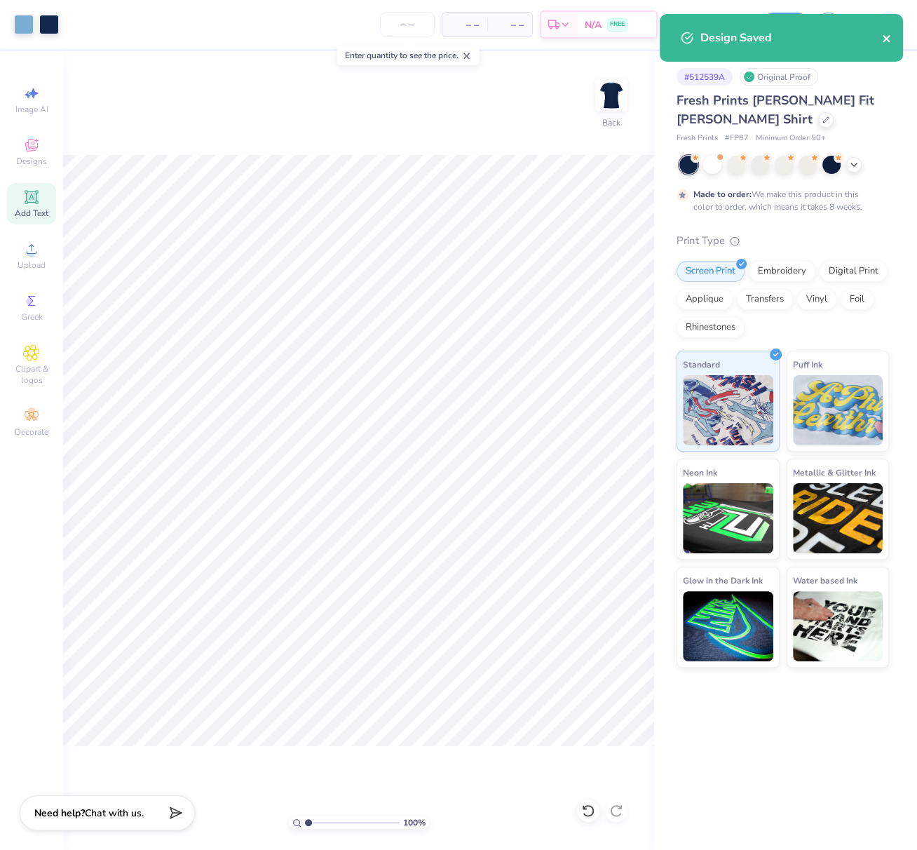
click at [887, 37] on icon "close" at bounding box center [887, 38] width 10 height 11
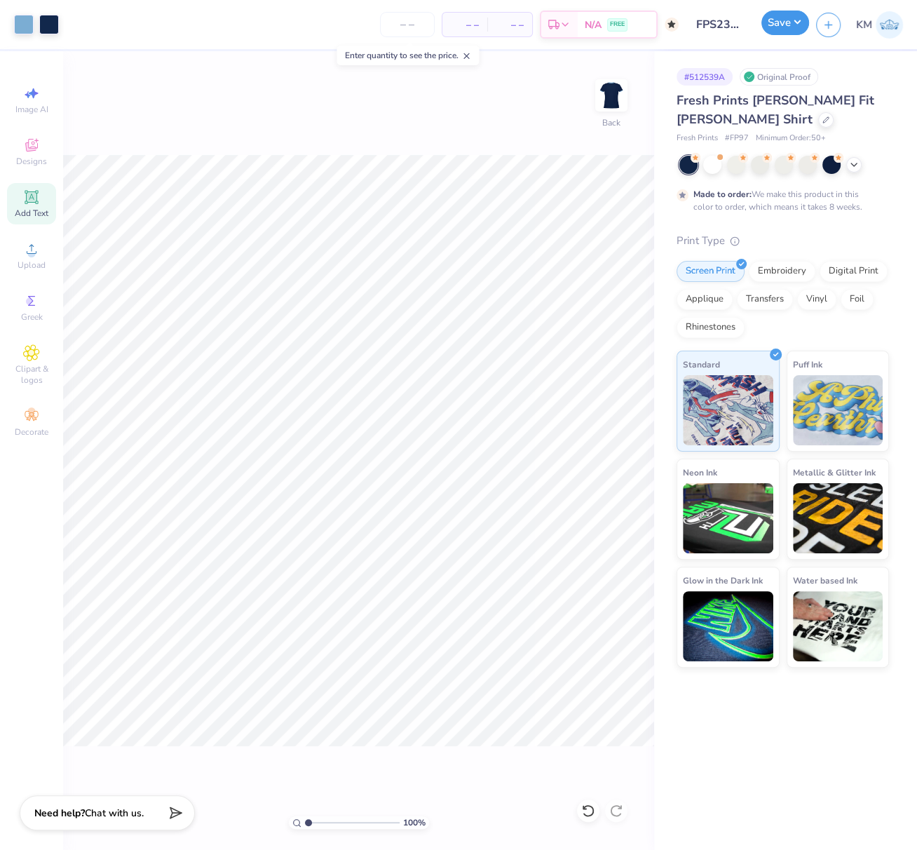
click at [794, 24] on button "Save" at bounding box center [786, 23] width 48 height 25
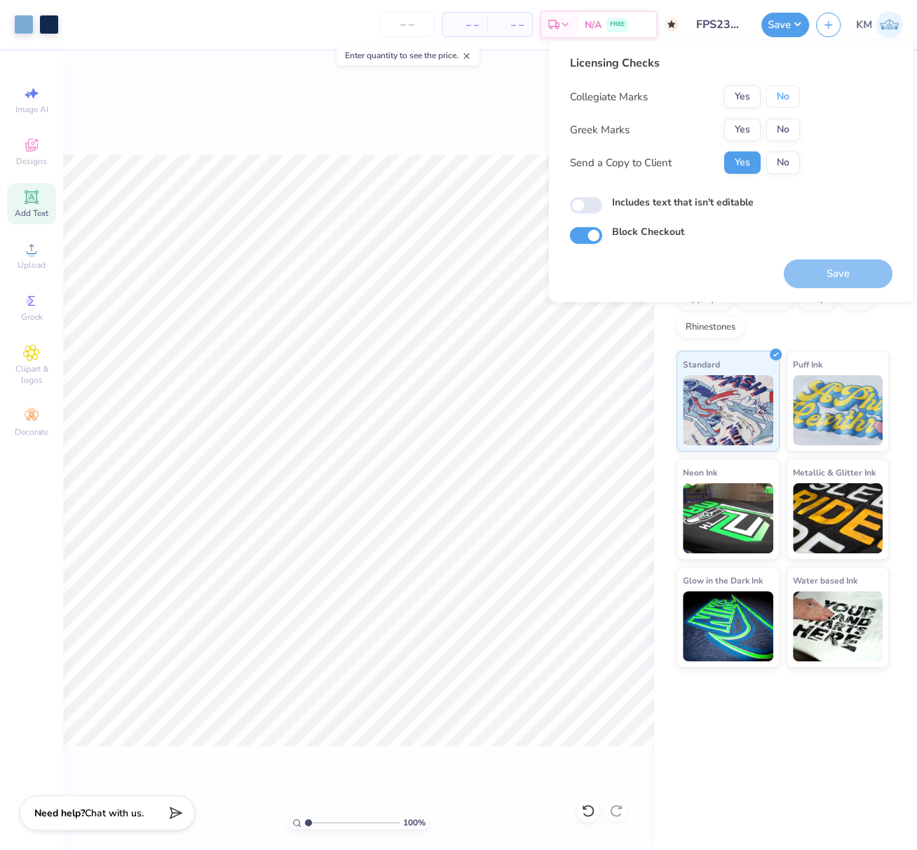
drag, startPoint x: 786, startPoint y: 93, endPoint x: 766, endPoint y: 114, distance: 29.3
click at [786, 93] on button "No" at bounding box center [784, 97] width 34 height 22
click at [743, 130] on button "Yes" at bounding box center [743, 130] width 36 height 22
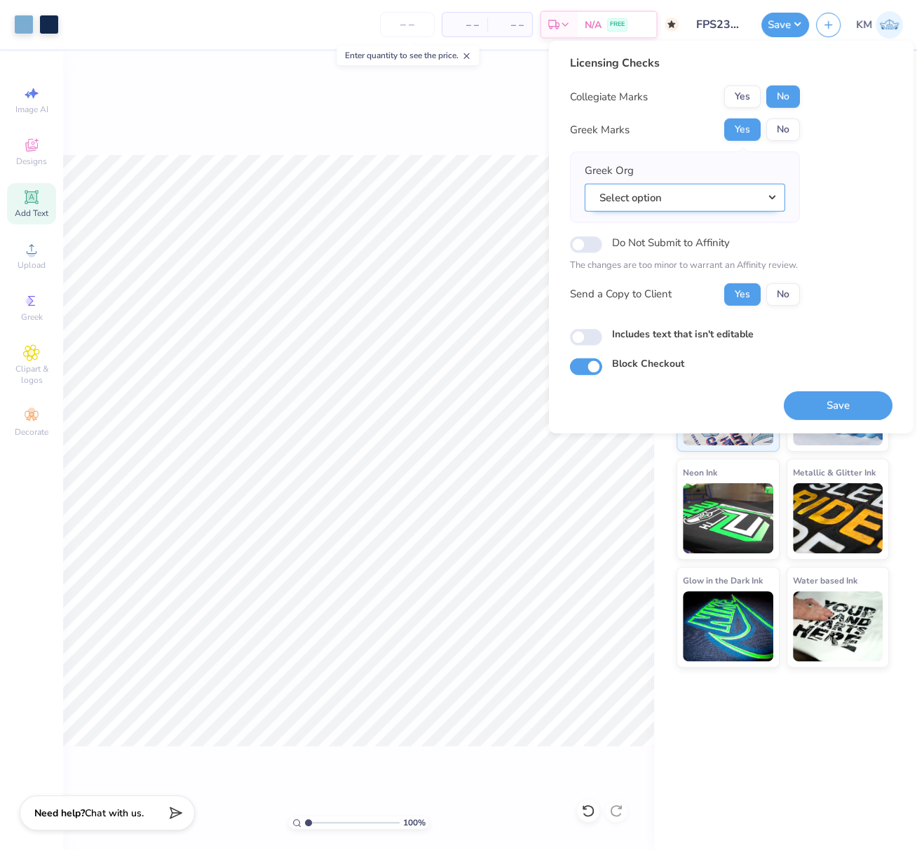
click at [775, 197] on button "Select option" at bounding box center [685, 197] width 201 height 29
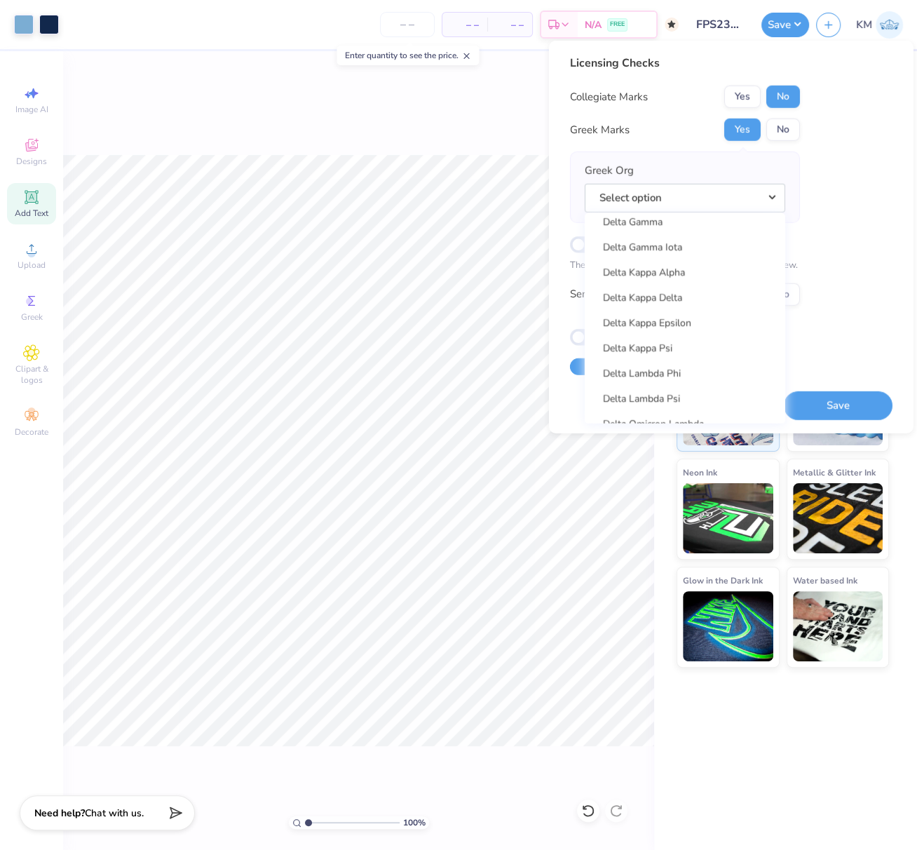
scroll to position [3202, 0]
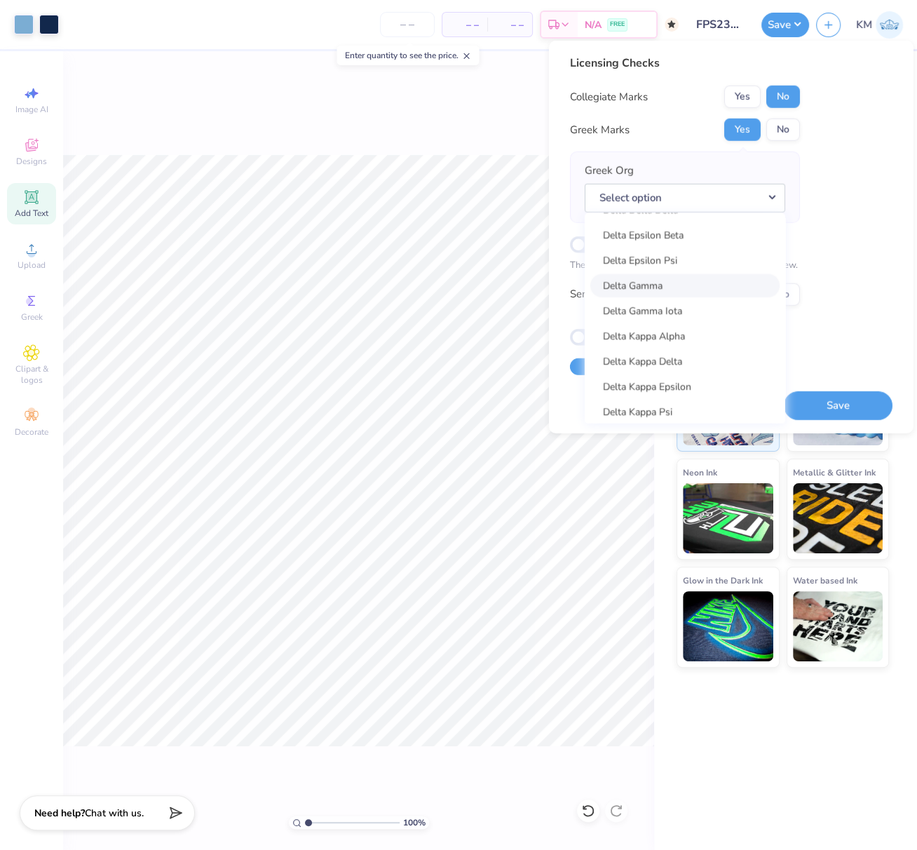
click at [670, 286] on link "Delta Gamma" at bounding box center [685, 285] width 189 height 23
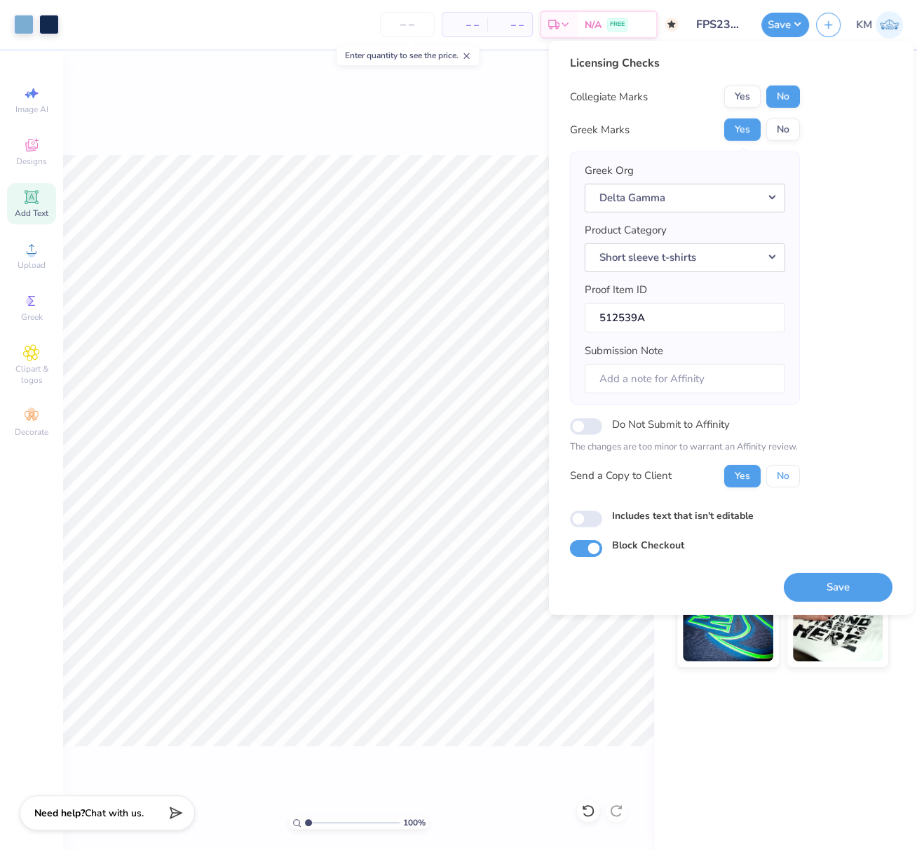
drag, startPoint x: 788, startPoint y: 471, endPoint x: 791, endPoint y: 487, distance: 17.2
click at [787, 473] on button "No" at bounding box center [784, 475] width 34 height 22
click at [851, 584] on button "Save" at bounding box center [838, 586] width 109 height 29
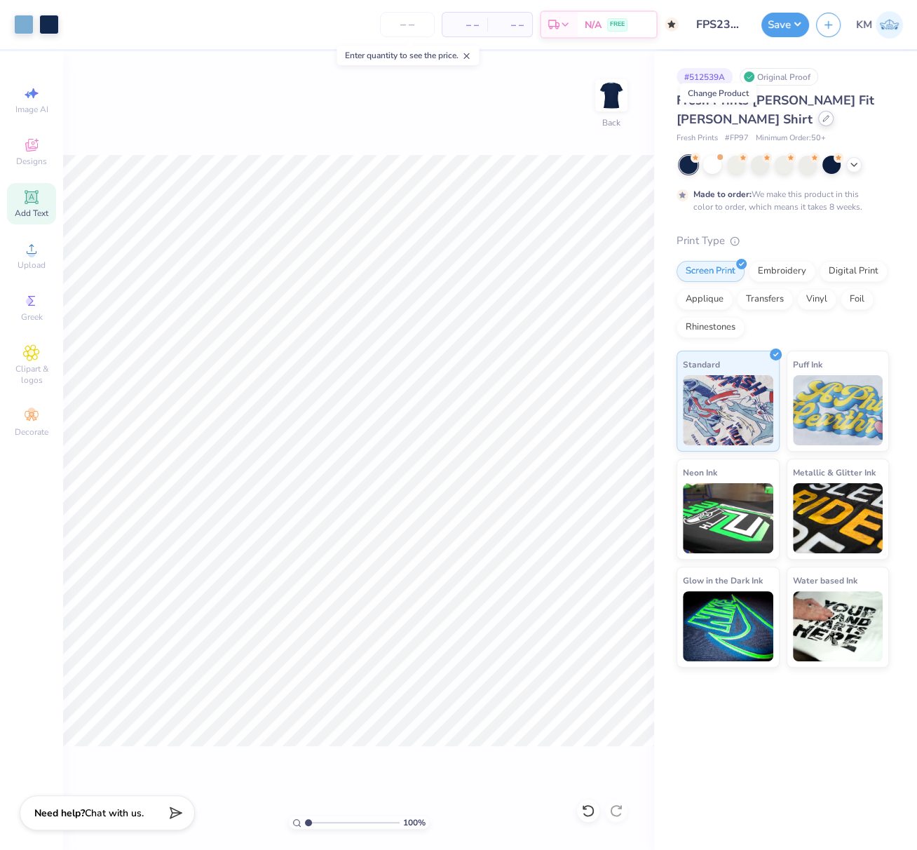
click at [823, 120] on icon at bounding box center [826, 119] width 6 height 6
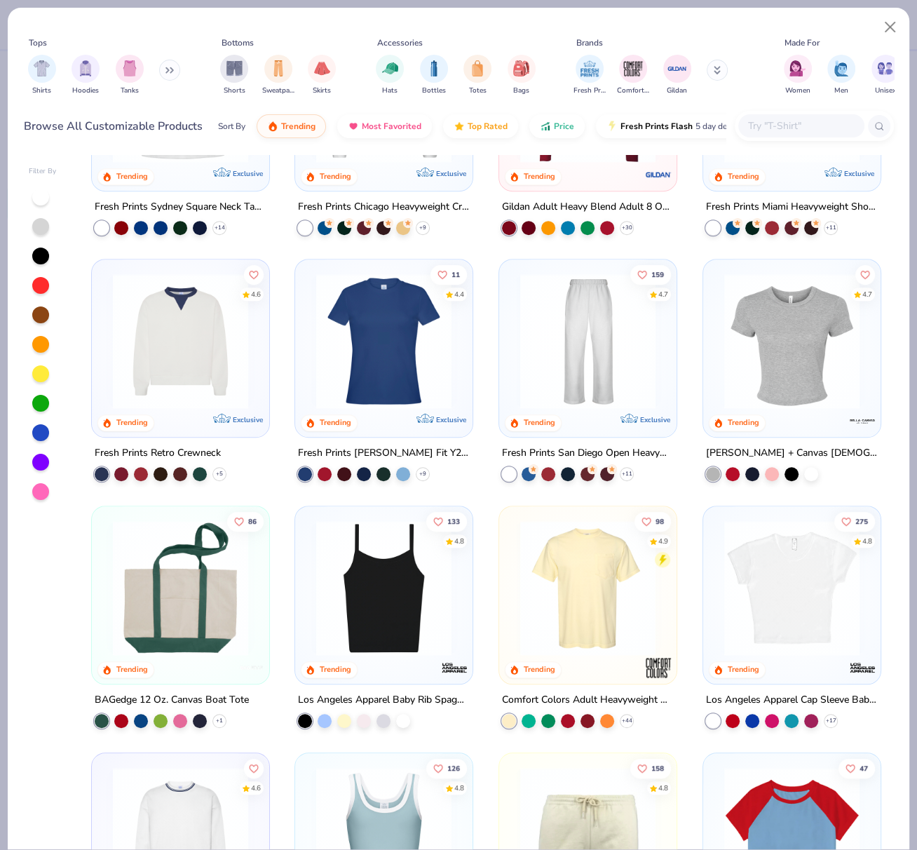
scroll to position [645, 0]
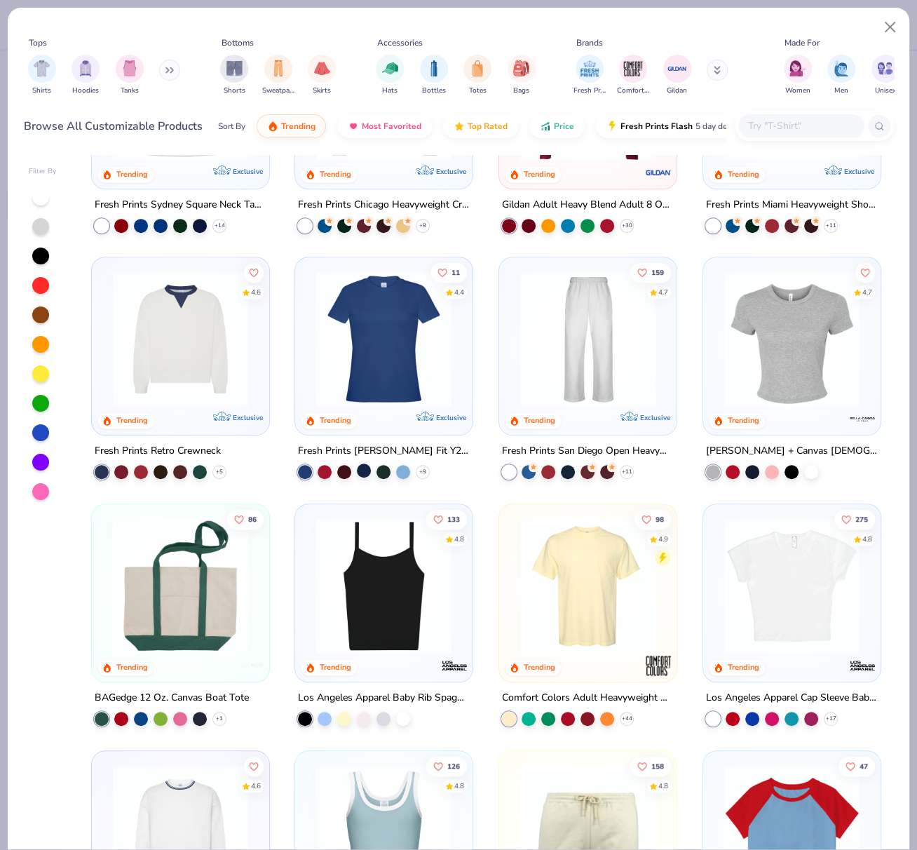
click at [358, 466] on div at bounding box center [364, 471] width 14 height 14
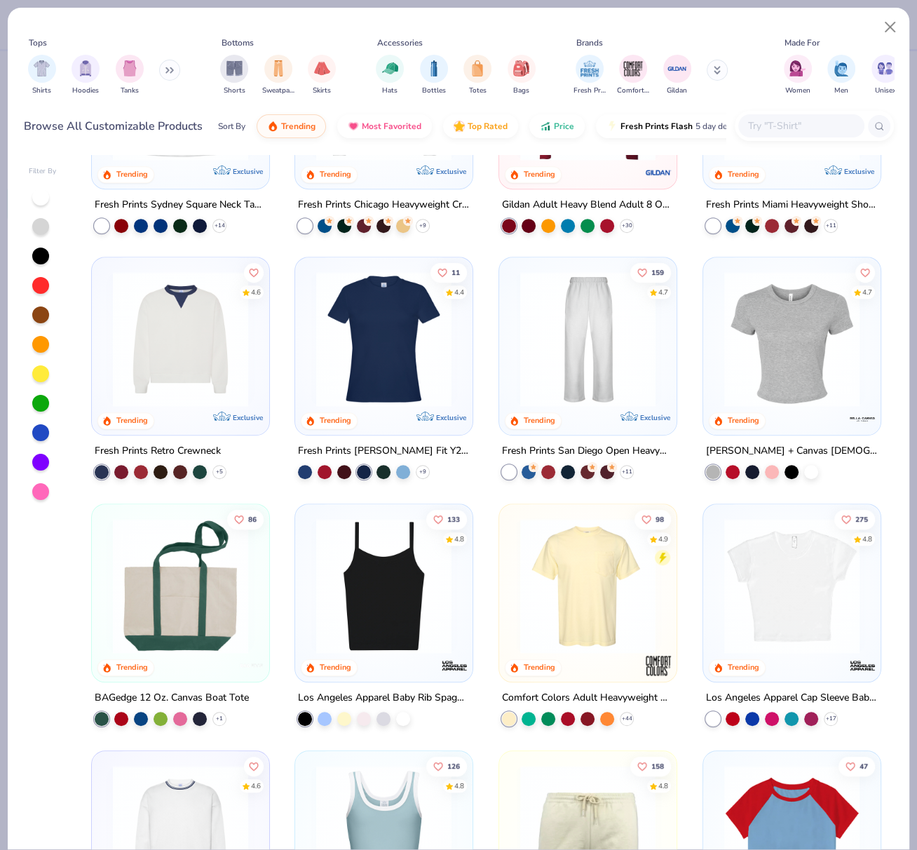
click at [406, 385] on img at bounding box center [383, 338] width 149 height 135
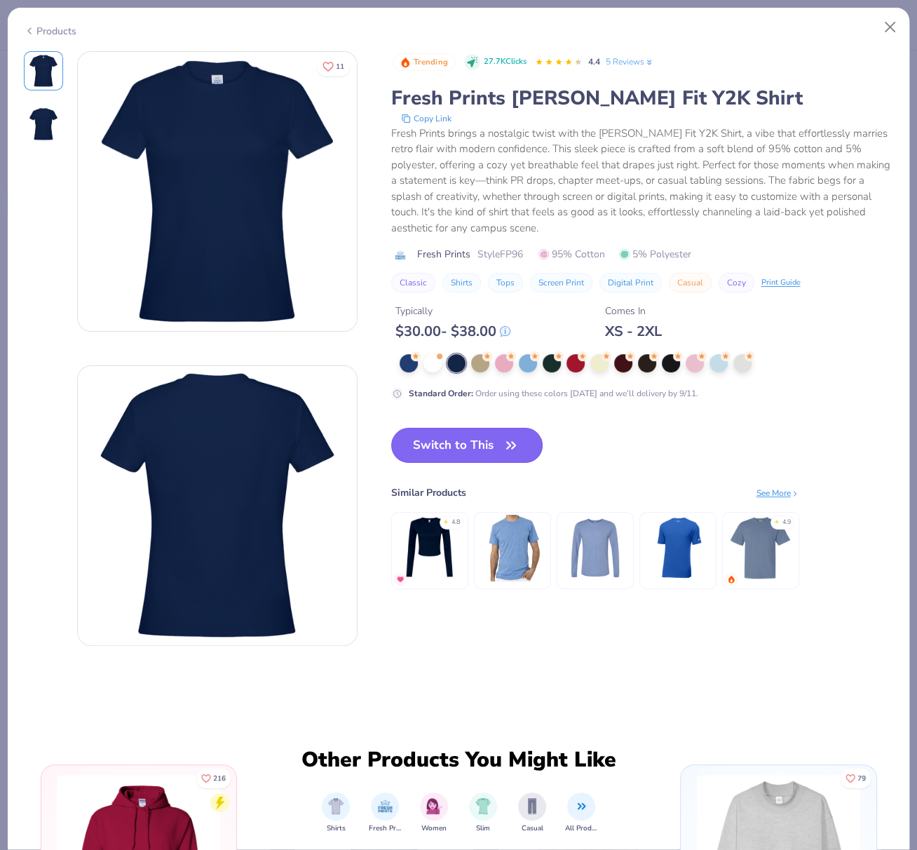
click at [473, 443] on button "Switch to This" at bounding box center [467, 445] width 152 height 35
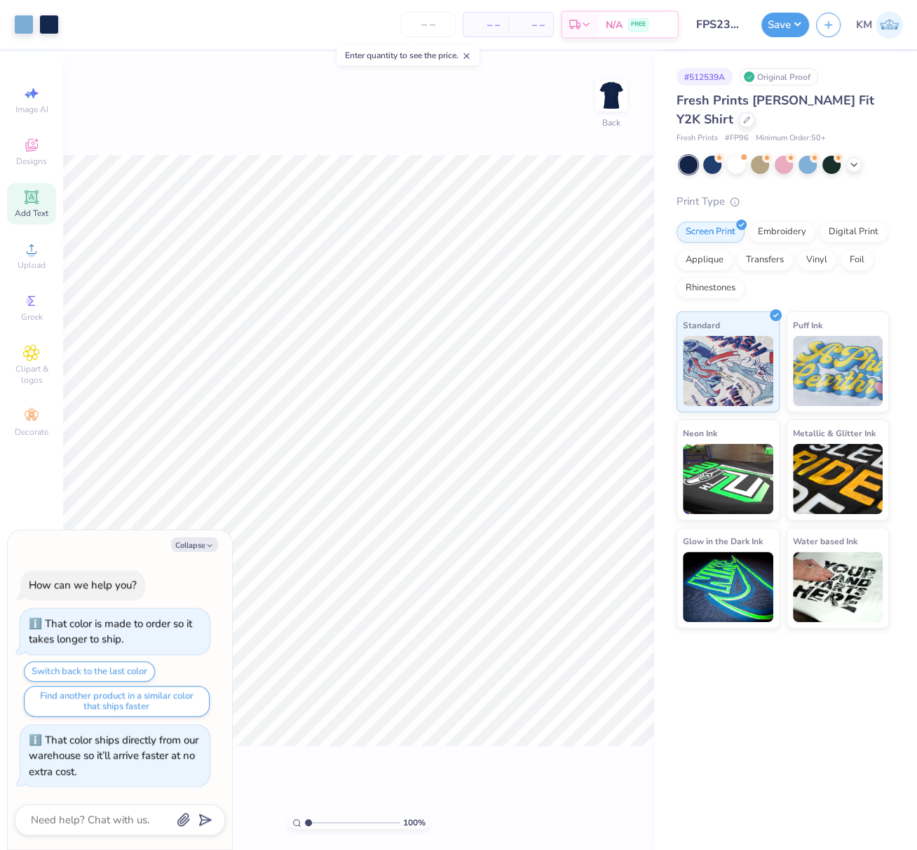
type textarea "x"
drag, startPoint x: 599, startPoint y: 447, endPoint x: 585, endPoint y: 455, distance: 16.4
click at [582, 445] on input "2.31" at bounding box center [602, 448] width 51 height 20
drag, startPoint x: 594, startPoint y: 447, endPoint x: 577, endPoint y: 449, distance: 17.0
click at [577, 449] on input "2.31" at bounding box center [602, 448] width 51 height 20
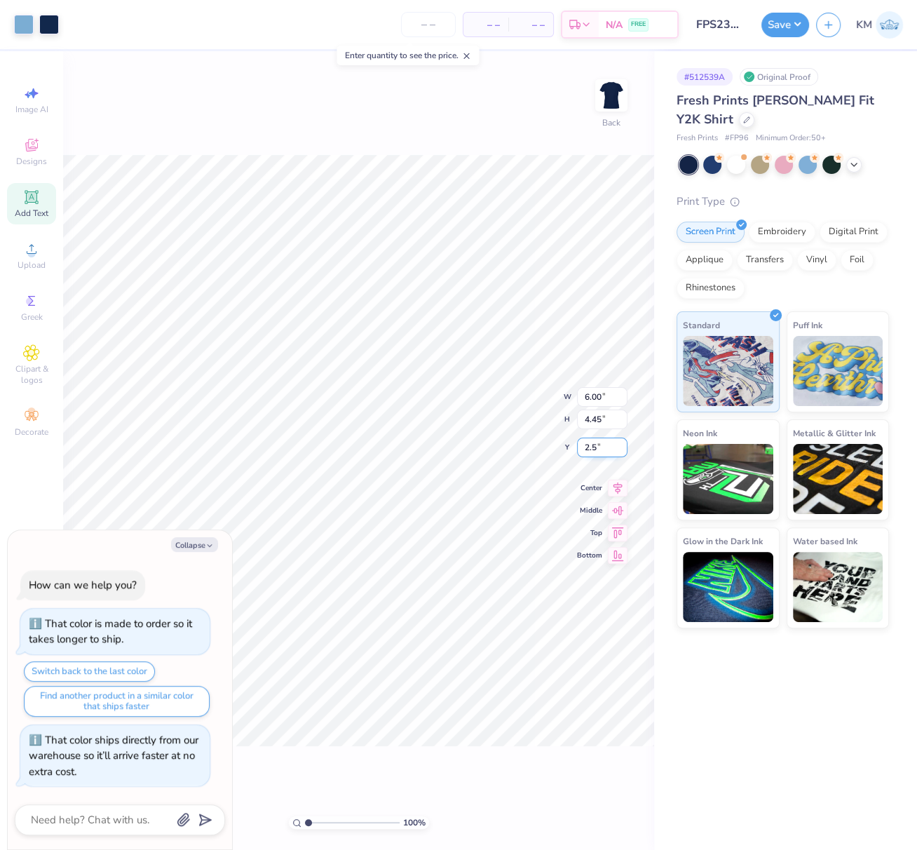
type input "2.5"
type textarea "x"
type input "2.50"
click at [182, 550] on button "Collapse" at bounding box center [194, 544] width 47 height 15
type textarea "x"
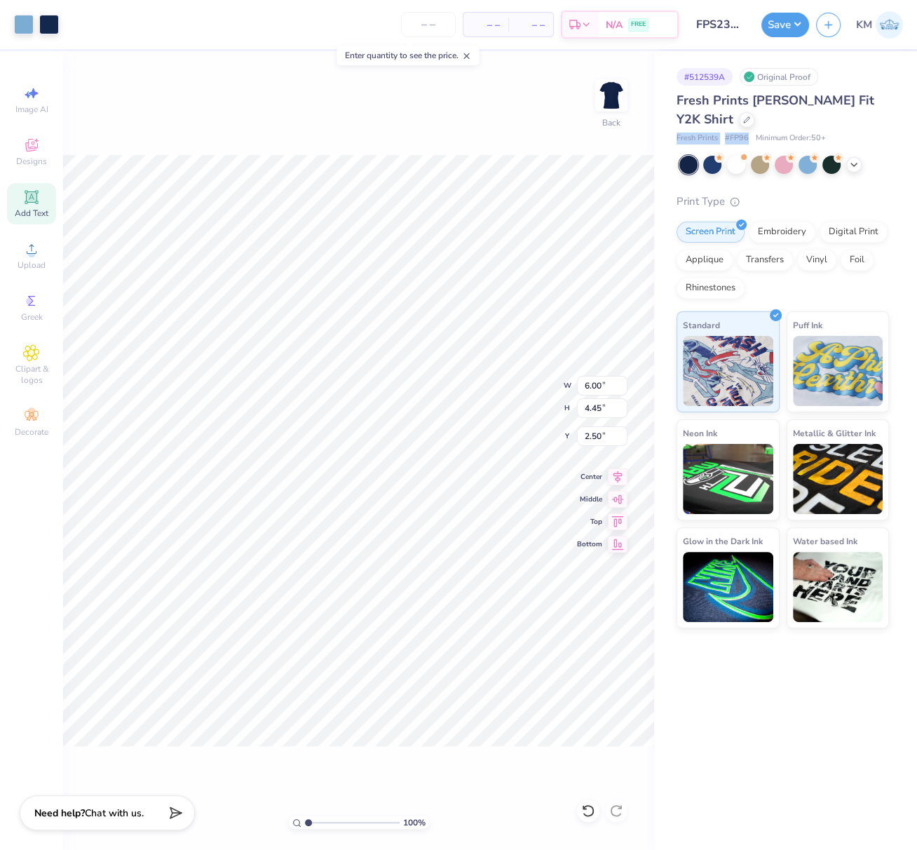
drag, startPoint x: 673, startPoint y: 135, endPoint x: 747, endPoint y: 135, distance: 73.6
click at [747, 135] on div "# 512539A Original Proof Fresh Prints Naomi Slim Fit Y2K Shirt Fresh Prints # F…" at bounding box center [785, 339] width 263 height 577
click at [791, 21] on button "Save" at bounding box center [786, 23] width 48 height 25
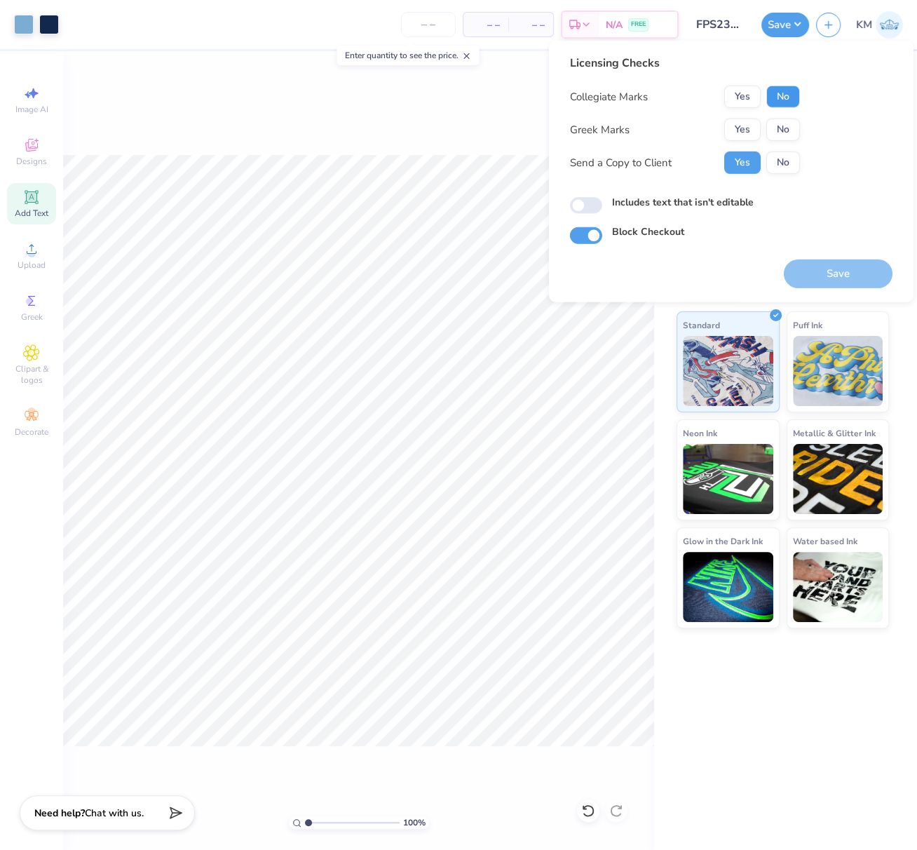
click at [786, 100] on button "No" at bounding box center [784, 97] width 34 height 22
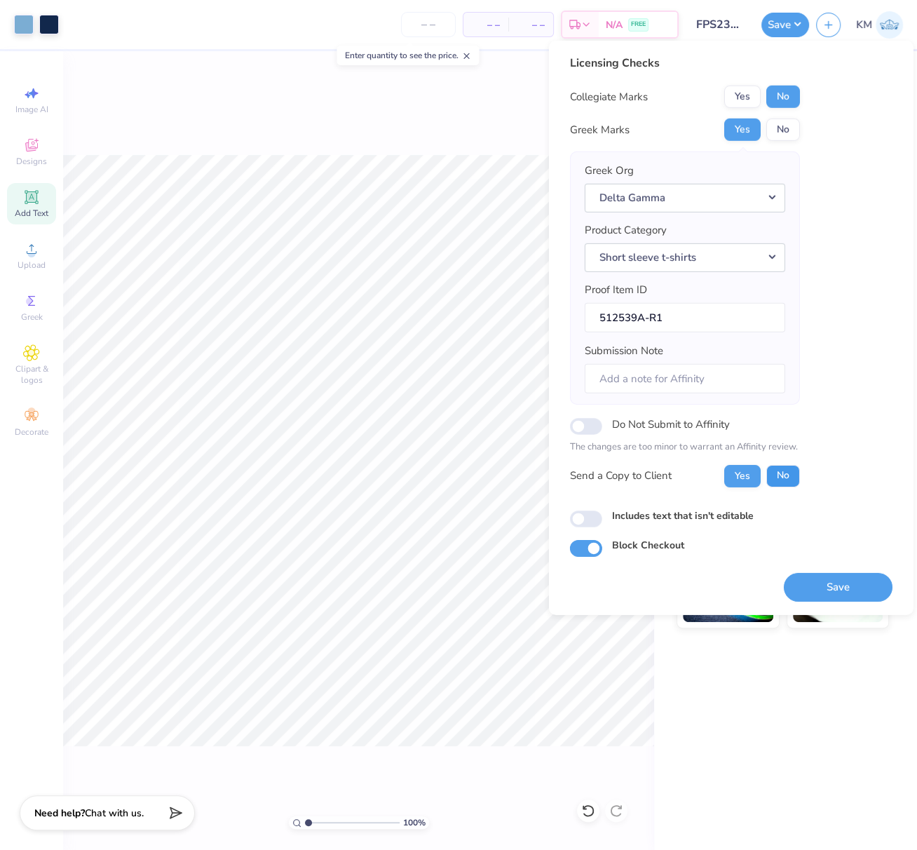
click at [790, 468] on button "No" at bounding box center [784, 475] width 34 height 22
click at [870, 585] on button "Save" at bounding box center [838, 586] width 109 height 29
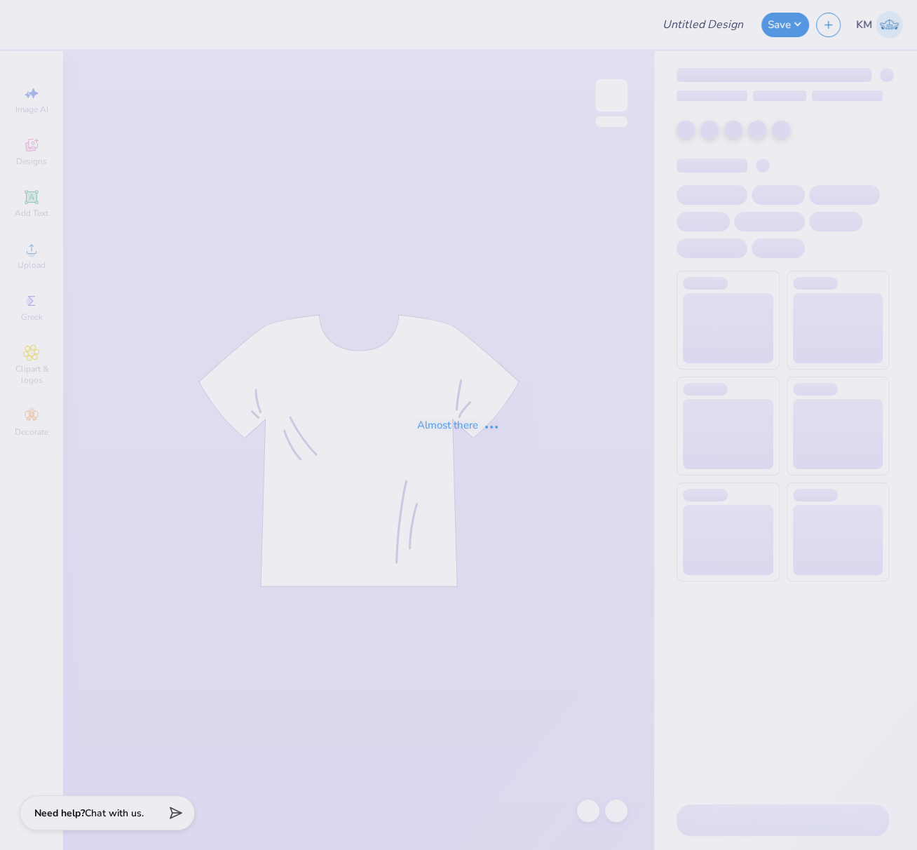
type input "FPS239883"
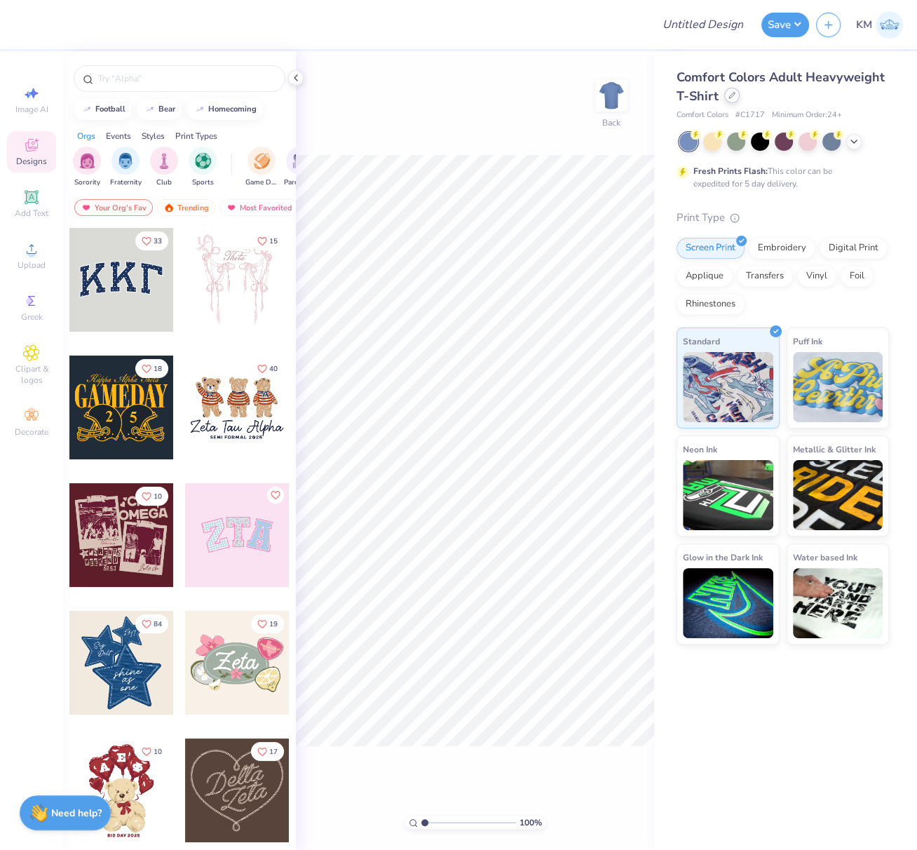
click at [729, 99] on icon at bounding box center [732, 95] width 7 height 7
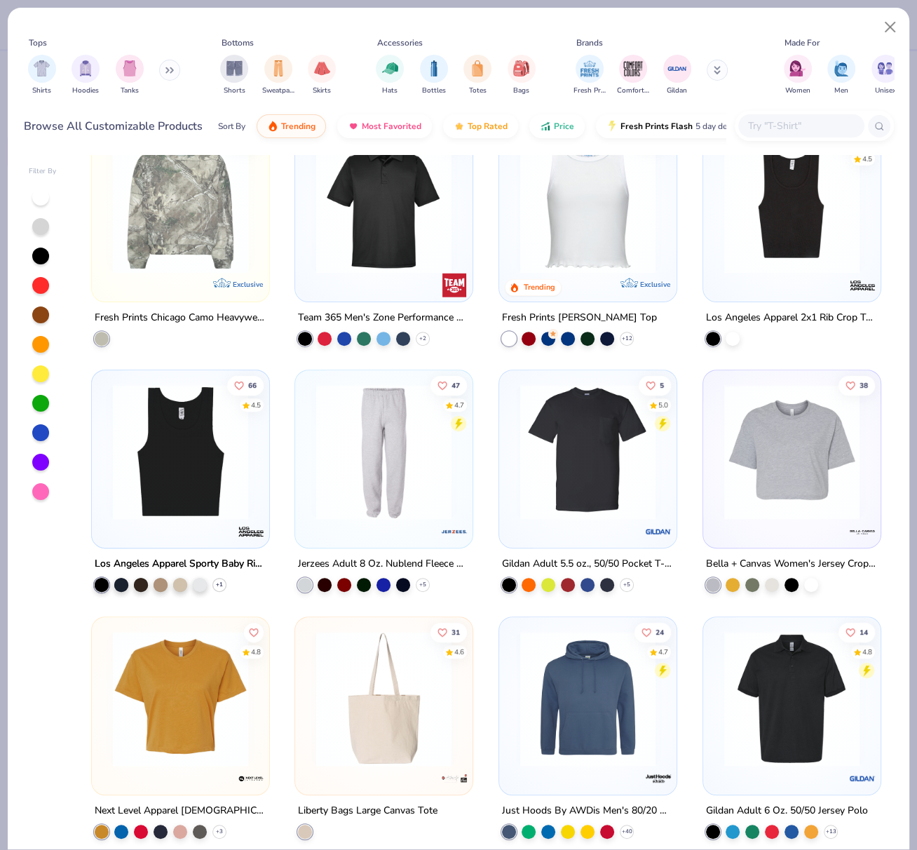
scroll to position [4487, 0]
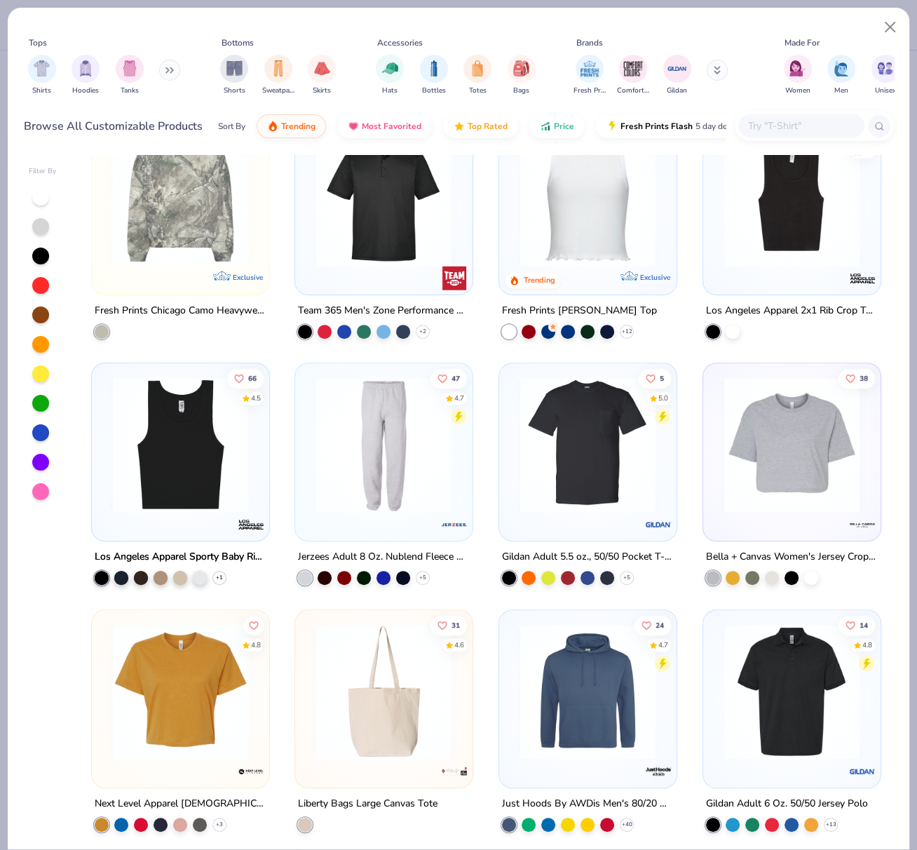
click at [777, 462] on img at bounding box center [792, 444] width 149 height 135
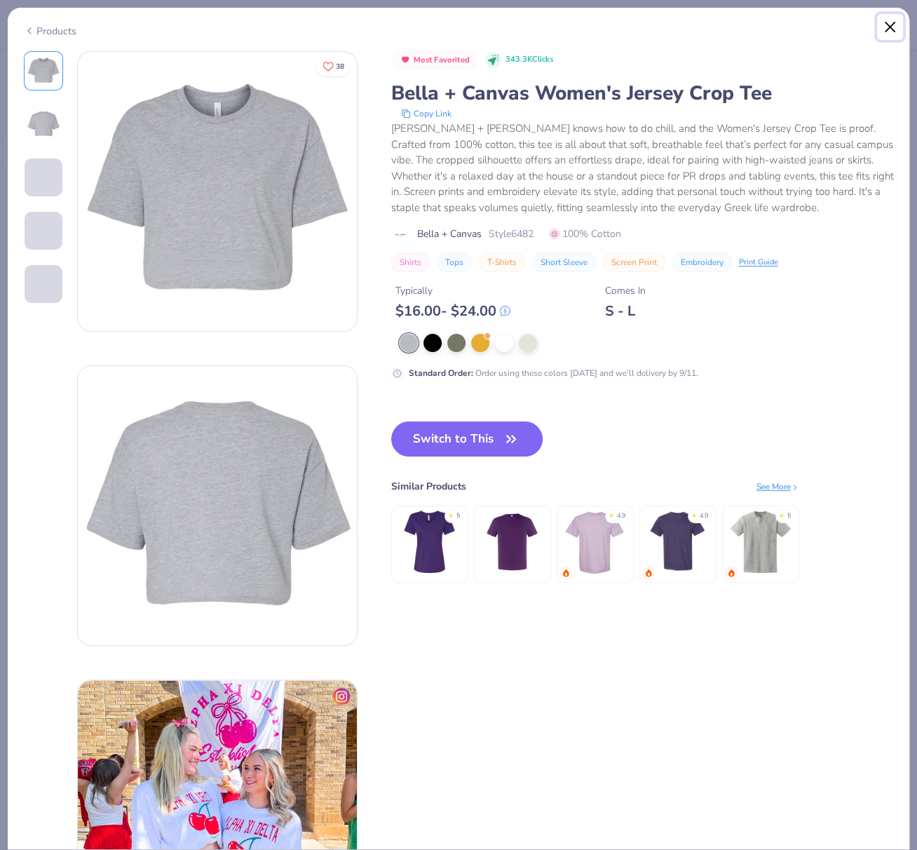
click at [896, 23] on button "Close" at bounding box center [890, 27] width 27 height 27
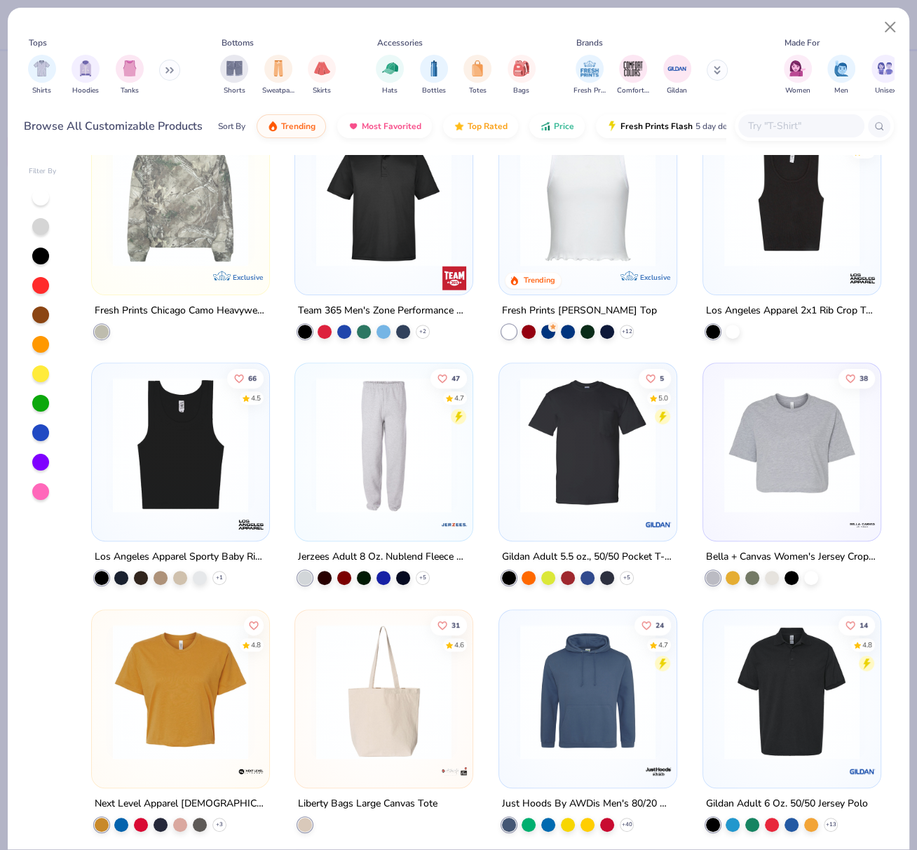
click at [195, 672] on img at bounding box center [180, 691] width 149 height 135
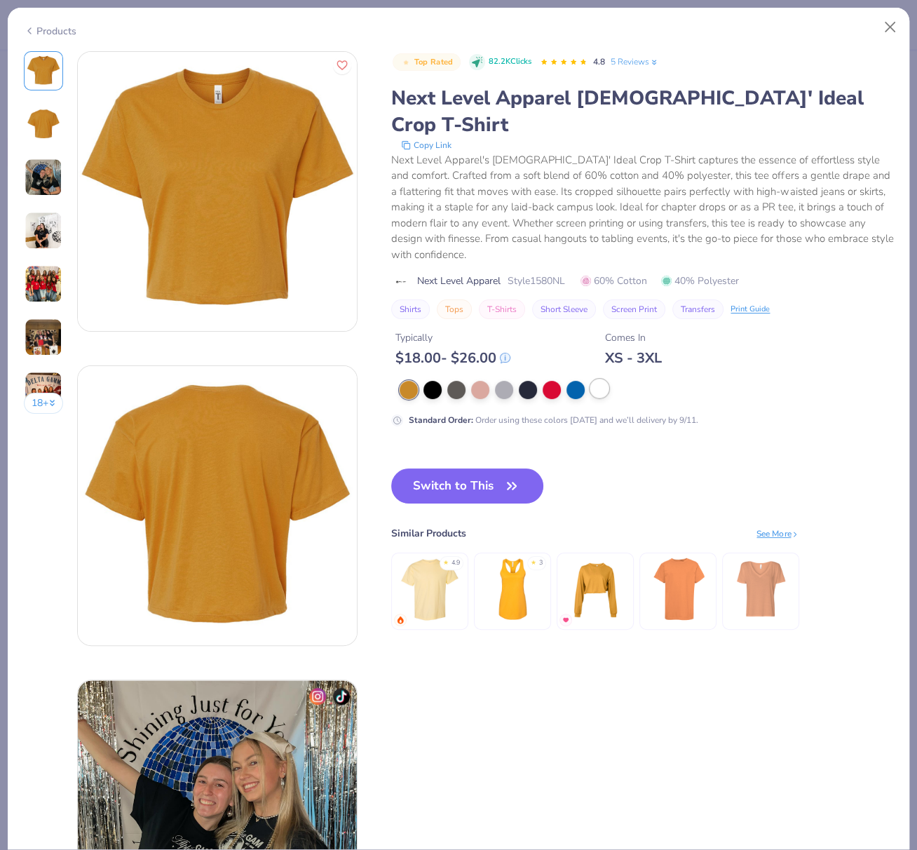
click at [599, 379] on div at bounding box center [600, 388] width 18 height 18
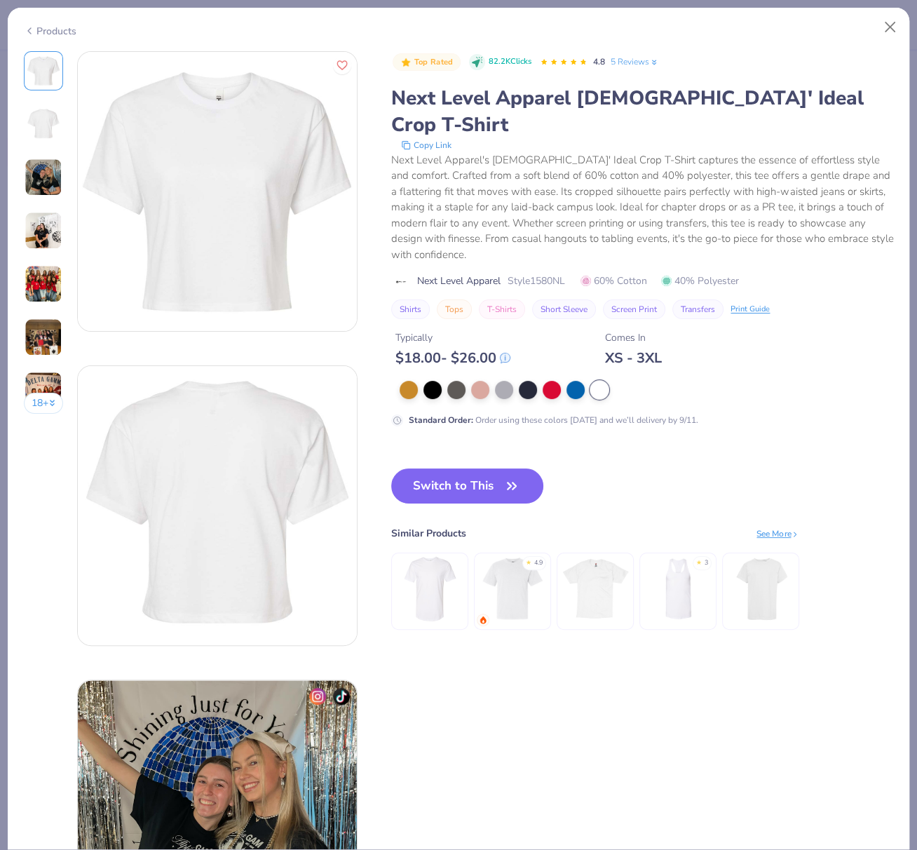
click at [508, 469] on button "Switch to This" at bounding box center [467, 486] width 152 height 35
